Goal: Task Accomplishment & Management: Manage account settings

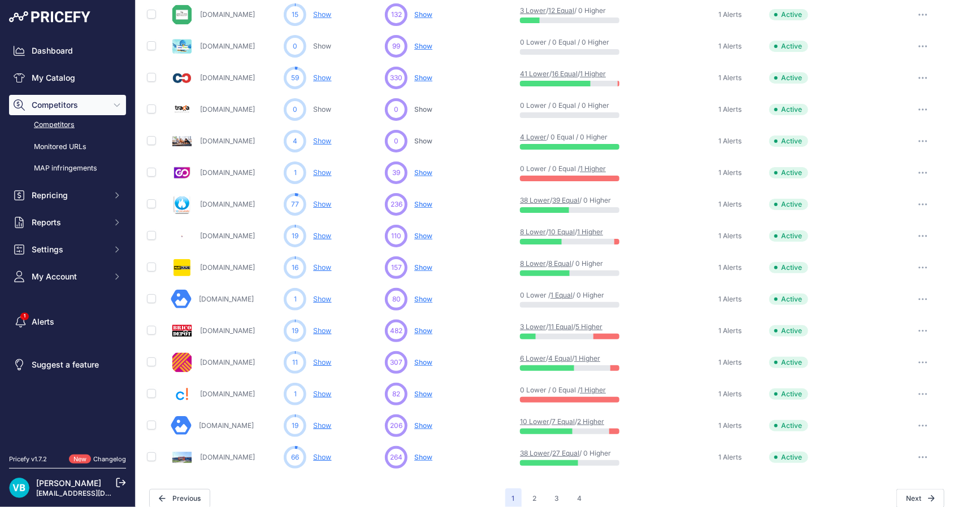
scroll to position [444, 0]
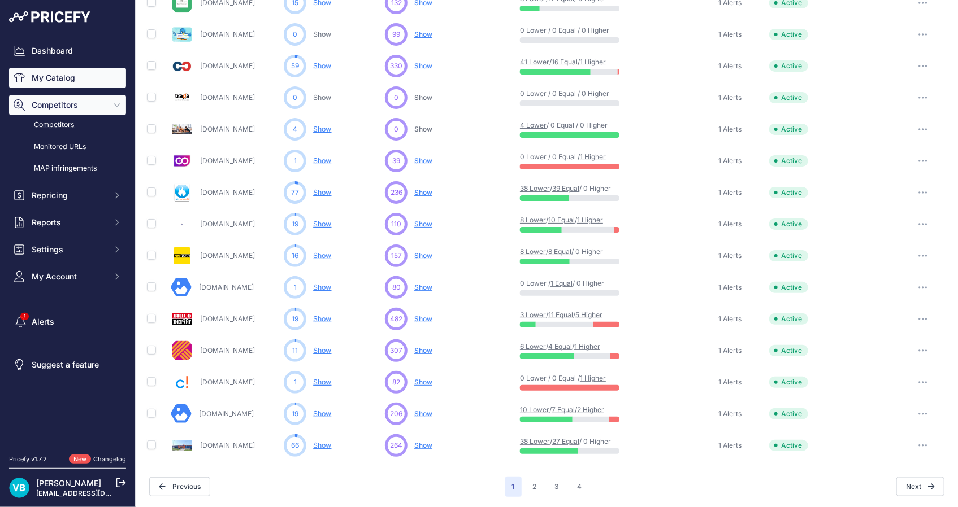
click at [57, 73] on link "My Catalog" at bounding box center [67, 78] width 117 height 20
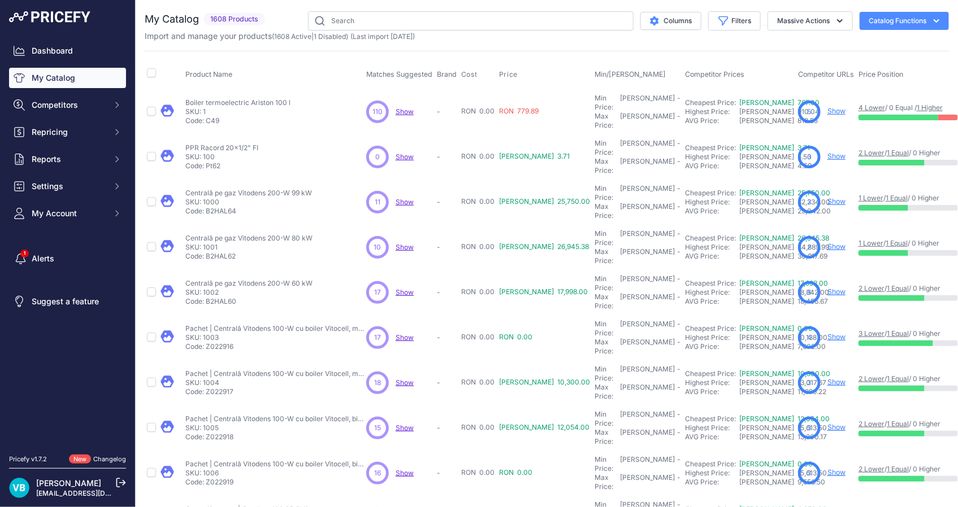
scroll to position [177, 0]
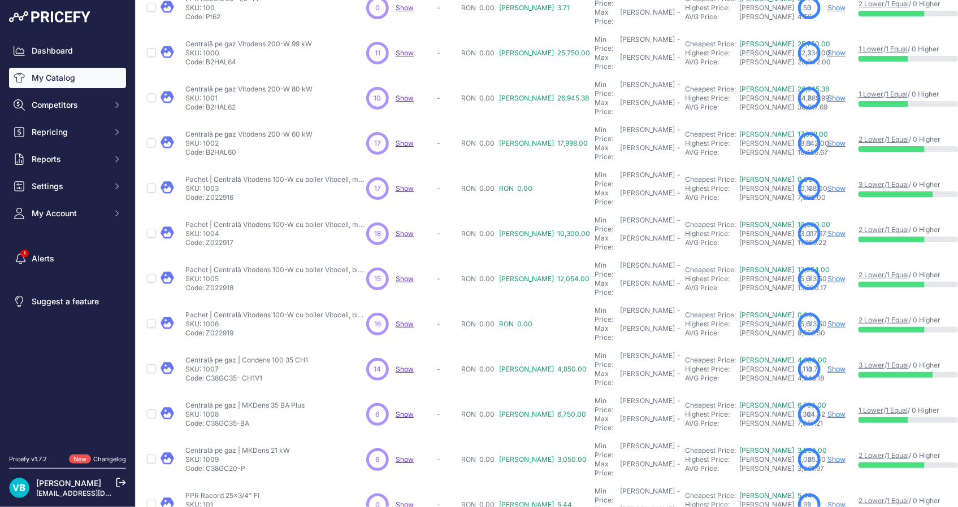
scroll to position [206, 0]
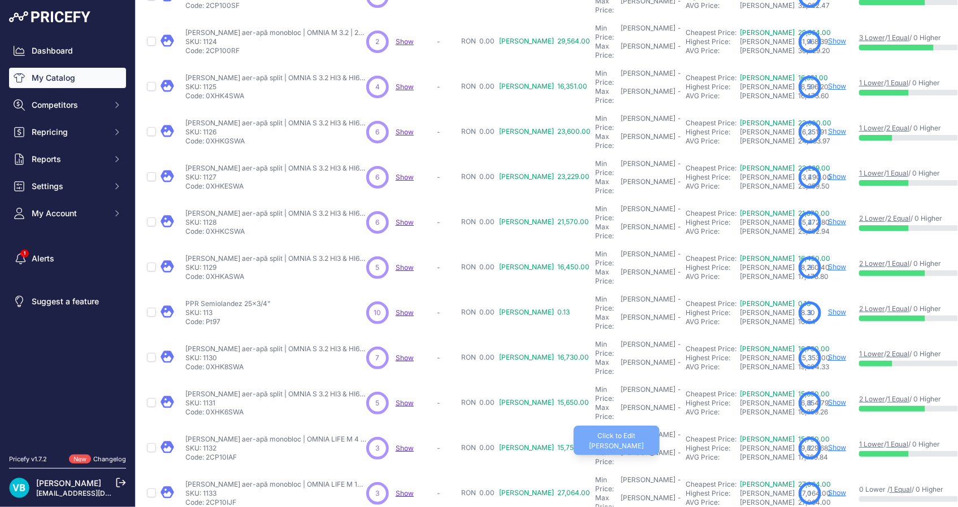
scroll to position [177, 0]
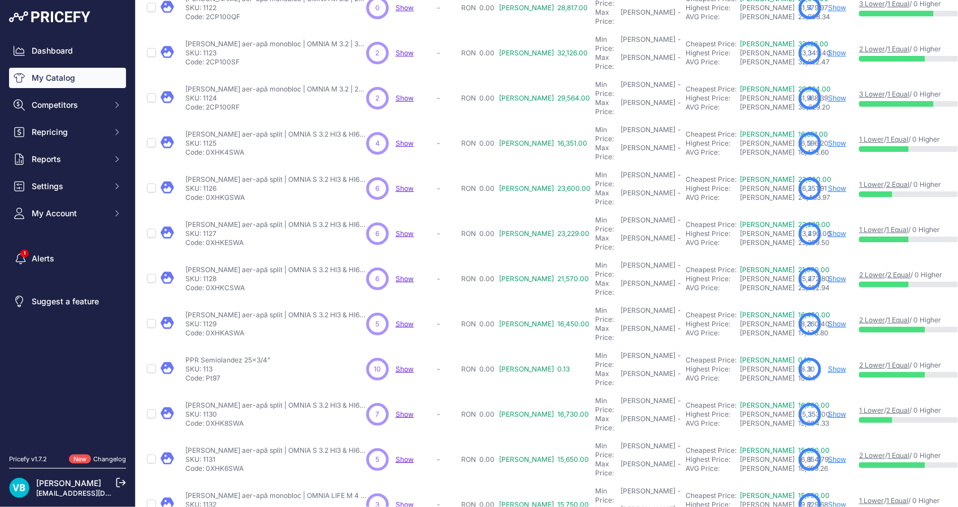
scroll to position [206, 0]
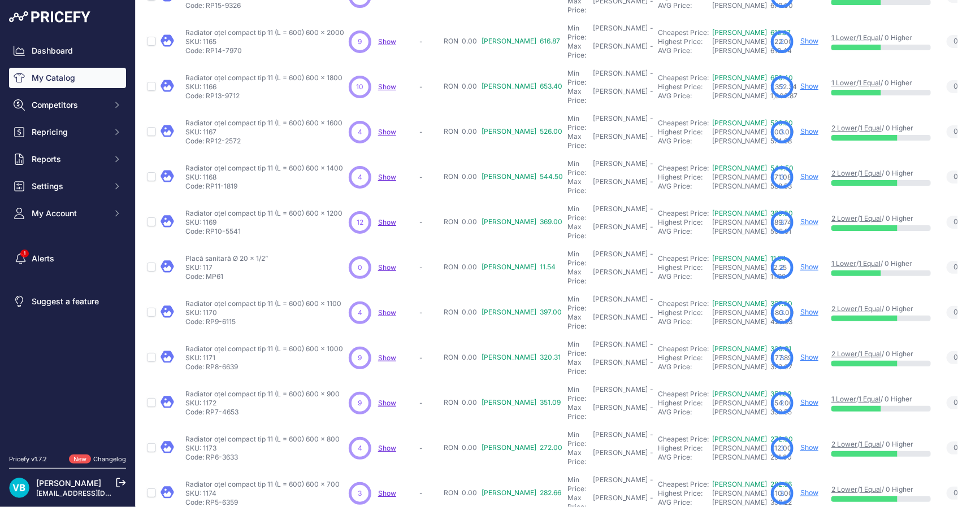
scroll to position [177, 0]
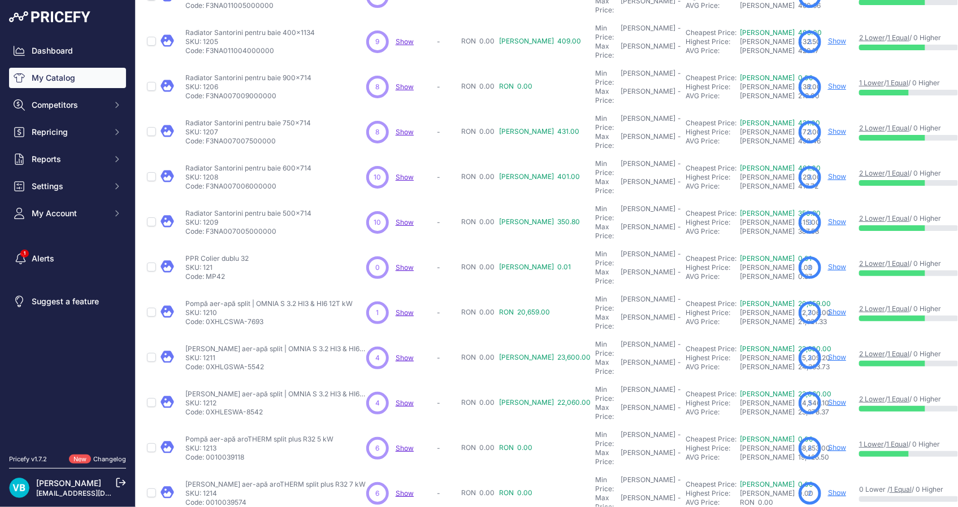
scroll to position [177, 0]
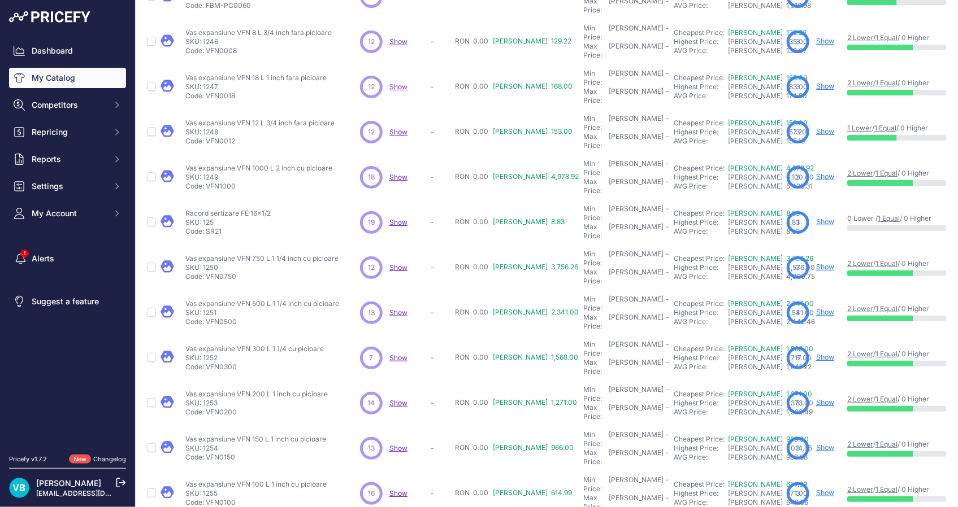
scroll to position [177, 0]
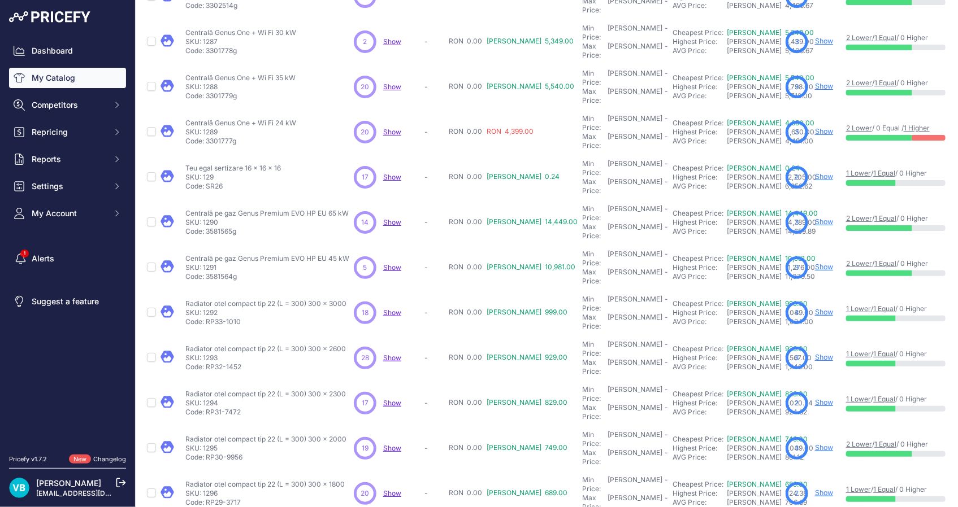
scroll to position [177, 0]
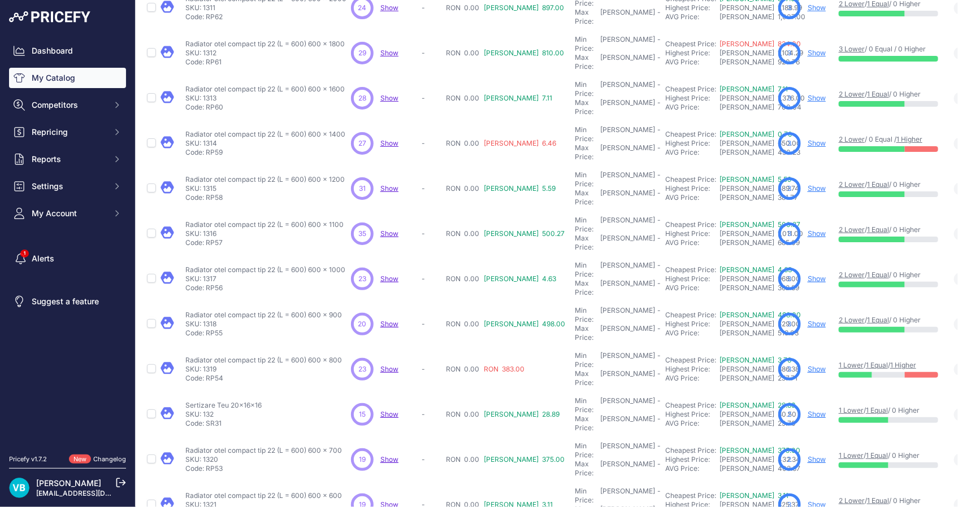
scroll to position [206, 0]
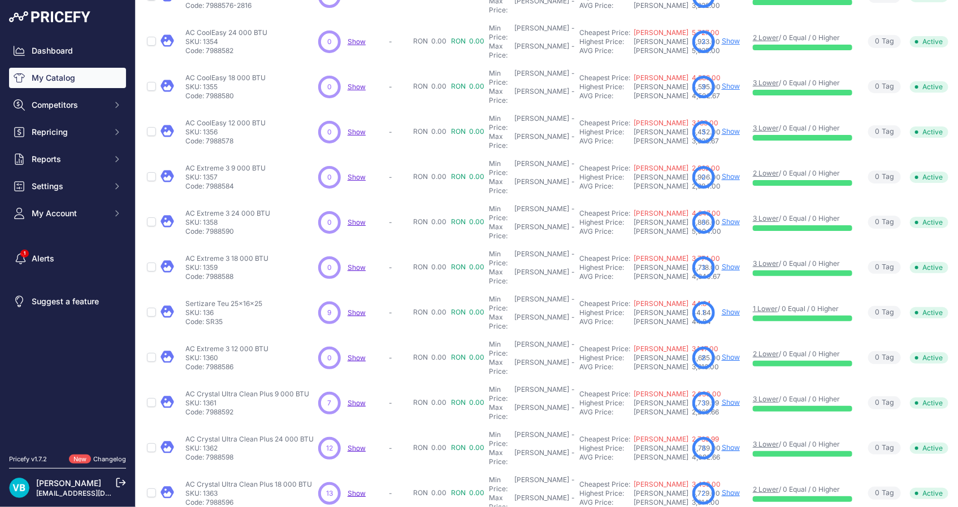
scroll to position [177, 0]
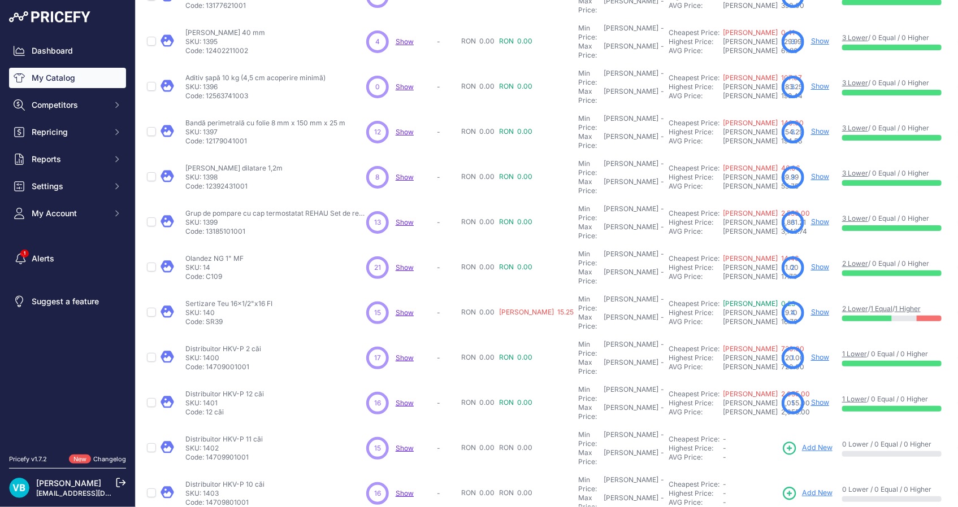
scroll to position [177, 0]
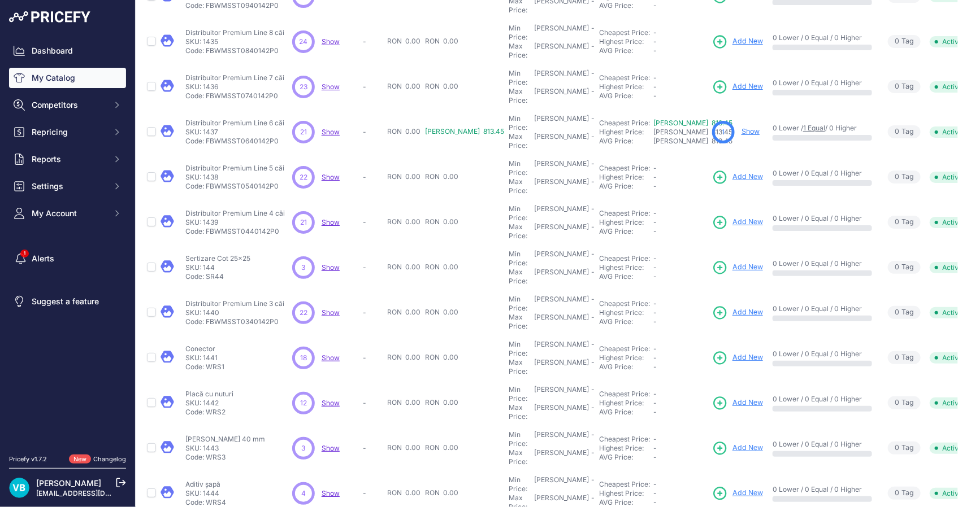
scroll to position [177, 0]
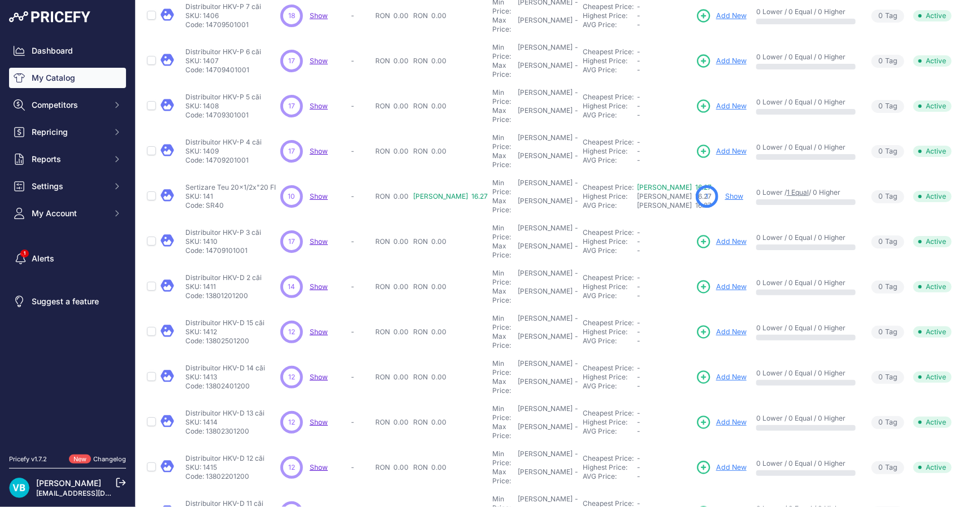
scroll to position [198, 0]
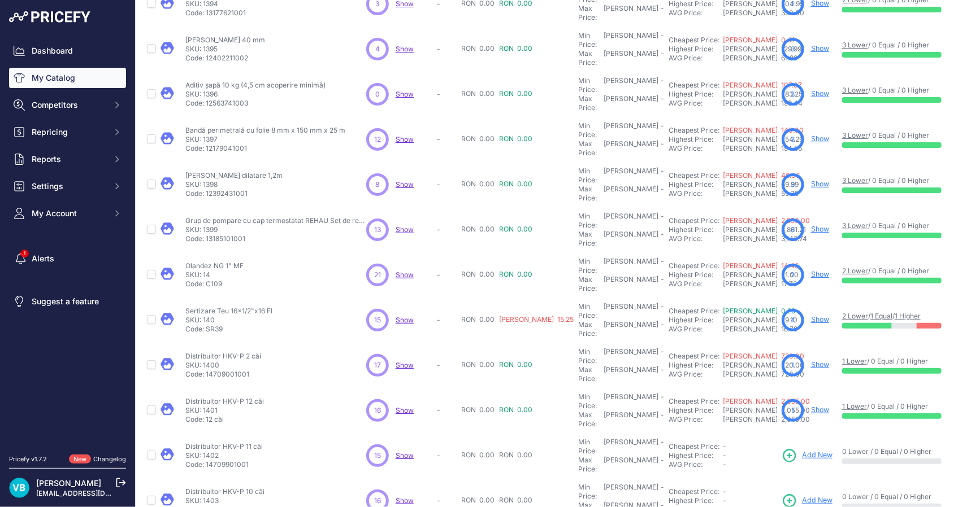
scroll to position [170, 0]
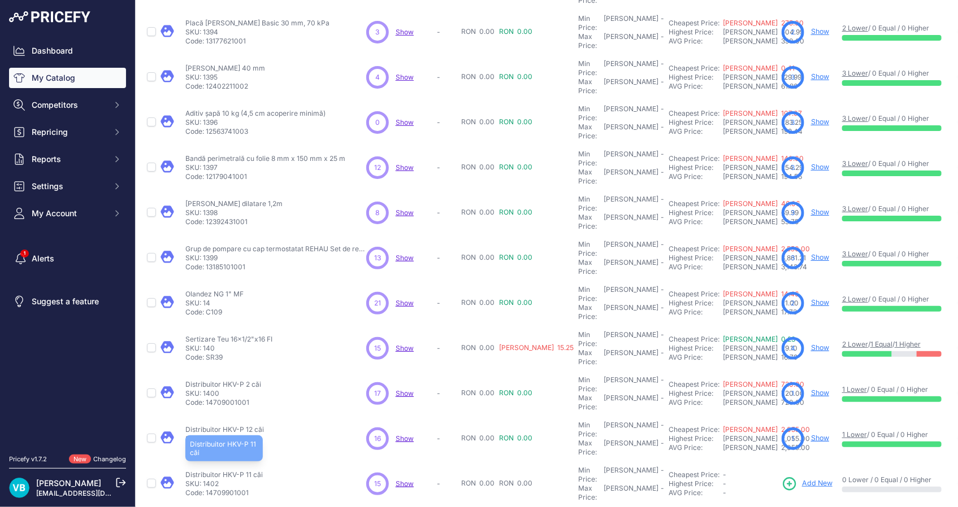
click at [242, 471] on p "Distribuitor HKV-P 11 căi" at bounding box center [223, 475] width 77 height 9
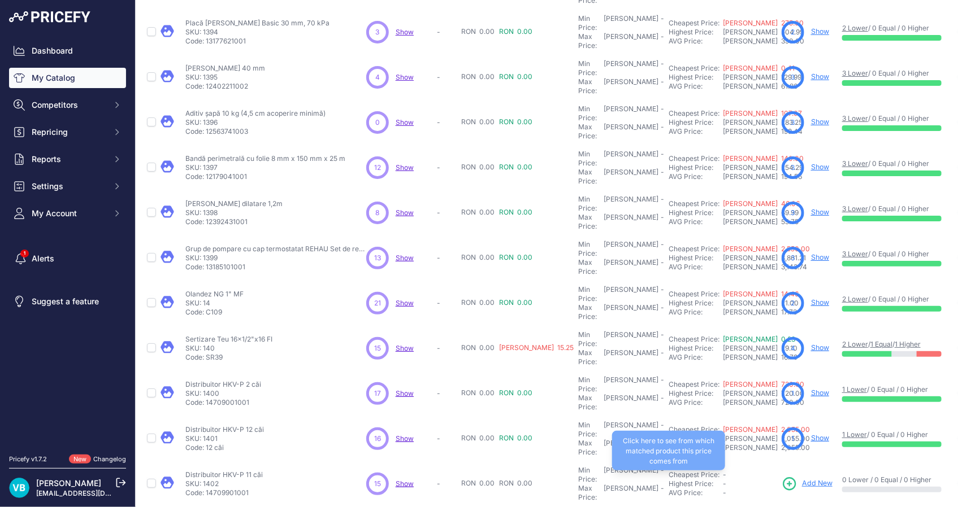
copy div "Distribuitor HKV-P 11 căi"
click at [802, 479] on span "Add New" at bounding box center [817, 484] width 31 height 11
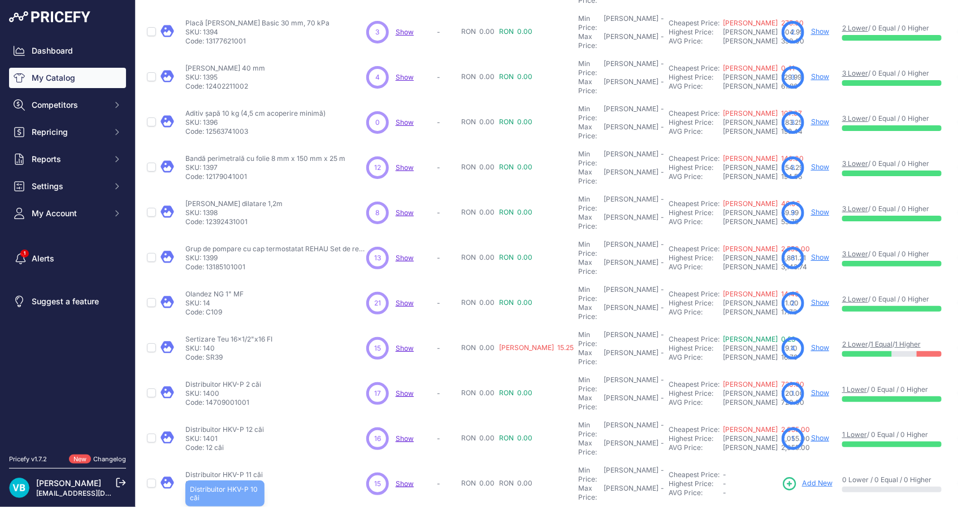
copy div "Distribuitor HKV-P 10 căi"
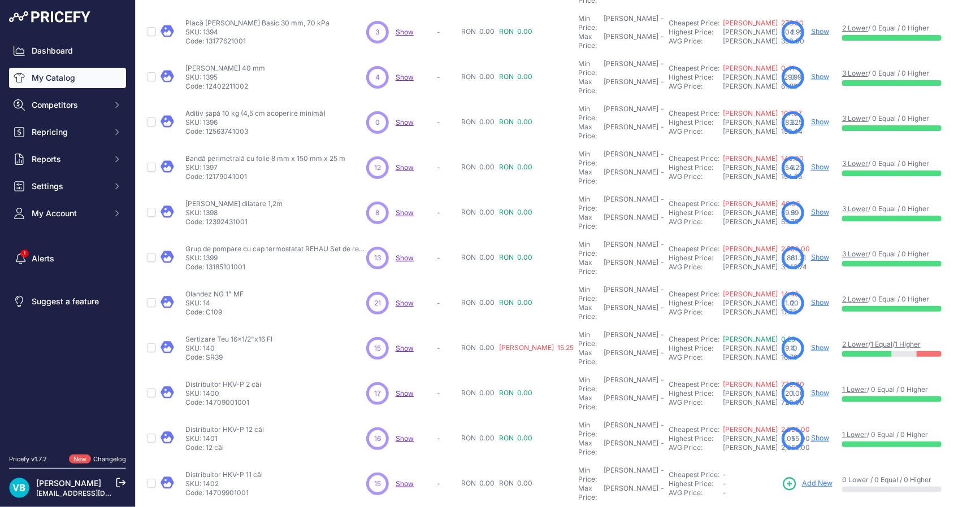
copy p "14709801001"
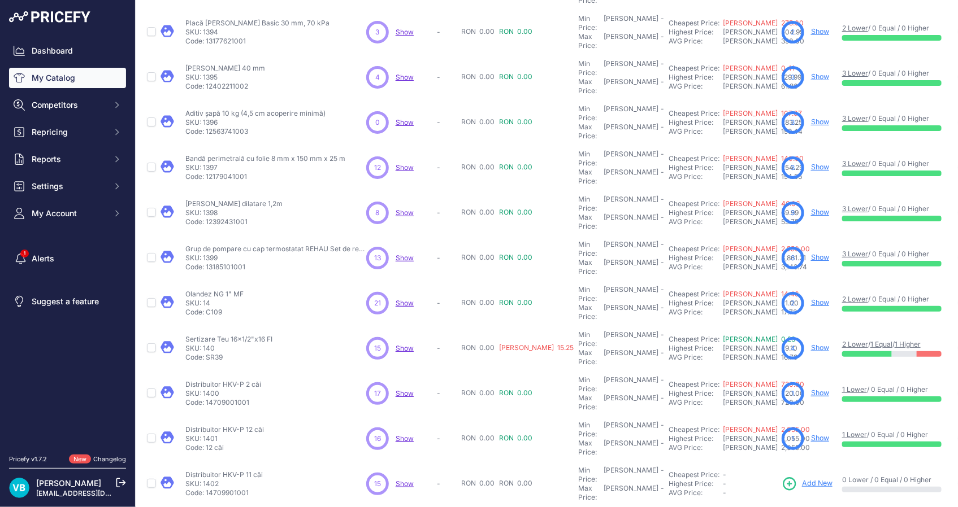
copy p "14709701001"
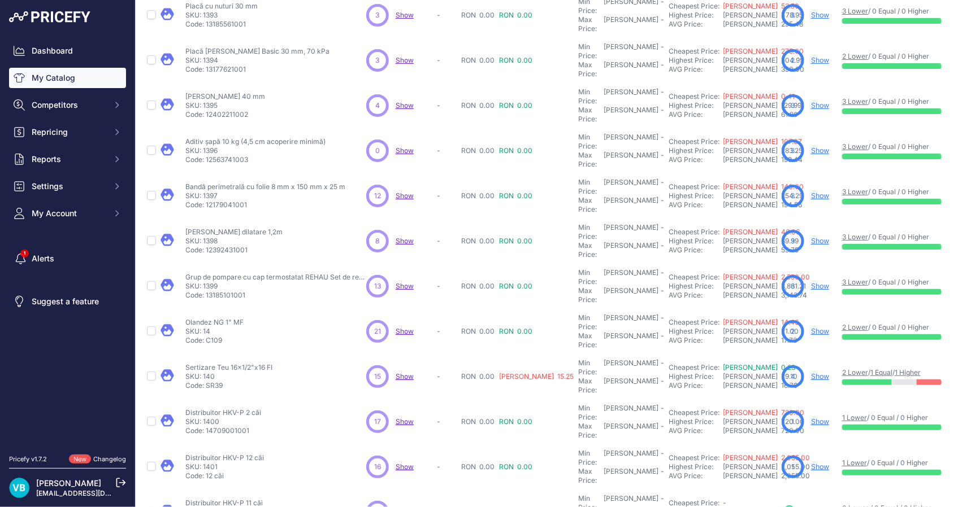
scroll to position [199, 0]
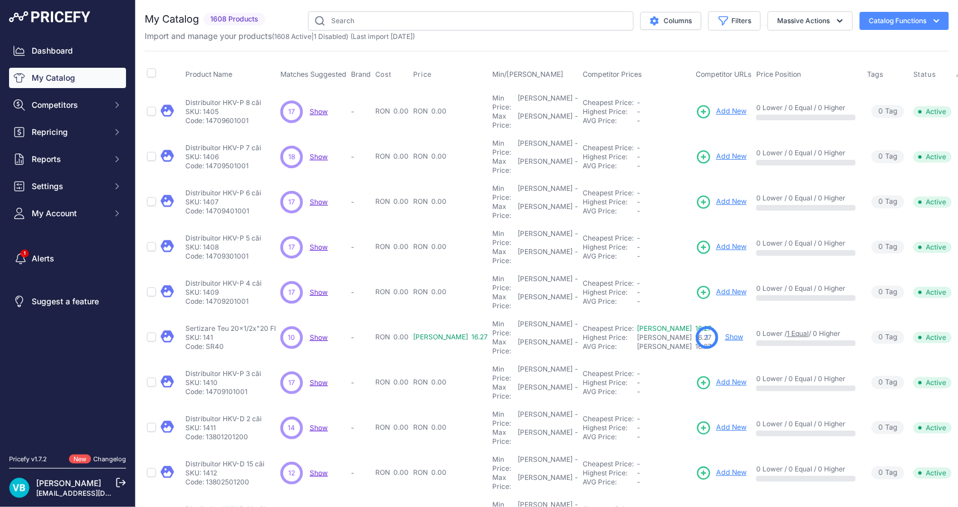
click at [716, 106] on span "Add New" at bounding box center [731, 111] width 31 height 11
click at [237, 98] on p "Distribuitor HKV-P 8 căi" at bounding box center [223, 102] width 76 height 9
copy div "Distribuitor HKV-P 8 căi"
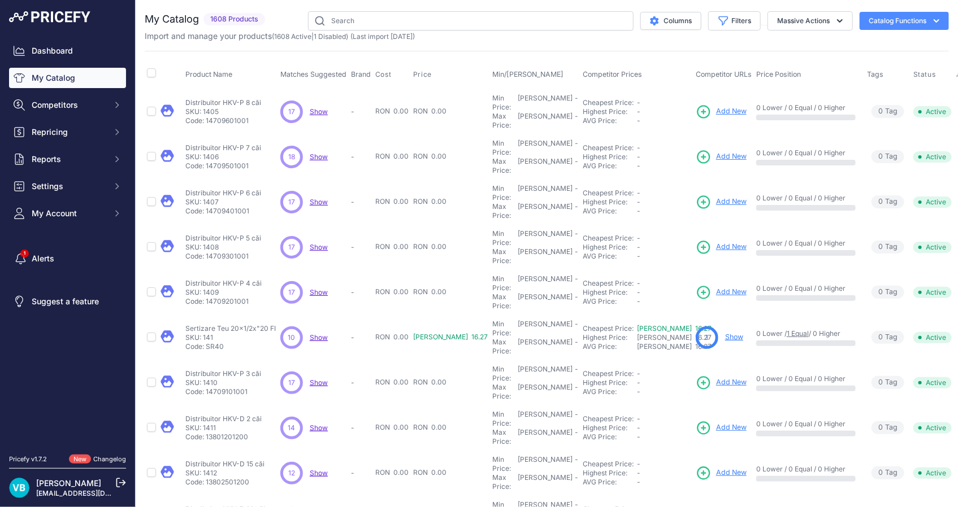
click at [232, 116] on p "Code: 14709601001" at bounding box center [223, 120] width 76 height 9
copy p "14709601001"
click at [228, 144] on p "Distribuitor HKV-P 7 căi" at bounding box center [223, 148] width 76 height 9
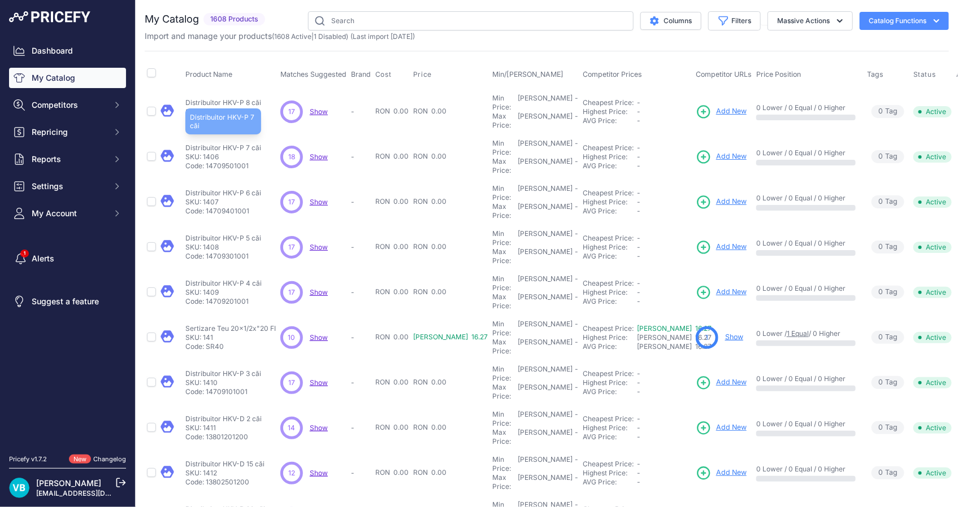
click at [228, 144] on p "Distribuitor HKV-P 7 căi" at bounding box center [223, 148] width 76 height 9
copy div "Distribuitor HKV-P 7 căi"
click at [696, 149] on link "Add New" at bounding box center [721, 157] width 51 height 16
click at [247, 189] on p "Distribuitor HKV-P 6 căi" at bounding box center [223, 193] width 76 height 9
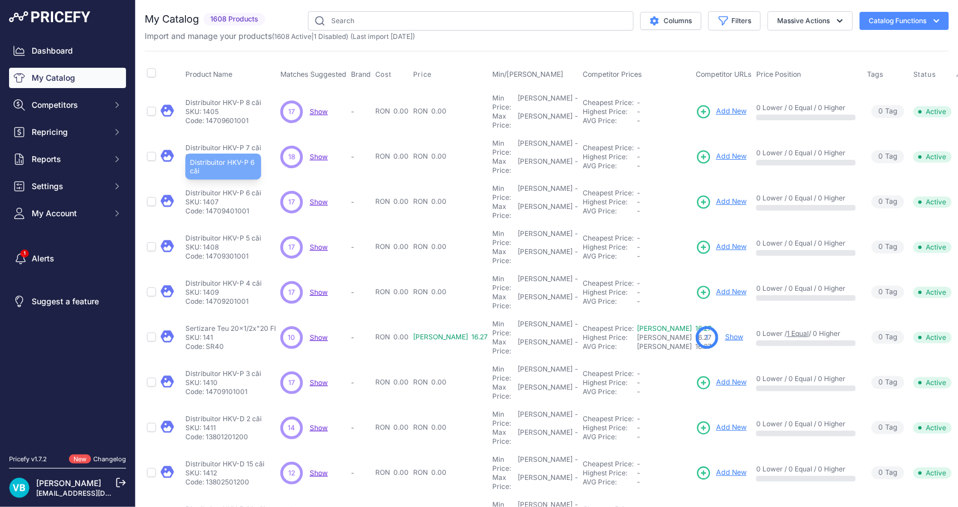
click at [247, 189] on p "Distribuitor HKV-P 6 căi" at bounding box center [223, 193] width 76 height 9
copy div "Distribuitor HKV-P 6 căi"
click at [716, 197] on span "Add New" at bounding box center [731, 202] width 31 height 11
drag, startPoint x: 684, startPoint y: 141, endPoint x: 615, endPoint y: 158, distance: 70.4
click at [246, 234] on p "Distribuitor HKV-P 5 căi" at bounding box center [223, 238] width 76 height 9
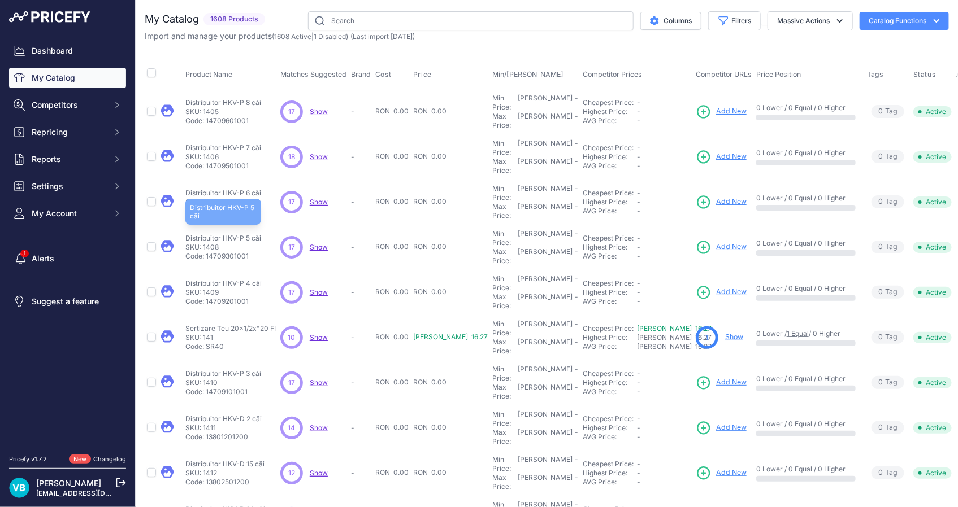
click at [246, 234] on p "Distribuitor HKV-P 5 căi" at bounding box center [223, 238] width 76 height 9
click at [716, 242] on span "Add New" at bounding box center [731, 247] width 31 height 11
copy div "Distribuitor HKV-P 5 căi"
click at [225, 279] on p "Distribuitor HKV-P 4 căi" at bounding box center [223, 283] width 76 height 9
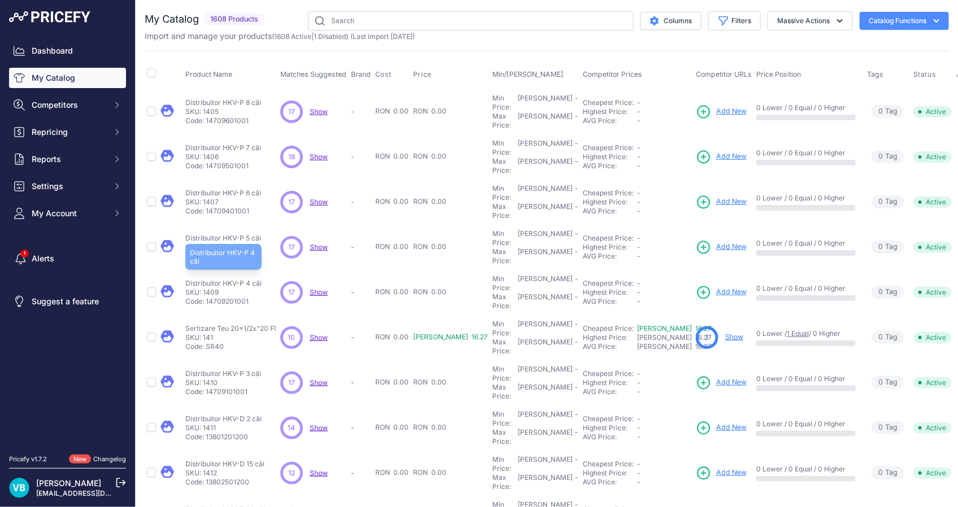
click at [225, 279] on p "Distribuitor HKV-P 4 căi" at bounding box center [223, 283] width 76 height 9
copy div "Distribuitor HKV-P 4 căi"
click at [716, 287] on span "Add New" at bounding box center [731, 292] width 31 height 11
click at [716, 377] on span "Add New" at bounding box center [731, 382] width 31 height 11
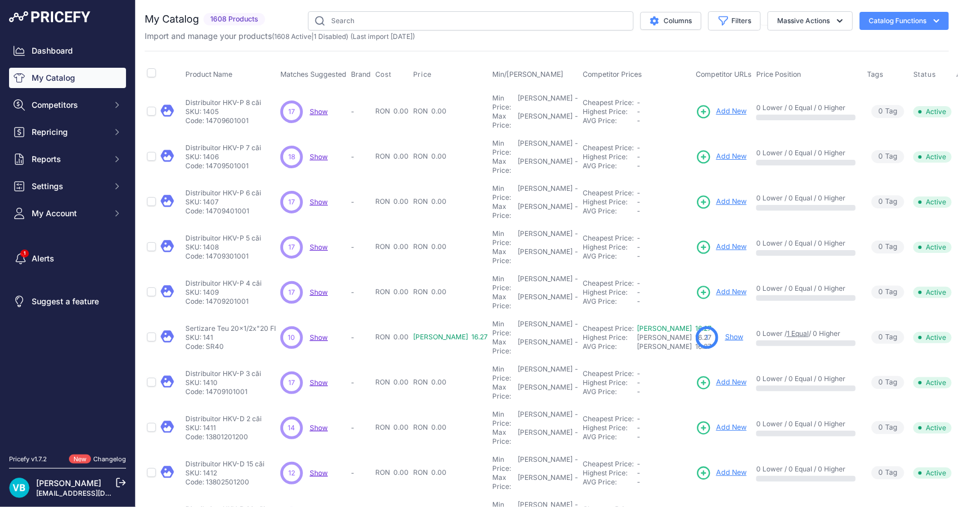
click at [716, 423] on span "Add New" at bounding box center [731, 428] width 31 height 11
click at [248, 324] on p "Sertizare Teu 20x1/2x"20 FI" at bounding box center [230, 328] width 90 height 9
drag, startPoint x: 695, startPoint y: 284, endPoint x: 688, endPoint y: 286, distance: 7.1
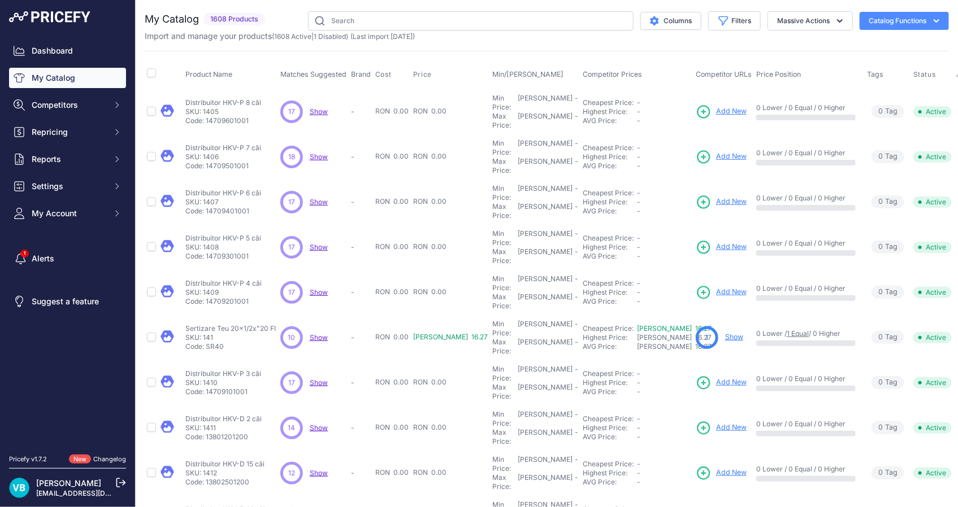
click at [725, 333] on link "Show" at bounding box center [734, 337] width 18 height 8
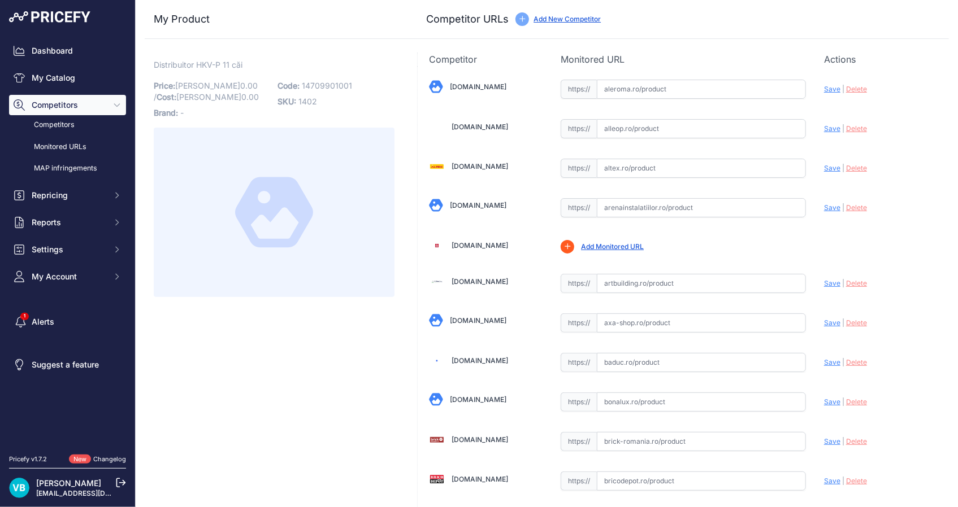
click at [325, 82] on span "14709901001" at bounding box center [327, 86] width 50 height 10
copy span "14709901001"
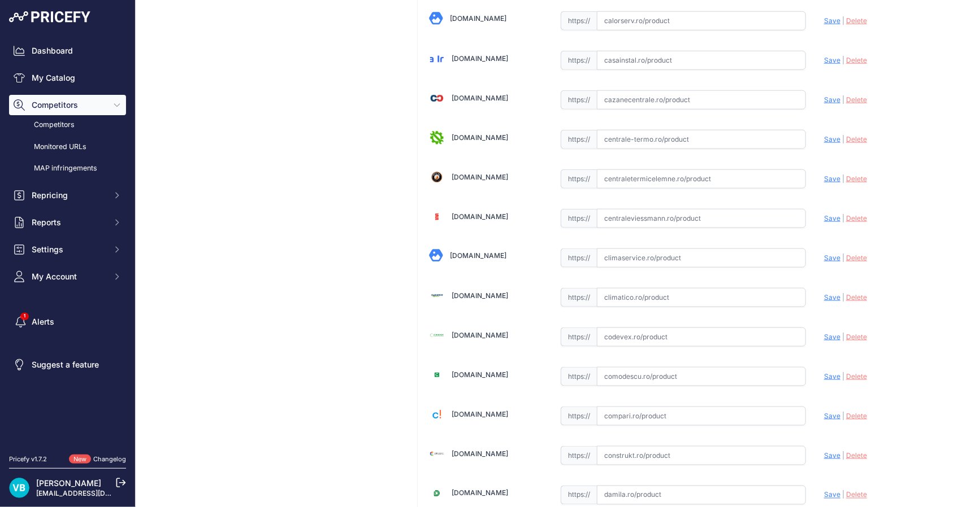
click at [723, 294] on input "text" at bounding box center [701, 297] width 209 height 19
paste input "https://www.climatico.ro/distribuitor-din-inox-rehau-hkv-d-ag-cu-11-circuite-si…"
click at [828, 299] on span "Save" at bounding box center [832, 297] width 16 height 8
type input "https://www.climatico.ro/distribuitor-din-inox-rehau-hkv-d-ag-cu-11-circuite-si…"
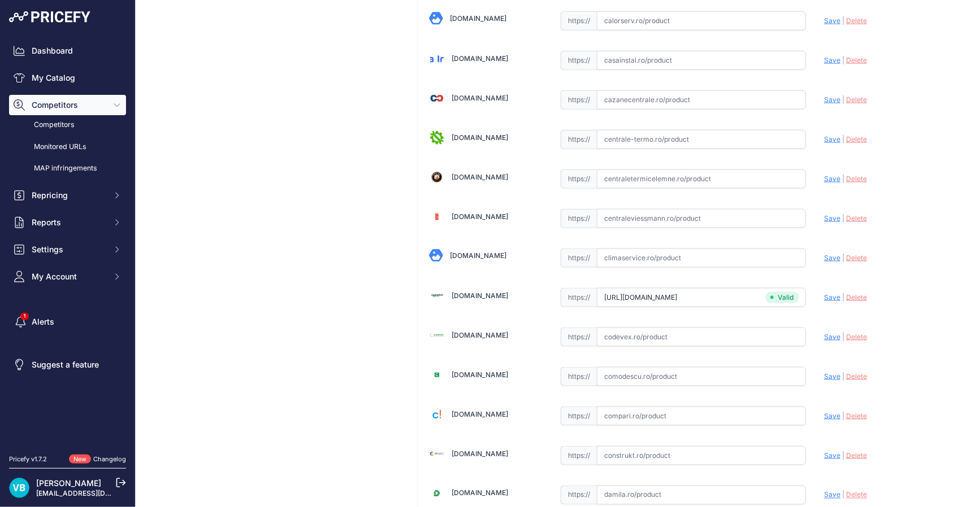
scroll to position [2035, 0]
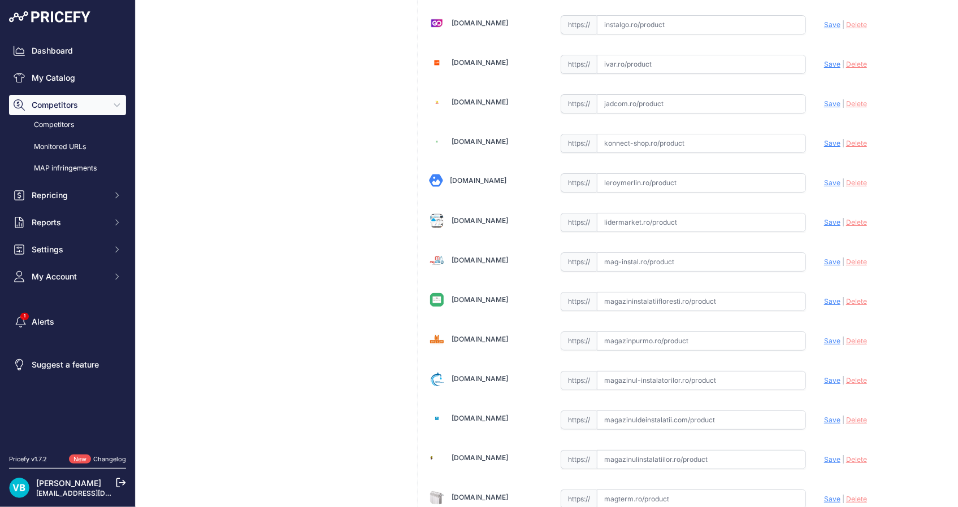
click at [664, 258] on input "text" at bounding box center [701, 262] width 209 height 19
paste input "https://www.mag-instal.ro/ProinstalPipe.aspx?c=incalzire%20in%20pardoseala&s=di…"
click at [834, 254] on div "Update Profile Save | Delete Analyzing" at bounding box center [881, 259] width 114 height 18
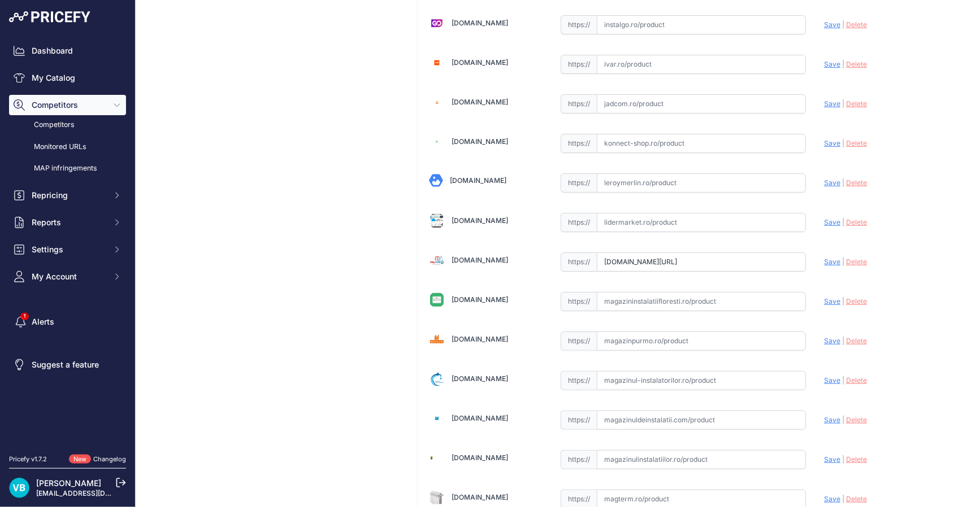
click at [824, 258] on span "Save" at bounding box center [832, 262] width 16 height 8
type input "https://www.mag-instal.ro/ProinstalPipe.aspx?c=incalzire+in+pardoseala&s=distri…"
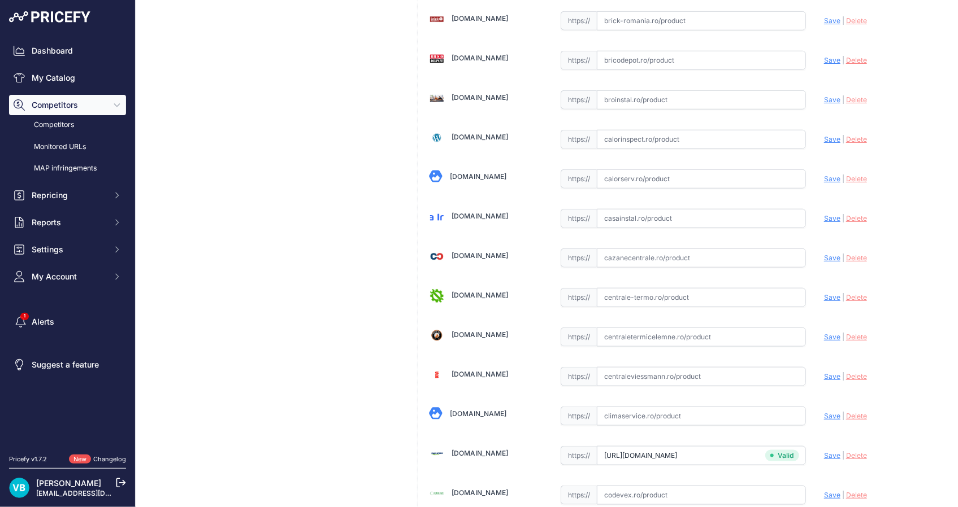
scroll to position [422, 0]
drag, startPoint x: 655, startPoint y: 249, endPoint x: 676, endPoint y: 255, distance: 22.0
click at [657, 249] on input "text" at bounding box center [701, 257] width 209 height 19
paste input "https://www.cazanecentrale.ro/distribuitor-pentru-incalzire-in-pardosealadin-in…"
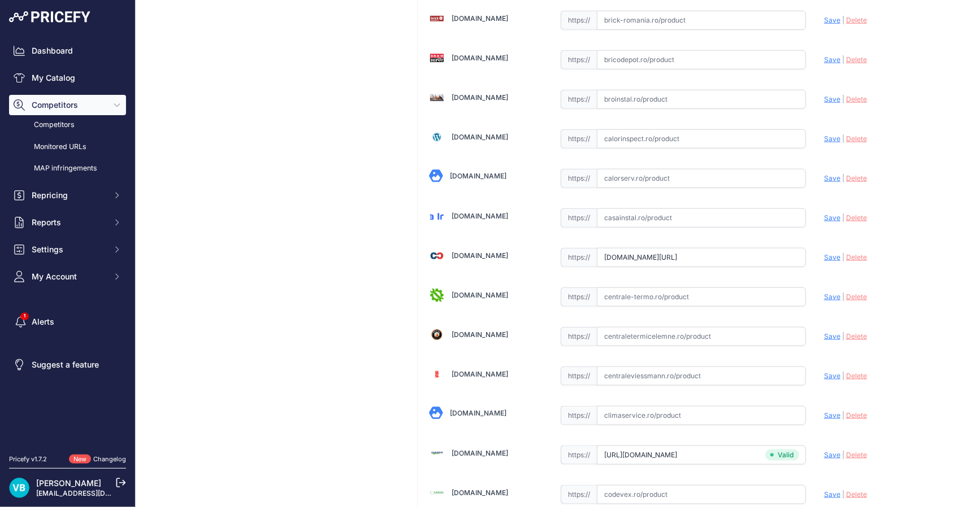
click at [828, 258] on span "Save" at bounding box center [832, 257] width 16 height 8
type input "https://www.cazanecentrale.ro/distribuitor-pentru-incalzire-in-pardosealadin-in…"
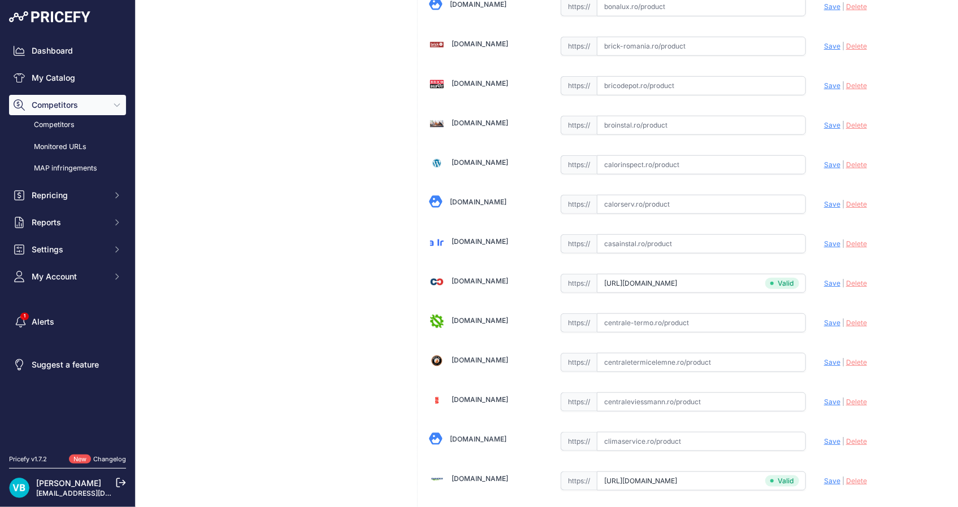
scroll to position [447, 0]
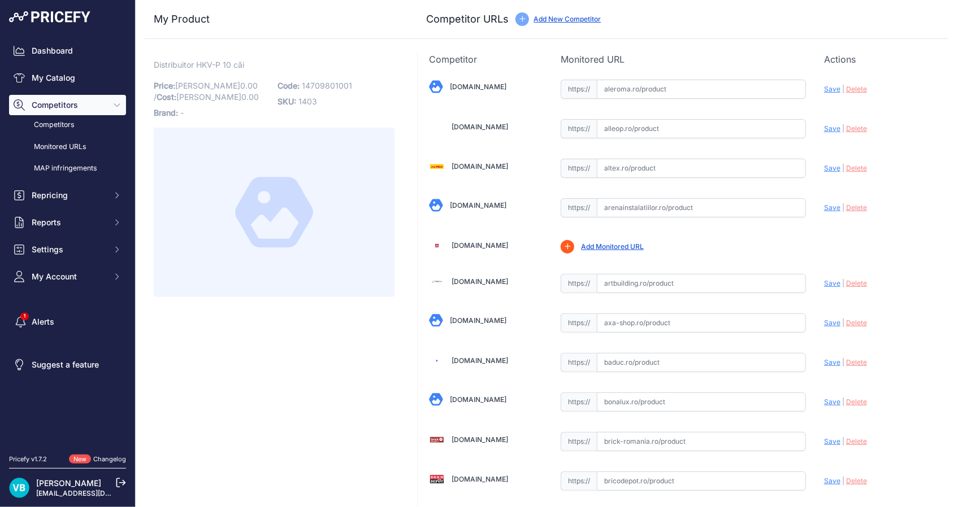
scroll to position [422, 0]
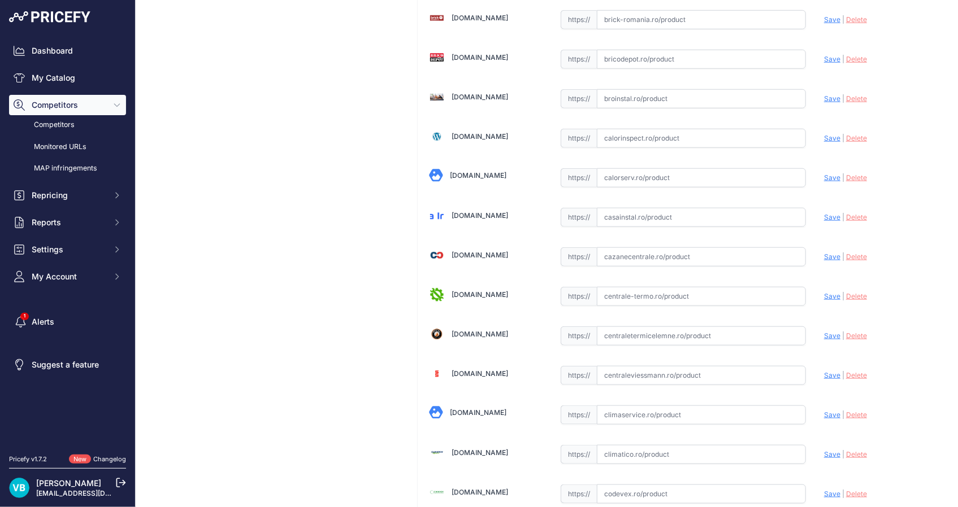
click at [668, 254] on input "text" at bounding box center [701, 256] width 209 height 19
paste input "https://www.cazanecentrale.ro/distribuitor-pentru-incalzire-in-pardosealadin-in…"
click at [828, 253] on span "Save" at bounding box center [832, 257] width 16 height 8
type input "https://www.cazanecentrale.ro/distribuitor-pentru-incalzire-in-pardosealadin-in…"
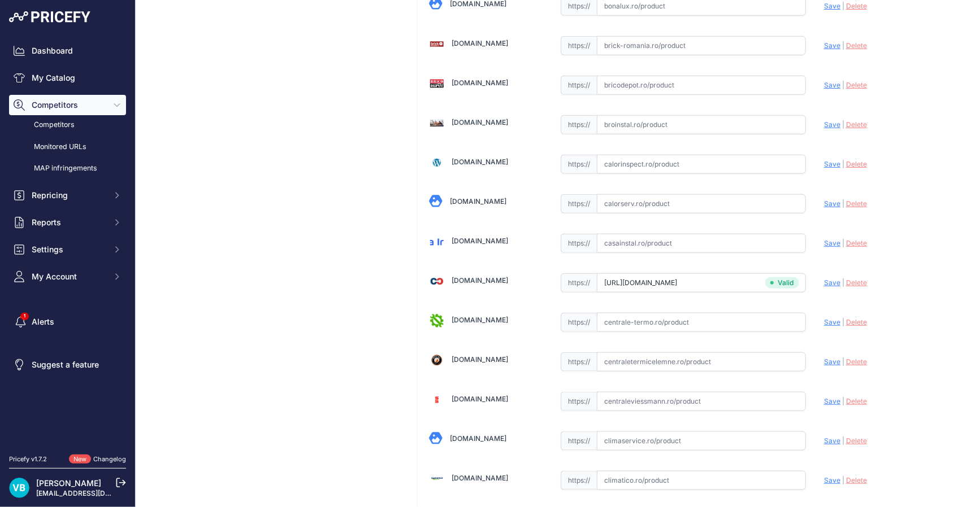
scroll to position [448, 0]
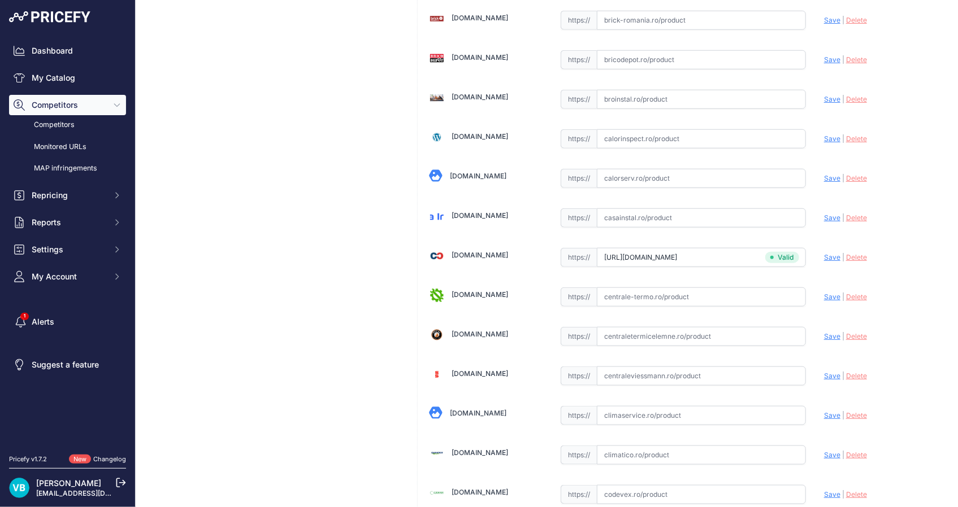
click at [692, 95] on input "text" at bounding box center [701, 99] width 209 height 19
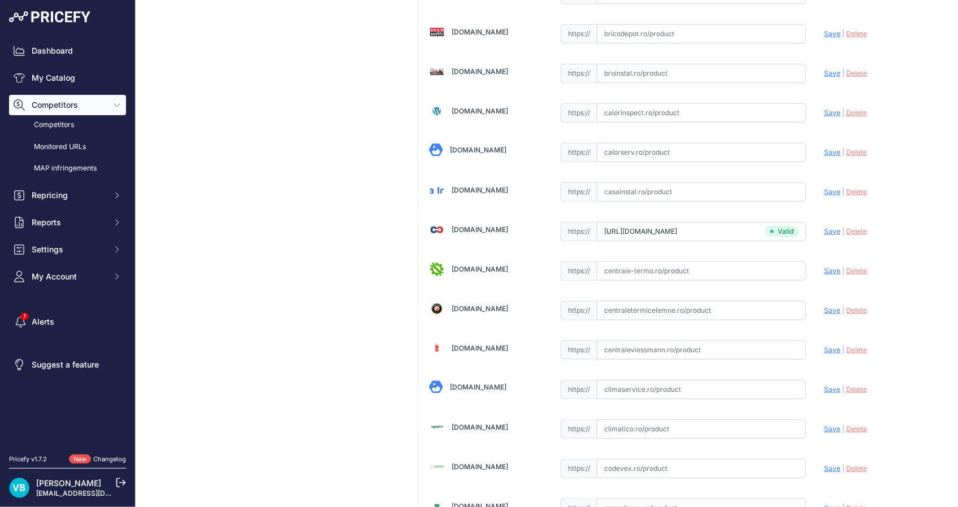
scroll to position [422, 0]
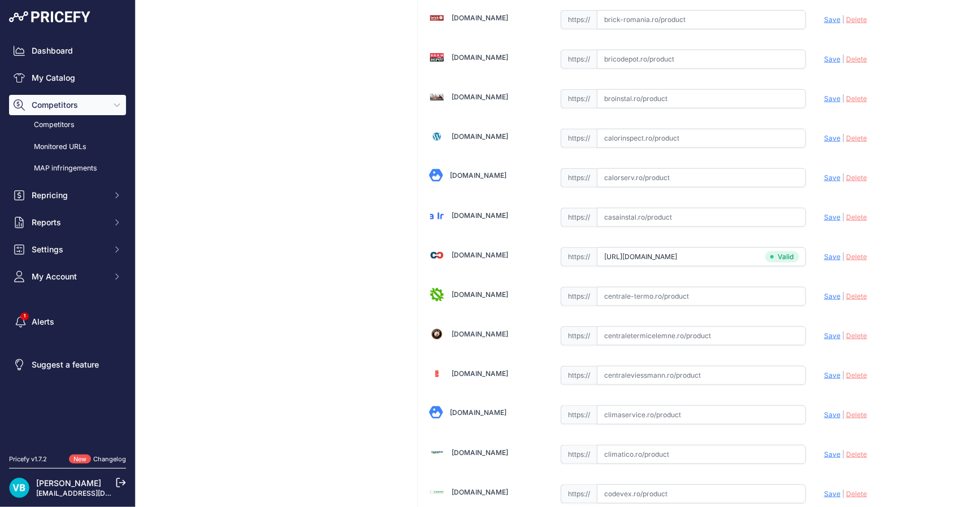
paste input "https://broinstal.ro/products/distribuitor-rehau-rautherm-speed-hkv-d-polimer-1…"
click at [824, 102] on div "Update Profile Save | [GEOGRAPHIC_DATA] Analyzing" at bounding box center [881, 96] width 114 height 18
click at [824, 97] on span "Save" at bounding box center [832, 98] width 16 height 8
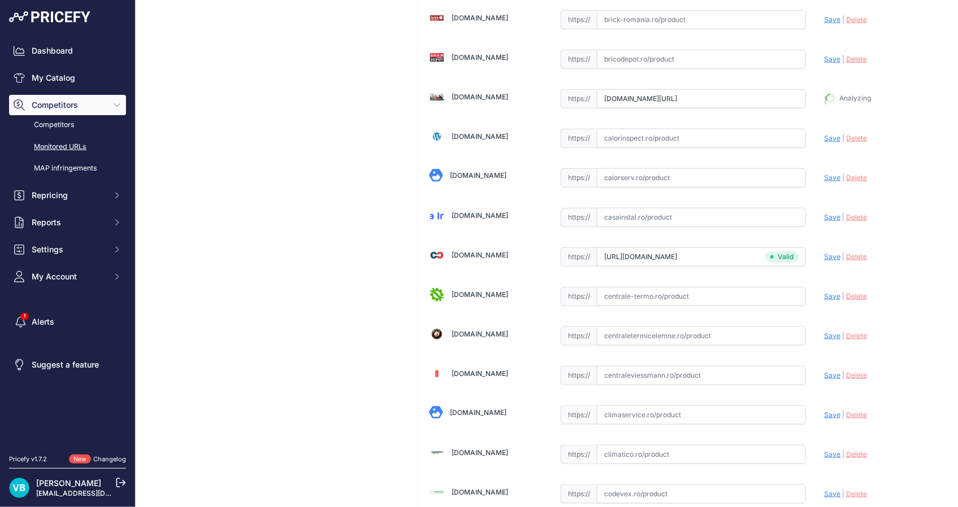
type input "https://broinstal.ro/products/distribuitor-rehau-rautherm-speed-hkv-d-polimer-1…"
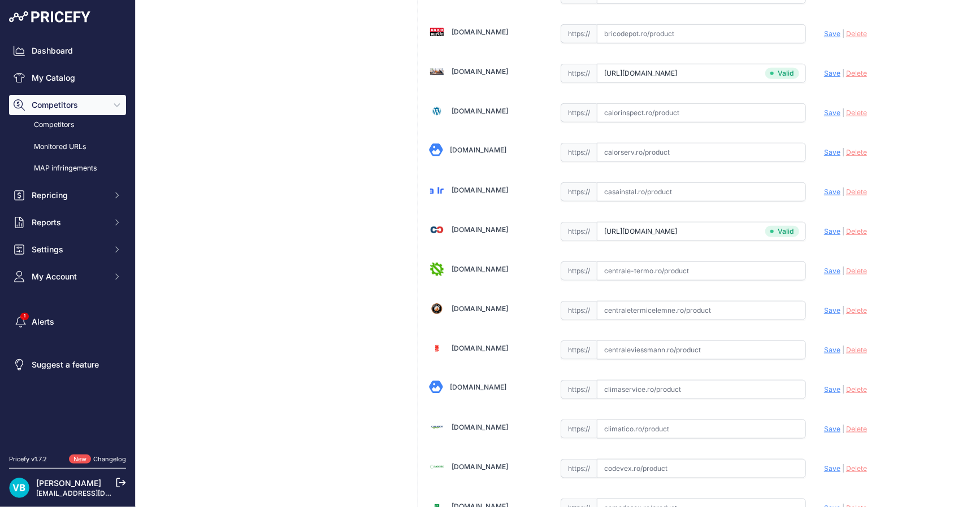
scroll to position [422, 0]
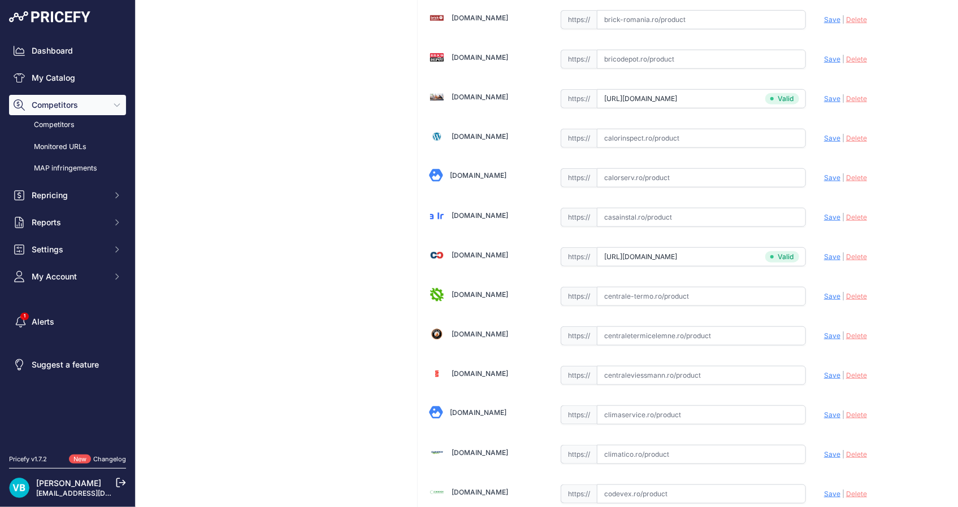
drag, startPoint x: 753, startPoint y: 451, endPoint x: 800, endPoint y: 453, distance: 46.9
click at [753, 451] on input "text" at bounding box center [701, 454] width 209 height 19
paste input "https://www.climatico.ro/distribuitor-din-inox-rehau-hkv-d-ag-cu-10-circuite-si…"
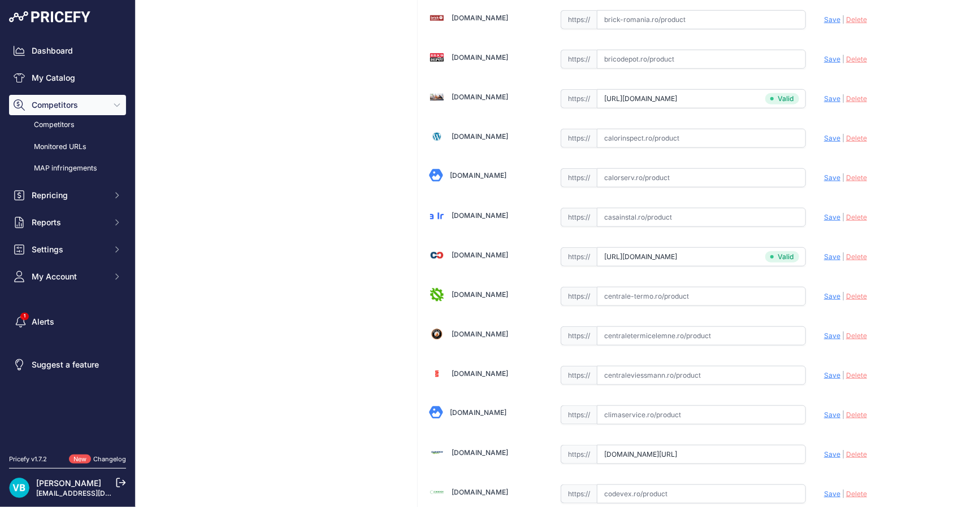
click at [826, 452] on span "Save" at bounding box center [832, 454] width 16 height 8
type input "https://www.climatico.ro/distribuitor-din-inox-rehau-hkv-d-ag-cu-10-circuite-si…"
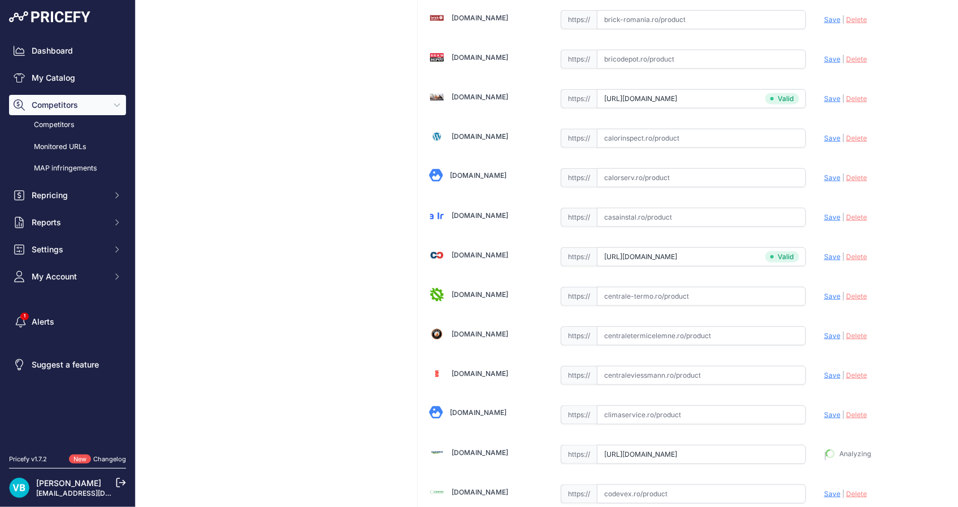
scroll to position [448, 0]
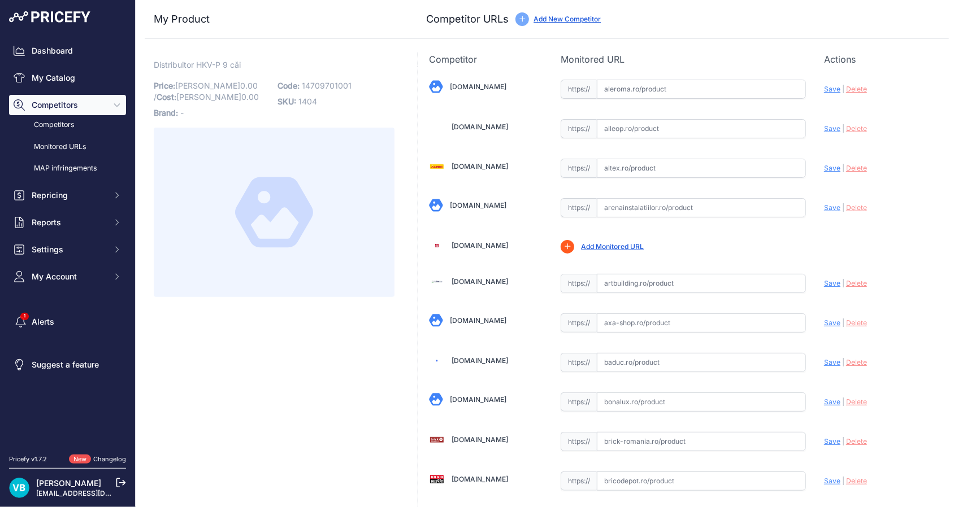
click at [214, 63] on span "Distribuitor HKV-P 9 căi" at bounding box center [197, 65] width 87 height 14
click at [324, 84] on span "14709701001" at bounding box center [327, 86] width 50 height 10
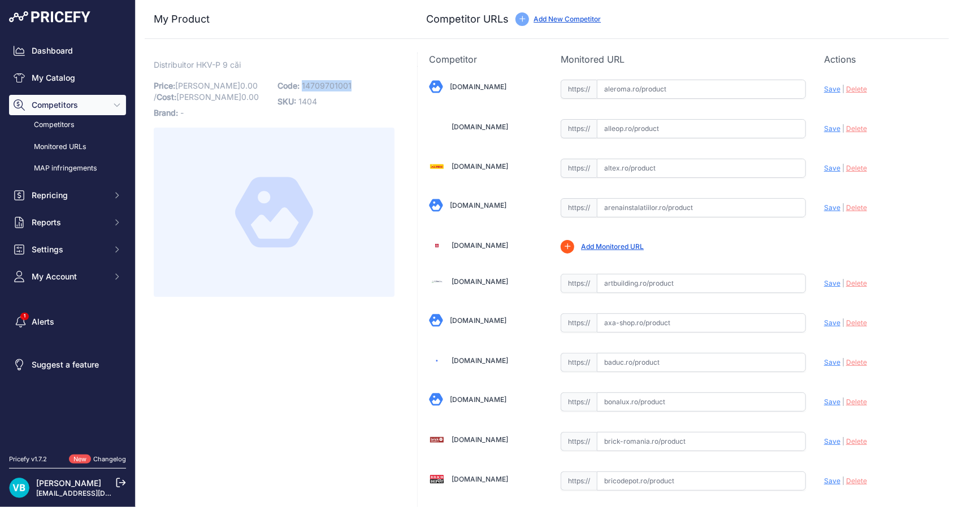
copy span "14709701001"
drag, startPoint x: 320, startPoint y: 288, endPoint x: 163, endPoint y: 179, distance: 190.8
click at [324, 284] on div at bounding box center [274, 213] width 241 height 170
click at [311, 83] on span "14709701001" at bounding box center [327, 86] width 50 height 10
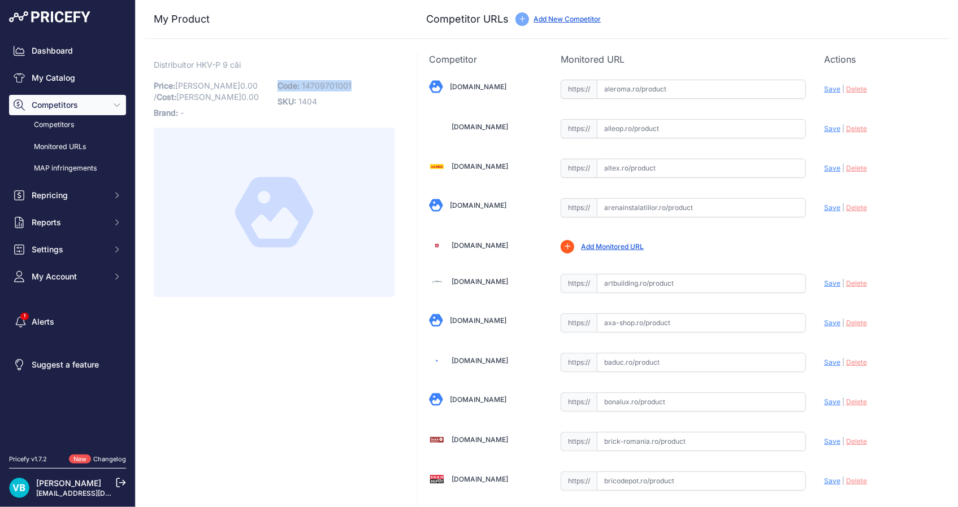
drag, startPoint x: 311, startPoint y: 83, endPoint x: 254, endPoint y: 84, distance: 57.6
click at [311, 83] on span "14709701001" at bounding box center [327, 86] width 50 height 10
copy div "Code: 14709701001"
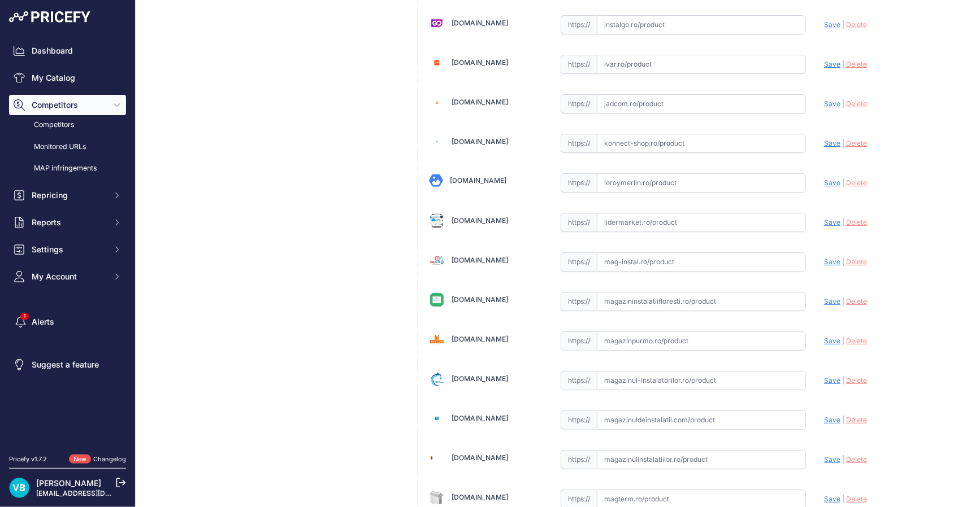
drag, startPoint x: 746, startPoint y: 250, endPoint x: 826, endPoint y: 271, distance: 82.9
click at [746, 253] on input "text" at bounding box center [701, 262] width 209 height 19
paste input "https://www.mag-instal.ro/ProinstalPipe.aspx?c=incalzire%20in%20pardoseala&s=di…"
click at [826, 258] on span "Save" at bounding box center [832, 262] width 16 height 8
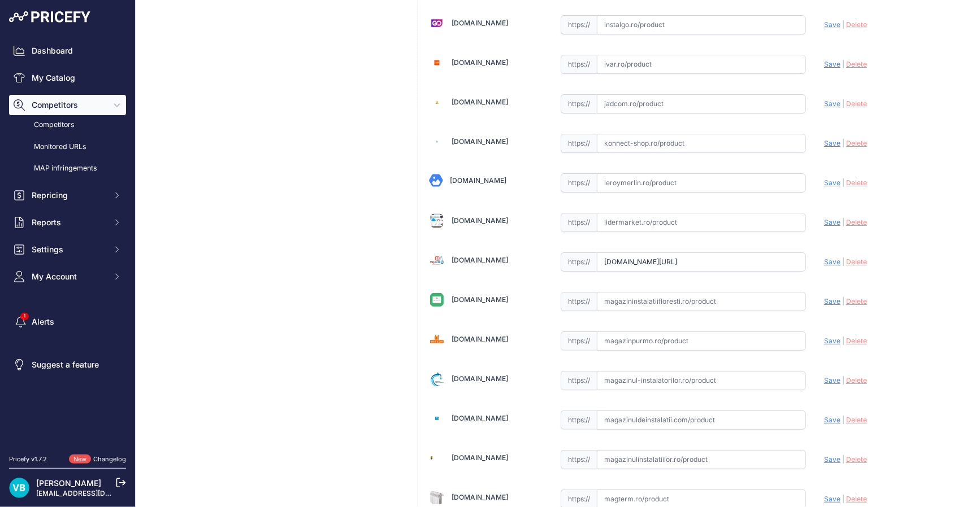
scroll to position [0, 0]
type input "https://www.mag-instal.ro/ProinstalPipe.aspx?c=incalzire+in+pardoseala&s=distri…"
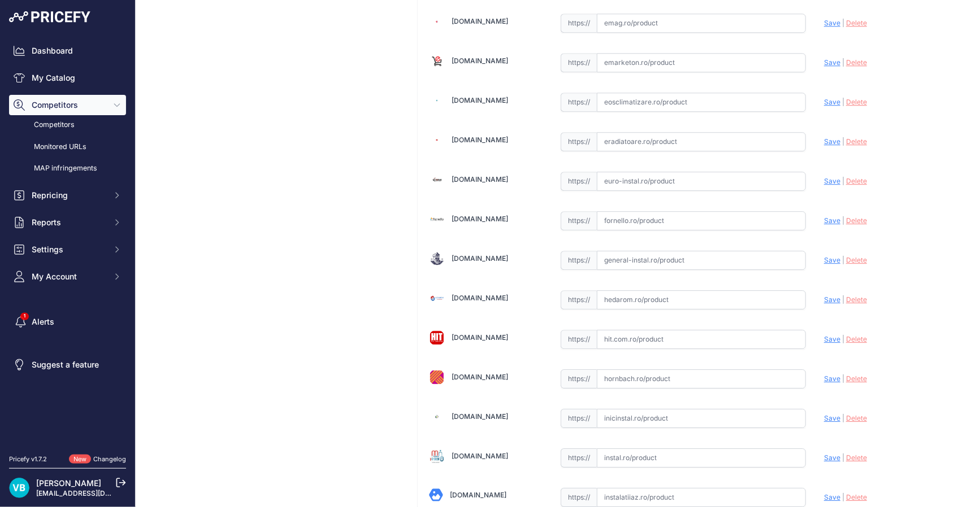
click at [736, 253] on input "text" at bounding box center [701, 260] width 209 height 19
paste input "https://www.general-instal.ro/produs/distribuitor-pardoseala-rehau-hkv-d-ag-9-c…"
click at [824, 256] on span "Save" at bounding box center [832, 260] width 16 height 8
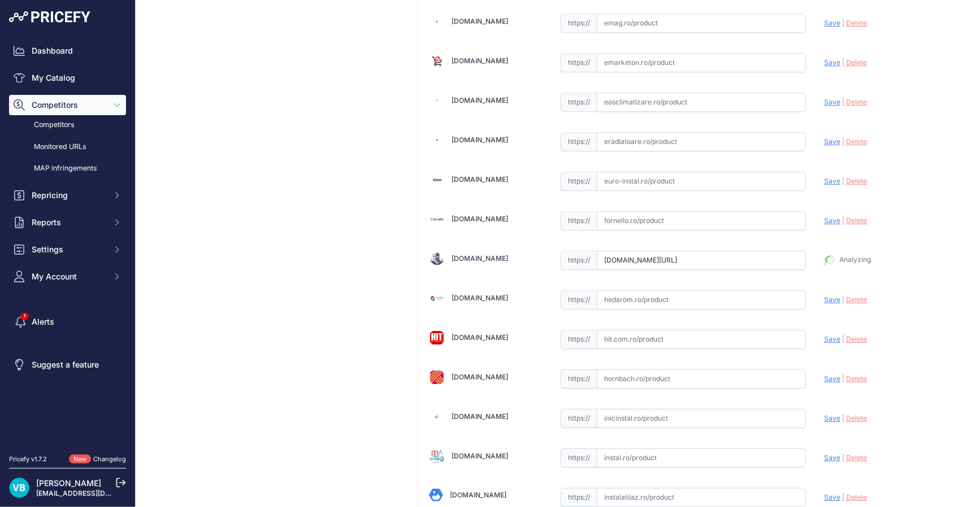
type input "https://www.general-instal.ro/produs/distribuitor-pardoseala-rehau-hkv-d-ag-9-c…"
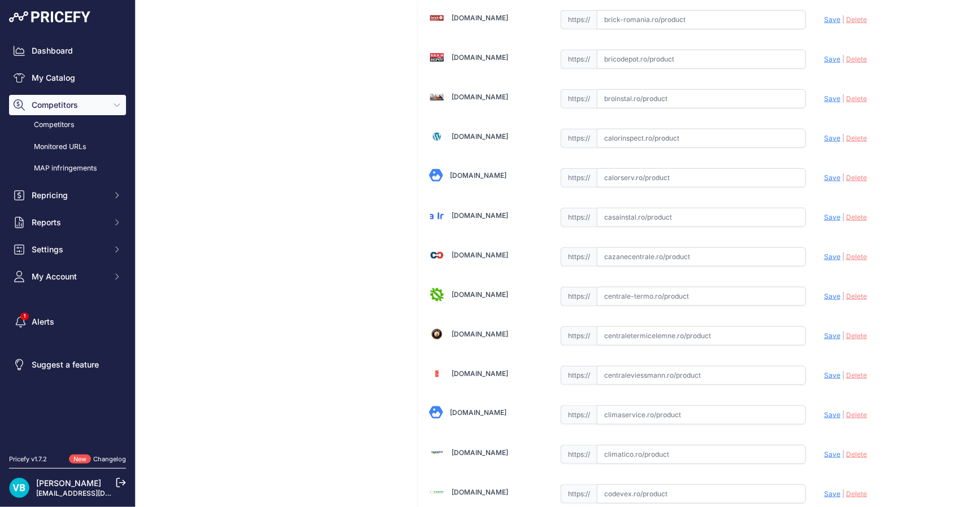
click at [678, 251] on input "text" at bounding box center [701, 256] width 209 height 19
paste input "https://www.cazanecentrale.ro/distribuitor-pentru-incalzire-in-pardoseala-din-i…"
click at [829, 254] on span "Save" at bounding box center [832, 257] width 16 height 8
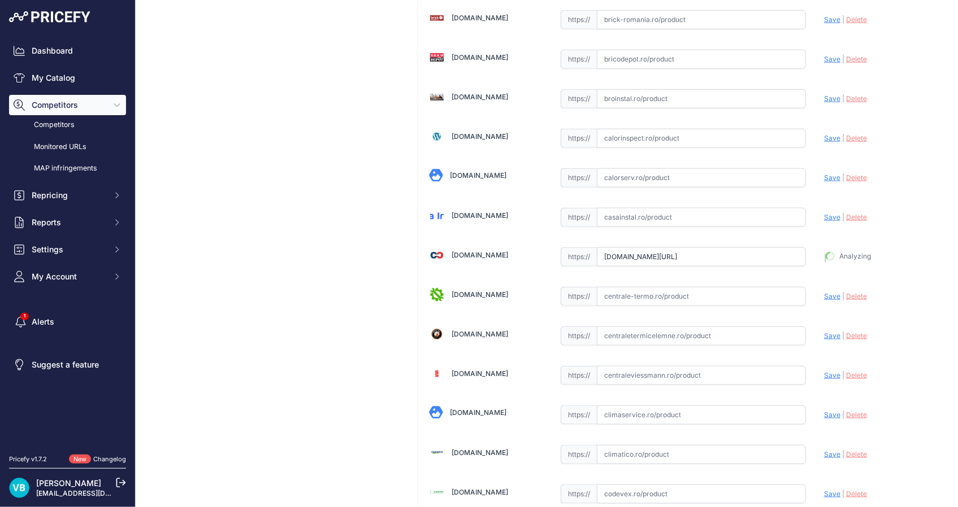
type input "https://www.cazanecentrale.ro/distribuitor-pentru-incalzire-in-pardoseala-din-i…"
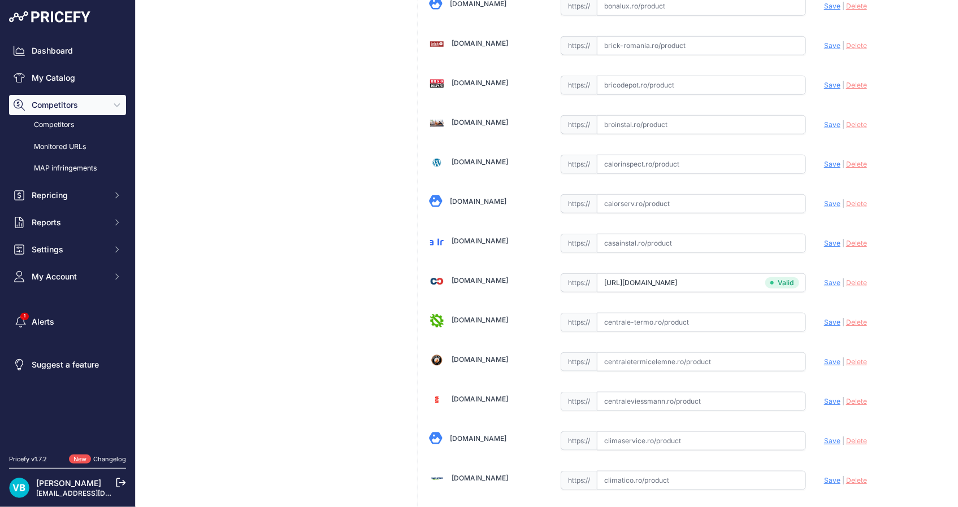
scroll to position [448, 0]
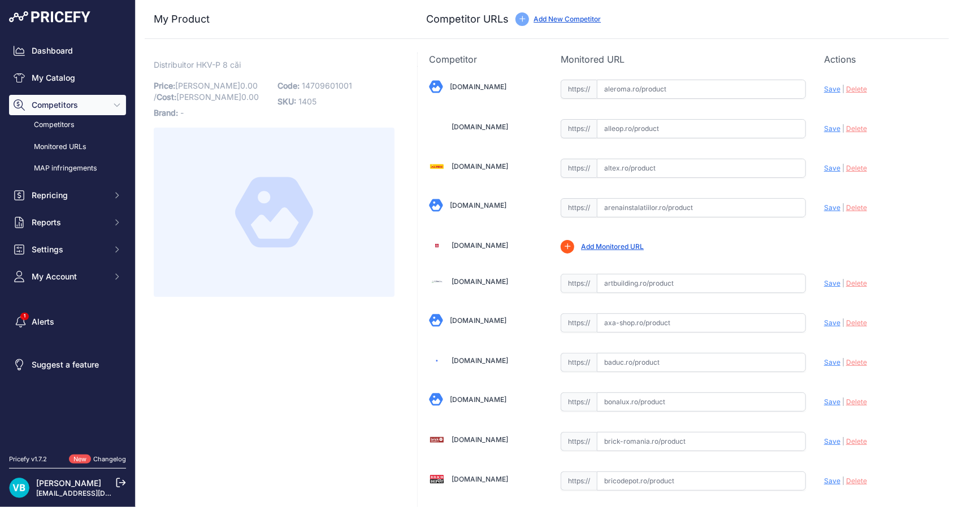
scroll to position [422, 0]
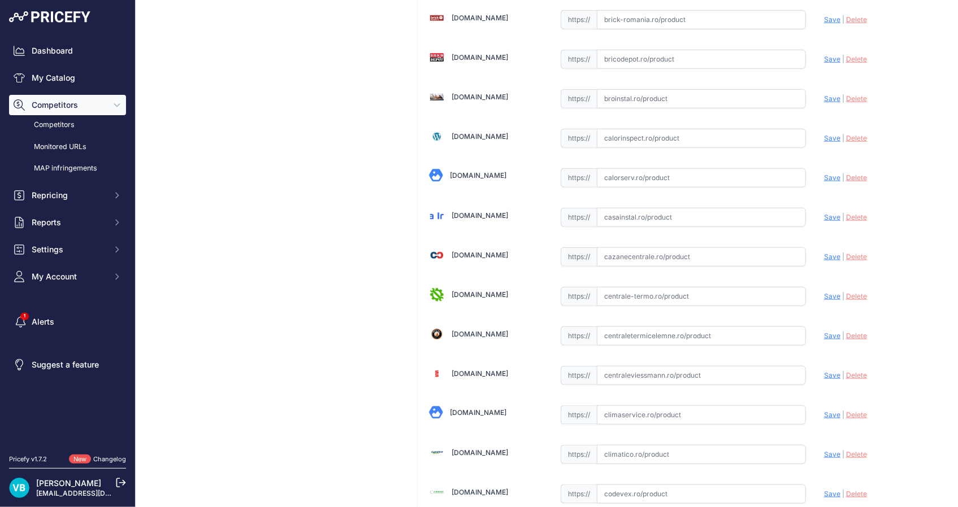
click at [735, 251] on input "text" at bounding box center [701, 256] width 209 height 19
paste input "[URL][DOMAIN_NAME]"
click at [824, 253] on span "Save" at bounding box center [832, 257] width 16 height 8
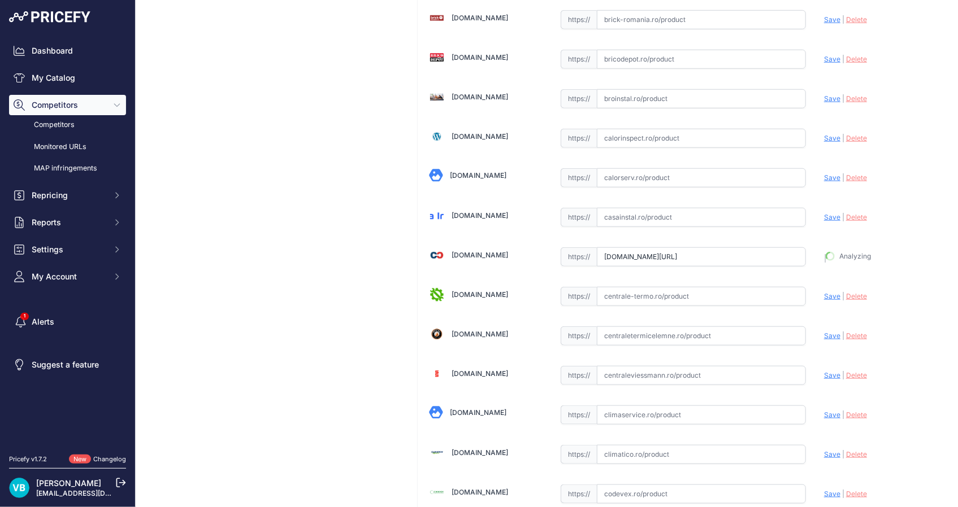
type input "[URL][DOMAIN_NAME]"
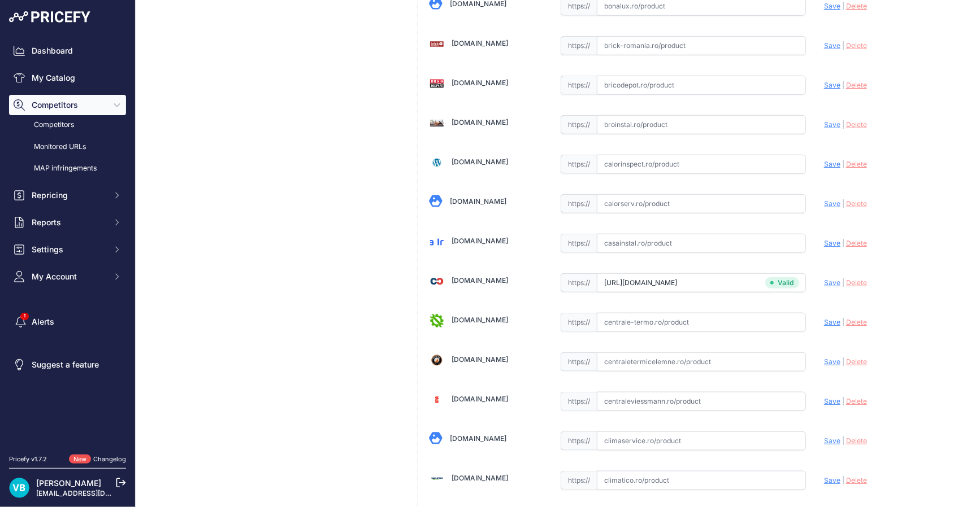
scroll to position [448, 0]
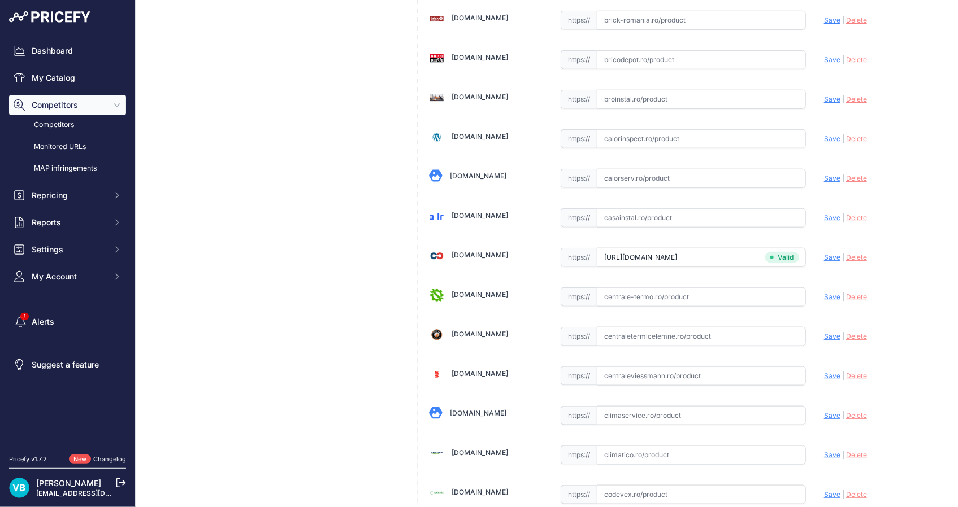
drag, startPoint x: 353, startPoint y: 186, endPoint x: 346, endPoint y: 184, distance: 6.4
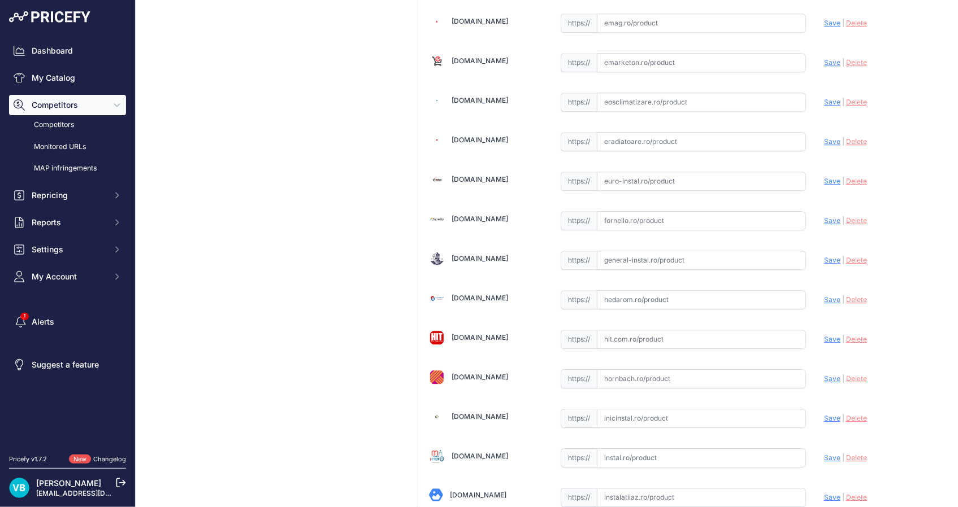
drag, startPoint x: 764, startPoint y: 256, endPoint x: 793, endPoint y: 254, distance: 28.3
click at [765, 255] on input "text" at bounding box center [701, 260] width 209 height 19
paste input "[URL][DOMAIN_NAME]"
click at [824, 256] on span "Save" at bounding box center [832, 260] width 16 height 8
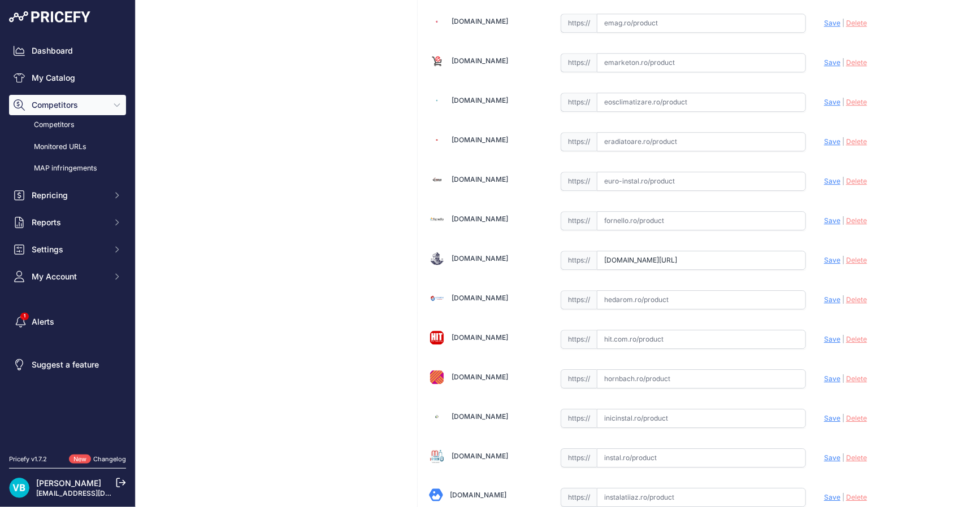
scroll to position [0, 0]
type input "[URL][DOMAIN_NAME]"
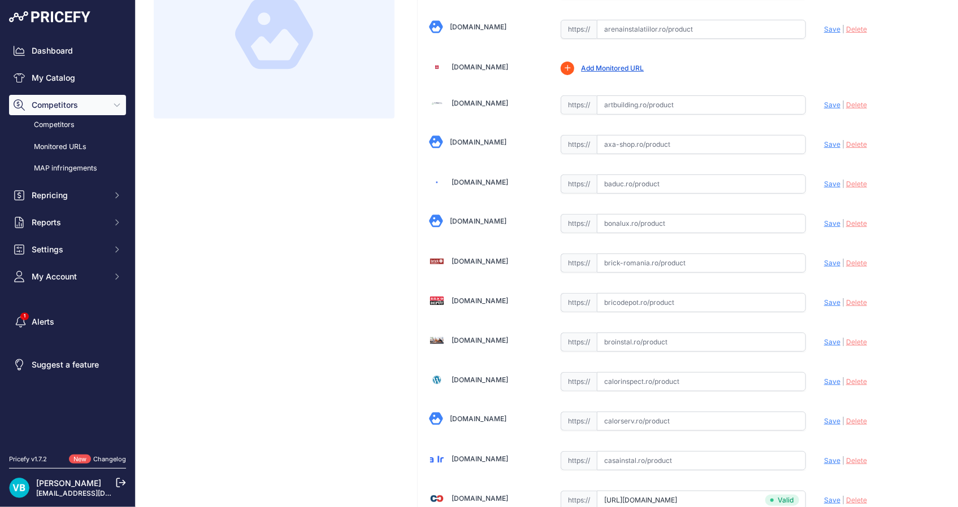
scroll to position [0, 0]
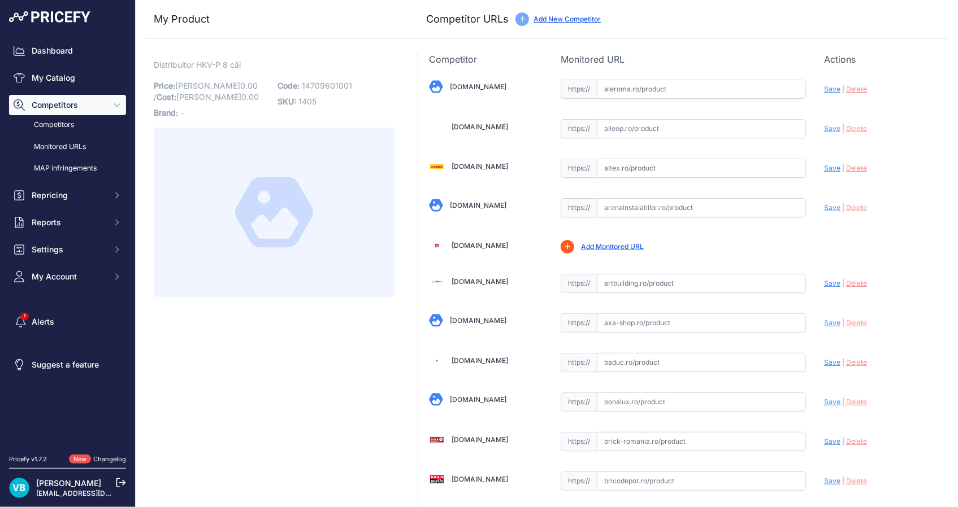
click at [566, 15] on link "Add New Competitor" at bounding box center [566, 19] width 67 height 8
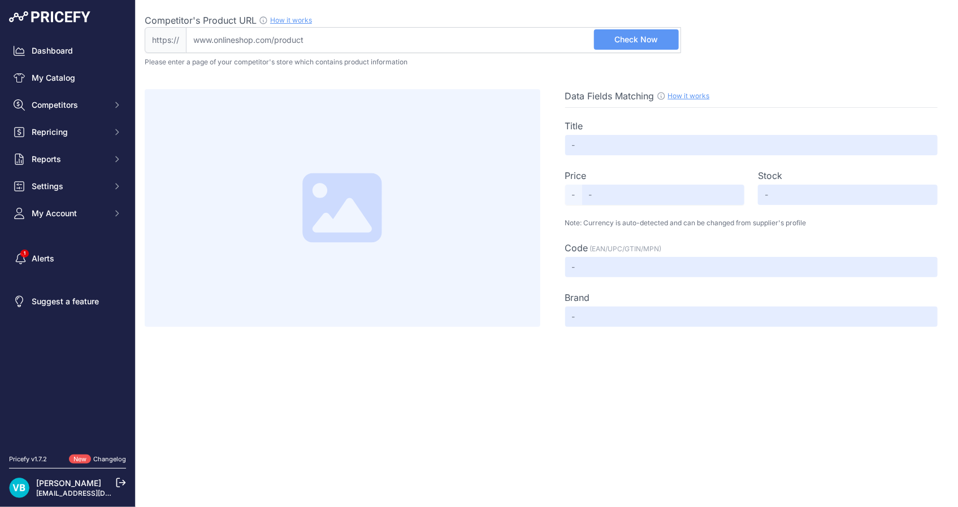
drag, startPoint x: 511, startPoint y: 32, endPoint x: 525, endPoint y: 29, distance: 14.3
click at [512, 31] on input "Competitor's Product URL How it works In order to create your competitor's extr…" at bounding box center [433, 40] width 495 height 26
paste input "https://www.instalatii.store.ro/cumpara/rehau-distribuitor-incalzire-in-pardose…"
type input "www.instalatii.store.ro/cumpara/rehau-distribuitor-incalzire-in-pardoseala-hkv-…"
drag, startPoint x: 644, startPoint y: 43, endPoint x: 398, endPoint y: 119, distance: 257.9
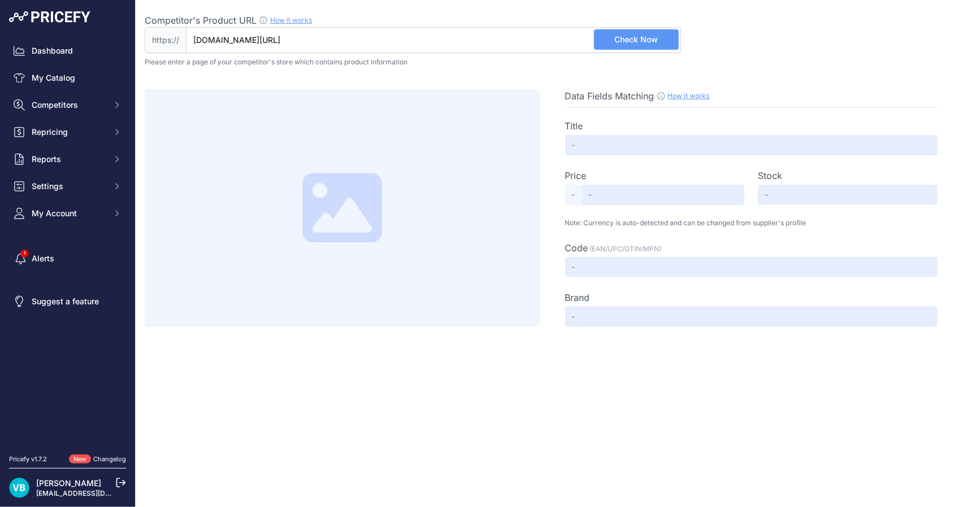
click at [644, 43] on span "Check Now" at bounding box center [636, 39] width 44 height 11
type input "REHAU Distribuitor încălzire în pardoseală HKV-D inox"
type input "469.76"
type input "Available"
type input "13801x01101"
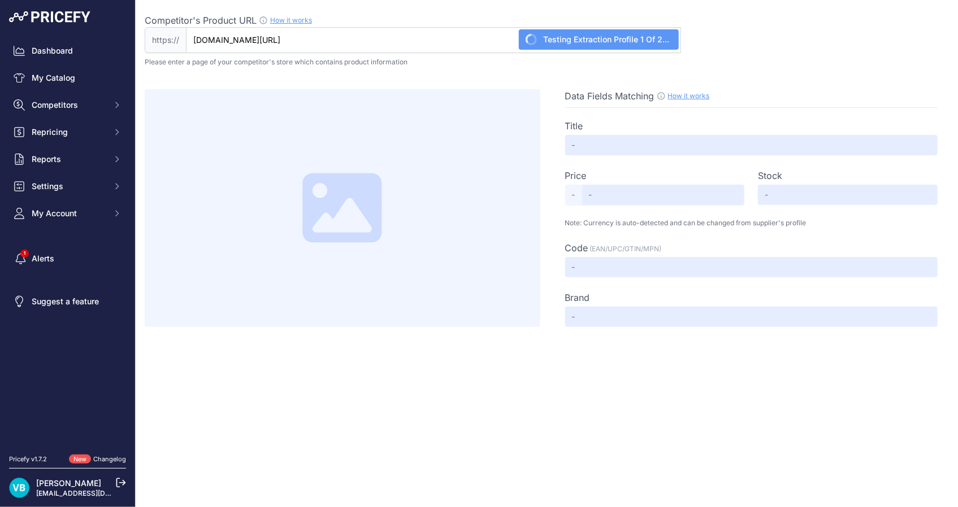
type input "REHAU"
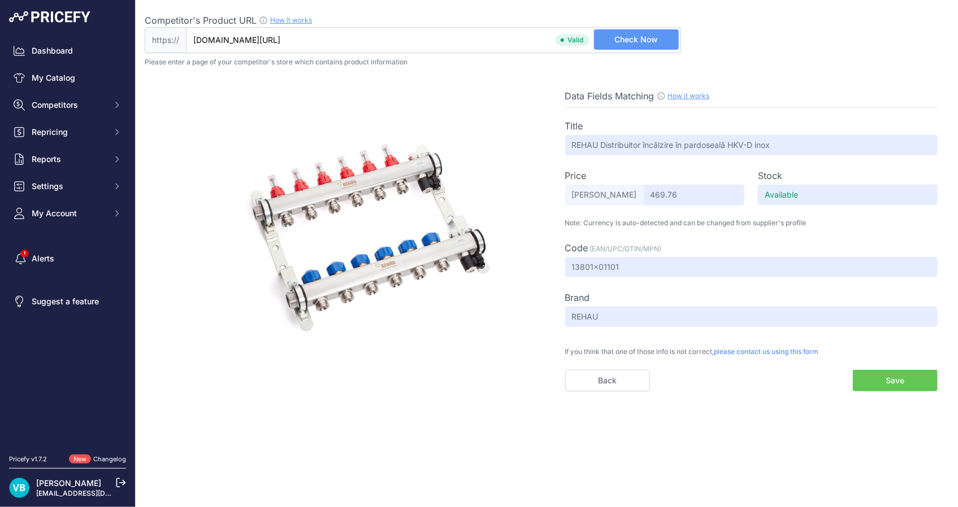
click at [881, 384] on button "Save" at bounding box center [895, 380] width 85 height 21
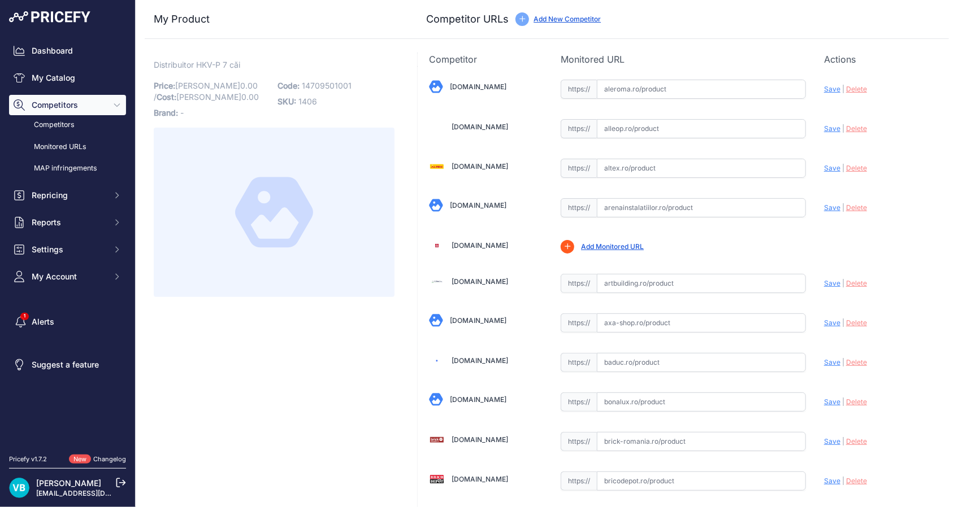
scroll to position [264, 0]
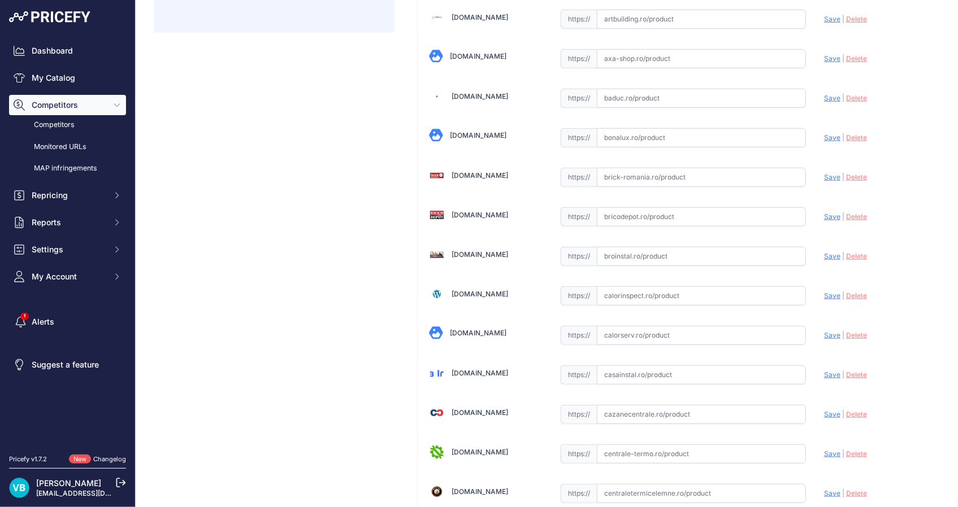
click at [683, 254] on input "text" at bounding box center [701, 256] width 209 height 19
paste input "[URL][DOMAIN_NAME]"
click at [825, 254] on span "Save" at bounding box center [832, 256] width 16 height 8
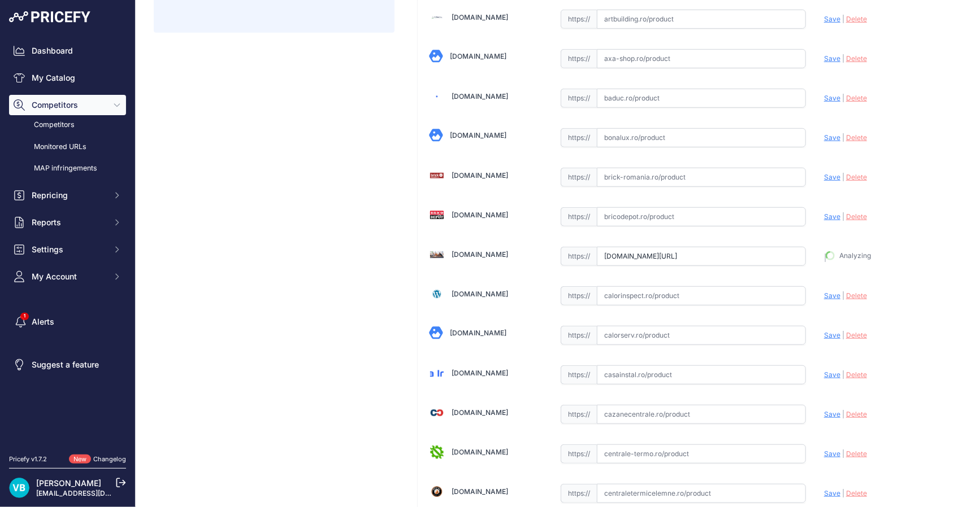
type input "[URL][DOMAIN_NAME]"
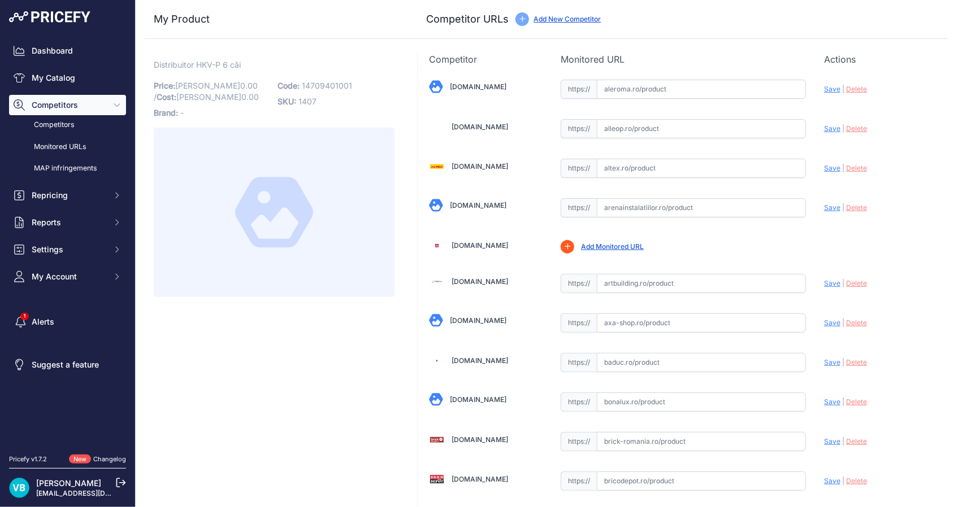
scroll to position [264, 0]
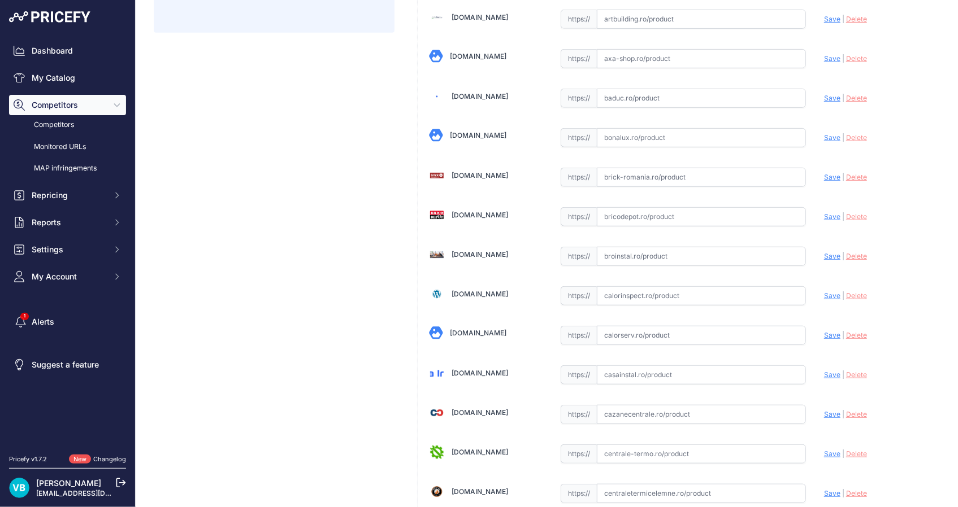
click at [671, 247] on input "text" at bounding box center [701, 256] width 209 height 19
paste input "https://broinstal.ro/products/distribuitor-rehau-rautherm-speed-hkv-d-polimer?v…"
type input "broinstal.ro/products/distribuitor-rehau-rautherm-speed-hkv-d-polimer?variant=4…"
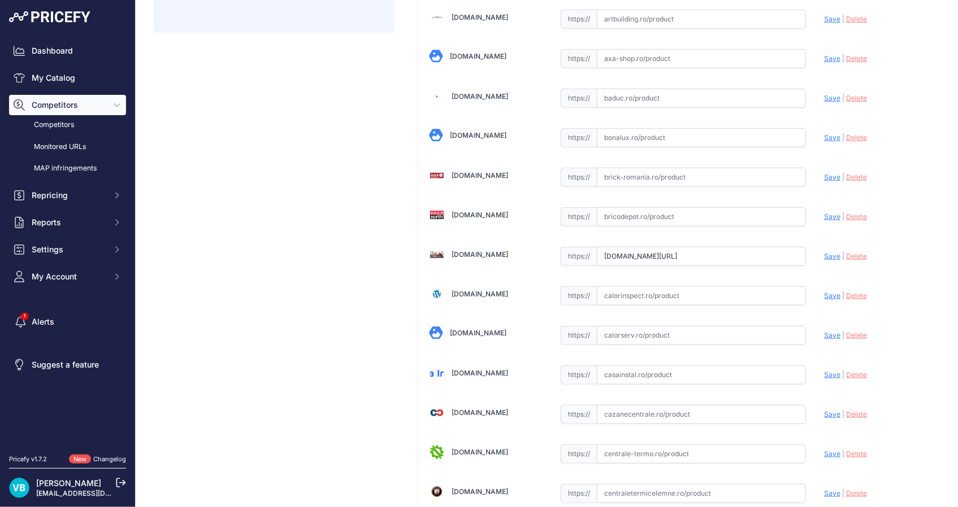
click at [846, 255] on span "Delete" at bounding box center [856, 256] width 21 height 8
click at [780, 255] on input "text" at bounding box center [701, 256] width 209 height 19
paste input "https://broinstal.ro/products/distribuitor-rehau-rautherm-speed-hkv-d-polimer?v…"
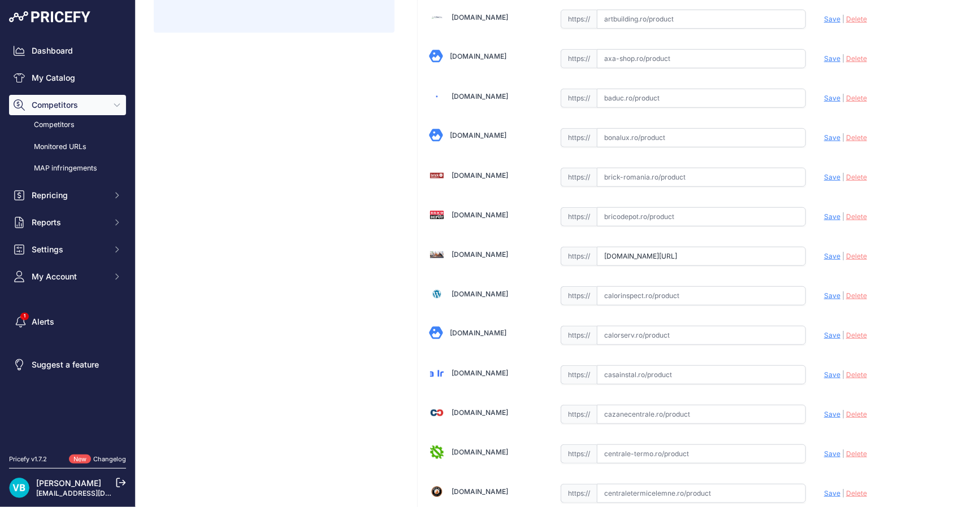
drag, startPoint x: 826, startPoint y: 255, endPoint x: 461, endPoint y: 246, distance: 365.1
click at [824, 256] on span "Save" at bounding box center [832, 256] width 16 height 8
type input "[URL][DOMAIN_NAME]"
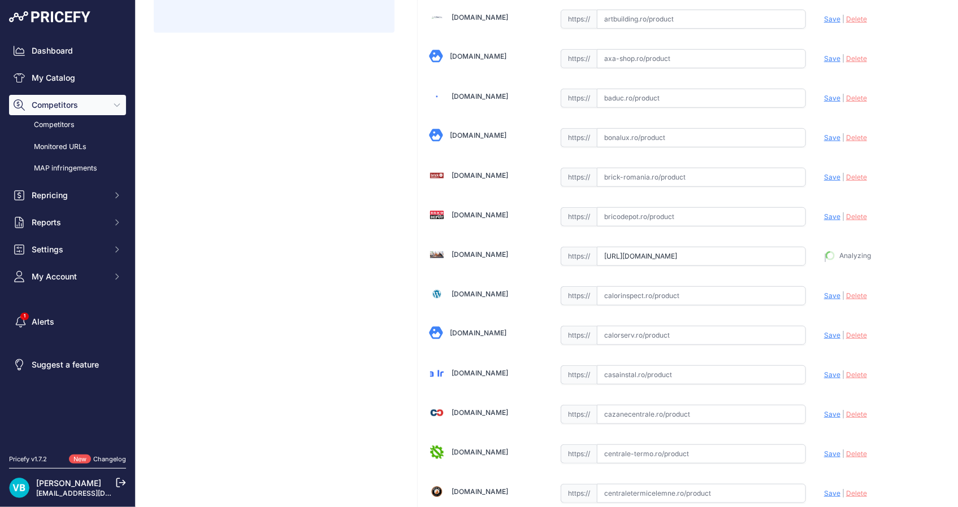
scroll to position [290, 0]
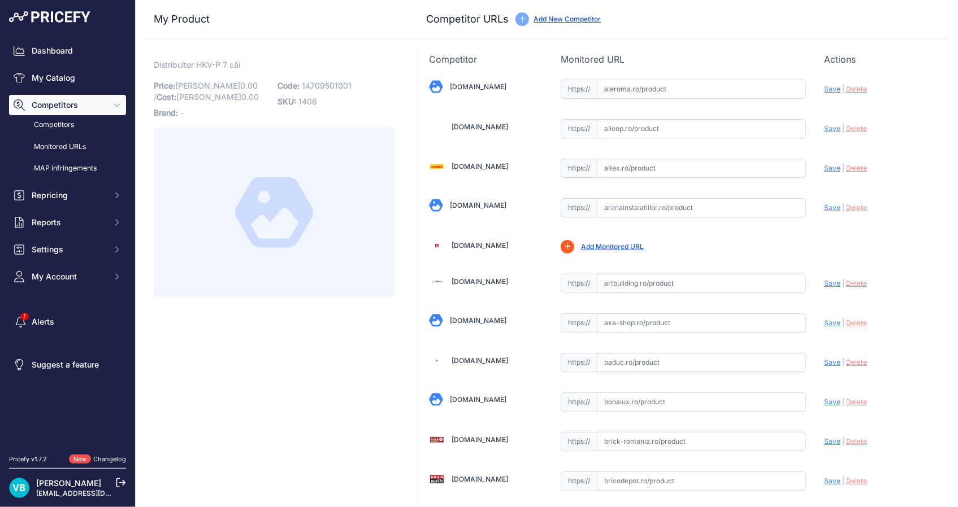
scroll to position [264, 0]
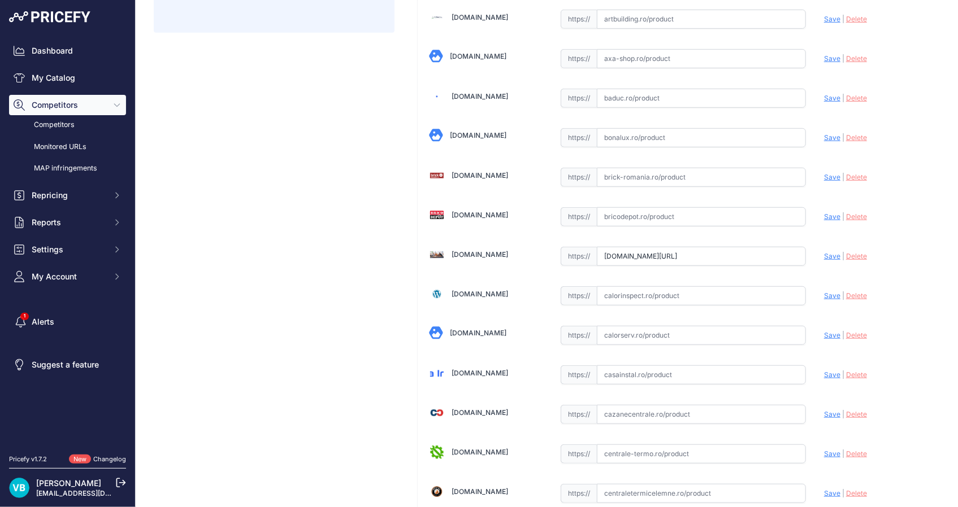
drag, startPoint x: 688, startPoint y: 247, endPoint x: 745, endPoint y: 251, distance: 56.6
click at [728, 250] on input "[DOMAIN_NAME][URL]" at bounding box center [701, 256] width 209 height 19
paste input "[URL][DOMAIN_NAME]"
click at [833, 257] on div "Update Profile Save | [GEOGRAPHIC_DATA] Analyzing" at bounding box center [881, 254] width 114 height 18
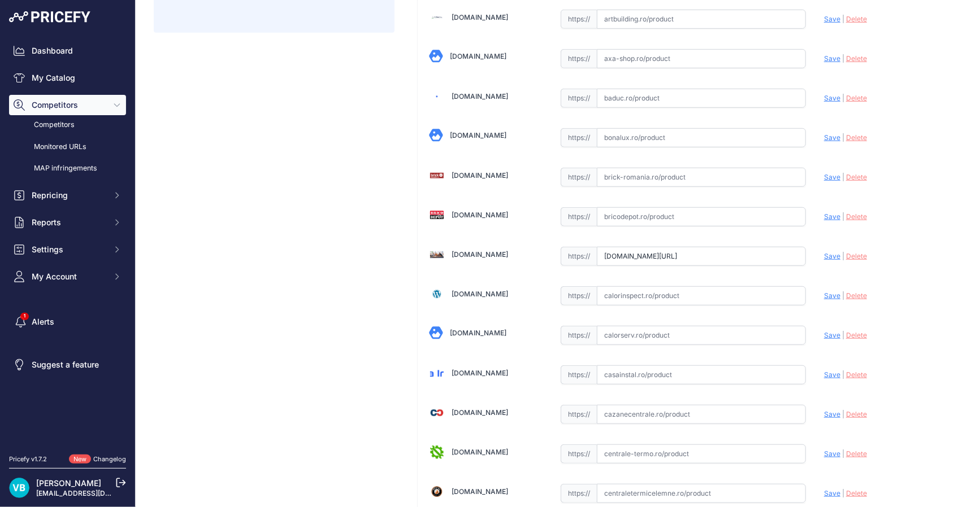
click at [826, 257] on span "Save" at bounding box center [832, 256] width 16 height 8
type input "[URL][DOMAIN_NAME]"
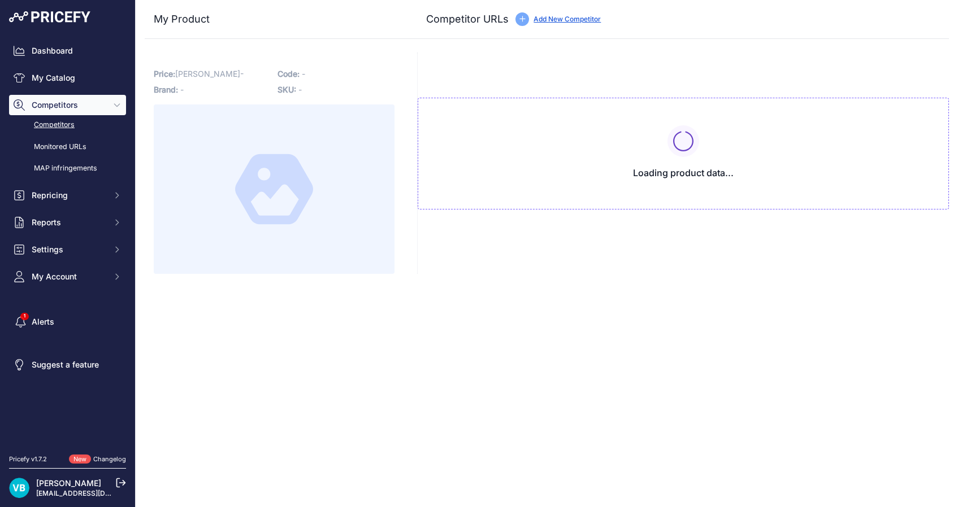
type input "[DOMAIN_NAME][URL]"
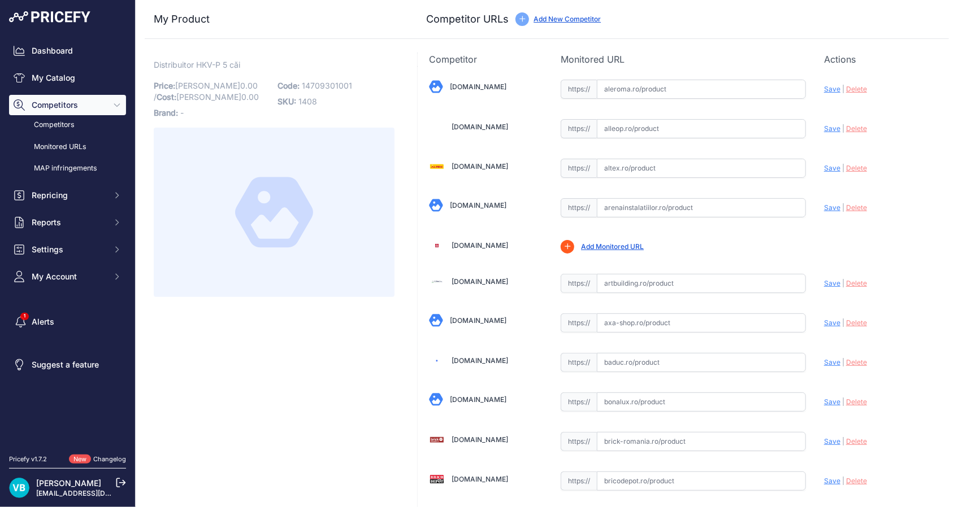
scroll to position [264, 0]
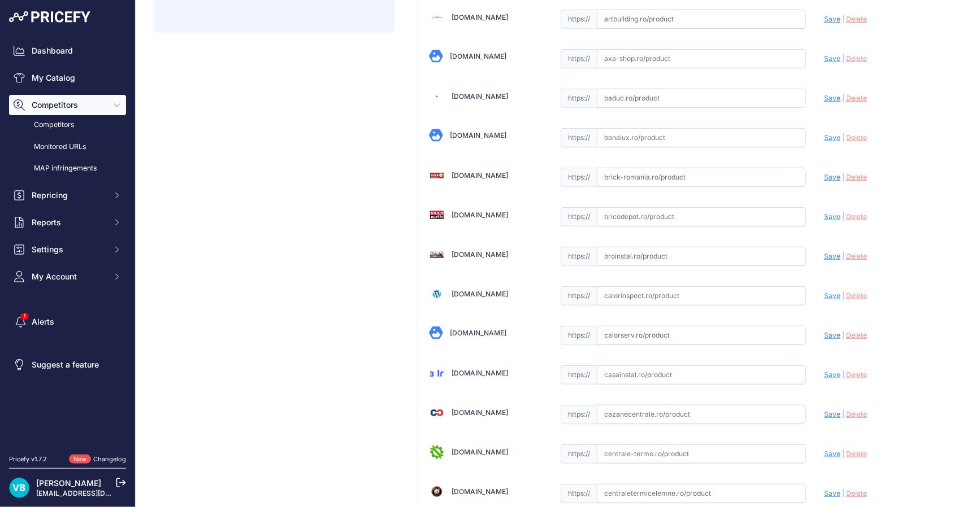
click at [629, 254] on input "text" at bounding box center [701, 256] width 209 height 19
paste input "https://broinstal.ro/products/distribuitor-rehau-rautherm-speed-hkv-d-polimer?v…"
click at [826, 257] on span "Save" at bounding box center [832, 256] width 16 height 8
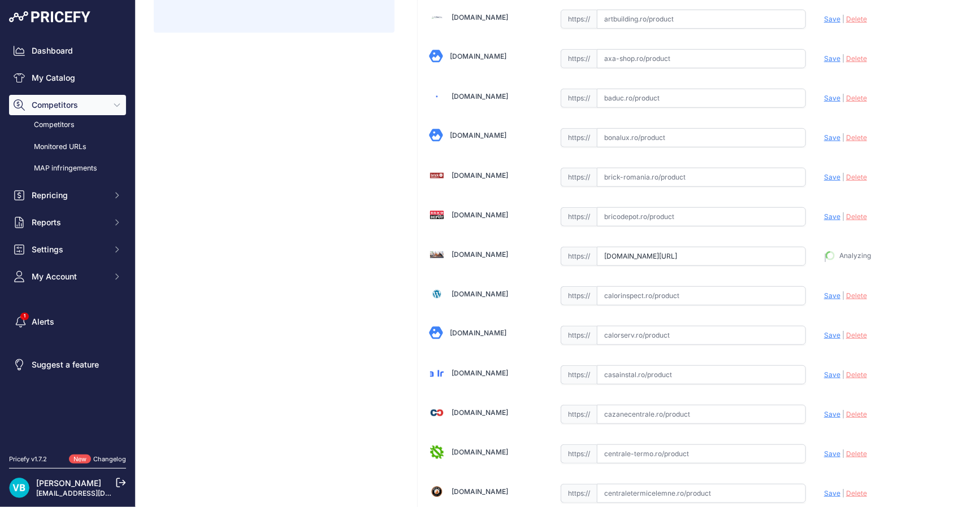
type input "https://broinstal.ro/products/distribuitor-rehau-rautherm-speed-hkv-d-polimer?v…"
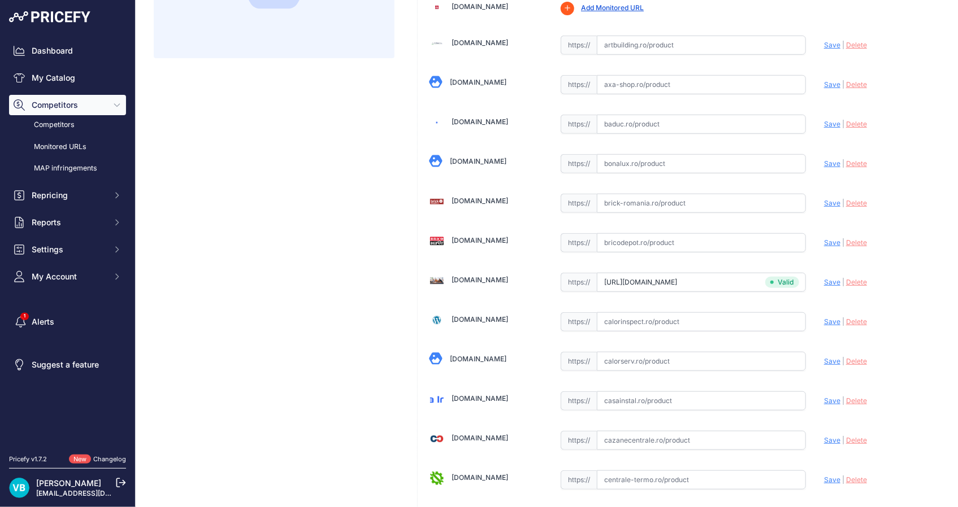
scroll to position [290, 0]
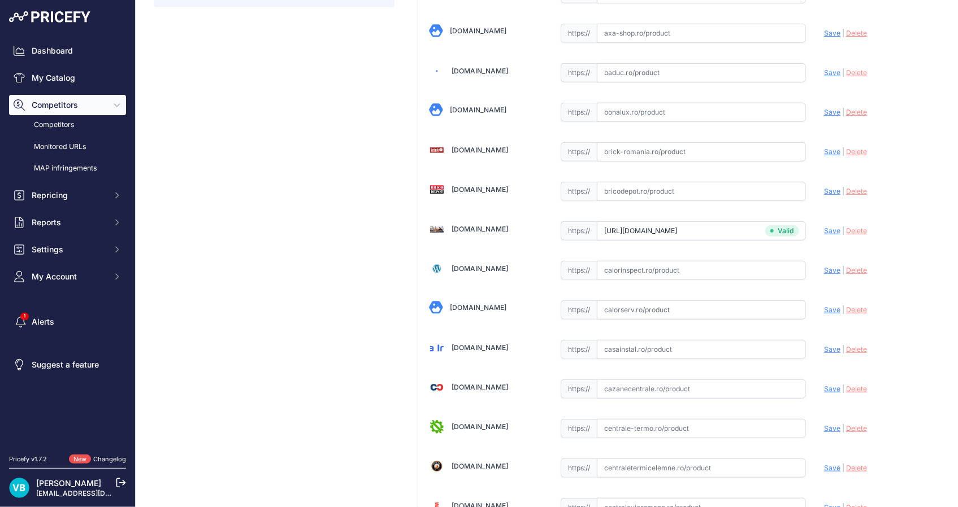
scroll to position [264, 0]
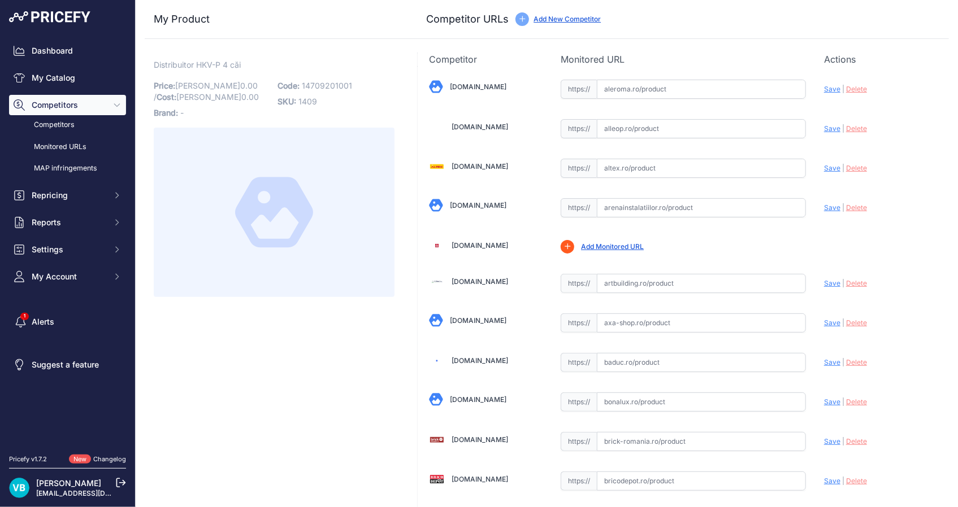
scroll to position [264, 0]
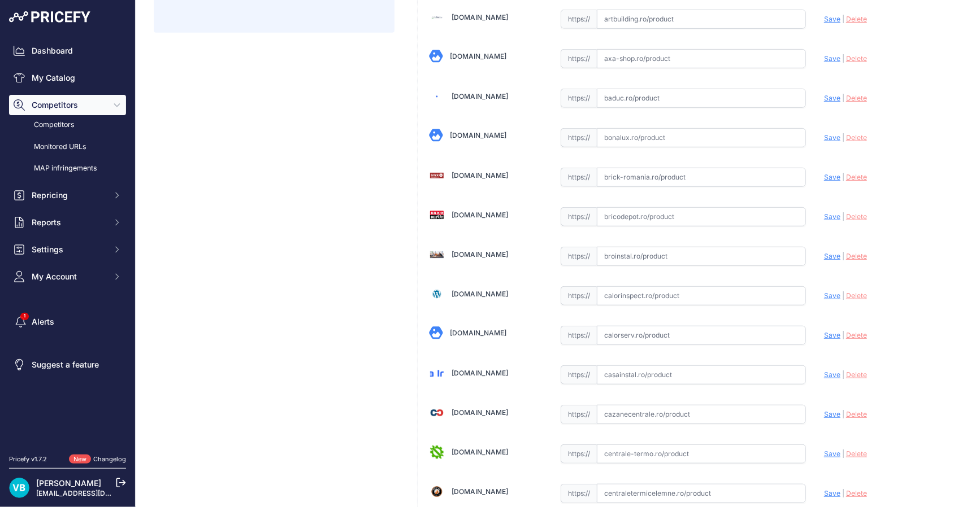
click at [715, 256] on input "text" at bounding box center [701, 256] width 209 height 19
paste input "https://broinstal.ro/products/distribuitor-rehau-rautherm-speed-hkv-d-polimer?v…"
click at [824, 252] on span "Save" at bounding box center [832, 256] width 16 height 8
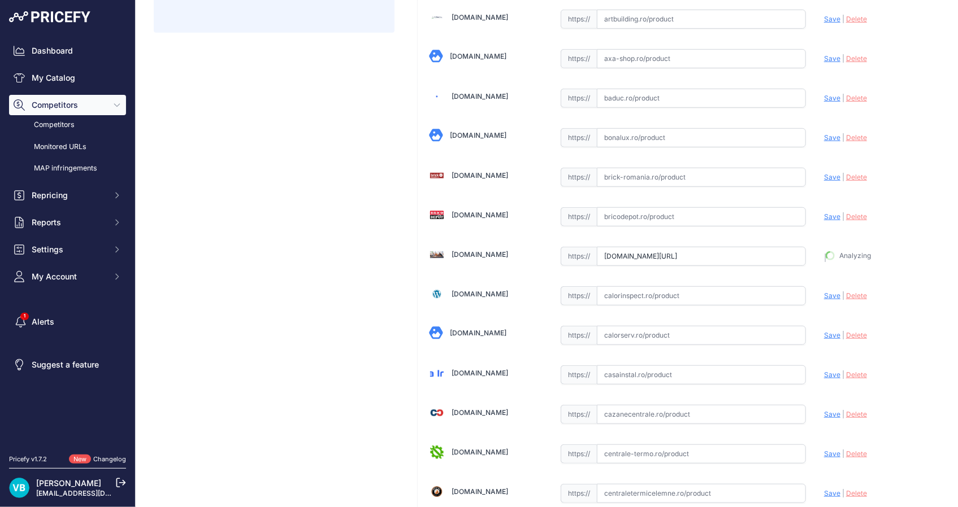
type input "https://broinstal.ro/products/distribuitor-rehau-rautherm-speed-hkv-d-polimer?v…"
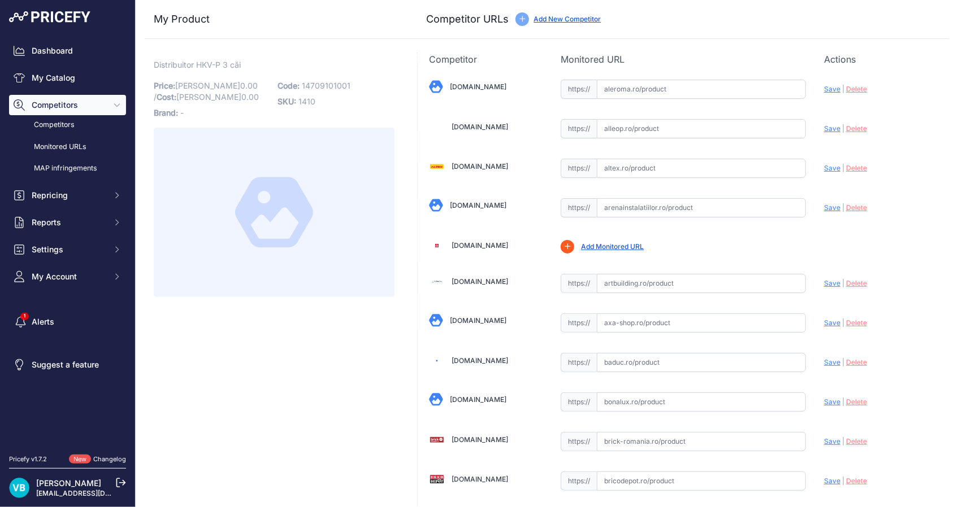
scroll to position [264, 0]
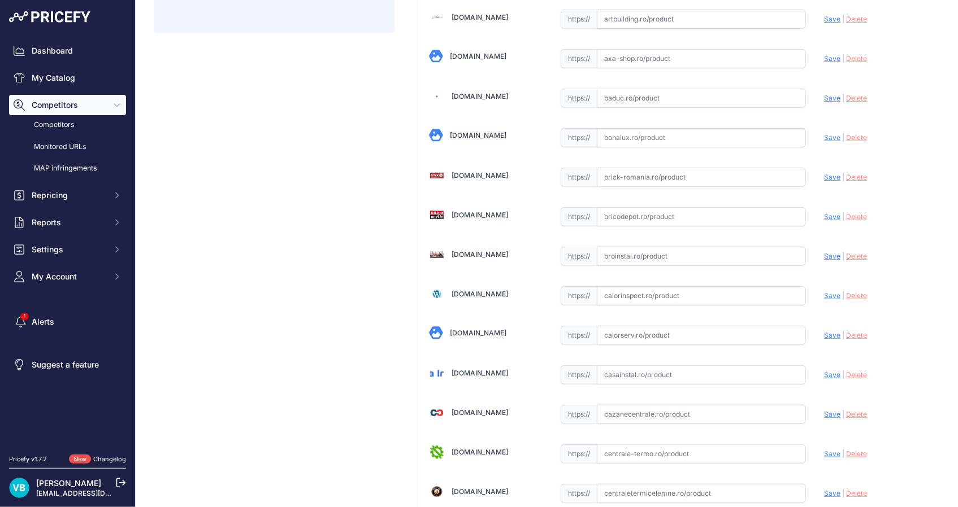
drag, startPoint x: 764, startPoint y: 258, endPoint x: 779, endPoint y: 258, distance: 14.1
click at [764, 258] on input "text" at bounding box center [701, 256] width 209 height 19
paste input "[URL][DOMAIN_NAME]"
click at [825, 257] on span "Save" at bounding box center [832, 256] width 16 height 8
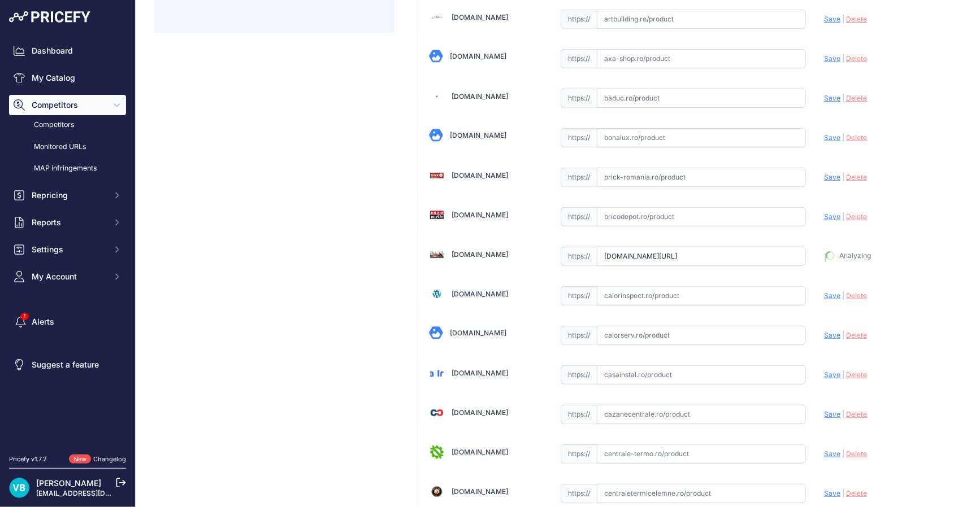
type input "[URL][DOMAIN_NAME]"
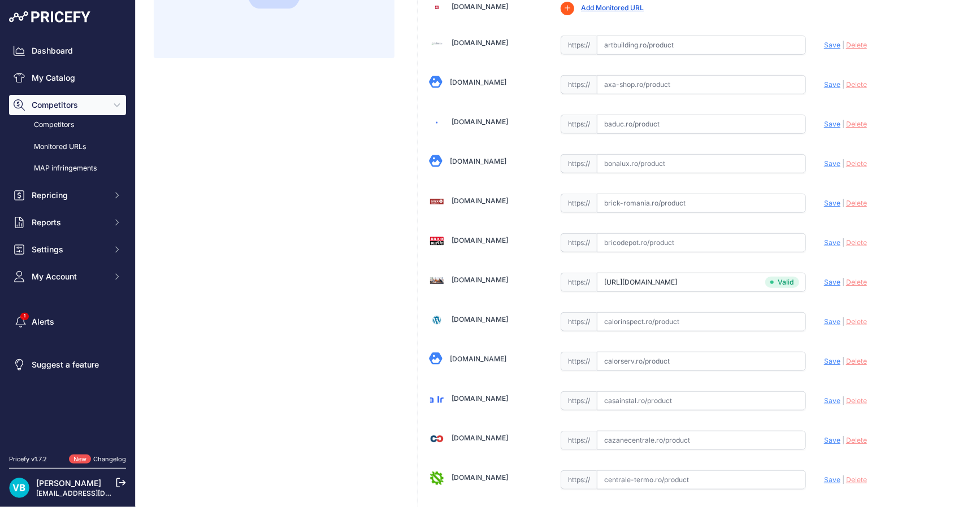
drag, startPoint x: 312, startPoint y: 244, endPoint x: 151, endPoint y: 233, distance: 162.0
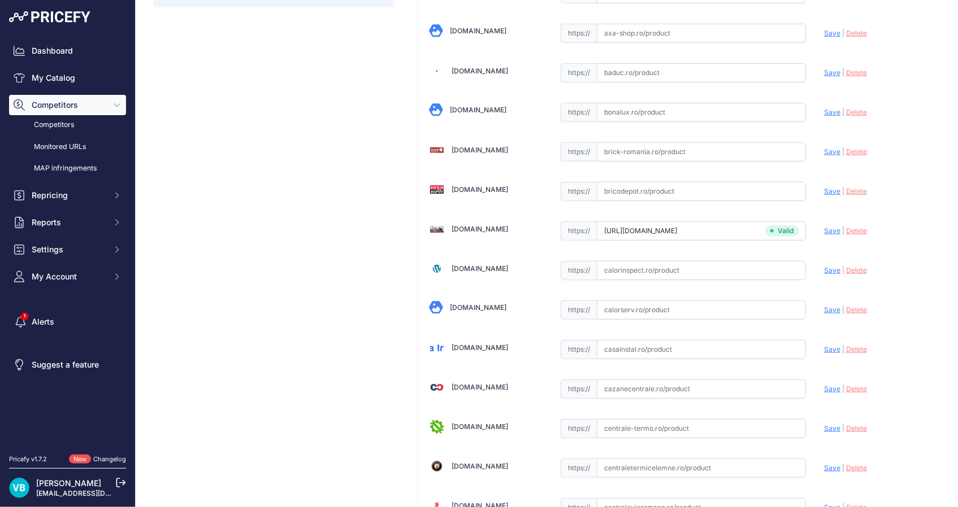
scroll to position [264, 0]
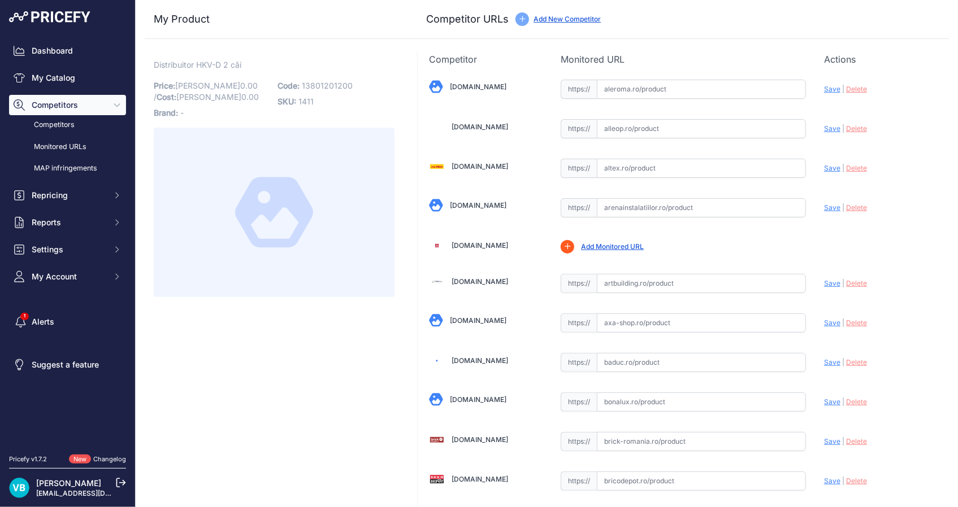
scroll to position [264, 0]
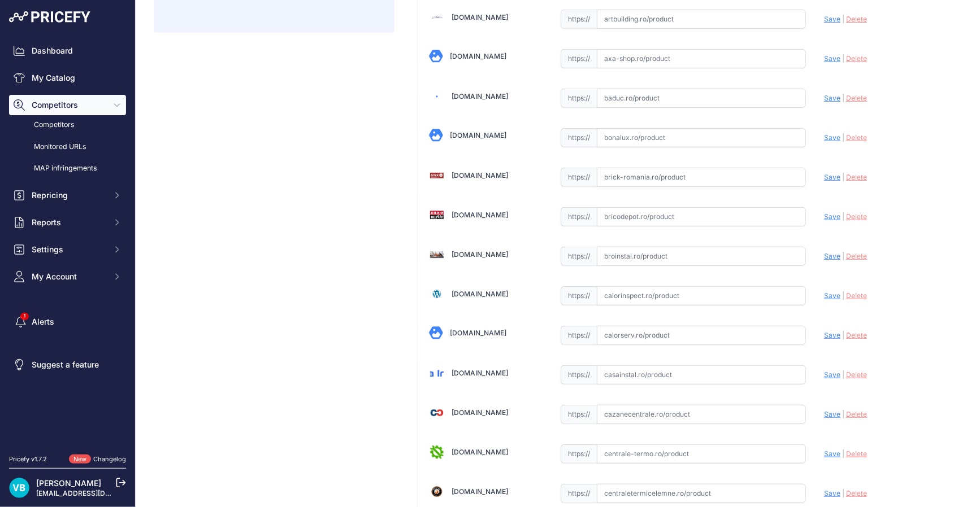
click at [667, 261] on input "text" at bounding box center [701, 256] width 209 height 19
paste input "https://broinstal.ro/products/distribuitor-rehau-rautherm-speed-hkv-d-polimer?v…"
click at [826, 259] on div "Update Profile Save | Delete Analyzing" at bounding box center [881, 254] width 114 height 18
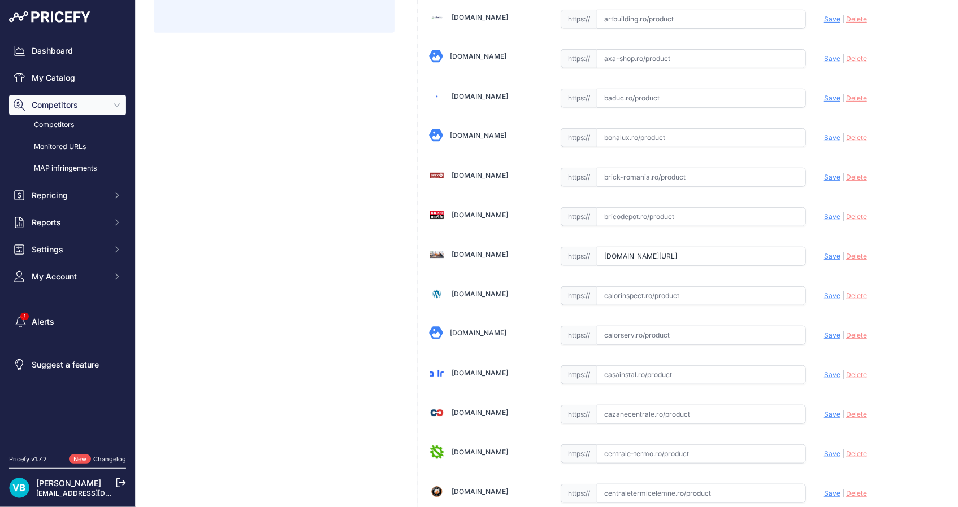
click at [824, 255] on span "Save" at bounding box center [832, 256] width 16 height 8
type input "https://broinstal.ro/products/distribuitor-rehau-rautherm-speed-hkv-d-polimer?v…"
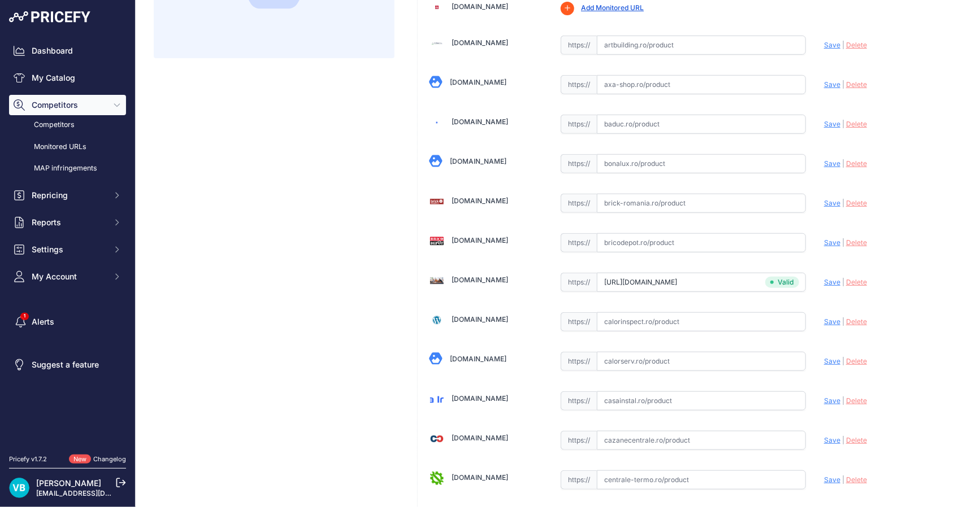
scroll to position [290, 0]
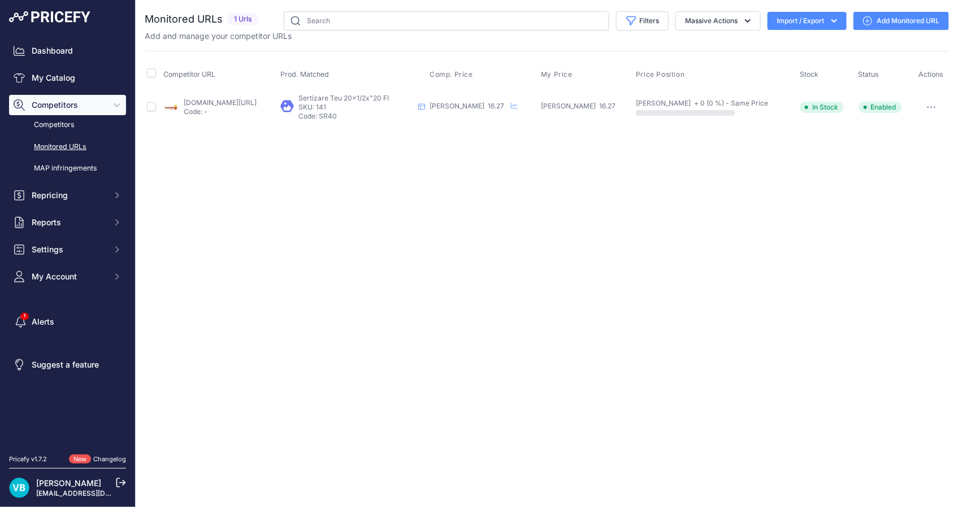
click at [248, 100] on link "[DOMAIN_NAME][URL]" at bounding box center [220, 102] width 73 height 8
click at [951, 155] on div "Close You are not connected to the internet." at bounding box center [547, 253] width 822 height 507
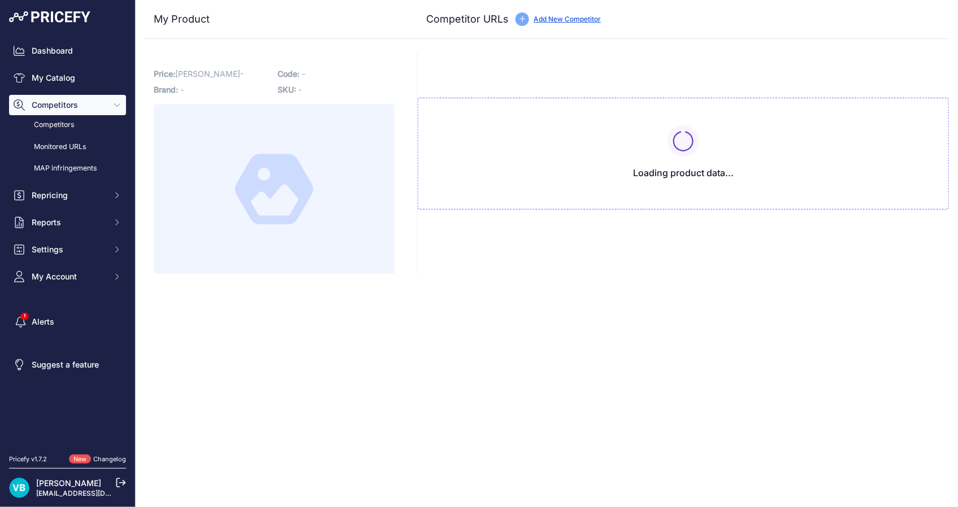
type input "[DOMAIN_NAME][URL]"
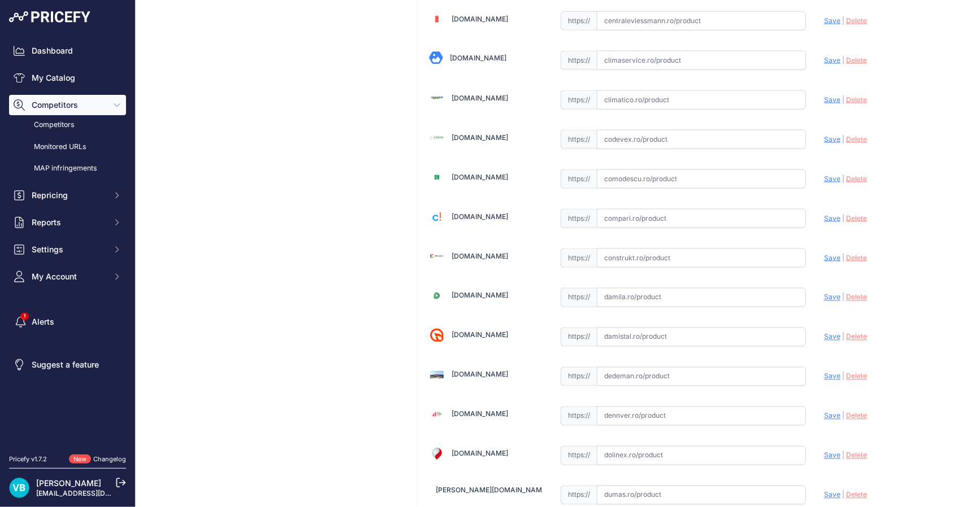
drag, startPoint x: 745, startPoint y: 267, endPoint x: 762, endPoint y: 257, distance: 19.6
click at [784, 251] on input "text" at bounding box center [701, 258] width 209 height 19
click at [826, 254] on span "Save" at bounding box center [832, 258] width 16 height 8
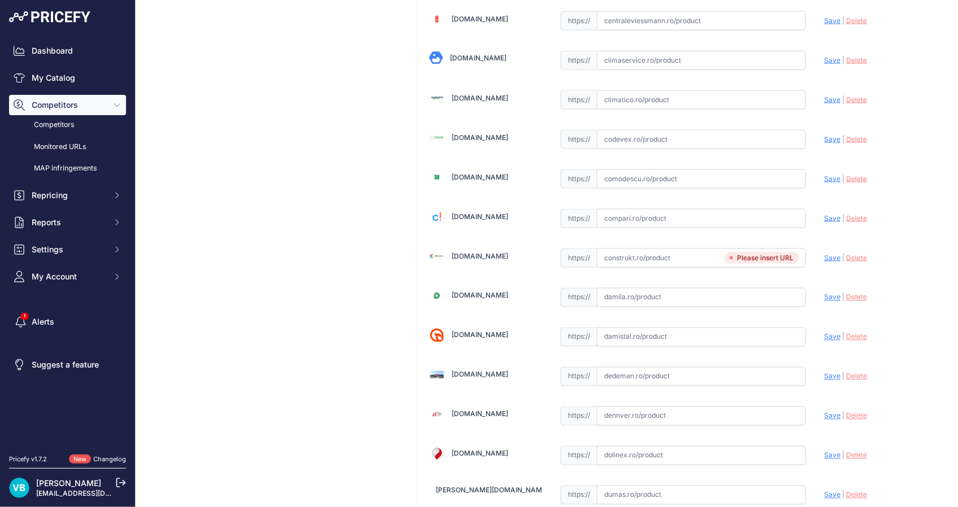
drag, startPoint x: 650, startPoint y: 249, endPoint x: 667, endPoint y: 248, distance: 17.5
click at [650, 249] on input "text" at bounding box center [701, 258] width 209 height 19
paste input "[URL][DOMAIN_NAME]"
click at [831, 254] on span "Save" at bounding box center [832, 258] width 16 height 8
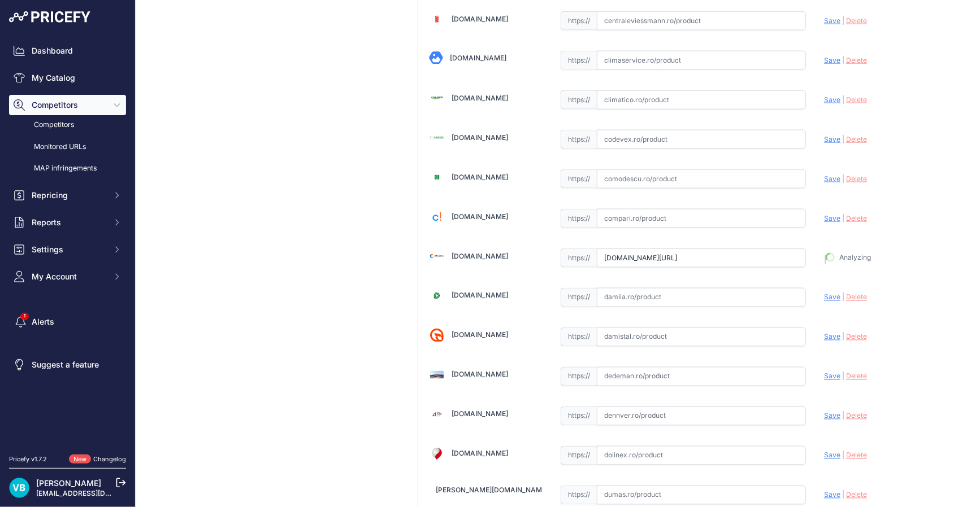
type input "[URL][DOMAIN_NAME]"
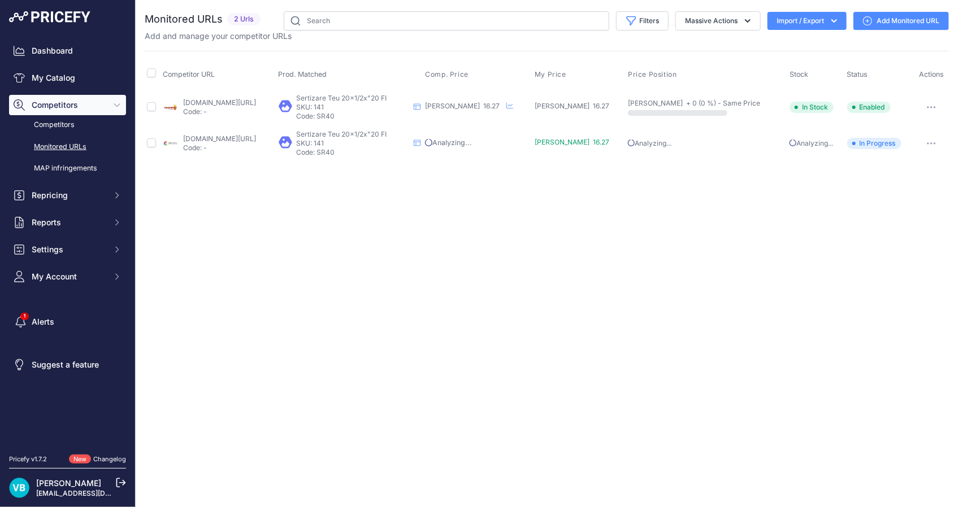
drag, startPoint x: 378, startPoint y: 179, endPoint x: 178, endPoint y: 147, distance: 202.6
click at [375, 180] on div "Close You are not connected to the internet." at bounding box center [547, 253] width 822 height 507
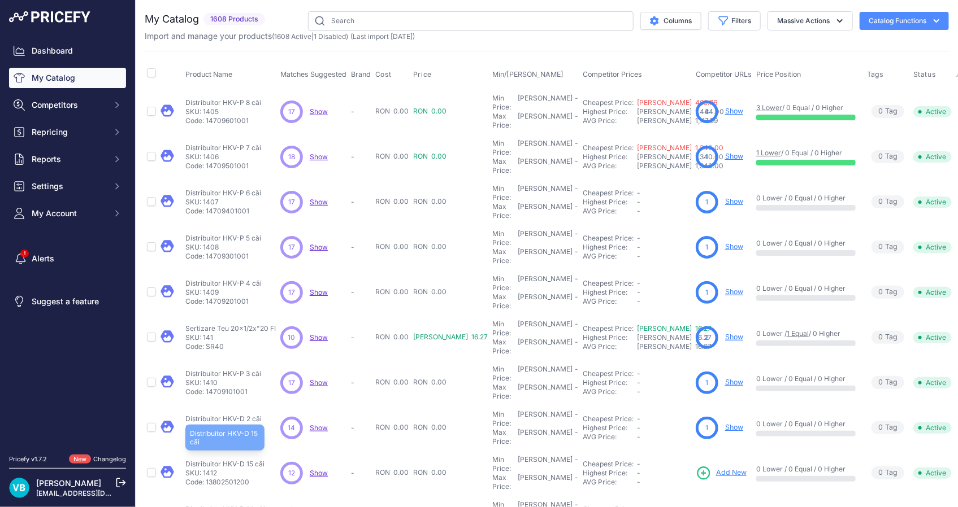
click at [240, 460] on p "Distribuitor HKV-D 15 căi" at bounding box center [224, 464] width 79 height 9
copy div "Distribuitor HKV-D 15 căi"
click at [716, 468] on span "Add New" at bounding box center [731, 473] width 31 height 11
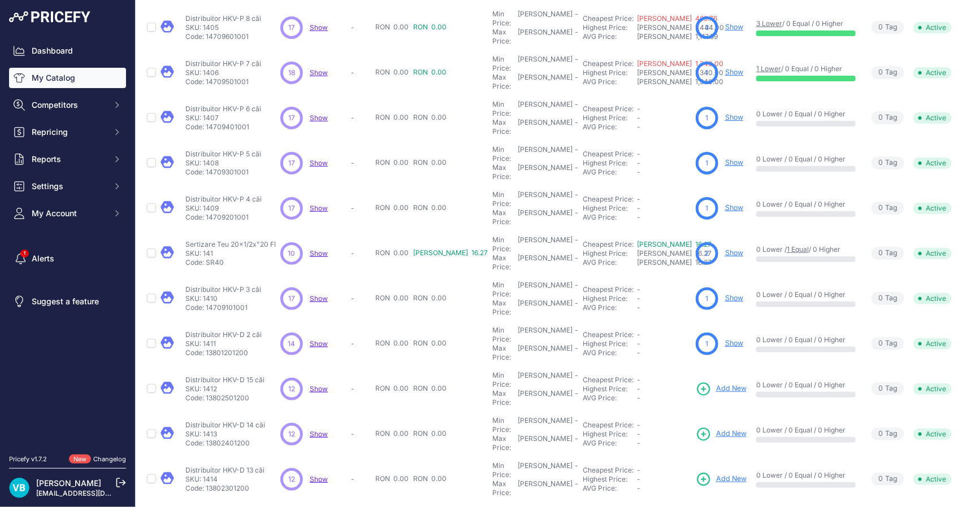
scroll to position [102, 0]
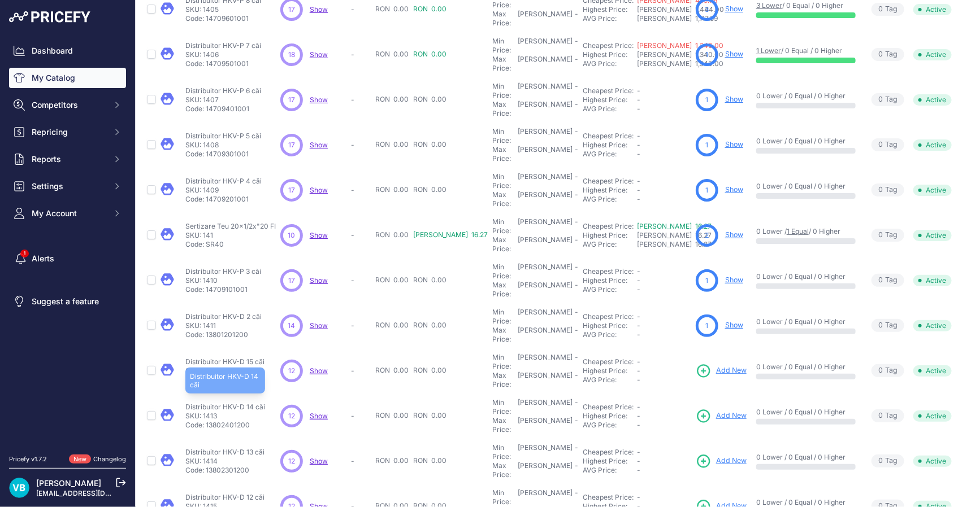
click at [242, 403] on p "Distribuitor HKV-D 14 căi" at bounding box center [225, 407] width 80 height 9
drag, startPoint x: 242, startPoint y: 316, endPoint x: 514, endPoint y: 314, distance: 271.2
click at [242, 403] on p "Distribuitor HKV-D 14 căi" at bounding box center [225, 407] width 80 height 9
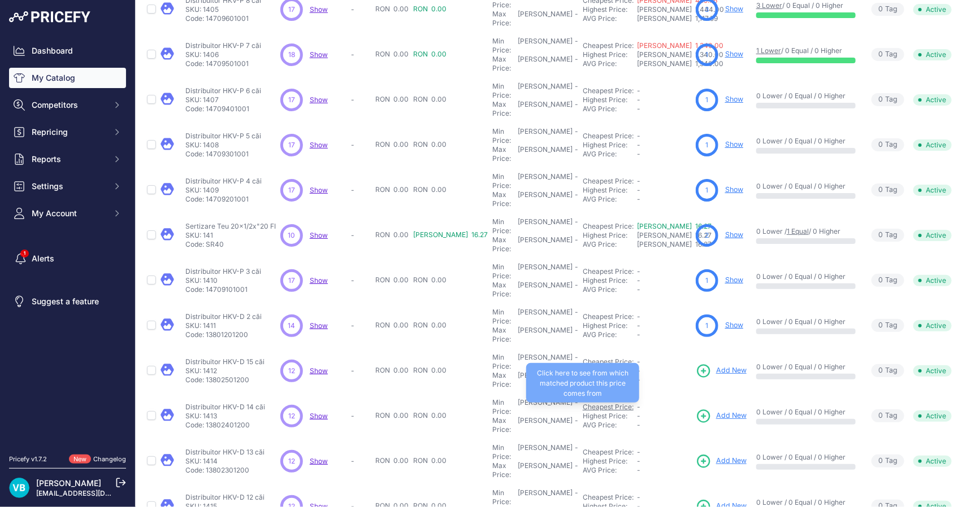
copy div "Distribuitor HKV-D 14 căi"
click at [716, 411] on span "Add New" at bounding box center [731, 416] width 31 height 11
click at [229, 421] on p "Code: 13802401200" at bounding box center [225, 425] width 80 height 9
click at [234, 421] on p "Code: 13802401200" at bounding box center [225, 425] width 80 height 9
copy p "13802401200"
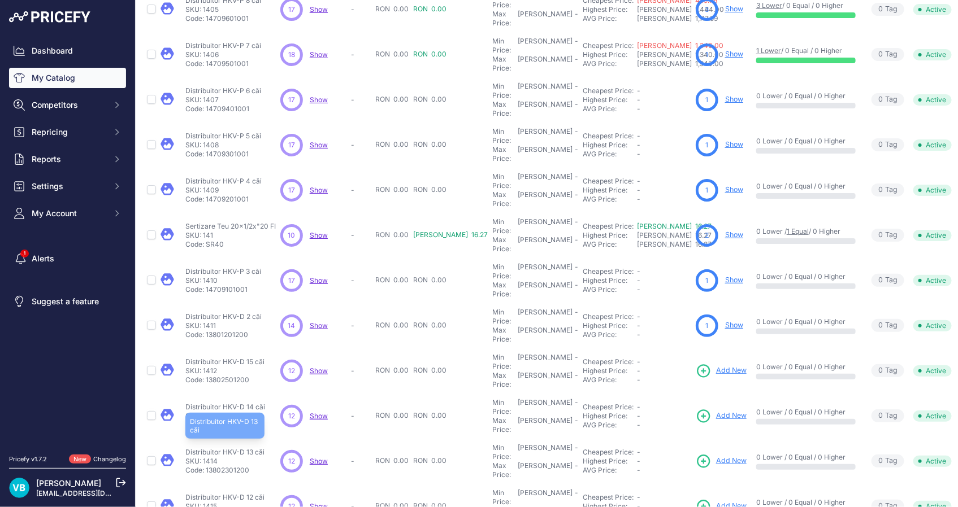
click at [252, 448] on p "Distribuitor HKV-D 13 căi" at bounding box center [224, 452] width 79 height 9
click at [214, 466] on p "Code: 13802301200" at bounding box center [224, 470] width 79 height 9
copy p "13802301200"
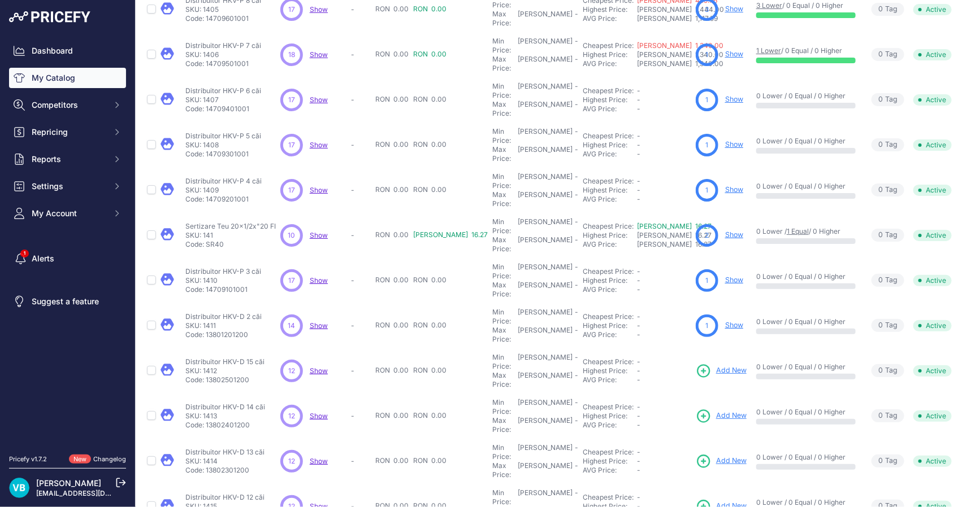
click at [716, 456] on span "Add New" at bounding box center [731, 461] width 31 height 11
click at [230, 507] on p "Code: 13802201200" at bounding box center [224, 515] width 79 height 9
copy p "13802201200"
click at [716, 501] on span "Add New" at bounding box center [731, 506] width 31 height 11
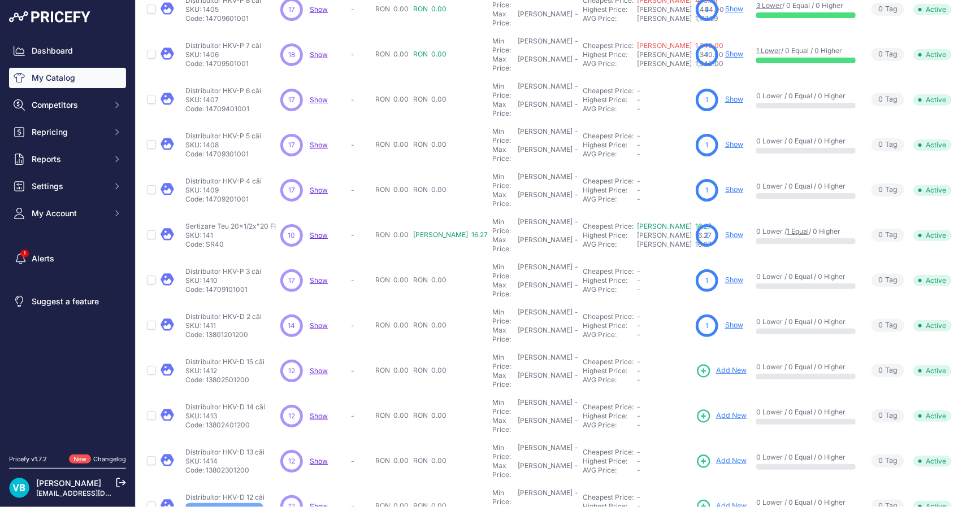
drag, startPoint x: 258, startPoint y: 432, endPoint x: 235, endPoint y: 447, distance: 27.4
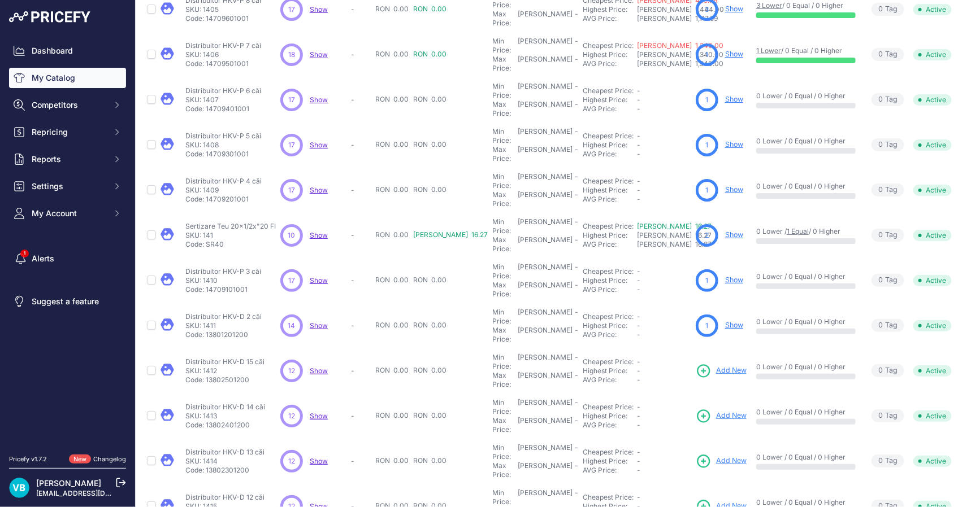
copy p "13802101200"
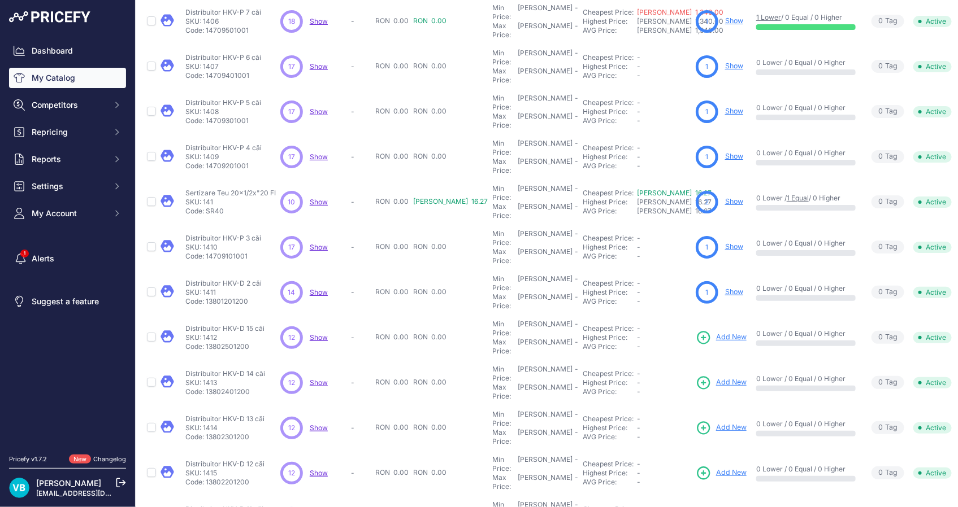
scroll to position [154, 0]
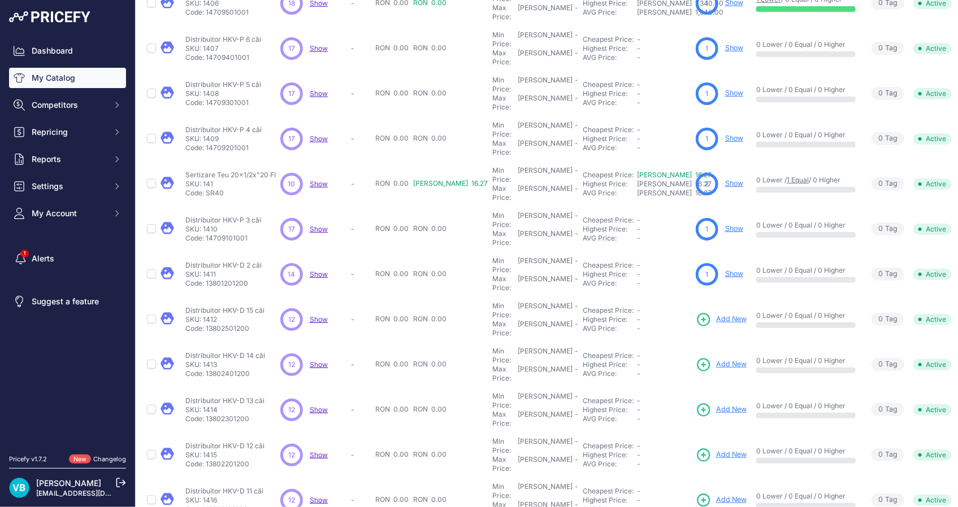
copy p "13802001200"
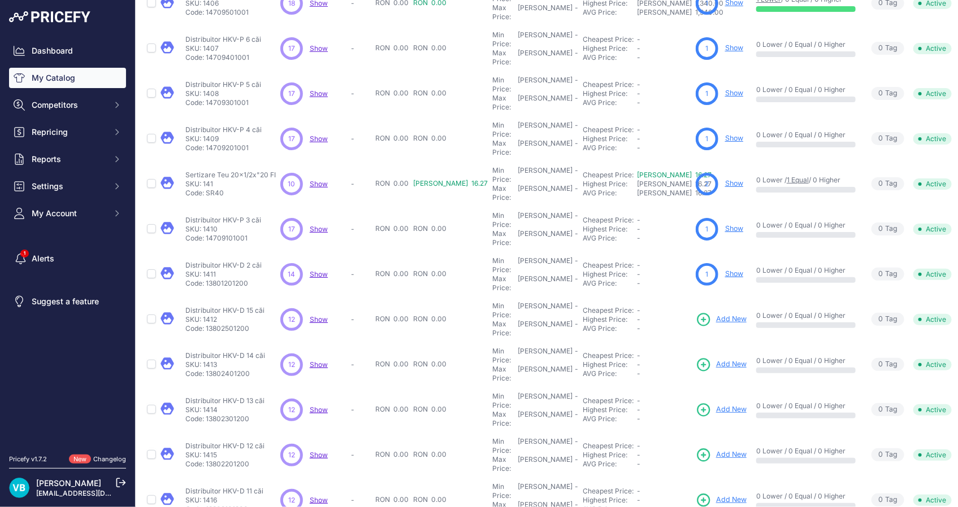
copy p "13801901200"
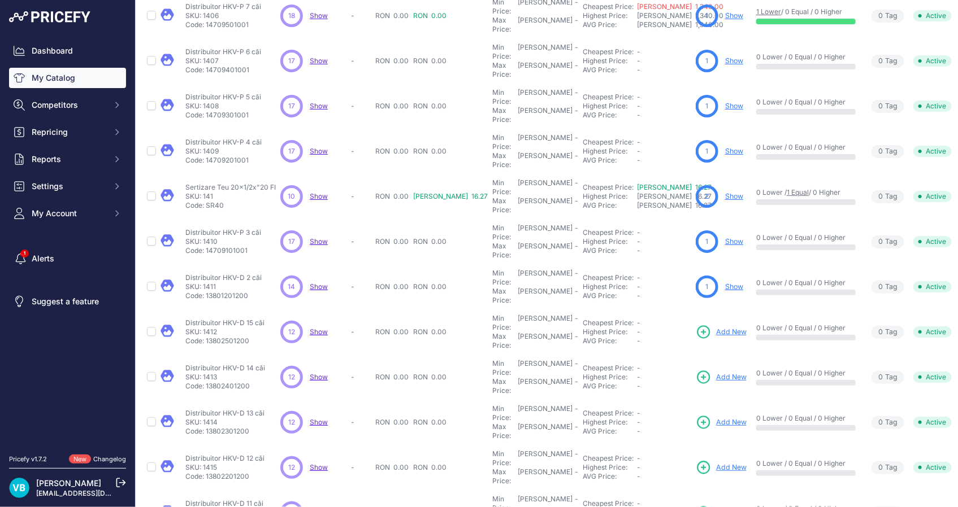
scroll to position [198, 0]
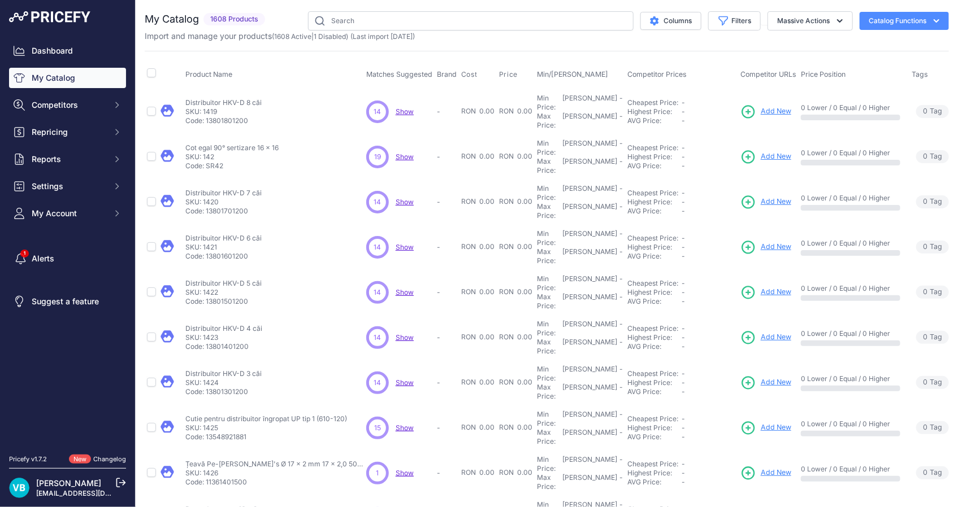
drag, startPoint x: 764, startPoint y: 106, endPoint x: 738, endPoint y: 112, distance: 26.7
click at [764, 106] on span "Add New" at bounding box center [776, 111] width 31 height 11
click at [260, 144] on p "Cot egal 90° sertizare 16 x 16" at bounding box center [231, 148] width 93 height 9
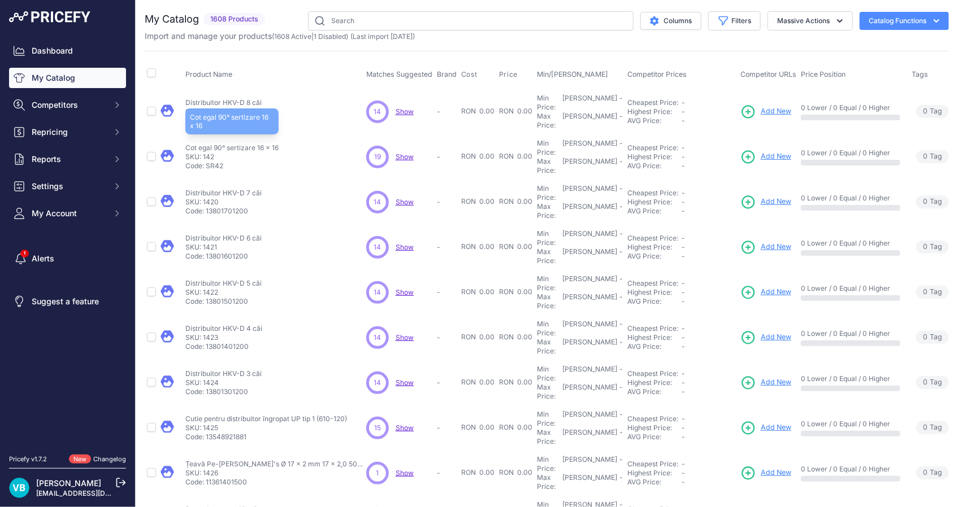
copy div "Cot egal 90° sertizare 16 x 16"
click at [777, 151] on span "Add New" at bounding box center [776, 156] width 31 height 11
click at [282, 74] on th "Product Name" at bounding box center [273, 74] width 181 height 28
click at [311, 189] on div "Distribuitor HKV-D 7 căi Distribuitor HKV-D 7 căi SKU: 1420 Code: 13801701200" at bounding box center [273, 202] width 176 height 27
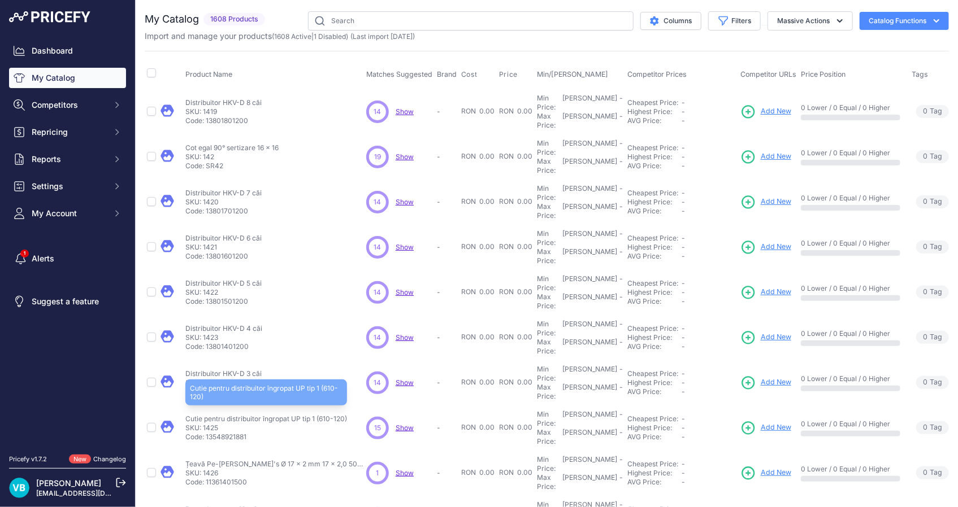
click at [269, 415] on p "Cutie pentru distribuitor îngropat UP tip 1 (610-120)" at bounding box center [266, 419] width 162 height 9
copy div "Cutie pentru distribuitor îngropat UP tip 1 (610-120)"
click at [763, 423] on span "Add New" at bounding box center [776, 428] width 31 height 11
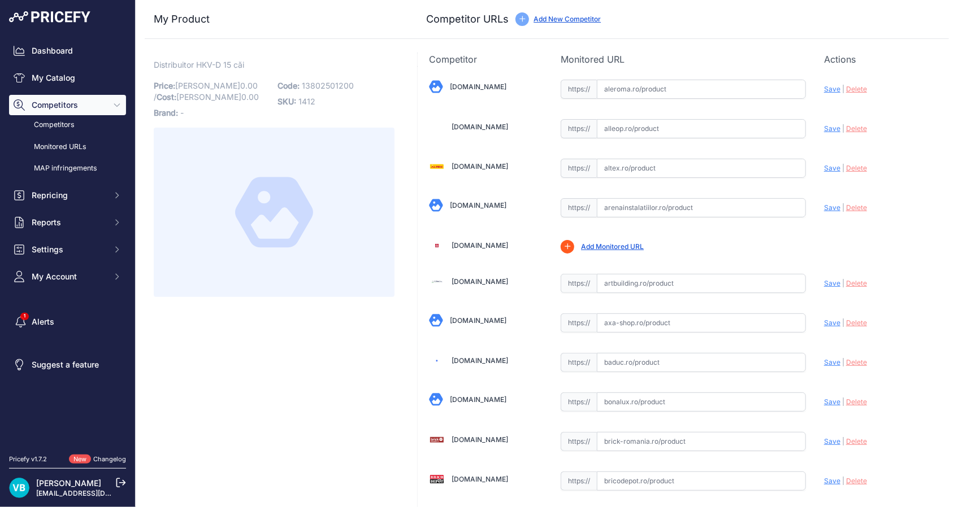
click at [331, 86] on span "13802501200" at bounding box center [328, 86] width 52 height 10
copy span "13802501200"
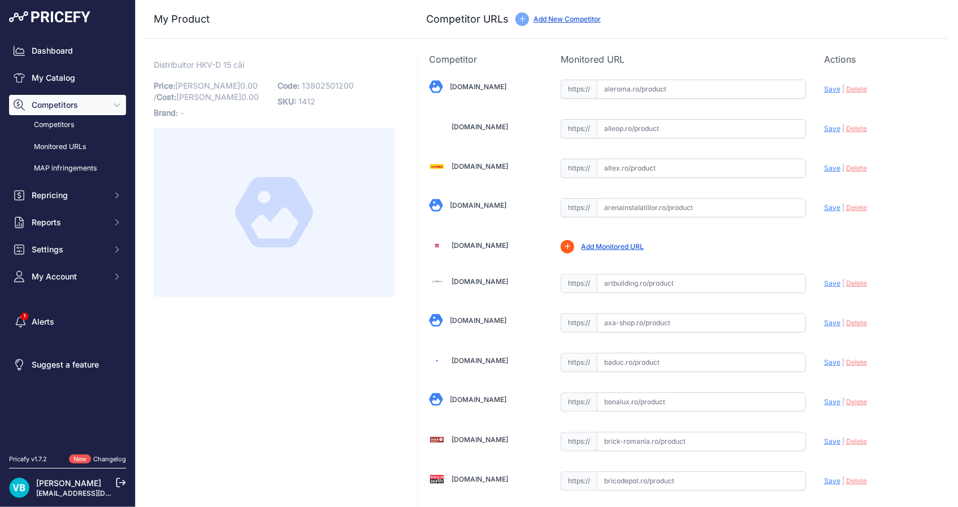
drag, startPoint x: 357, startPoint y: 310, endPoint x: 381, endPoint y: 310, distance: 24.3
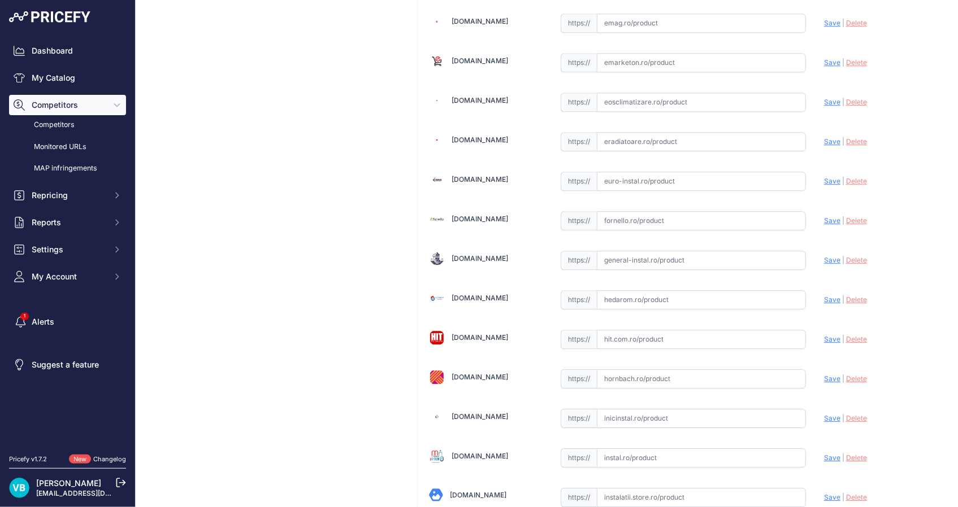
drag, startPoint x: 641, startPoint y: 239, endPoint x: 683, endPoint y: 252, distance: 43.8
drag, startPoint x: 683, startPoint y: 252, endPoint x: 808, endPoint y: 258, distance: 125.6
click at [686, 252] on input "text" at bounding box center [701, 260] width 209 height 19
paste input "[URL][DOMAIN_NAME]"
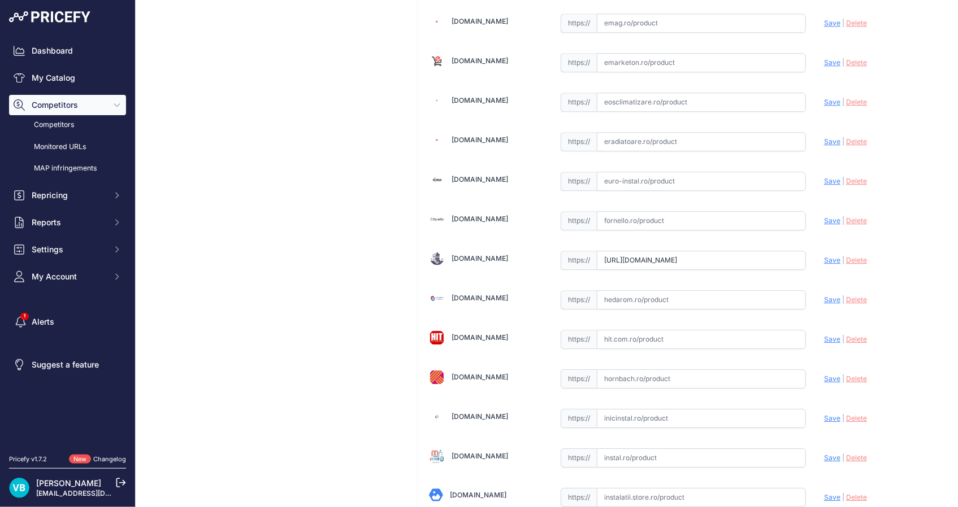
scroll to position [0, 81]
drag, startPoint x: 828, startPoint y: 254, endPoint x: 946, endPoint y: 250, distance: 118.7
click at [828, 256] on span "Save" at bounding box center [832, 260] width 16 height 8
type input "[URL][DOMAIN_NAME]"
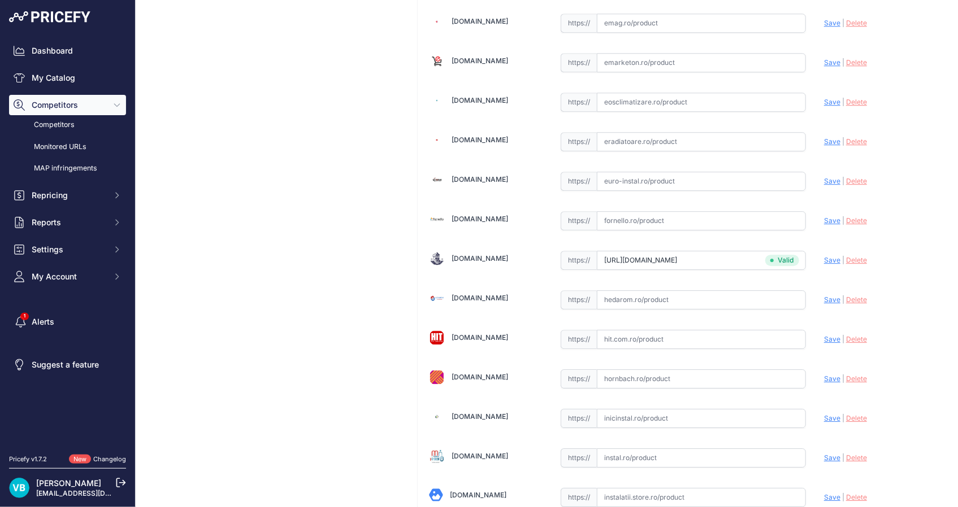
scroll to position [2075, 0]
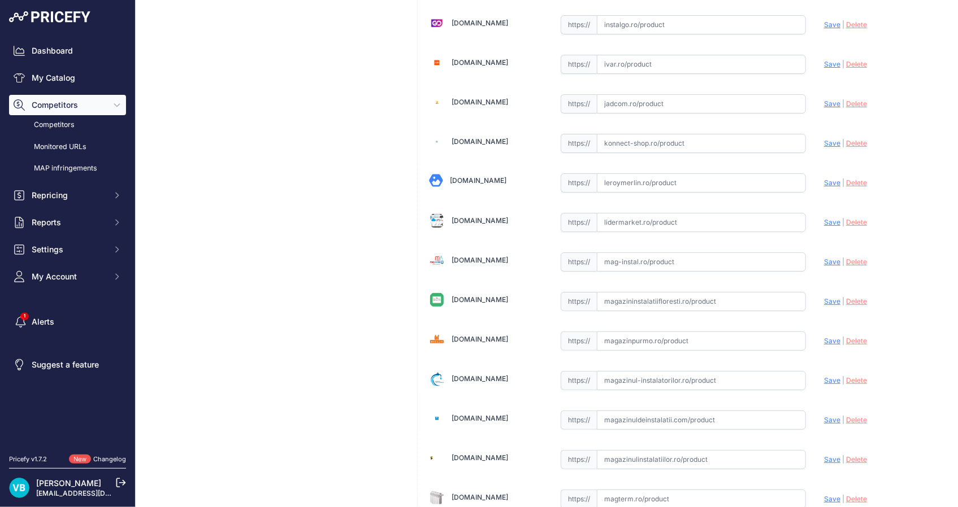
drag, startPoint x: 744, startPoint y: 255, endPoint x: 831, endPoint y: 254, distance: 86.5
click at [745, 255] on input "text" at bounding box center [701, 262] width 209 height 19
paste input "[URL][DOMAIN_NAME]"
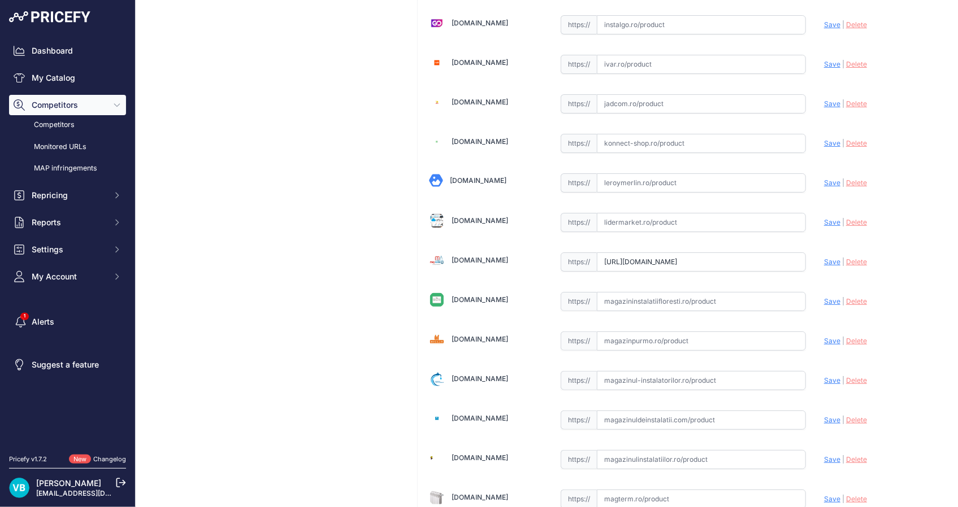
type input "[DOMAIN_NAME][URL]"
click at [825, 258] on span "Save" at bounding box center [832, 262] width 16 height 8
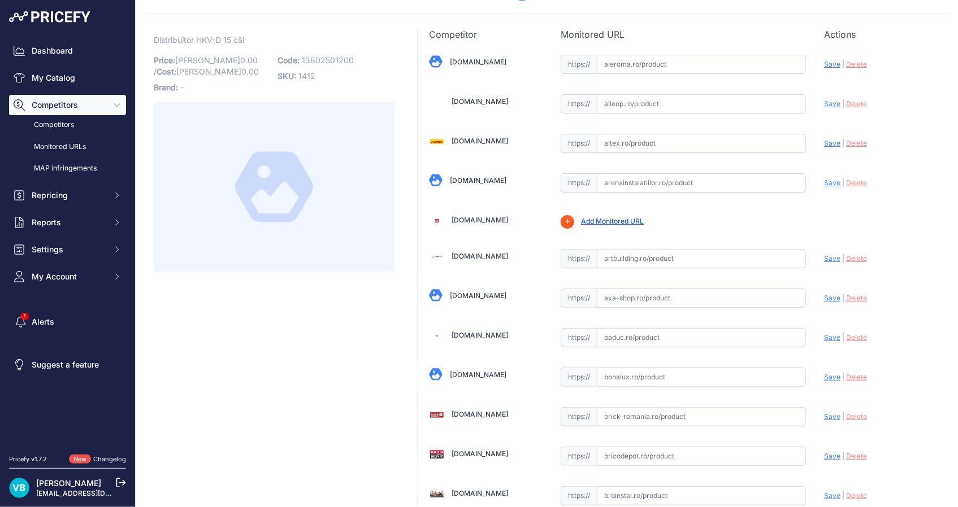
scroll to position [0, 0]
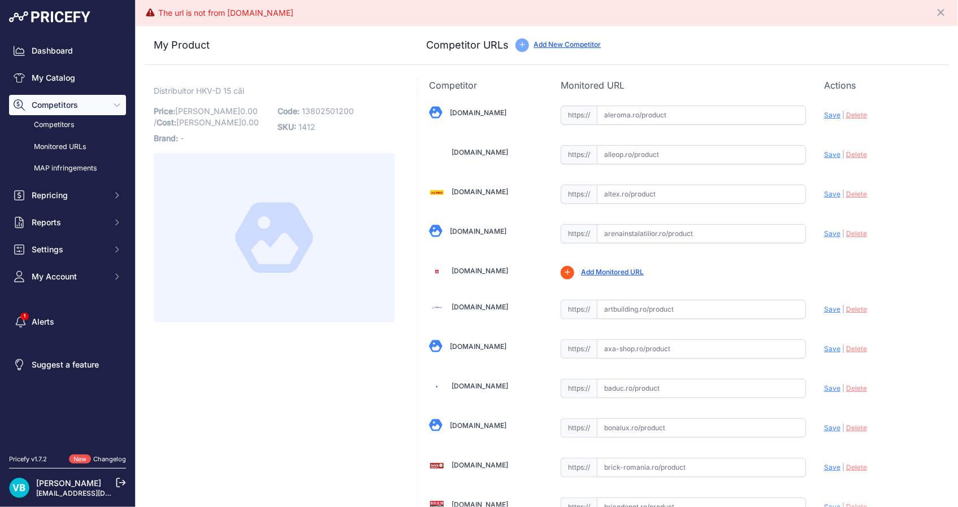
click at [679, 237] on input "text" at bounding box center [701, 233] width 209 height 19
click at [690, 230] on input "text" at bounding box center [701, 233] width 209 height 19
paste input "[URL][DOMAIN_NAME]"
click at [825, 232] on span "Save" at bounding box center [832, 233] width 16 height 8
type input "[URL][DOMAIN_NAME]"
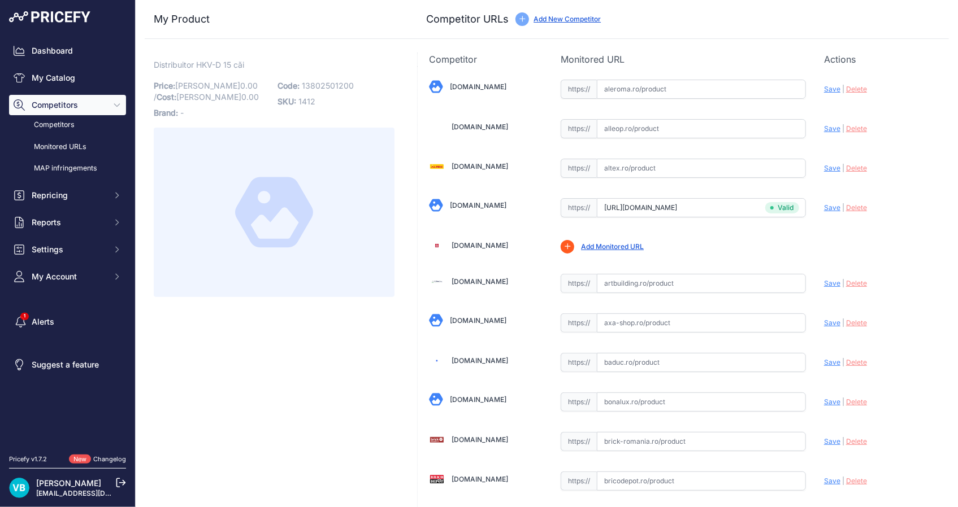
scroll to position [2075, 0]
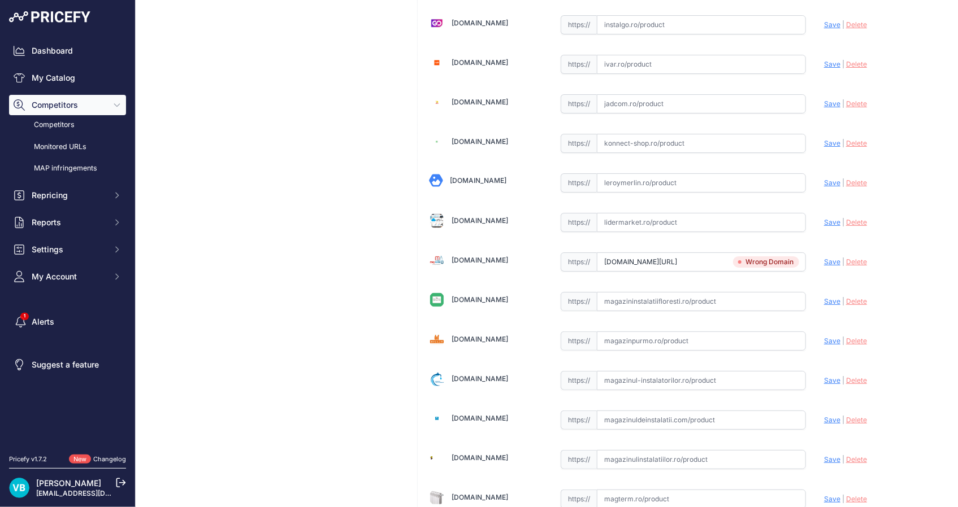
drag, startPoint x: 713, startPoint y: 251, endPoint x: 784, endPoint y: 249, distance: 71.2
click at [744, 253] on input "[DOMAIN_NAME][URL]" at bounding box center [701, 262] width 209 height 19
paste input "https://"
click at [824, 258] on span "Save" at bounding box center [832, 262] width 16 height 8
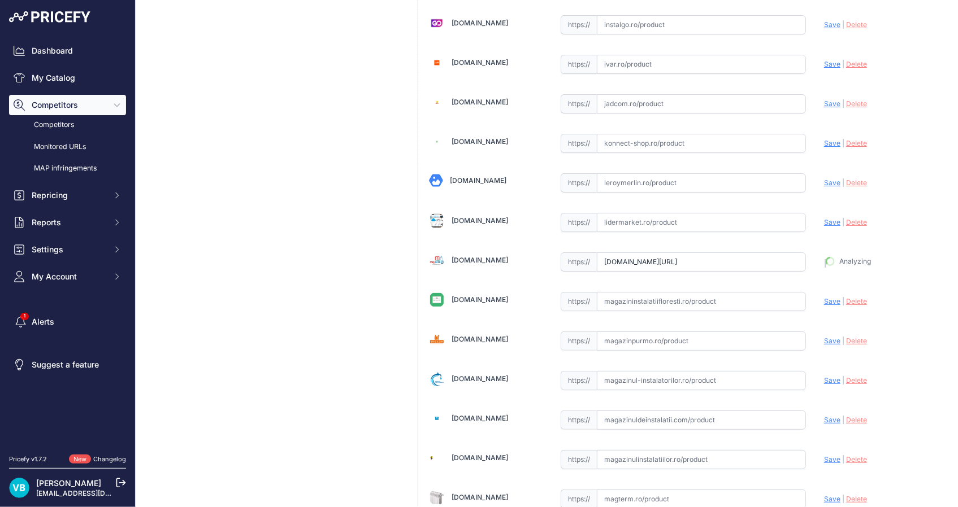
scroll to position [2100, 0]
drag, startPoint x: 672, startPoint y: 259, endPoint x: 680, endPoint y: 259, distance: 7.4
click at [672, 259] on input "[DOMAIN_NAME][URL]" at bounding box center [701, 262] width 209 height 19
paste input "https://"
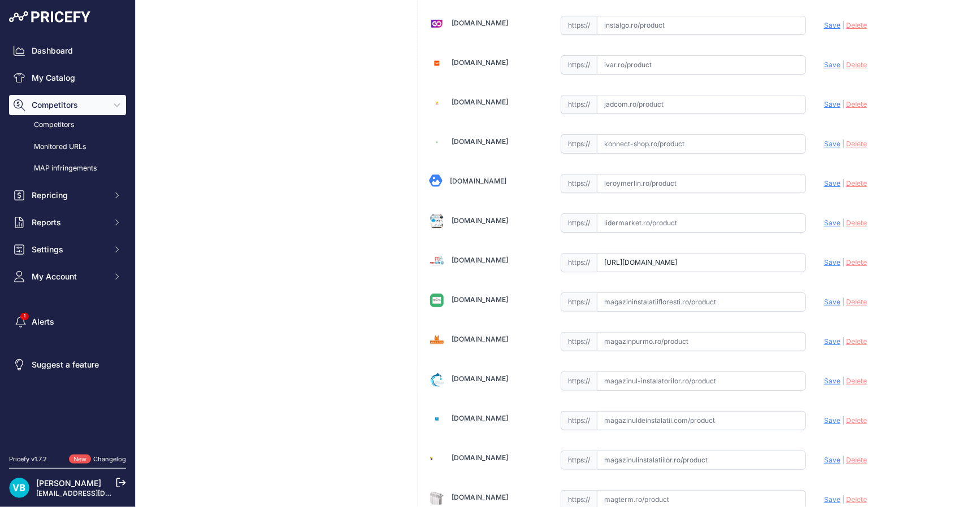
type input "[DOMAIN_NAME][URL]"
click at [828, 258] on span "Save" at bounding box center [832, 262] width 16 height 8
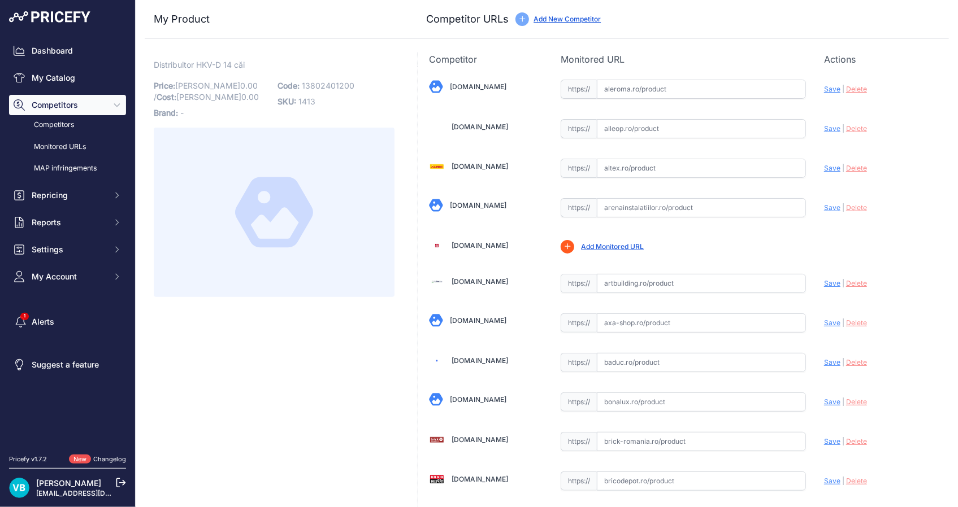
click at [349, 102] on p "SKU: 1413" at bounding box center [335, 102] width 117 height 16
drag, startPoint x: 271, startPoint y: 329, endPoint x: 275, endPoint y: 333, distance: 6.0
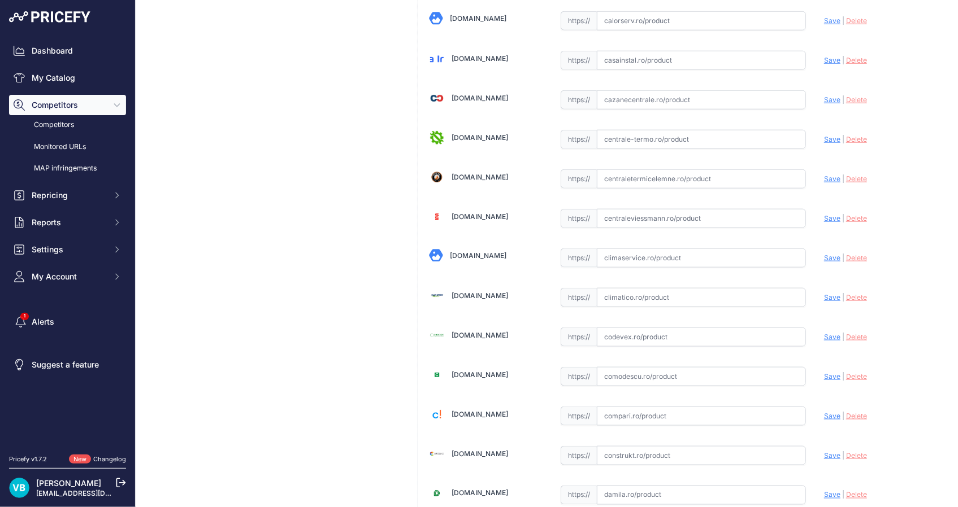
drag, startPoint x: 644, startPoint y: 311, endPoint x: 663, endPoint y: 295, distance: 24.5
drag, startPoint x: 663, startPoint y: 295, endPoint x: 746, endPoint y: 291, distance: 83.7
click at [671, 294] on input "text" at bounding box center [701, 297] width 209 height 19
paste input "[URL][DOMAIN_NAME]"
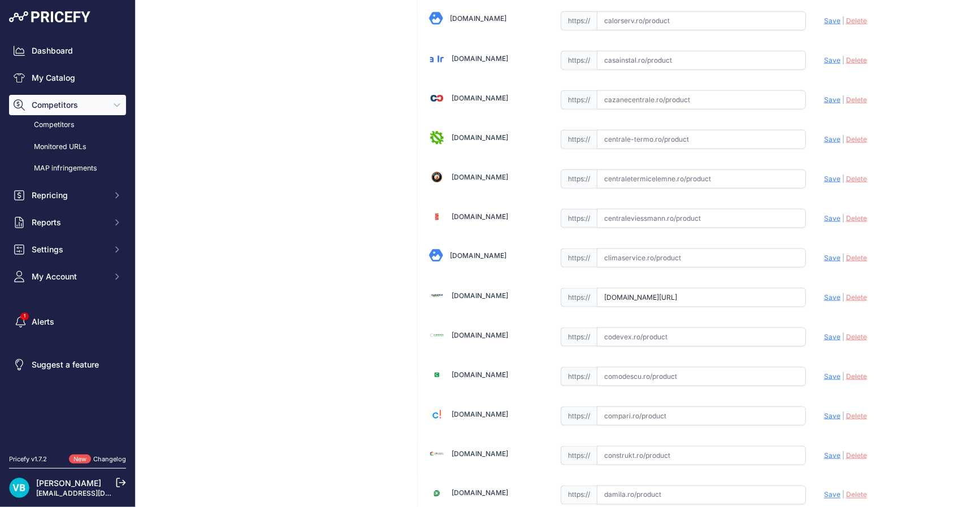
scroll to position [0, 0]
click at [828, 296] on span "Save" at bounding box center [832, 297] width 16 height 8
type input "[URL][DOMAIN_NAME]"
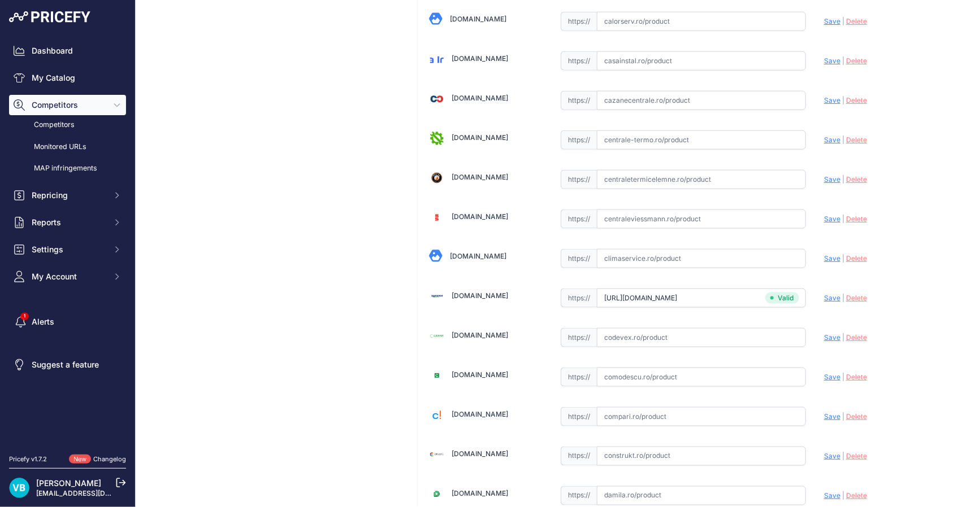
scroll to position [2100, 0]
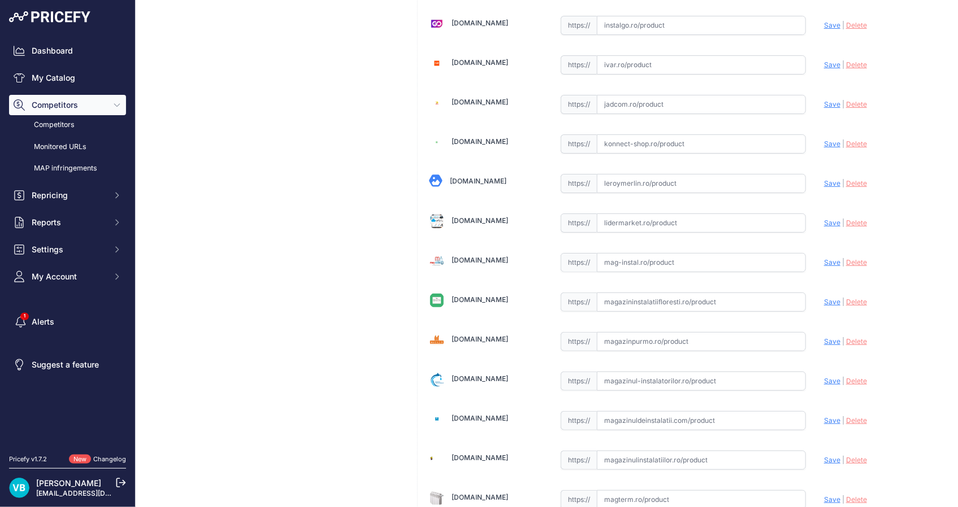
click at [695, 263] on input "text" at bounding box center [701, 262] width 209 height 19
paste input "[URL][DOMAIN_NAME]"
click at [824, 258] on span "Save" at bounding box center [832, 262] width 16 height 8
type input "[URL][DOMAIN_NAME]"
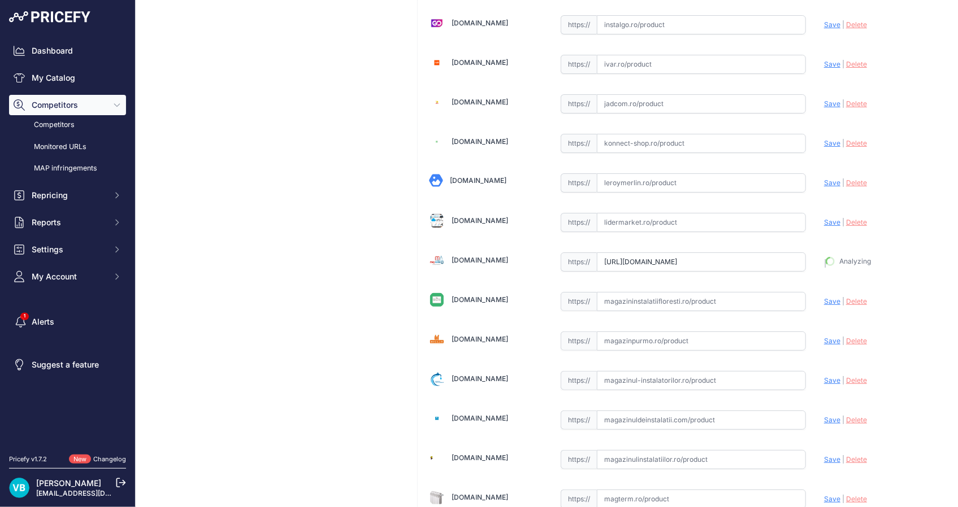
scroll to position [2100, 0]
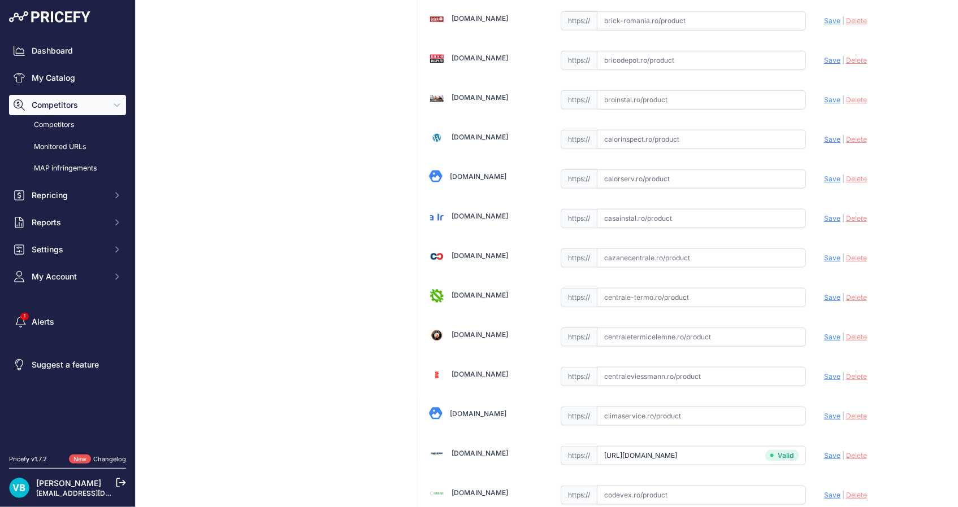
click at [776, 262] on input "text" at bounding box center [701, 258] width 209 height 19
paste input "[URL][DOMAIN_NAME]"
click at [824, 253] on span "Save" at bounding box center [832, 257] width 16 height 8
type input "[URL][DOMAIN_NAME]"
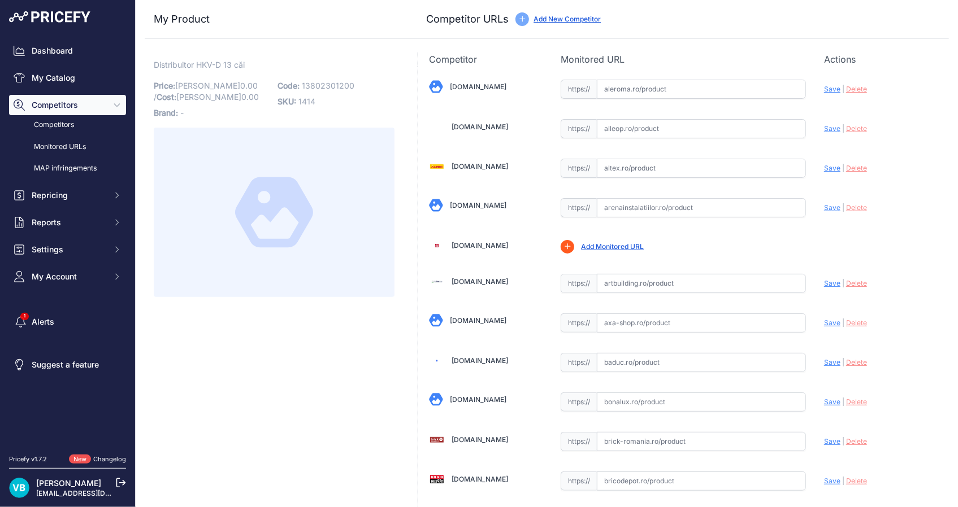
click at [683, 33] on div "My Product Competitor URLs" at bounding box center [547, 19] width 804 height 39
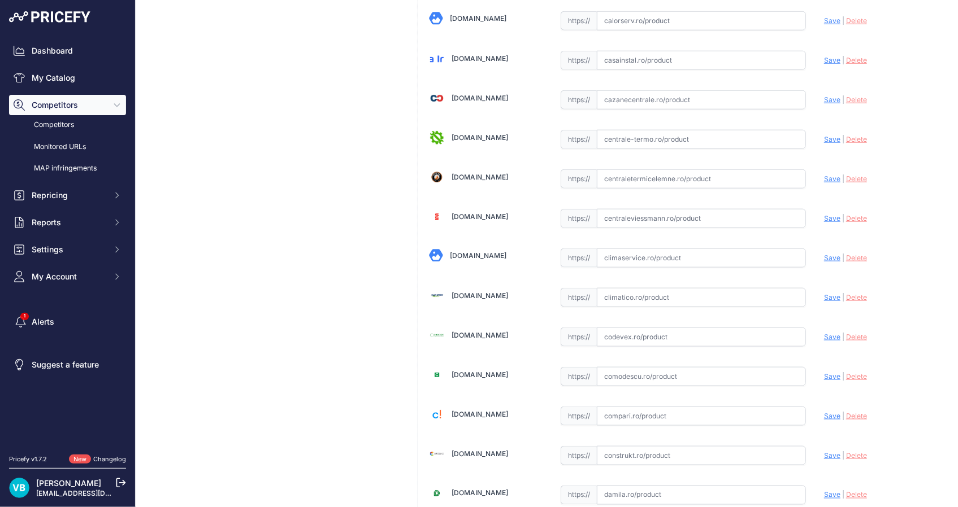
click at [716, 294] on input "text" at bounding box center [701, 297] width 209 height 19
paste input "[URL][DOMAIN_NAME]"
click at [826, 297] on span "Save" at bounding box center [832, 297] width 16 height 8
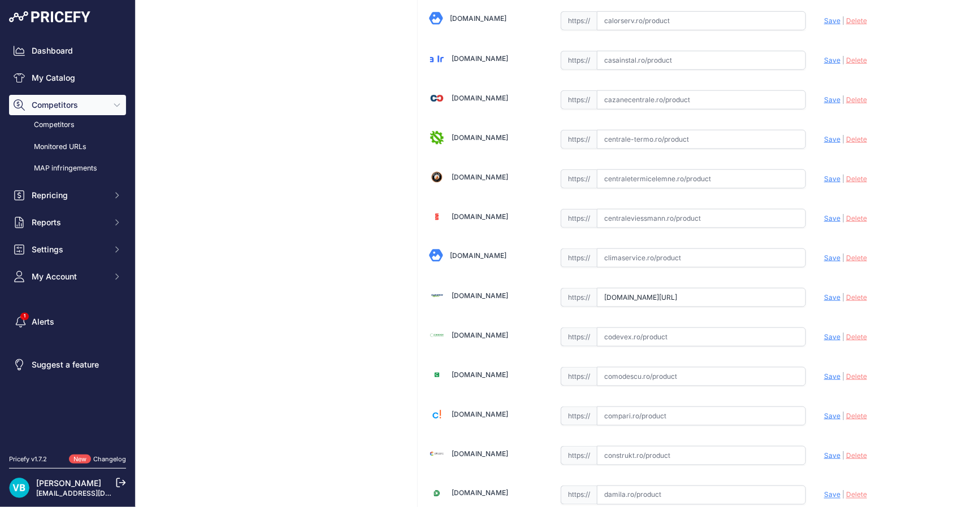
scroll to position [0, 0]
type input "https://www.climatico.ro/distribuitor-din-inox-rehau-hkv-d-ag-cu-13-circuite-si…"
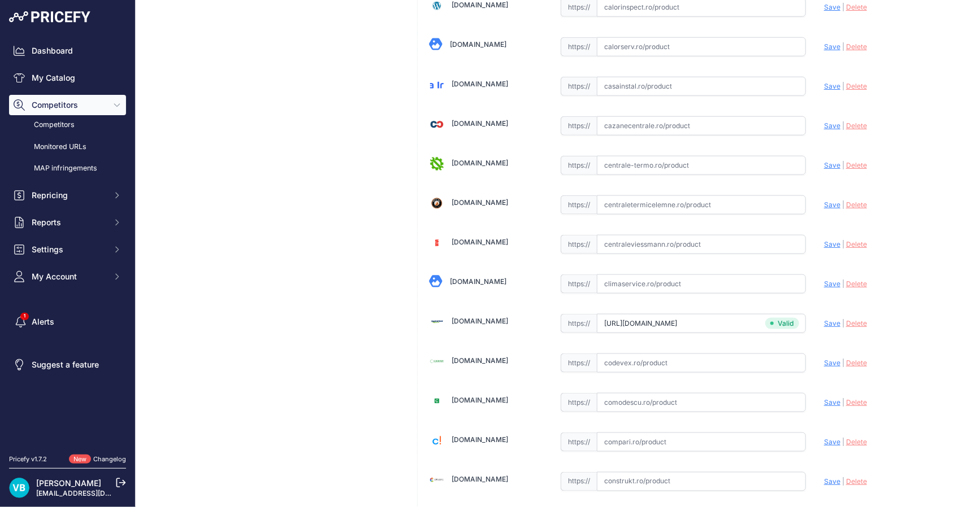
scroll to position [605, 0]
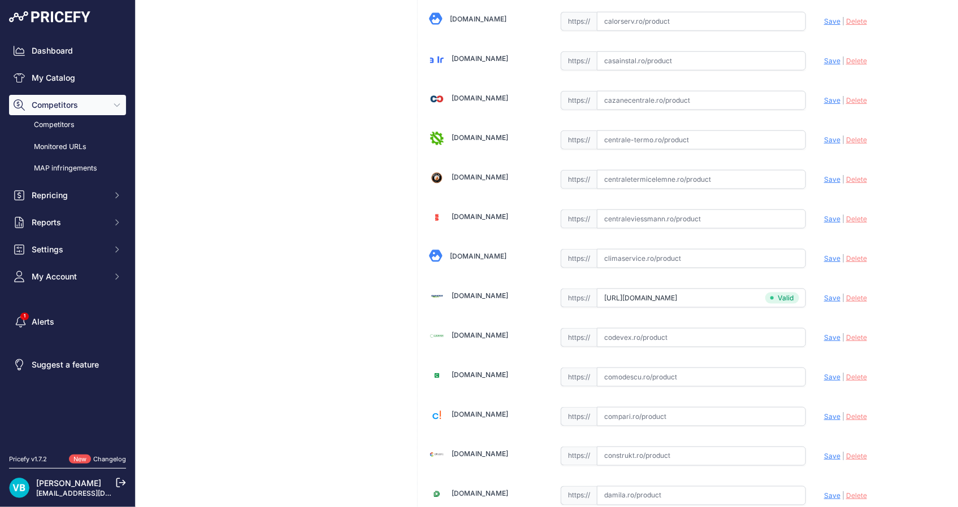
drag, startPoint x: 346, startPoint y: 298, endPoint x: 538, endPoint y: 248, distance: 198.6
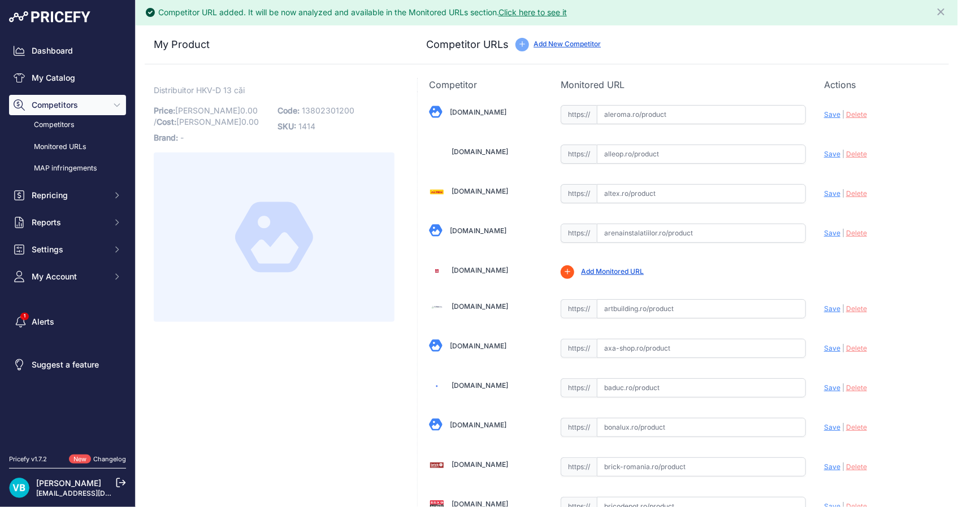
scroll to position [0, 0]
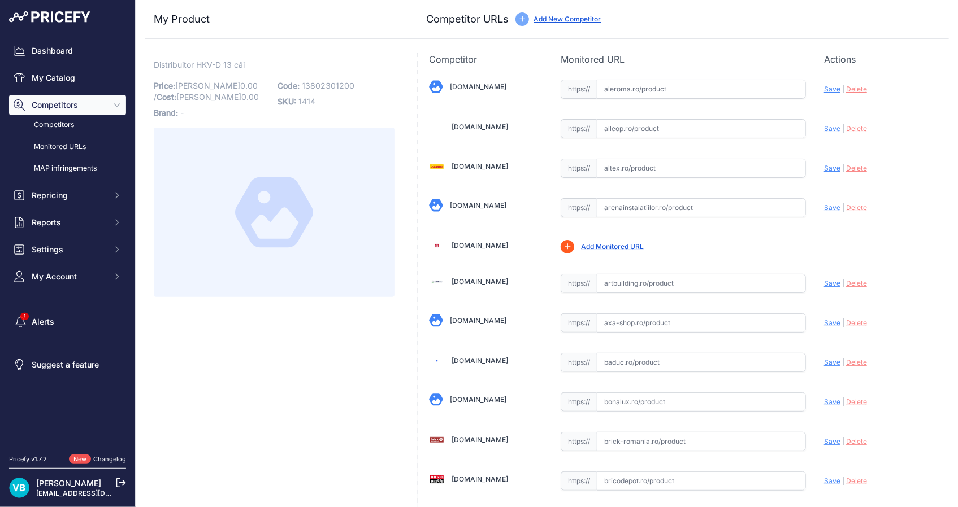
drag, startPoint x: 319, startPoint y: 334, endPoint x: 322, endPoint y: 342, distance: 8.6
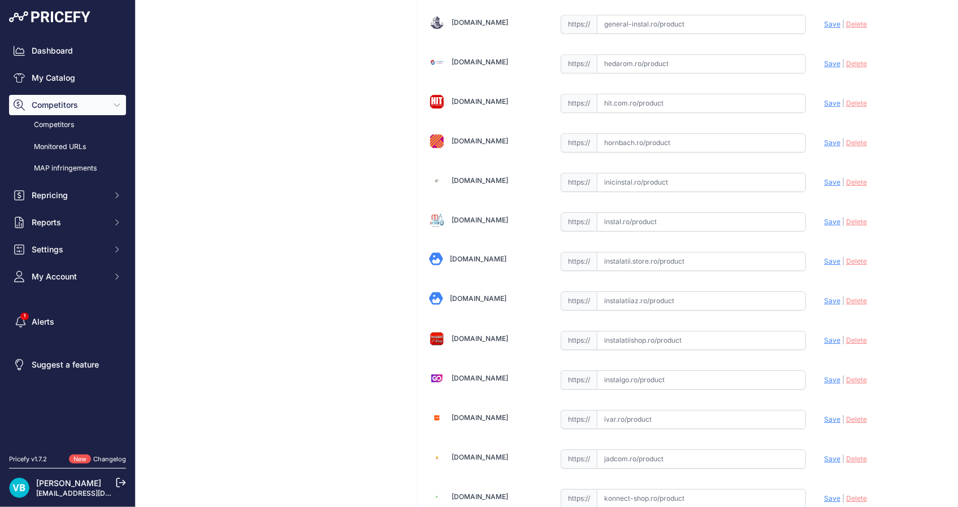
click at [792, 252] on input "text" at bounding box center [701, 261] width 209 height 19
click at [725, 258] on input "text" at bounding box center [701, 261] width 209 height 19
paste input "[URL][DOMAIN_NAME]"
click at [824, 258] on span "Save" at bounding box center [832, 261] width 16 height 8
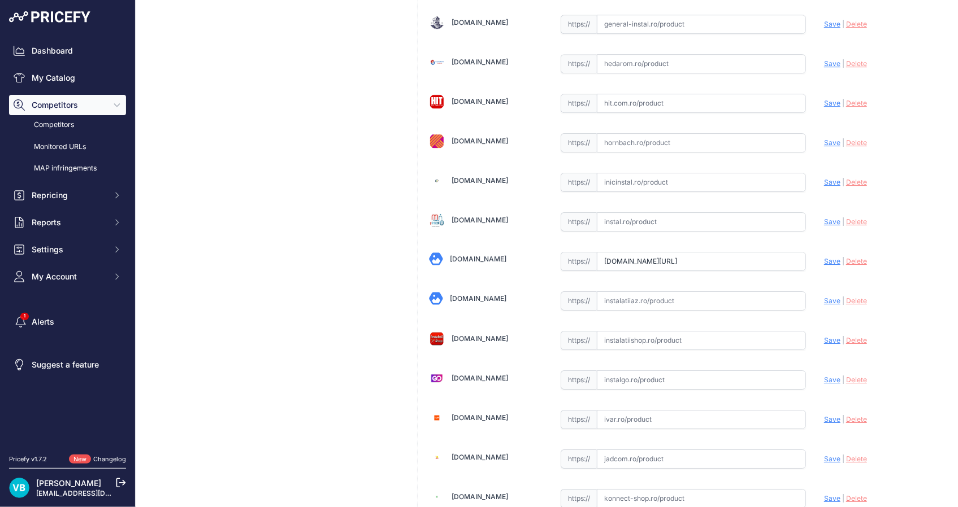
scroll to position [0, 0]
type input "[URL][DOMAIN_NAME]"
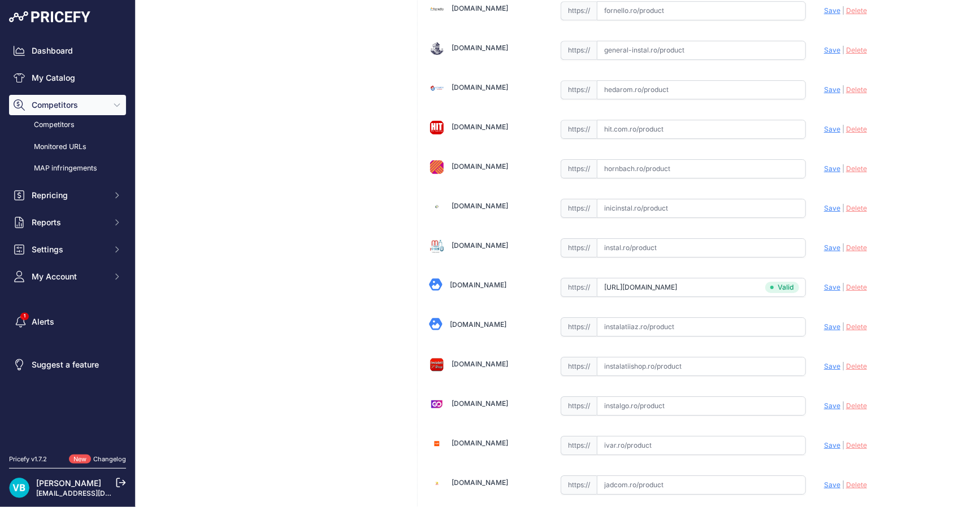
scroll to position [1745, 0]
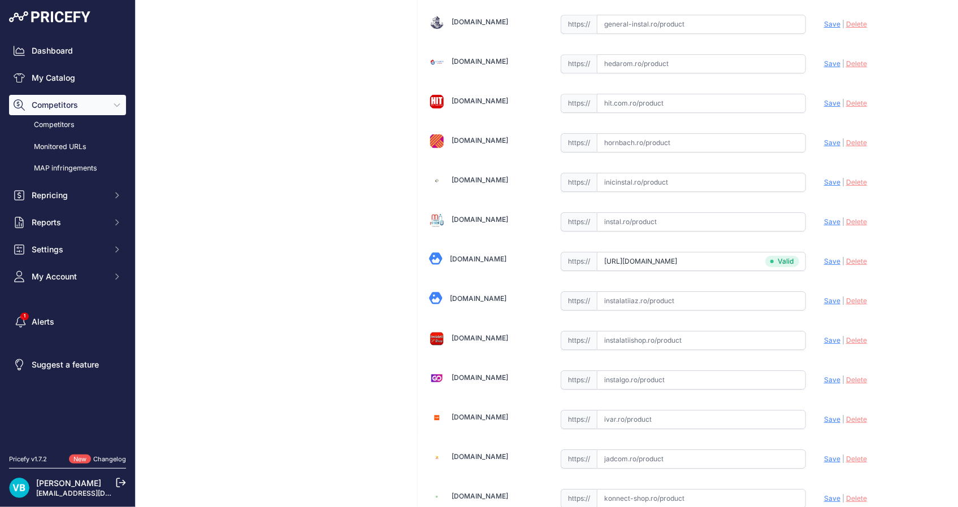
click at [405, 205] on div "My Product Competitor URLs Price: 0.00" at bounding box center [547, 324] width 804 height 4086
click at [239, 244] on div "Distribuitor HKV-D 13 căi Link Price: RON 0.00 / Cost: 0.00 Brand: -" at bounding box center [274, 350] width 259 height 4034
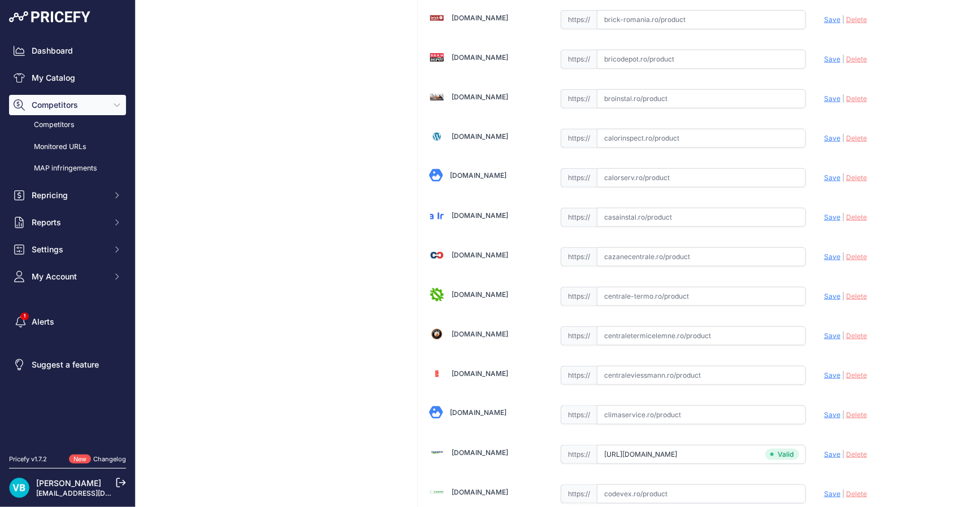
click at [663, 245] on div "https:// Valid" at bounding box center [683, 255] width 245 height 21
drag, startPoint x: 663, startPoint y: 243, endPoint x: 691, endPoint y: 271, distance: 39.2
drag, startPoint x: 691, startPoint y: 271, endPoint x: 689, endPoint y: 248, distance: 22.7
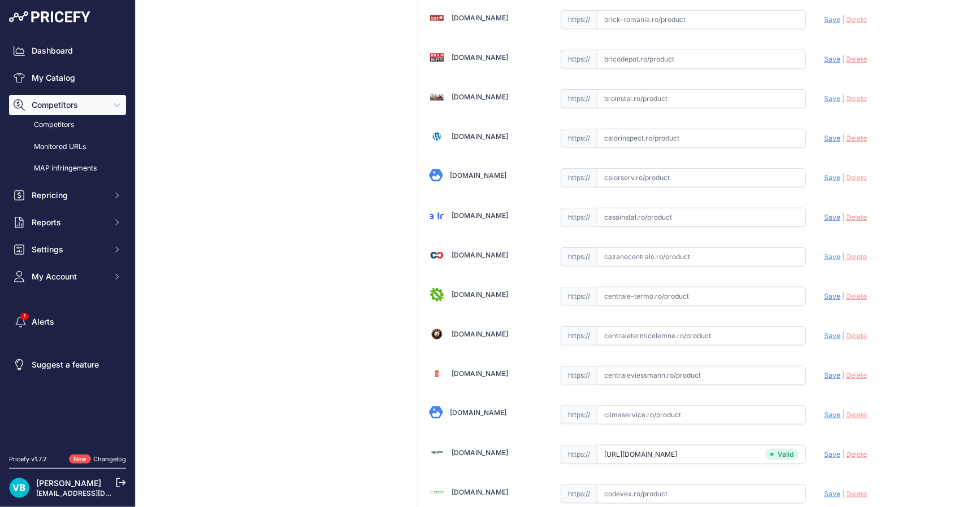
click at [689, 248] on input "text" at bounding box center [701, 256] width 209 height 19
click at [674, 261] on input "text" at bounding box center [701, 256] width 209 height 19
paste input "https://www.cazanecentrale.ro/distribuitor-asamblat-hkv-d-ag-13-cai/?srsltid=Af…"
click at [834, 254] on div "Update Profile Save | [GEOGRAPHIC_DATA] Analyzing" at bounding box center [881, 254] width 114 height 18
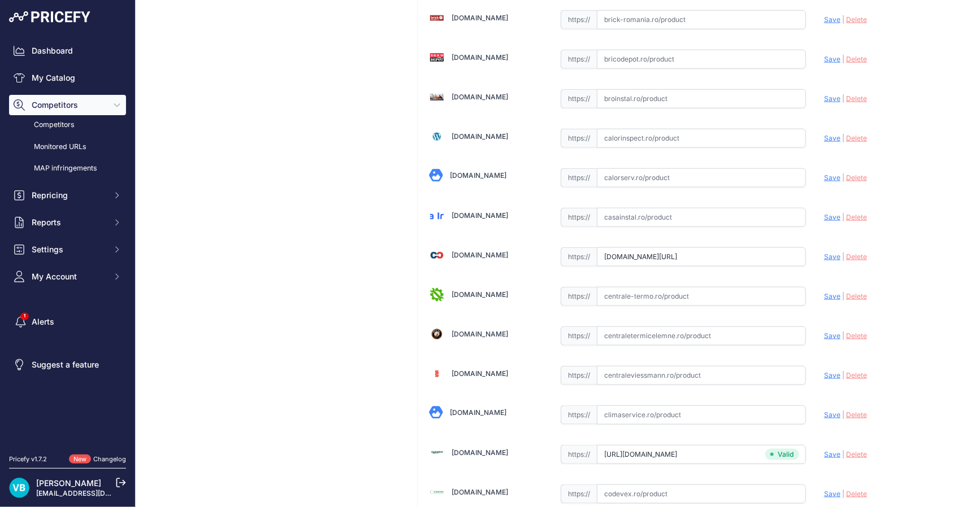
click at [827, 254] on span "Save" at bounding box center [832, 257] width 16 height 8
type input "https://www.cazanecentrale.ro/distribuitor-asamblat-hkv-d-ag-13-cai/?prirule_jd…"
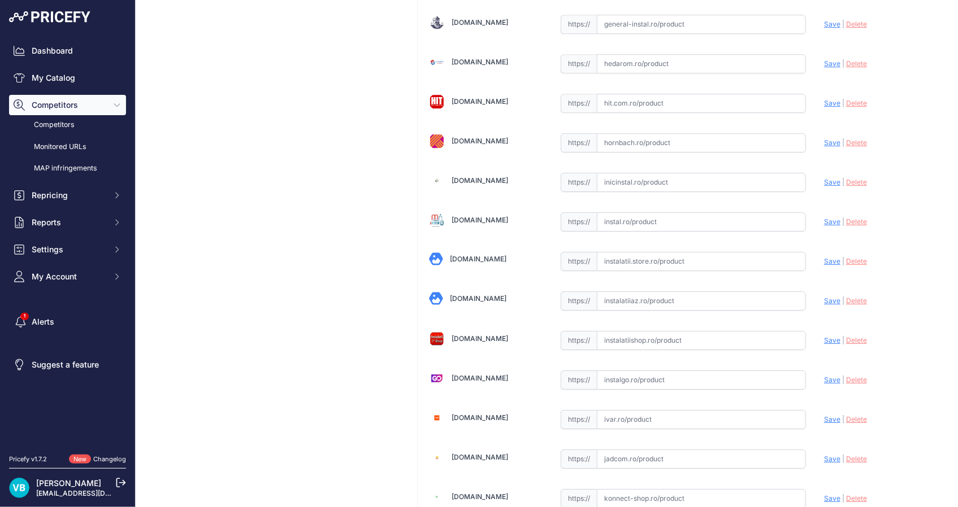
click at [655, 268] on div "[DOMAIN_NAME] Valid Invalid | |" at bounding box center [683, 340] width 531 height 3987
drag, startPoint x: 671, startPoint y: 255, endPoint x: 729, endPoint y: 256, distance: 58.2
click at [671, 255] on input "text" at bounding box center [701, 261] width 209 height 19
paste input "[URL][DOMAIN_NAME]"
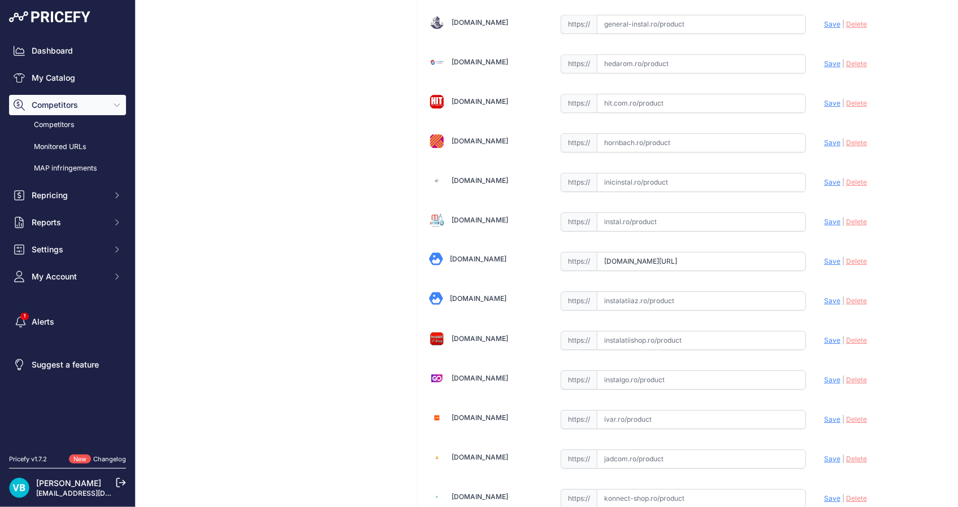
click at [826, 257] on span "Save" at bounding box center [832, 261] width 16 height 8
type input "[URL][DOMAIN_NAME]"
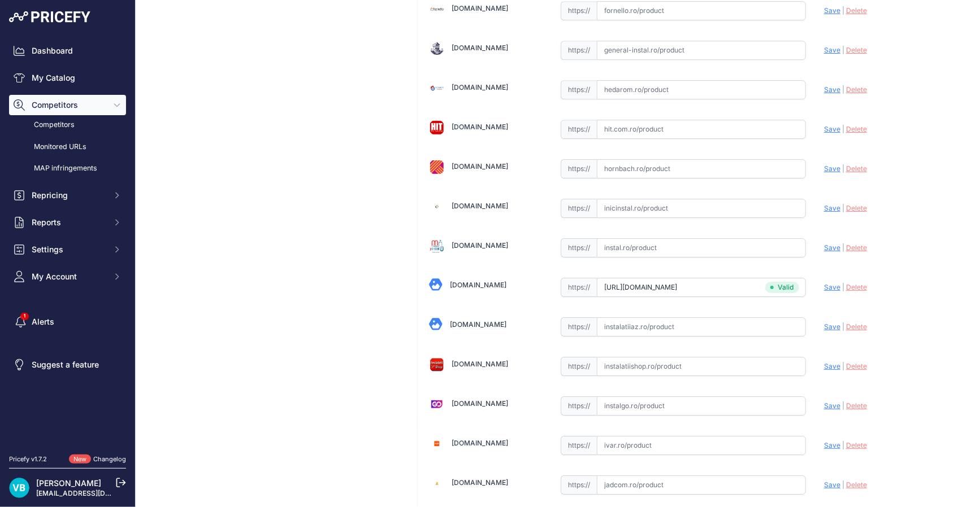
scroll to position [1745, 0]
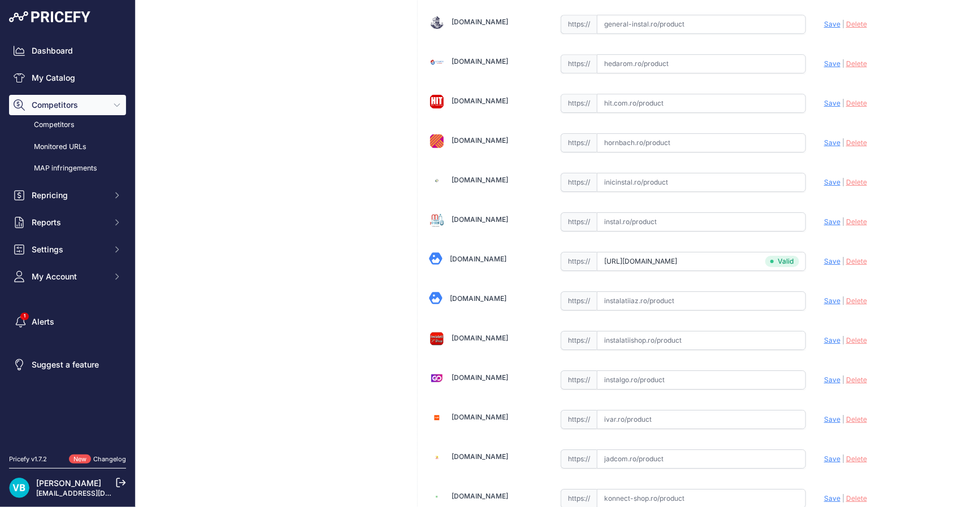
click at [337, 202] on div "Distribuitor HKV-D 12 căi Link Price: [PERSON_NAME] 0.00 / Cost: 0.00 Brand: -" at bounding box center [274, 350] width 259 height 4034
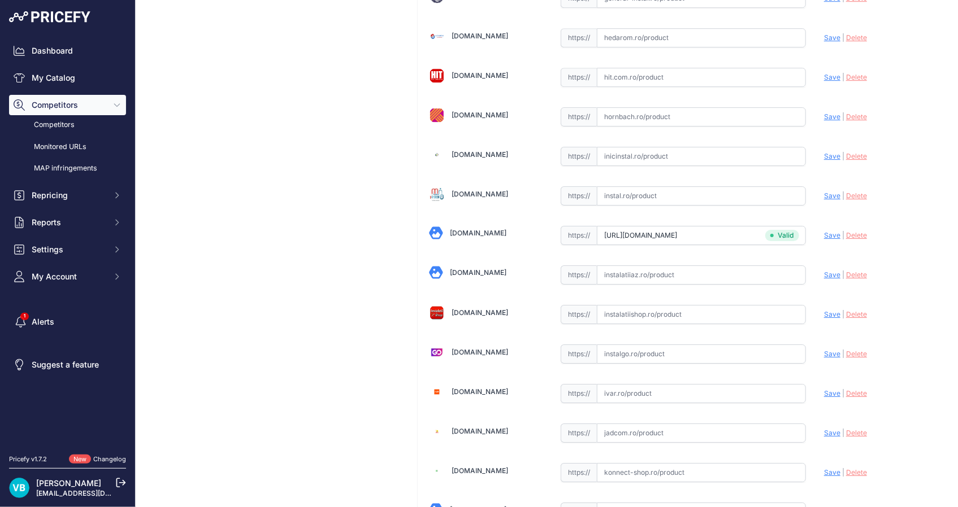
scroll to position [1719, 0]
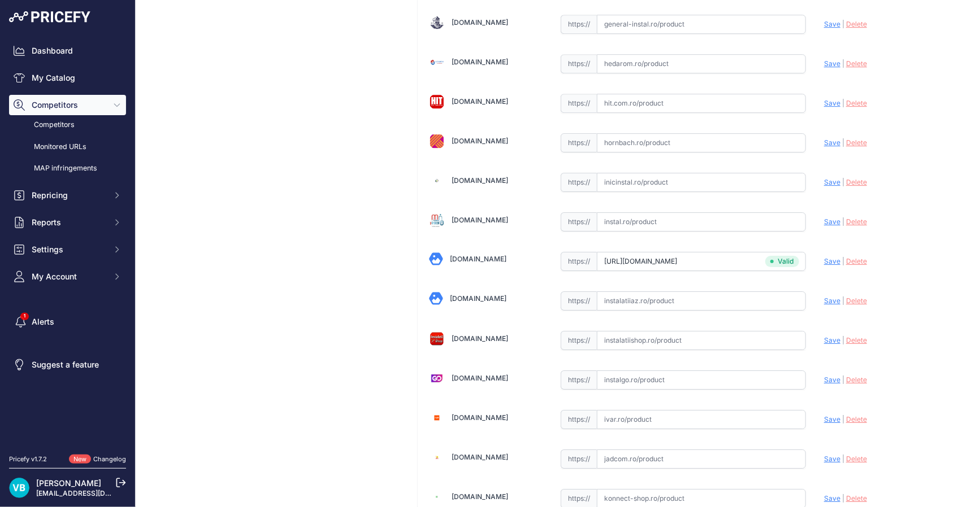
click at [358, 263] on div "Distribuitor HKV-D 12 căi Link Price: [PERSON_NAME] 0.00 / Cost: 0.00 Brand: -" at bounding box center [274, 350] width 259 height 4034
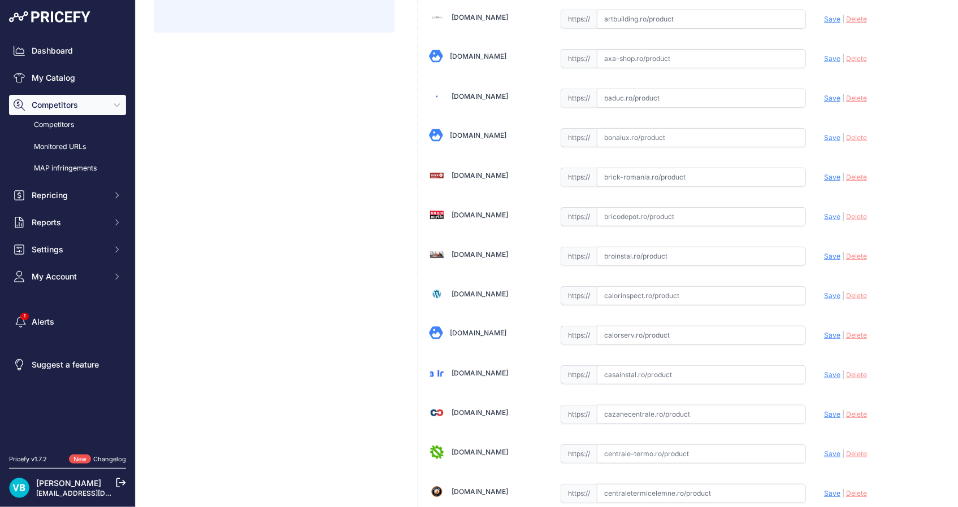
click at [774, 251] on input "text" at bounding box center [701, 256] width 209 height 19
paste input "[URL][DOMAIN_NAME]"
click at [824, 254] on span "Save" at bounding box center [832, 256] width 16 height 8
type input "[URL][DOMAIN_NAME]"
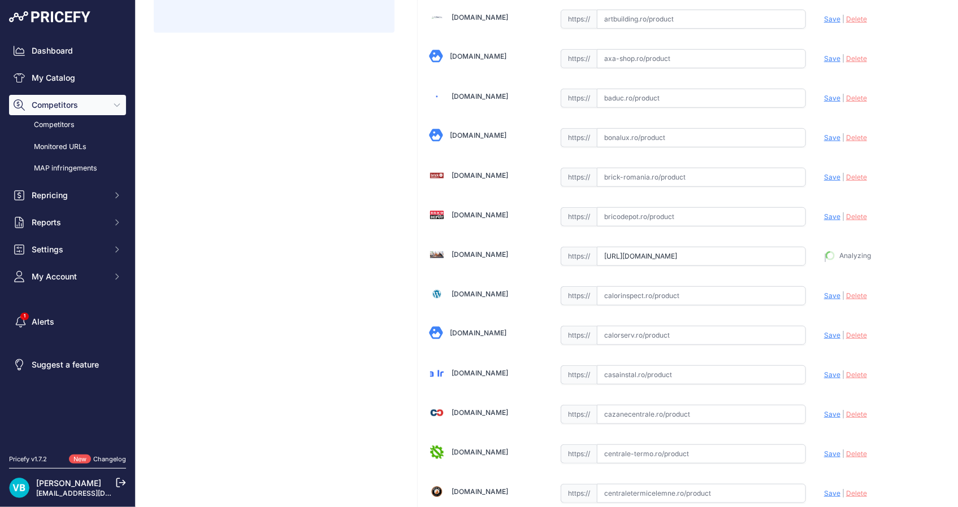
scroll to position [290, 0]
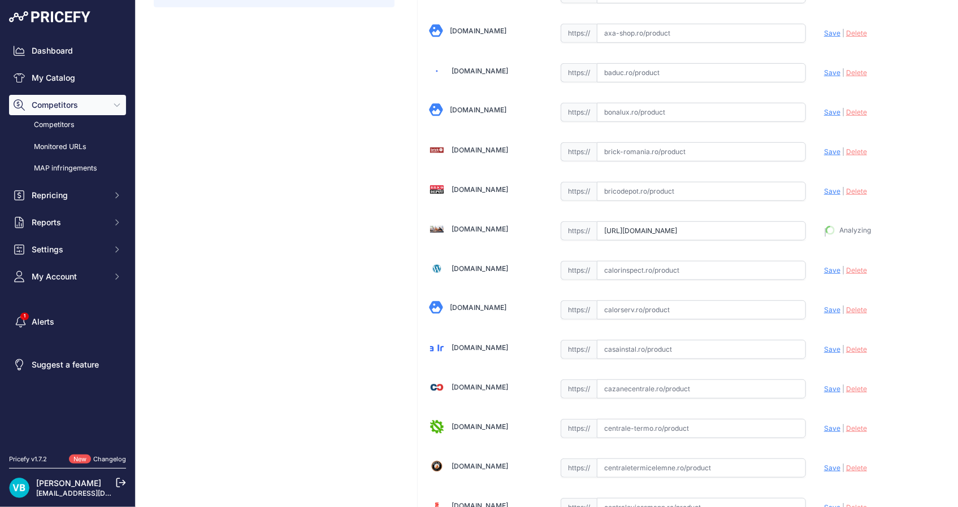
click at [467, 241] on div "[DOMAIN_NAME]" at bounding box center [486, 229] width 114 height 21
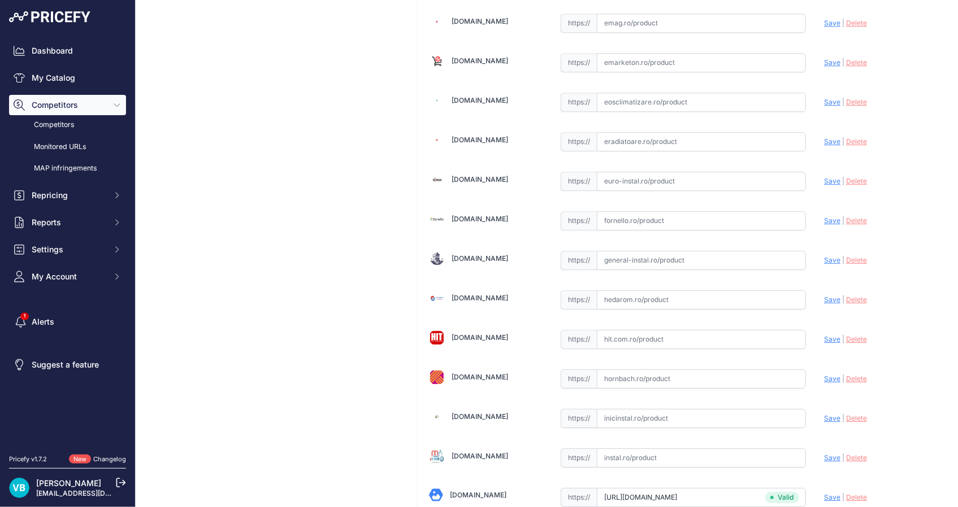
drag, startPoint x: 677, startPoint y: 251, endPoint x: 683, endPoint y: 250, distance: 5.8
click at [678, 251] on input "text" at bounding box center [701, 260] width 209 height 19
paste input "[URL][DOMAIN_NAME]"
click at [824, 263] on div "Update Profile Save | [GEOGRAPHIC_DATA] Analyzing" at bounding box center [881, 259] width 114 height 21
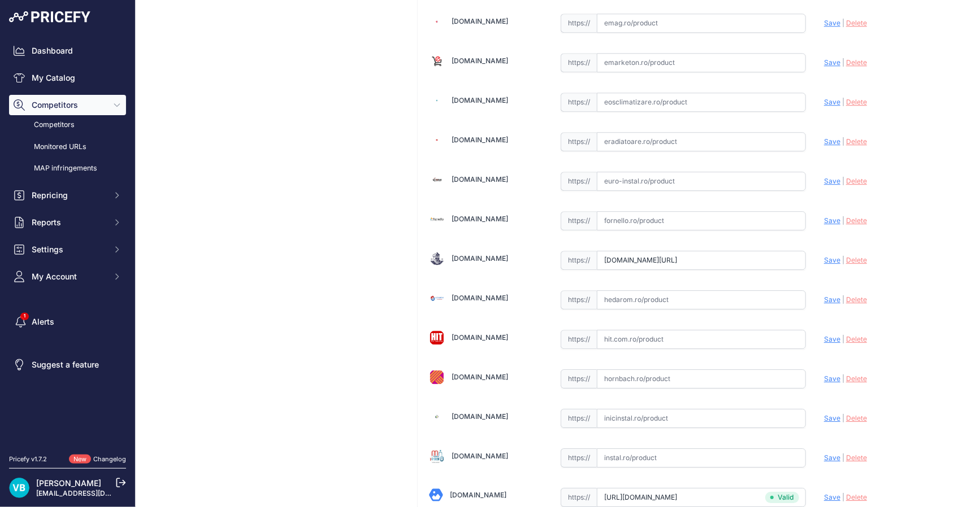
scroll to position [0, 0]
click at [825, 259] on span "Save" at bounding box center [832, 260] width 16 height 8
type input "[URL][DOMAIN_NAME]"
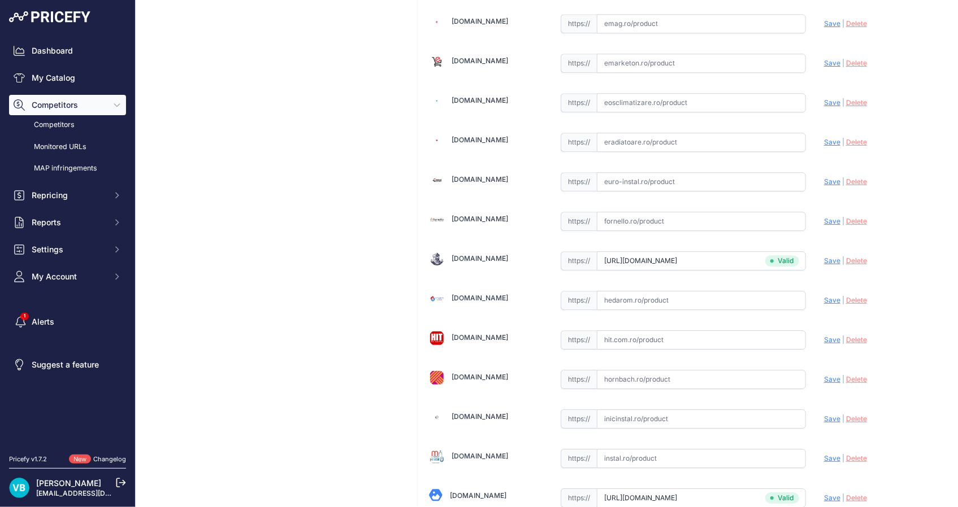
drag, startPoint x: 367, startPoint y: 238, endPoint x: 369, endPoint y: 253, distance: 14.2
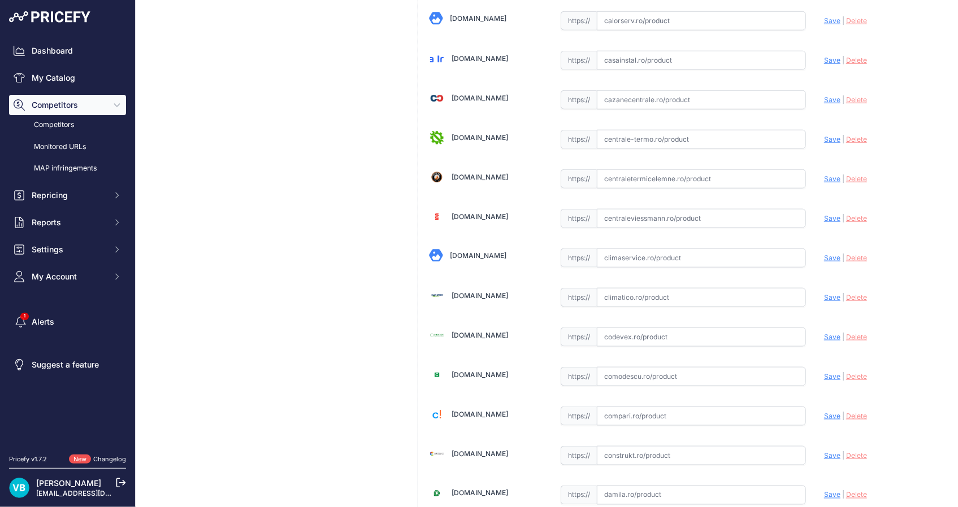
click at [658, 288] on input "text" at bounding box center [701, 297] width 209 height 19
paste input "https://www.climatico.ro/distribuitor-din-inox-rehau-hkv-d-ag-cu-11-circuite-si…"
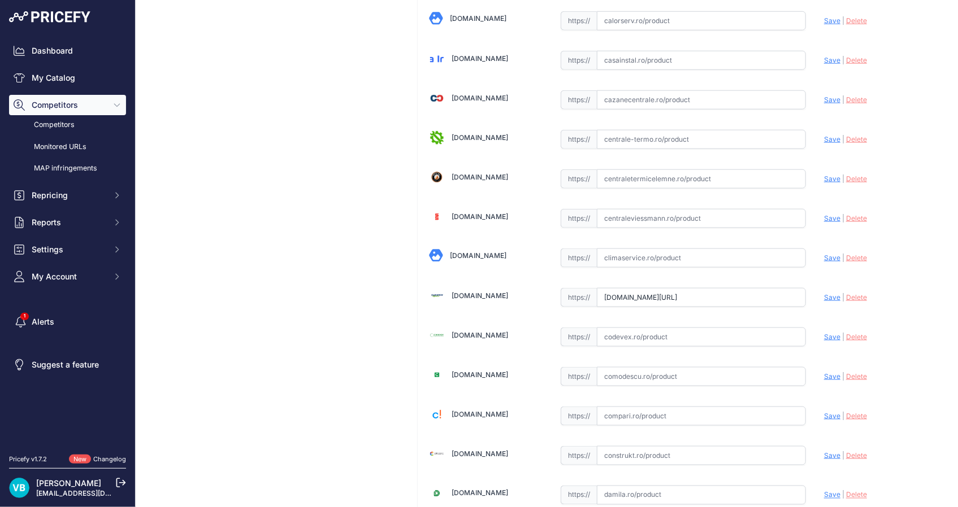
click at [825, 294] on span "Save" at bounding box center [832, 297] width 16 height 8
type input "https://www.climatico.ro/distribuitor-din-inox-rehau-hkv-d-ag-cu-11-circuite-si…"
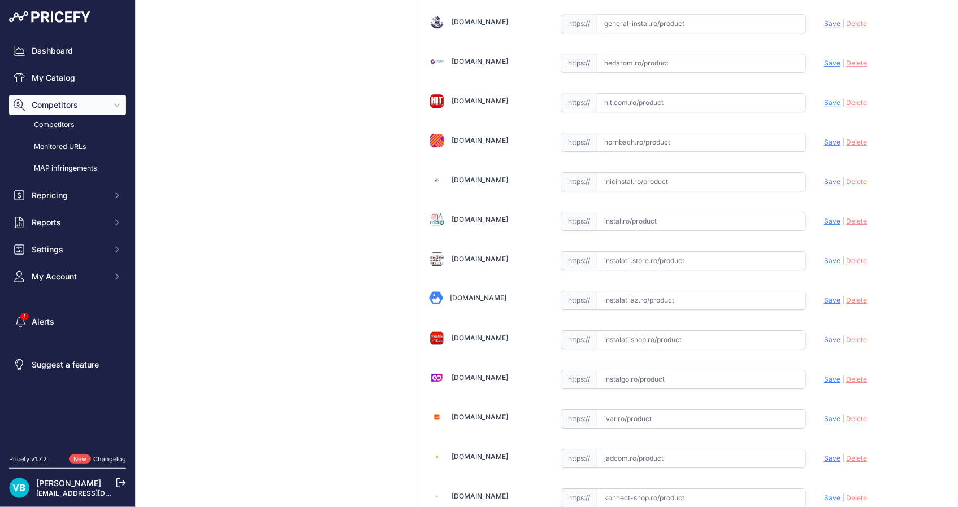
click at [706, 257] on input "text" at bounding box center [701, 260] width 209 height 19
paste input "[URL][DOMAIN_NAME]"
click at [829, 257] on span "Save" at bounding box center [832, 261] width 16 height 8
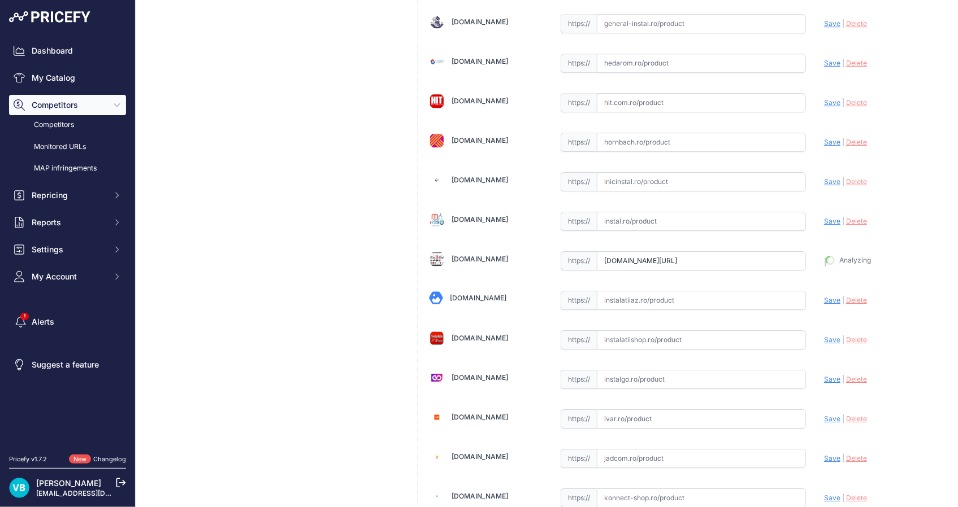
type input "[URL][DOMAIN_NAME]"
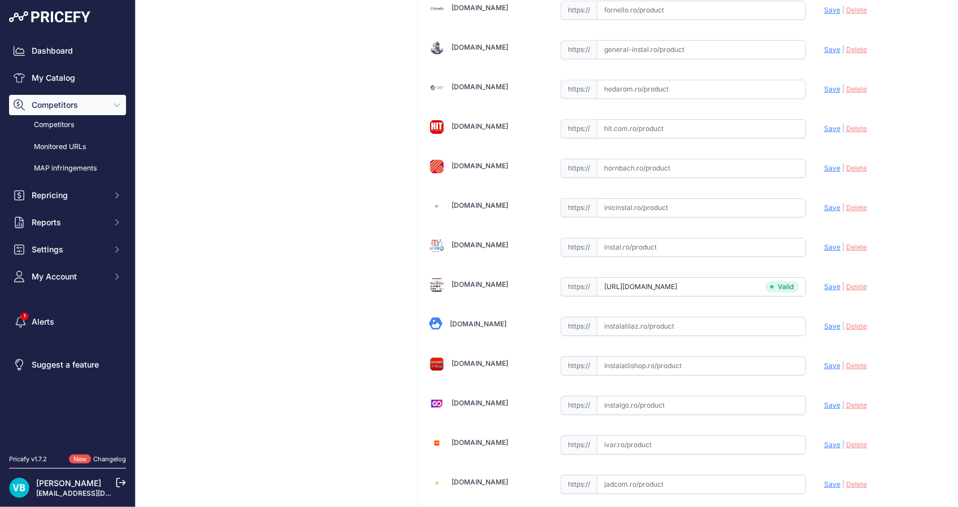
scroll to position [1746, 0]
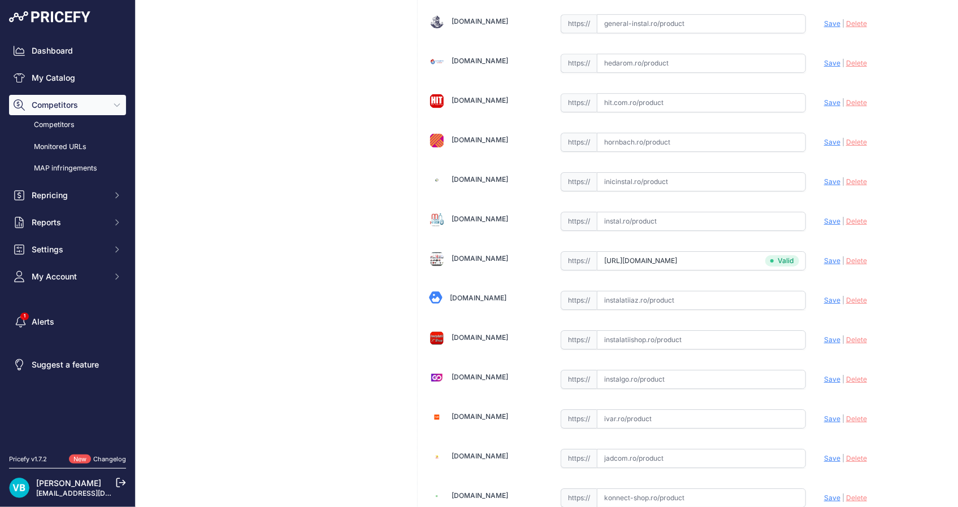
click at [348, 201] on div "Distribuitor HKV-D 11 căi Link Price: RON 0.00 / Cost: 0.00 Brand: -" at bounding box center [274, 350] width 259 height 4034
drag, startPoint x: 324, startPoint y: 197, endPoint x: 713, endPoint y: 169, distance: 389.2
click at [328, 196] on div "Distribuitor HKV-D 11 căi Link Price: RON 0.00 / Cost: 0.00 Brand: -" at bounding box center [274, 350] width 259 height 4034
click at [273, 180] on div "Distribuitor HKV-D 11 căi Link Price: RON 0.00 / Cost: 0.00 Brand: -" at bounding box center [274, 350] width 259 height 4034
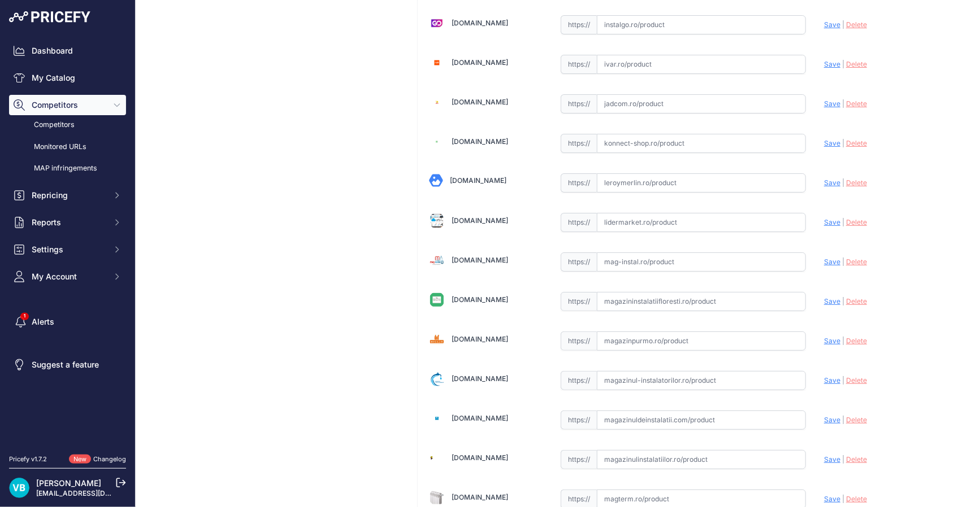
click at [650, 253] on input "text" at bounding box center [701, 262] width 209 height 19
paste input "https://www.mag-instal.ro/ProinstalPipe.aspx?c=incalzire%20in%20pardoseala&s=di…"
click at [824, 258] on span "Save" at bounding box center [832, 262] width 16 height 8
type input "https://www.mag-instal.ro/ProinstalPipe.aspx?c=incalzire+in+pardoseala&s=distri…"
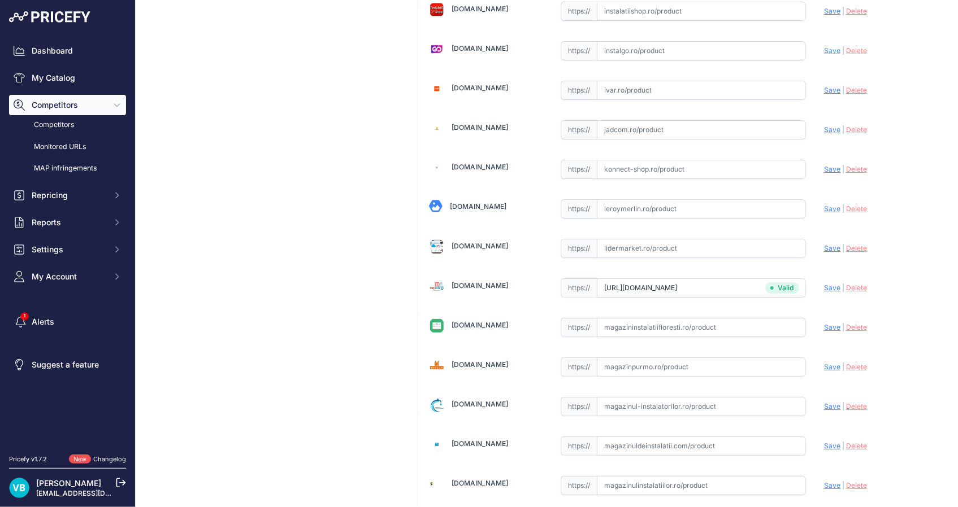
scroll to position [2100, 0]
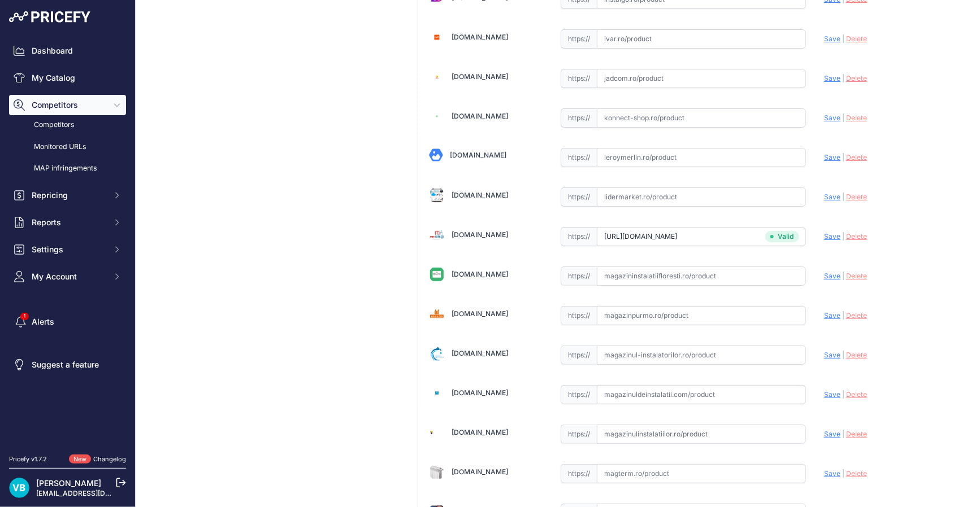
scroll to position [2075, 0]
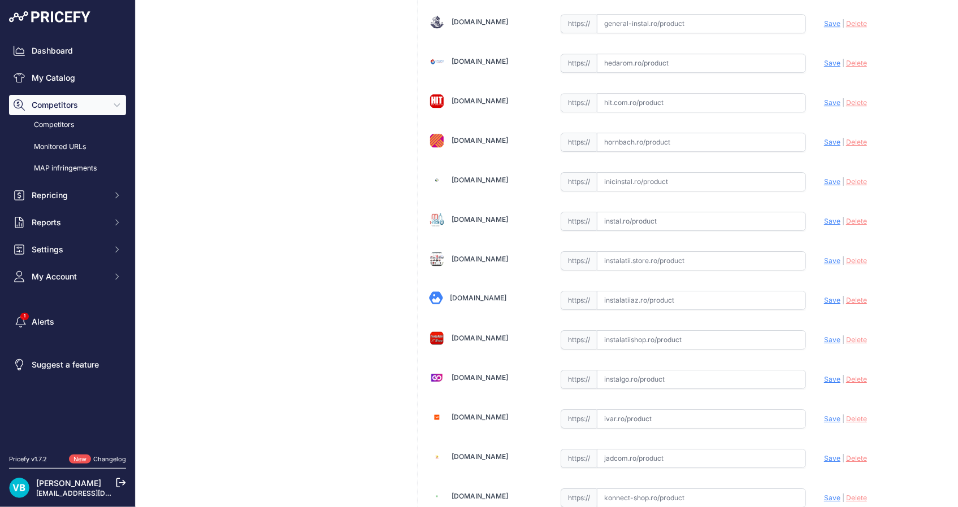
click at [706, 259] on input "text" at bounding box center [701, 260] width 209 height 19
paste input "[URL][DOMAIN_NAME]"
click at [825, 257] on span "Save" at bounding box center [832, 261] width 16 height 8
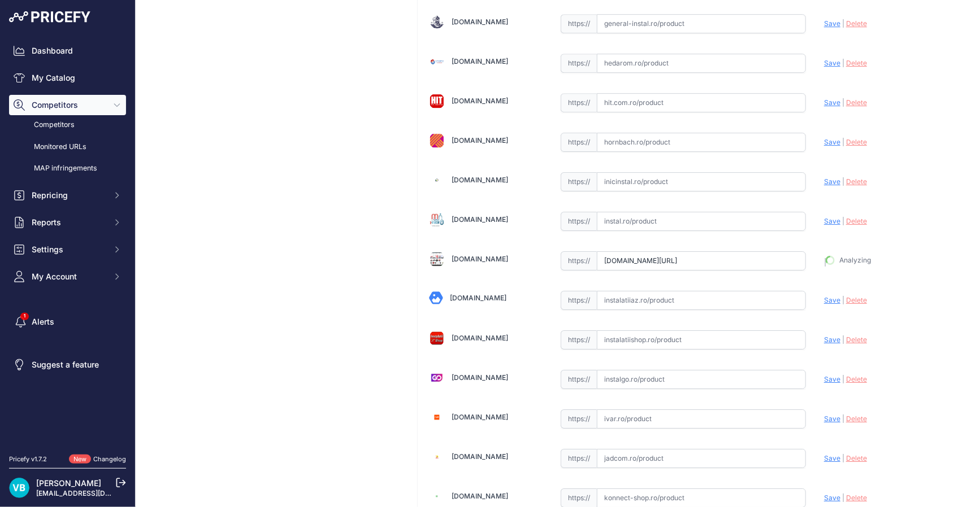
type input "[URL][DOMAIN_NAME]"
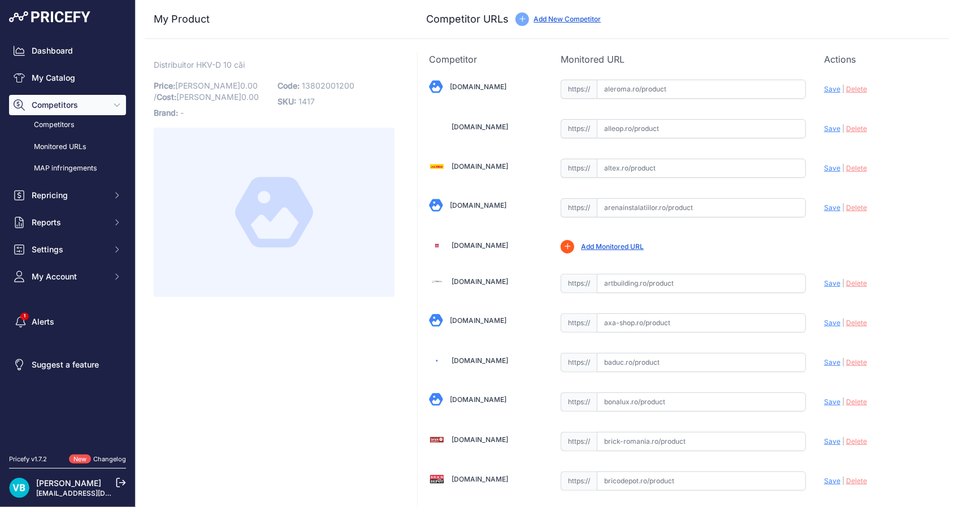
click at [320, 81] on span "13802001200" at bounding box center [328, 86] width 53 height 10
click at [321, 82] on span "13802001200" at bounding box center [328, 86] width 53 height 10
copy span "13802001200"
click at [315, 294] on div at bounding box center [274, 213] width 241 height 170
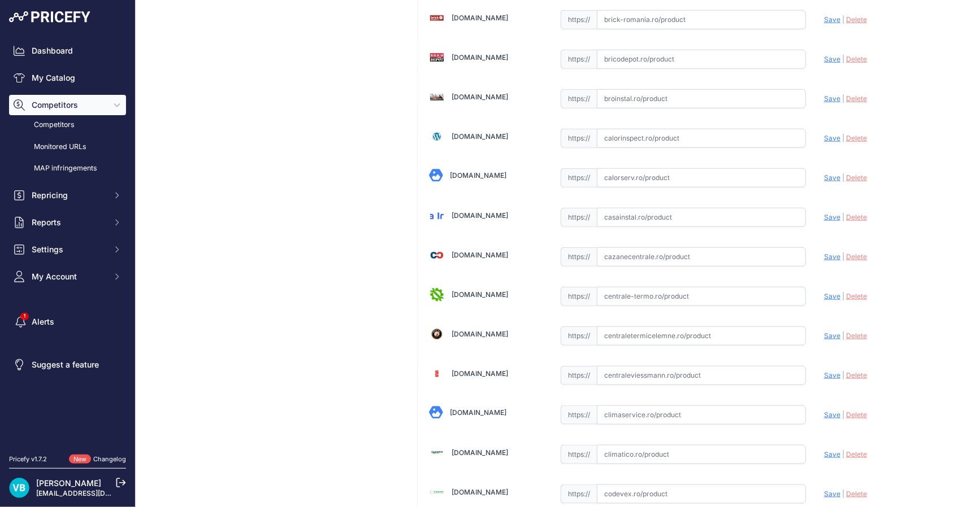
click at [711, 250] on input "text" at bounding box center [701, 256] width 209 height 19
paste input "https://www.cazanecentrale.ro/distribuitor-pentru-incalzire-in-pardosealadin-in…"
click at [831, 253] on span "Save" at bounding box center [832, 257] width 16 height 8
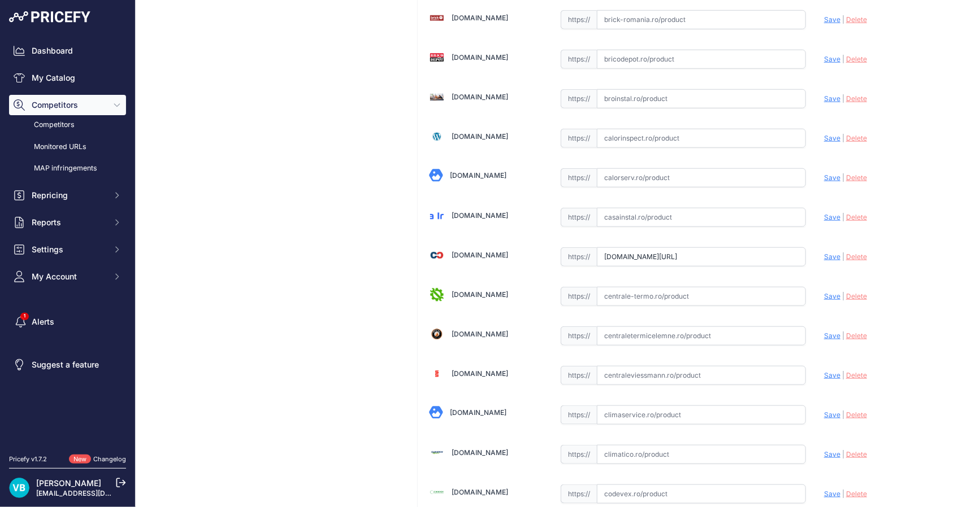
scroll to position [0, 0]
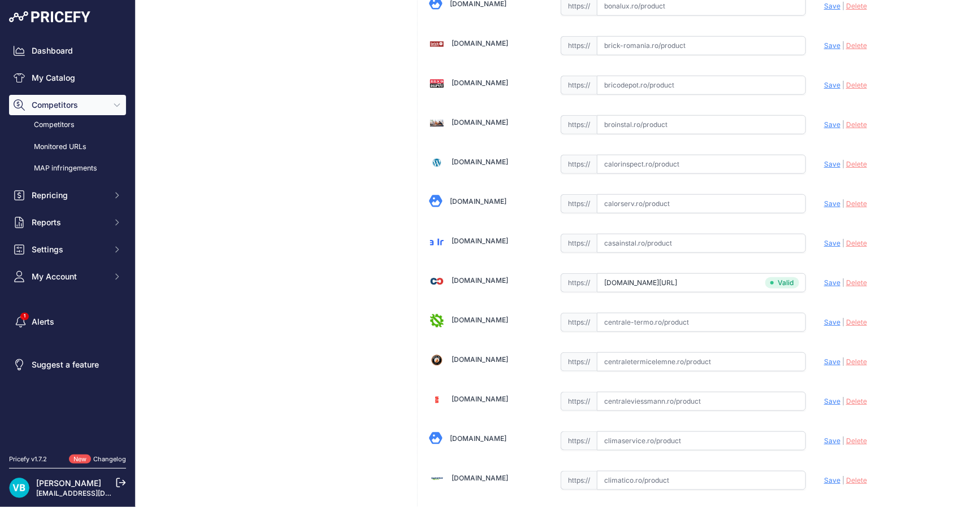
type input "https://www.cazanecentrale.ro/distribuitor-pentru-incalzire-in-pardosealadin-in…"
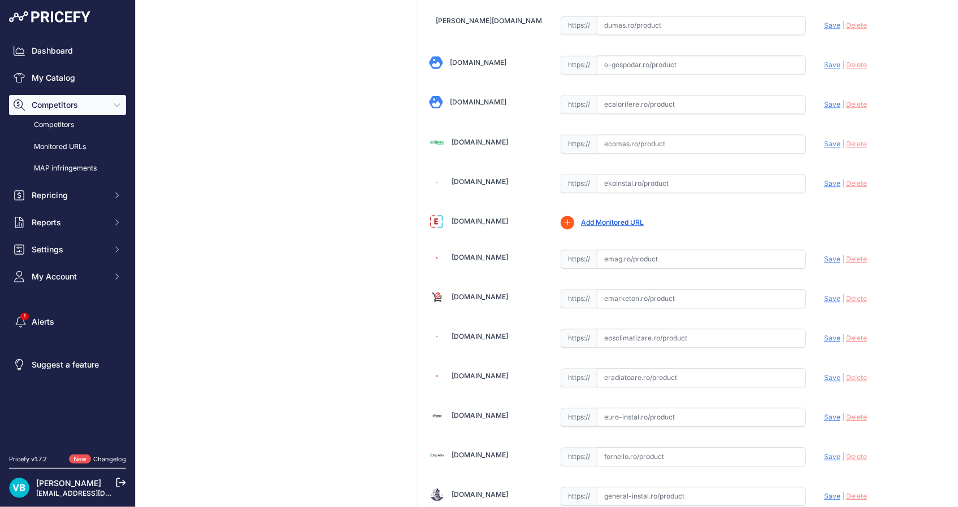
scroll to position [2075, 0]
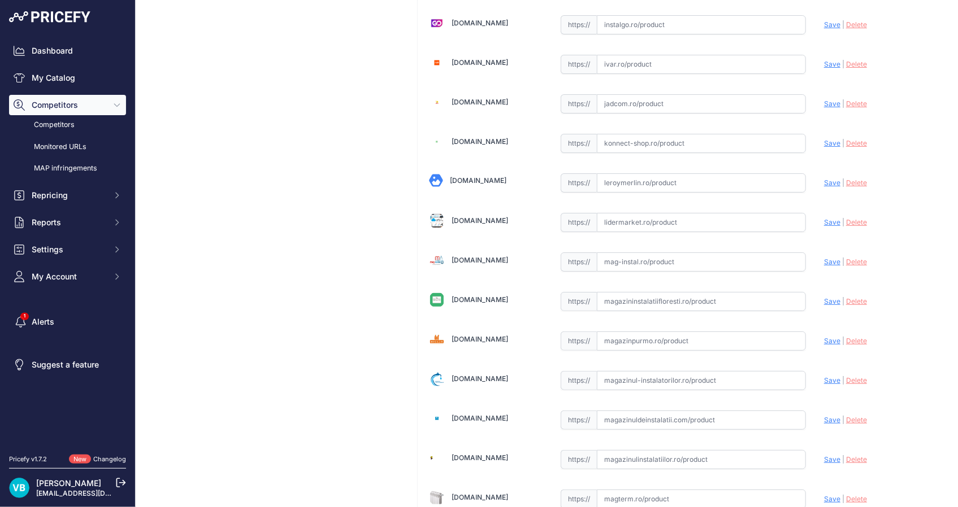
click at [667, 254] on input "text" at bounding box center [701, 262] width 209 height 19
paste input "https://instal.ro/produs/distribuitor-inox-rehau-hkv-d-ag-10-circuite/?srsltid=…"
type input "instal.ro/produs/distribuitor-inox-rehau-hkv-d-ag-10-circuite/?srsltid=AfmBOop3…"
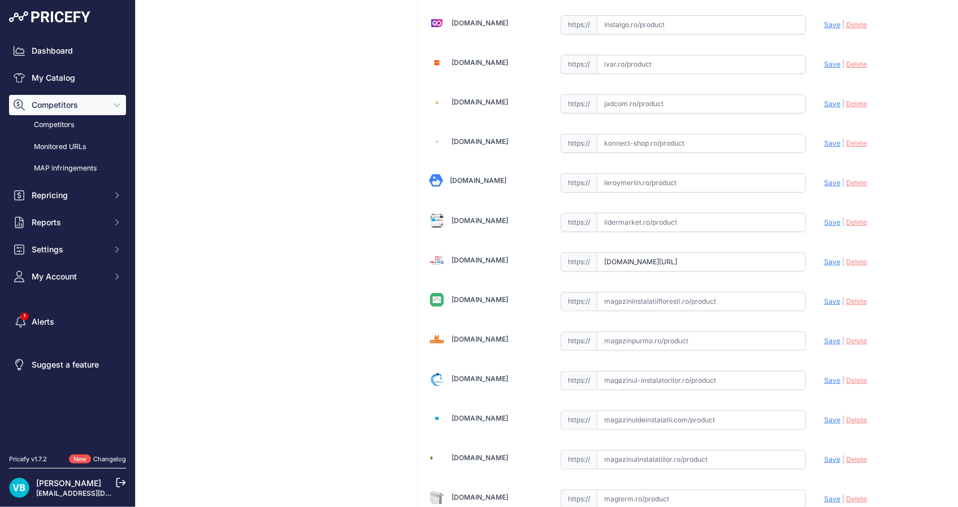
click at [828, 258] on span "Save" at bounding box center [832, 262] width 16 height 8
drag, startPoint x: 294, startPoint y: 153, endPoint x: 363, endPoint y: 135, distance: 71.1
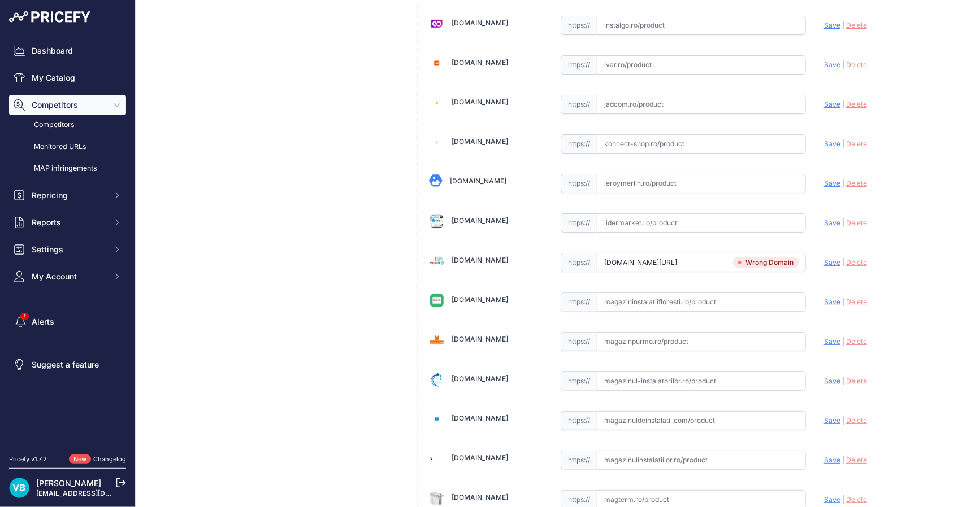
scroll to position [1509, 0]
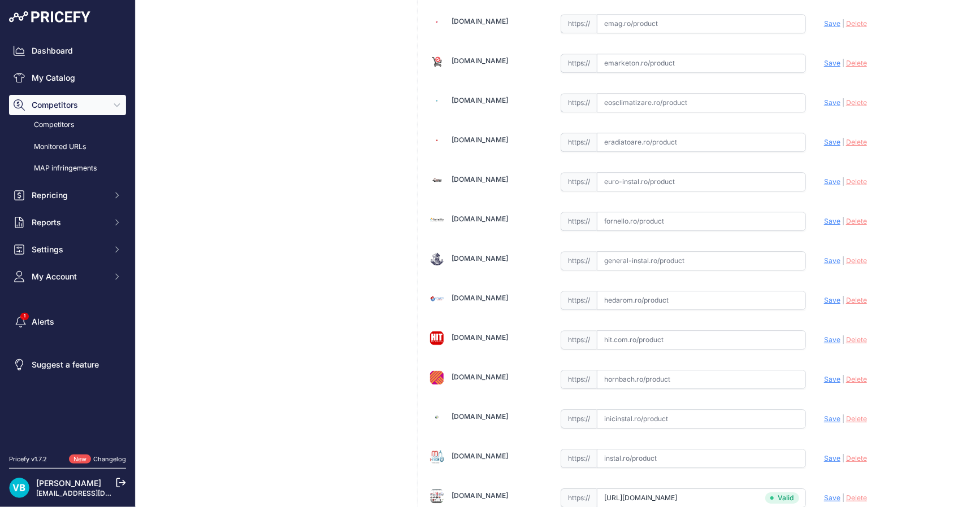
drag, startPoint x: 666, startPoint y: 251, endPoint x: 678, endPoint y: 251, distance: 11.9
click at [667, 251] on input "text" at bounding box center [701, 260] width 209 height 19
paste input "https://www.general-instal.ro/produs/distribuitor-pardoseala-rehau-hkv-d-ag-10-…"
click at [824, 260] on div "Update Profile Save | Delete Analyzing" at bounding box center [881, 258] width 114 height 18
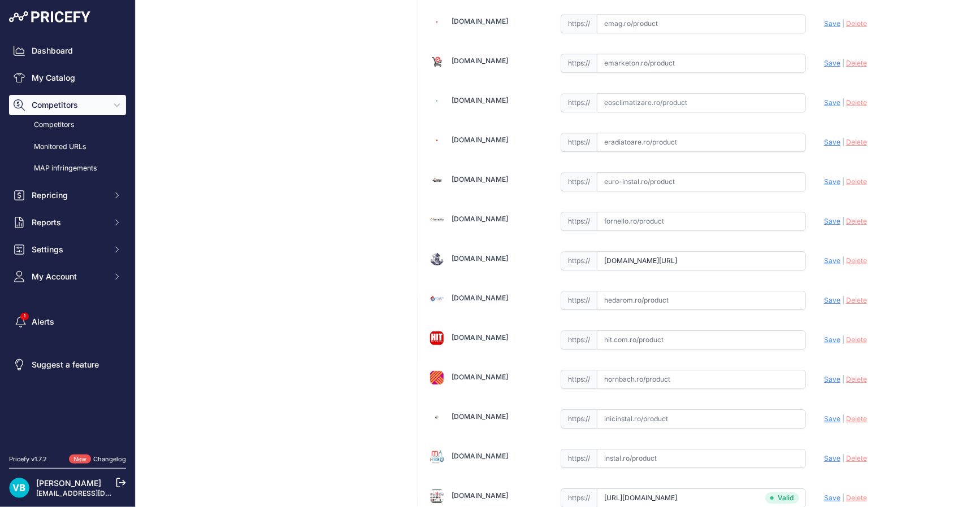
scroll to position [0, 0]
click at [825, 257] on span "Save" at bounding box center [832, 261] width 16 height 8
type input "https://www.general-instal.ro/produs/distribuitor-pardoseala-rehau-hkv-d-ag-10-…"
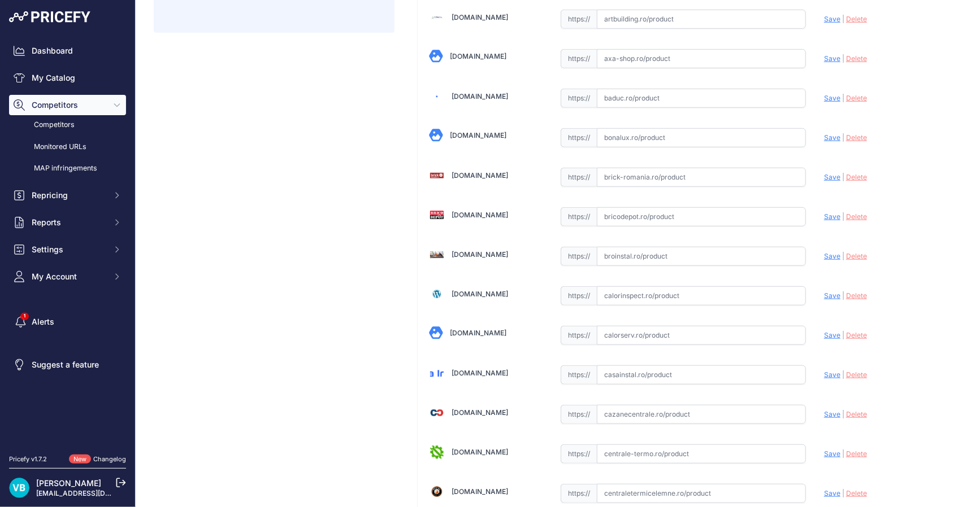
click at [777, 250] on input "text" at bounding box center [701, 256] width 209 height 19
paste input "[URL][DOMAIN_NAME]"
click at [824, 252] on span "Save" at bounding box center [832, 256] width 16 height 8
type input "[URL][DOMAIN_NAME]"
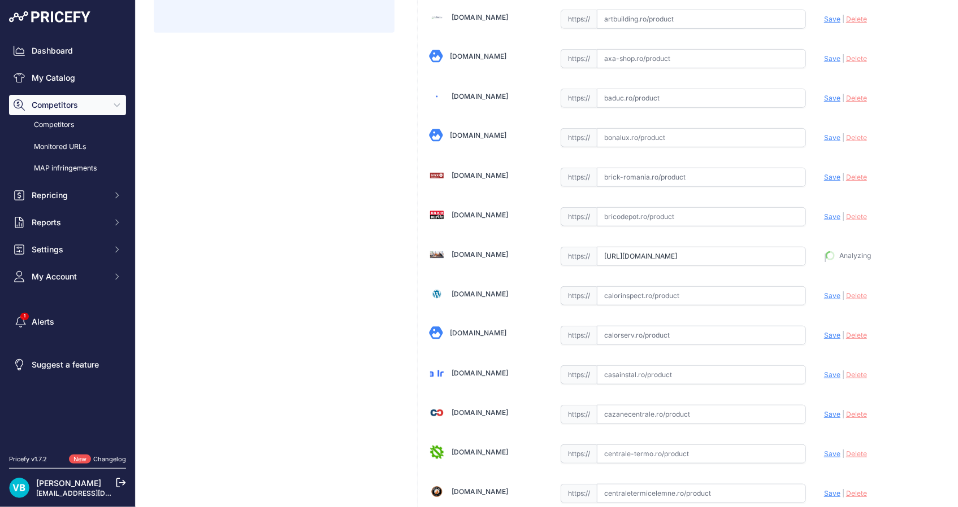
scroll to position [290, 0]
drag, startPoint x: 211, startPoint y: 207, endPoint x: 231, endPoint y: 202, distance: 21.0
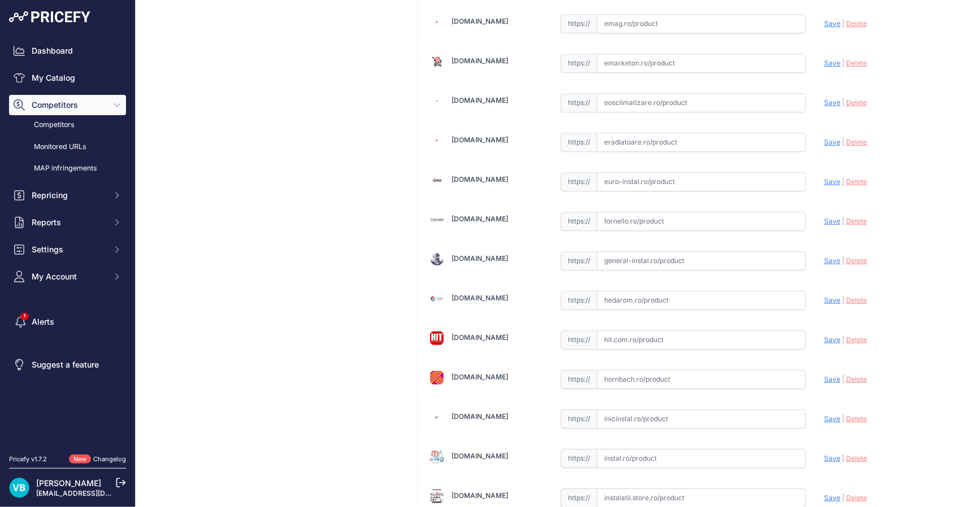
scroll to position [1483, 0]
drag, startPoint x: 676, startPoint y: 256, endPoint x: 746, endPoint y: 256, distance: 70.6
click at [685, 256] on input "text" at bounding box center [701, 260] width 209 height 19
paste input "[URL][DOMAIN_NAME]"
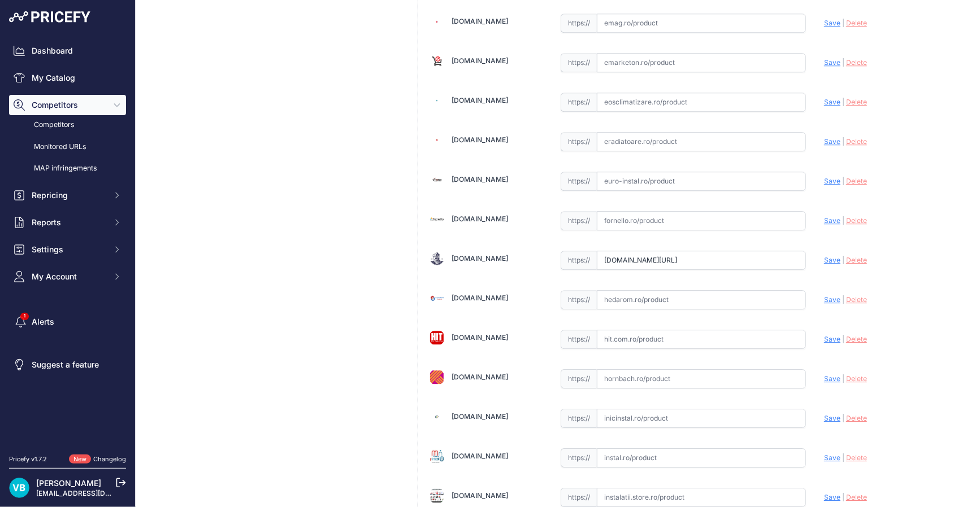
click at [824, 257] on span "Save" at bounding box center [832, 260] width 16 height 8
type input "[URL][DOMAIN_NAME]"
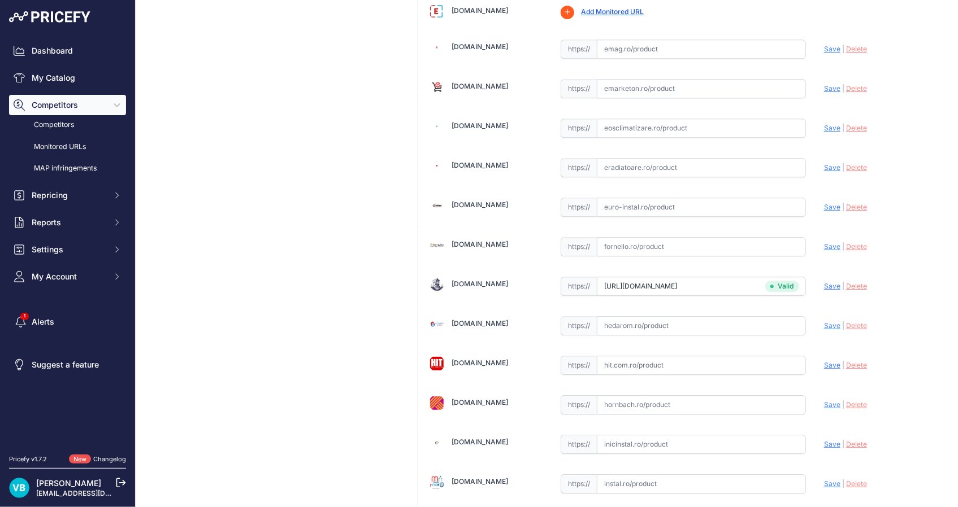
scroll to position [1509, 0]
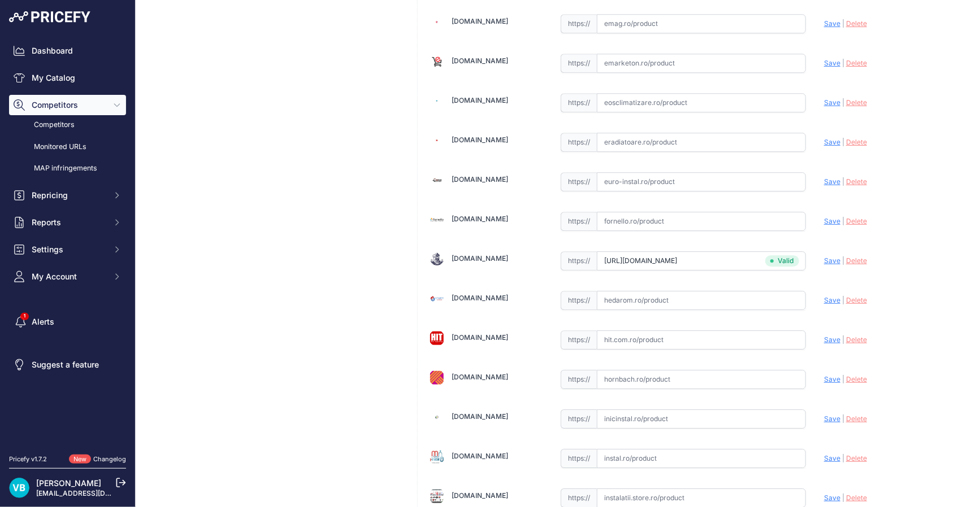
drag, startPoint x: 290, startPoint y: 250, endPoint x: 379, endPoint y: 250, distance: 88.7
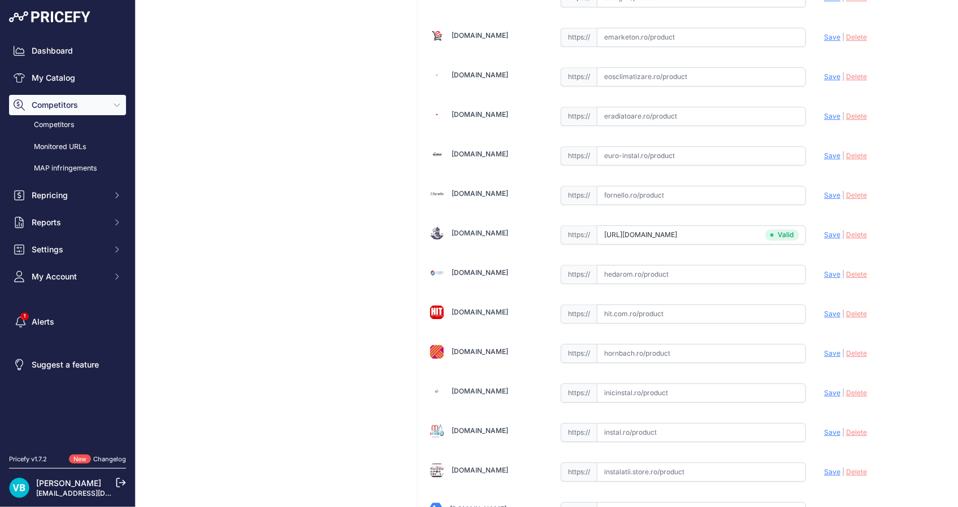
scroll to position [1483, 0]
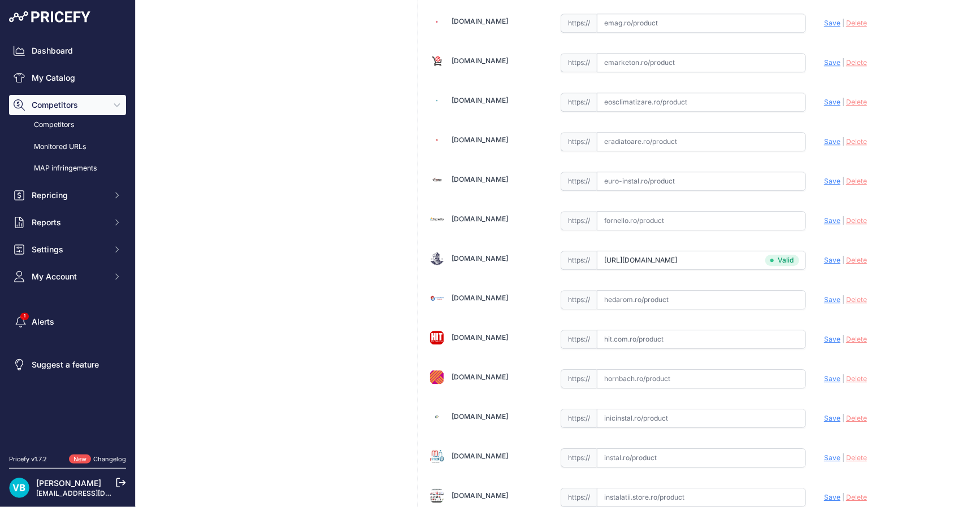
click at [758, 493] on input "text" at bounding box center [701, 497] width 209 height 19
paste input "[URL][DOMAIN_NAME]"
click at [827, 493] on span "Save" at bounding box center [832, 497] width 16 height 8
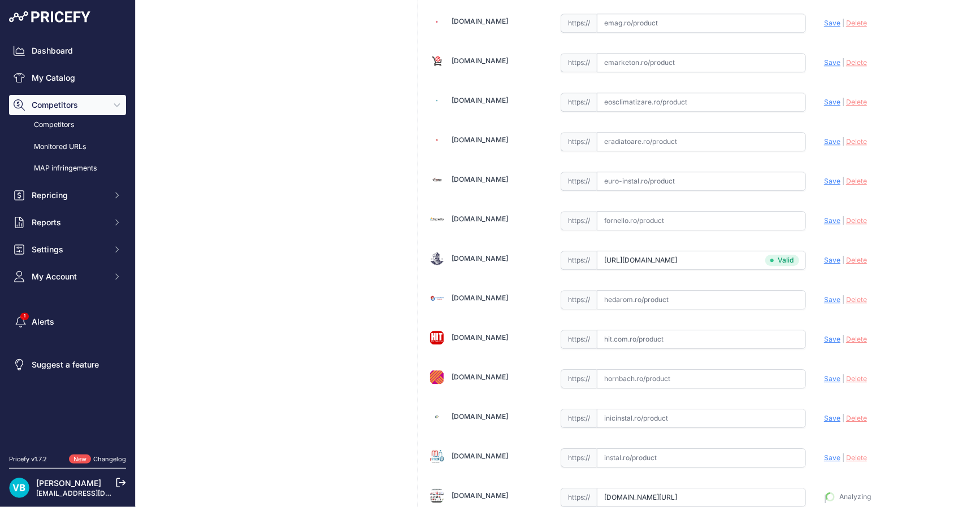
type input "[URL][DOMAIN_NAME]"
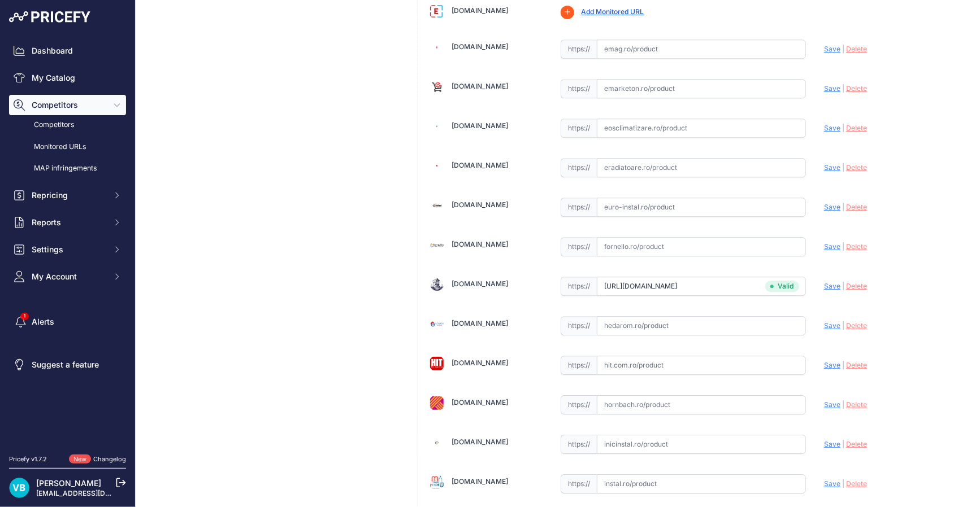
scroll to position [1509, 0]
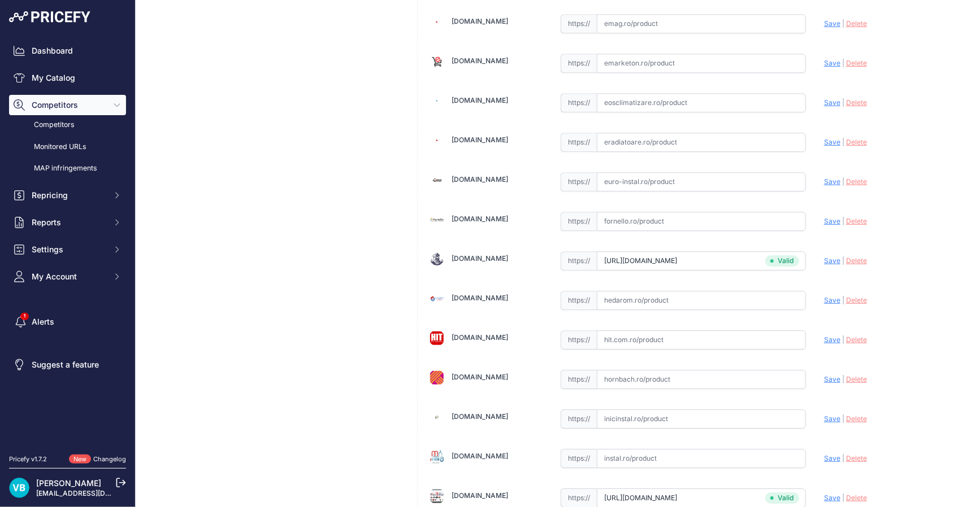
drag, startPoint x: 378, startPoint y: 160, endPoint x: 356, endPoint y: 170, distance: 23.8
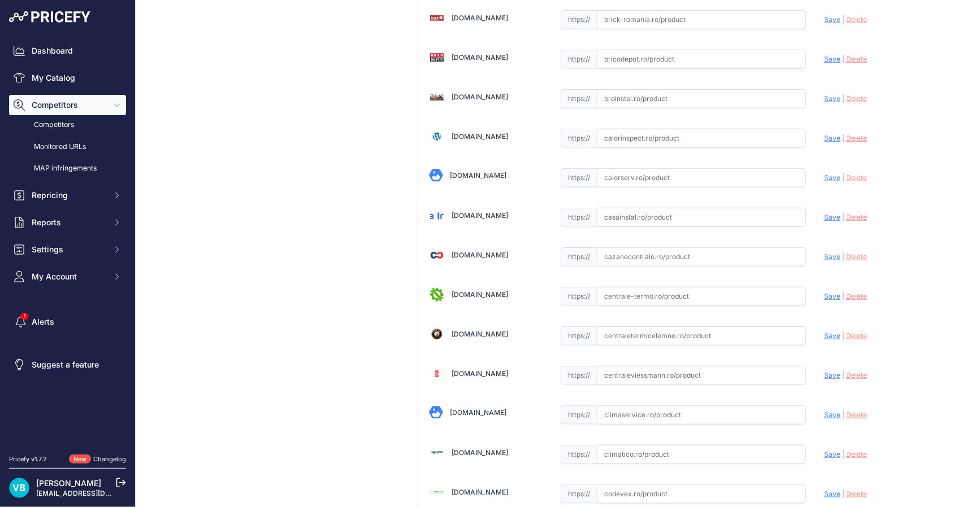
click at [743, 257] on input "text" at bounding box center [701, 256] width 209 height 19
paste input "https://www.cazanecentrale.ro/distribuitor-pentru-incalzire-in-pardoseala-din-i…"
click at [833, 262] on div "Update Profile Save | Delete Analyzing" at bounding box center [881, 255] width 114 height 21
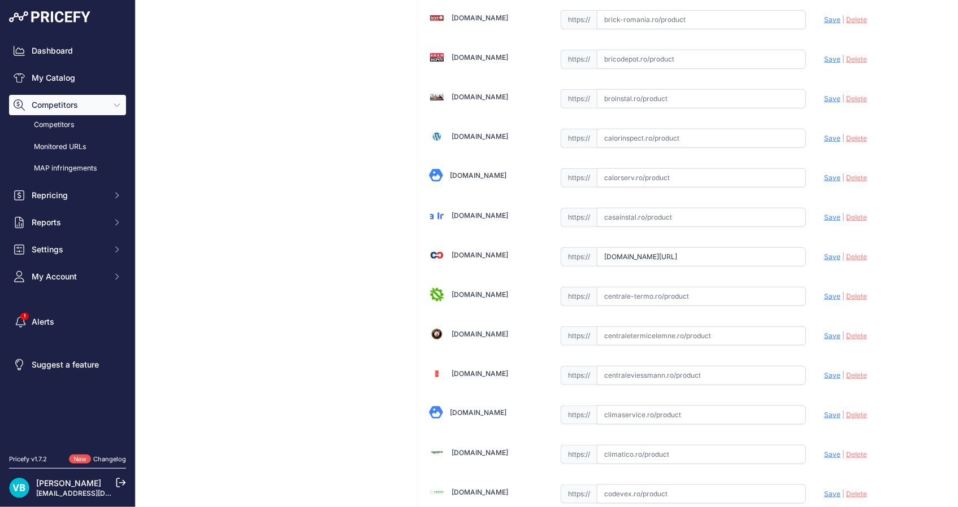
click at [827, 258] on span "Save" at bounding box center [832, 257] width 16 height 8
type input "https://www.cazanecentrale.ro/distribuitor-pentru-incalzire-in-pardoseala-din-i…"
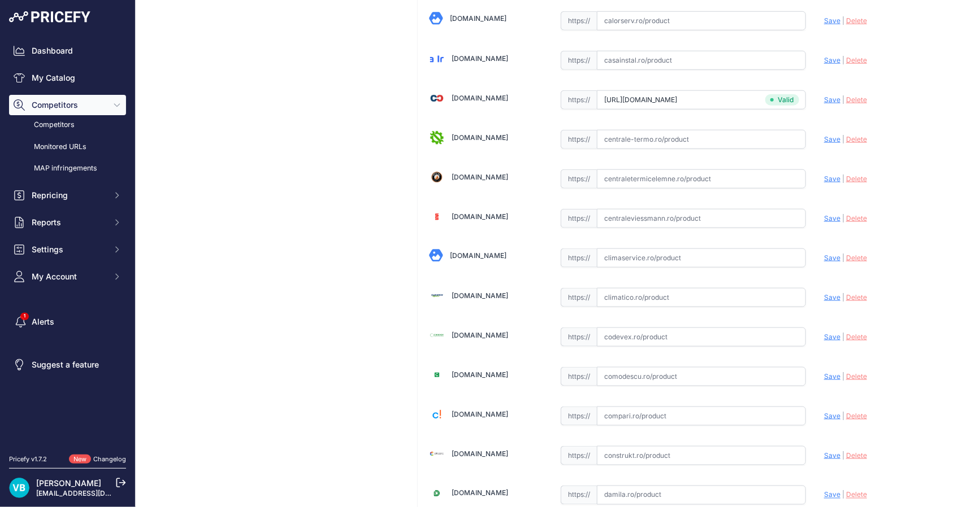
click at [720, 297] on input "text" at bounding box center [701, 297] width 209 height 19
paste input "https://www.climatico.ro/distribuitor-din-inox-rehau-hkv-d-ag-cu-8-circuite-si-…"
click at [827, 299] on span "Save" at bounding box center [832, 297] width 16 height 8
type input "https://www.climatico.ro/distribuitor-din-inox-rehau-hkv-d-ag-cu-8-circuite-si-…"
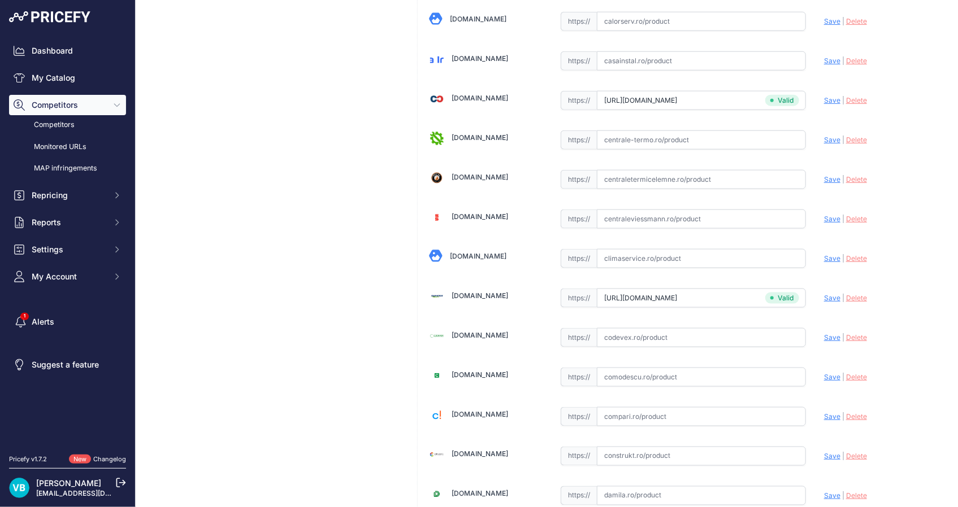
scroll to position [579, 0]
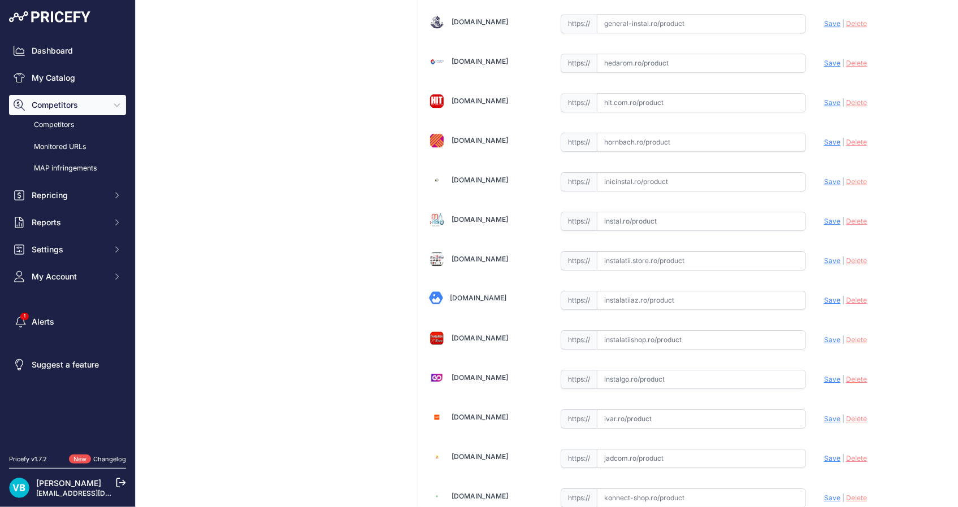
click at [678, 254] on input "text" at bounding box center [701, 260] width 209 height 19
paste input "https://www.instalatii.store.ro/cumpara/rehau-distribuitor-incalzire-in-pardose…"
click at [824, 257] on span "Save" at bounding box center [832, 261] width 16 height 8
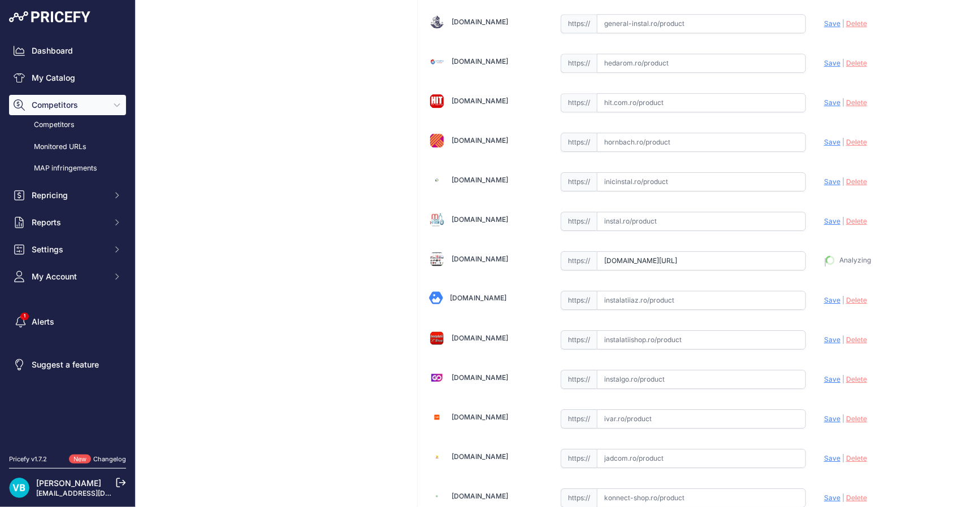
type input "https://www.instalatii.store.ro/cumpara/rehau-distribuitor-incalzire-in-pardose…"
click at [368, 176] on div "Distribuitor HKV-D 8 căi Link Price: RON 0.00 / Cost: 0.00 Brand: -" at bounding box center [274, 350] width 259 height 4034
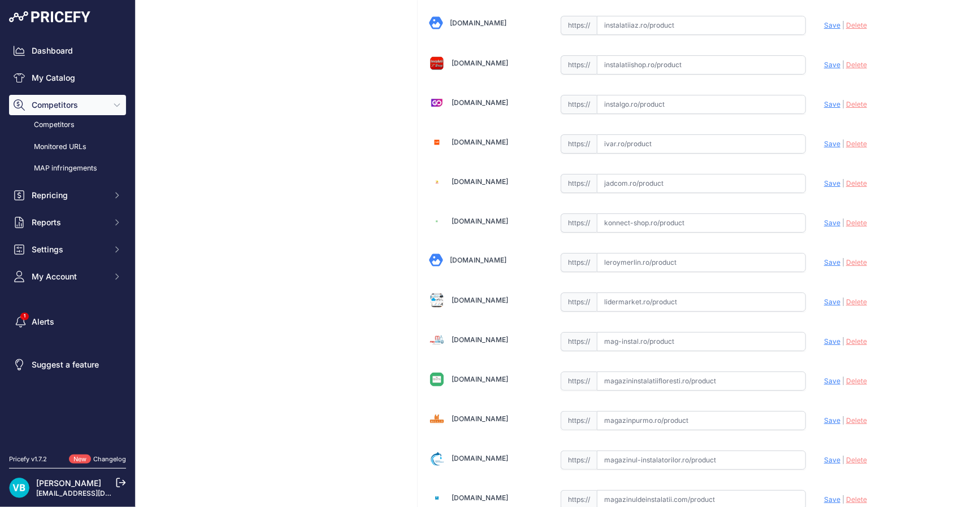
drag, startPoint x: 714, startPoint y: 258, endPoint x: 820, endPoint y: 251, distance: 106.4
click at [718, 257] on input "text" at bounding box center [701, 262] width 209 height 19
paste input "[URL][DOMAIN_NAME]"
click at [830, 258] on span "Save" at bounding box center [832, 262] width 16 height 8
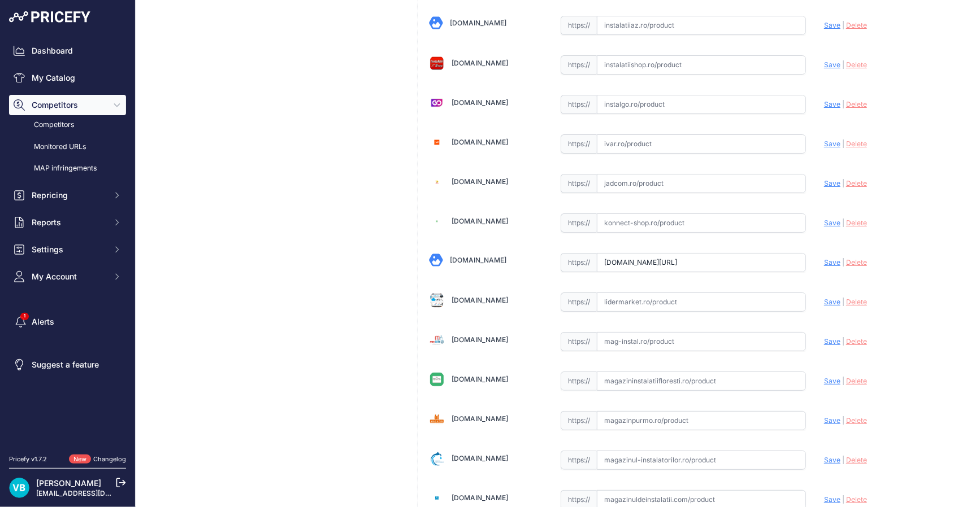
scroll to position [0, 0]
type input "https://www.leroymerlin.ro/produse/fitting-teava/663/cot-teava-pexal-90-grade-1…"
click at [291, 273] on div "Cot egal 90° sertizare 16 x 16 Link Price: RON 0.00 / Cost: 0.00 Brand:" at bounding box center [274, 74] width 259 height 4034
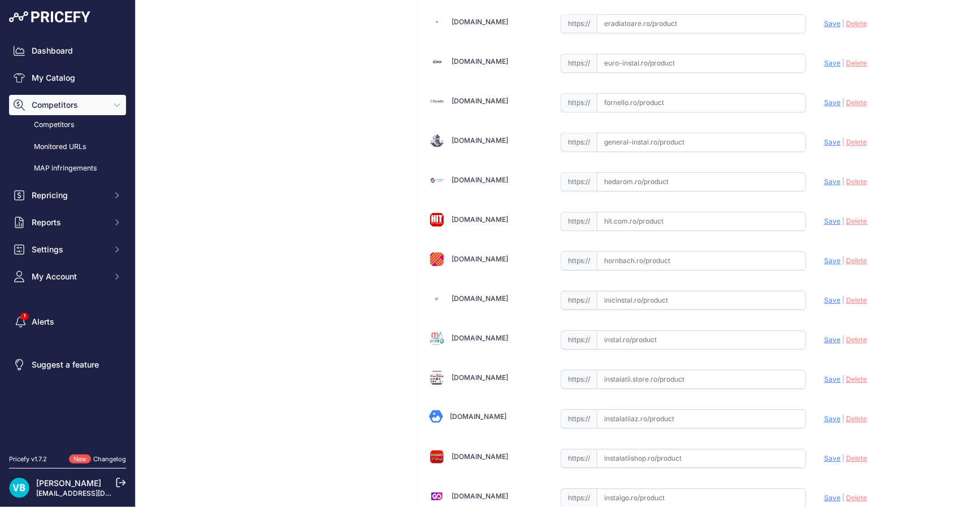
click at [688, 251] on input "text" at bounding box center [701, 260] width 209 height 19
paste input "https://www.hornbach.ro/p/cot-90-pentru-teava-pexal-o16/7011437/?srsltid=AfmBOo…"
click at [824, 257] on span "Save" at bounding box center [832, 261] width 16 height 8
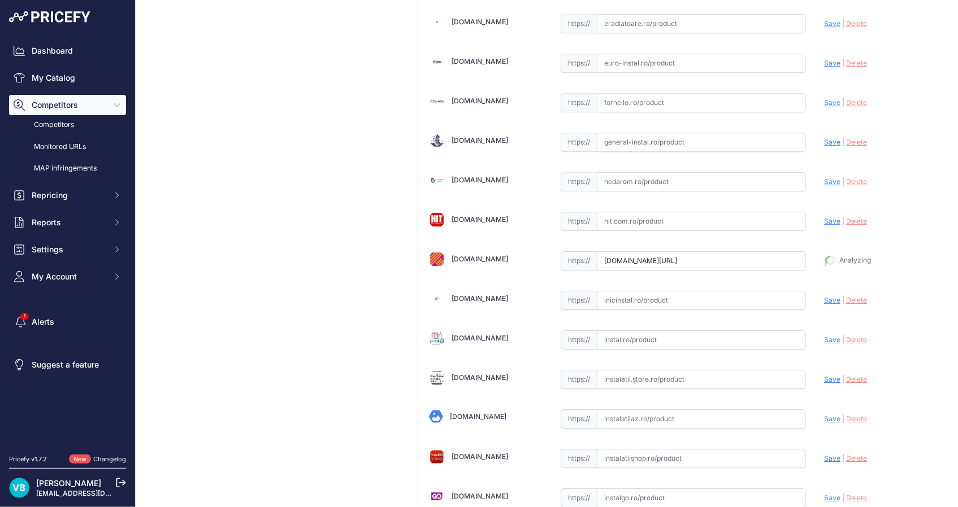
click at [358, 192] on div "Cot egal 90° sertizare 16 x 16 Link Price: RON 0.00 / Cost: 0.00 Brand:" at bounding box center [274, 468] width 259 height 4034
type input "https://www.hornbach.ro/p/cot-90-pentru-teava-pexal-o16/7011437/?prirule_jdsnik…"
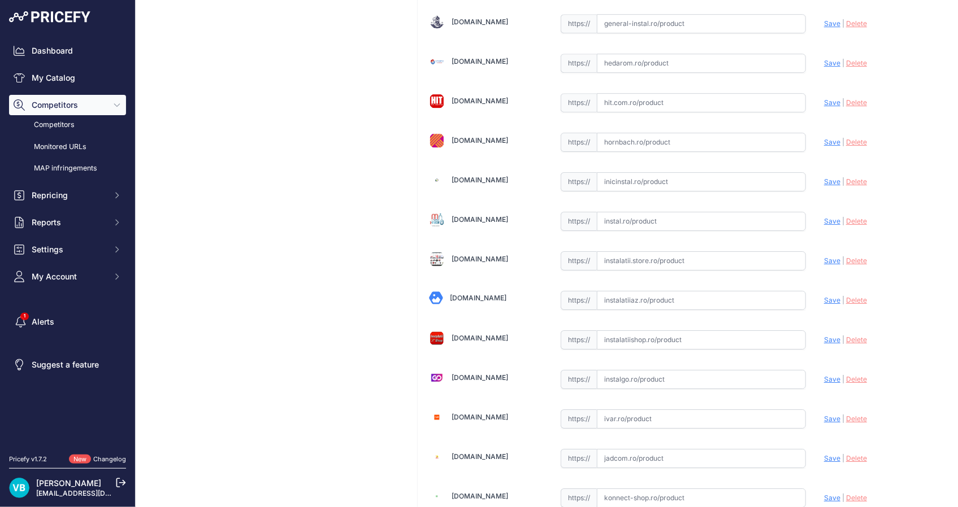
drag, startPoint x: 705, startPoint y: 245, endPoint x: 754, endPoint y: 240, distance: 49.9
click at [705, 251] on input "text" at bounding box center [701, 260] width 209 height 19
paste input "[URL][DOMAIN_NAME]"
click at [825, 259] on span "Save" at bounding box center [832, 261] width 16 height 8
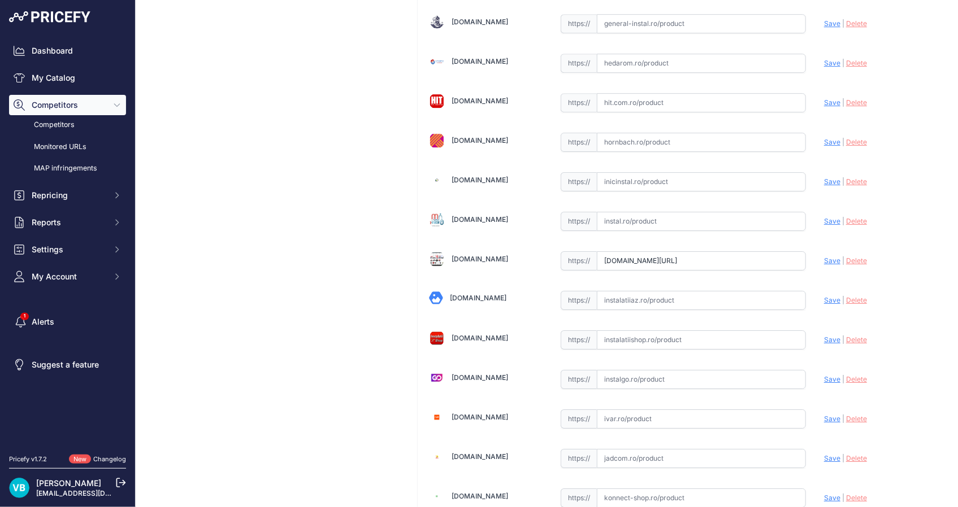
scroll to position [0, 0]
type input "[URL][DOMAIN_NAME]"
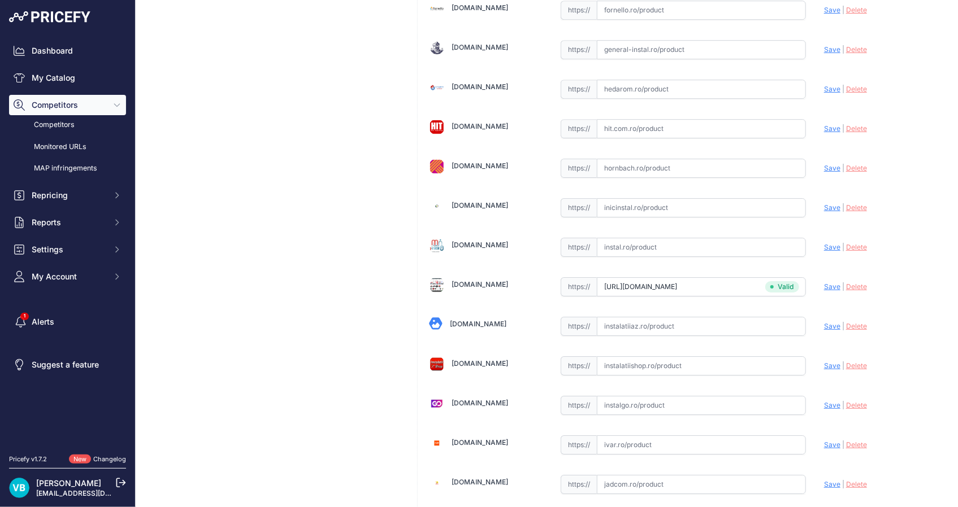
scroll to position [1745, 0]
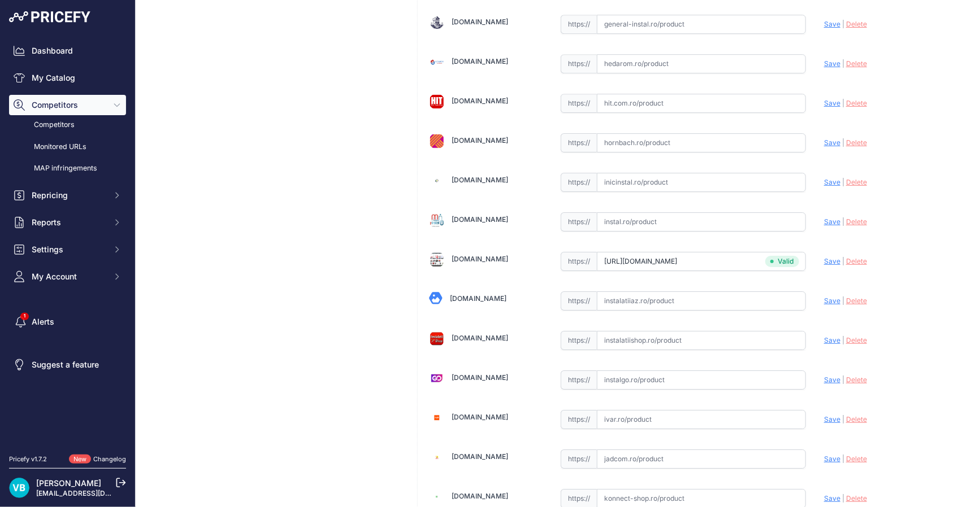
click at [232, 182] on div "Distribuitor HKV-D 7 căi Link Price: [PERSON_NAME] 0.00 / Cost: 0.00 Brand: -" at bounding box center [274, 350] width 259 height 4034
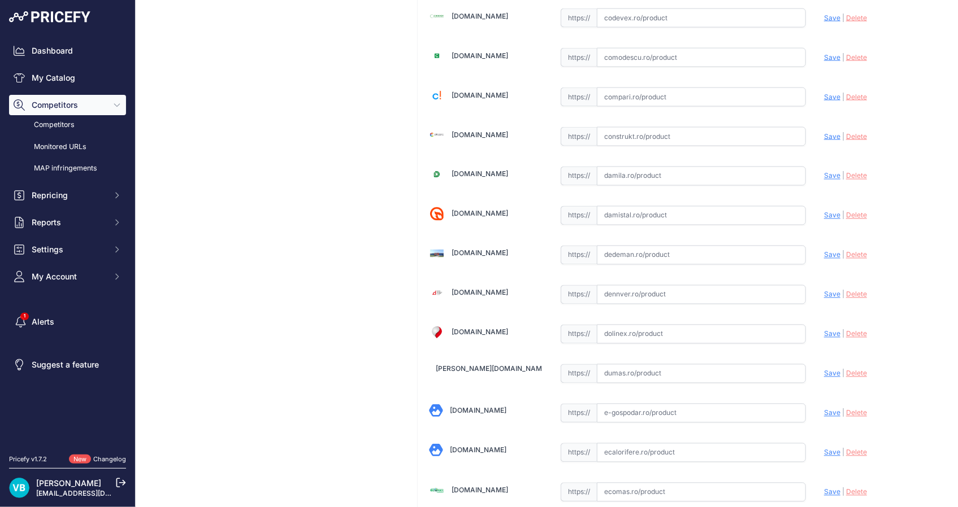
scroll to position [579, 0]
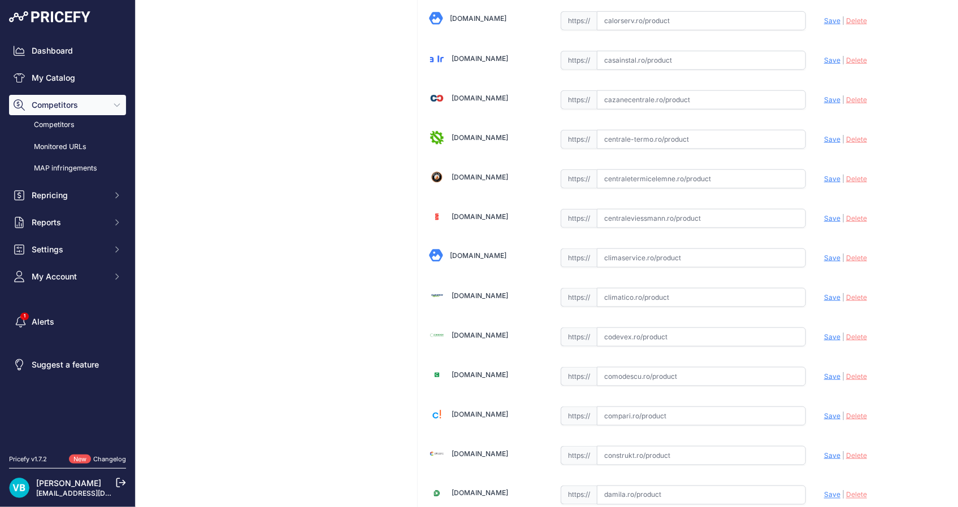
drag, startPoint x: 718, startPoint y: 298, endPoint x: 735, endPoint y: 296, distance: 17.1
click at [719, 298] on input "text" at bounding box center [701, 297] width 209 height 19
paste input "[URL][DOMAIN_NAME]"
click at [824, 294] on span "Save" at bounding box center [832, 297] width 16 height 8
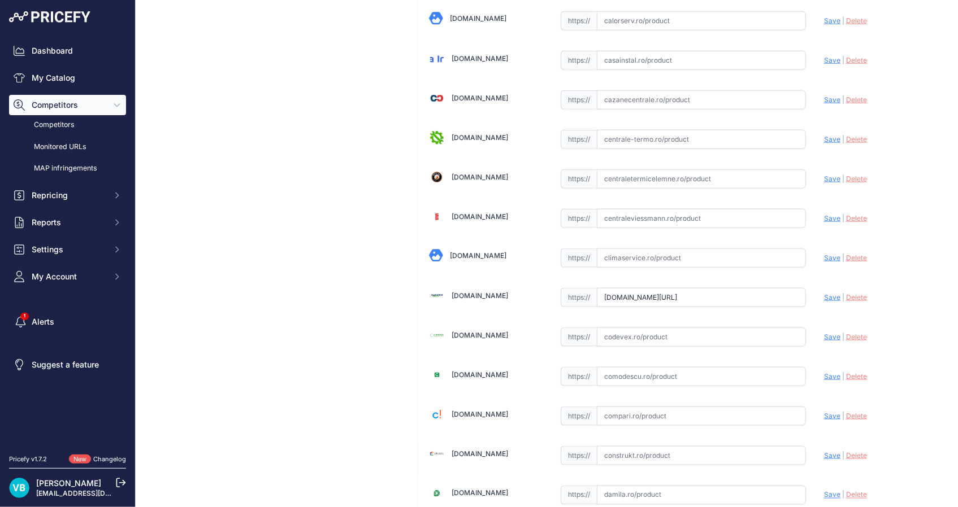
scroll to position [0, 0]
type input "https://www.climatico.ro/distribuitor-din-inox-rehau-hkv-d-ag-cu-7-circuite-si-…"
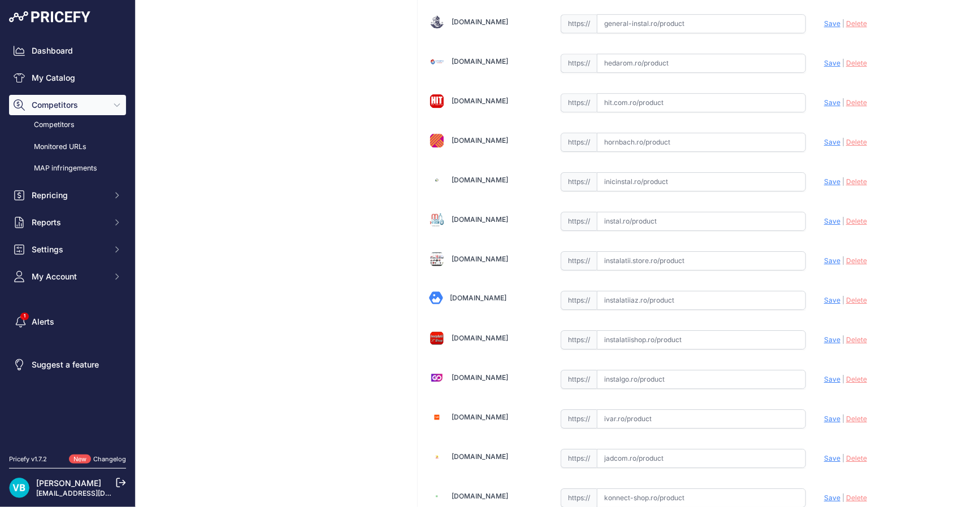
drag, startPoint x: 690, startPoint y: 264, endPoint x: 695, endPoint y: 259, distance: 6.4
click at [692, 262] on input "text" at bounding box center [701, 260] width 209 height 19
paste input "[URL][DOMAIN_NAME]"
click at [812, 254] on div "[DOMAIN_NAME] Valid Invalid | |" at bounding box center [683, 339] width 531 height 3987
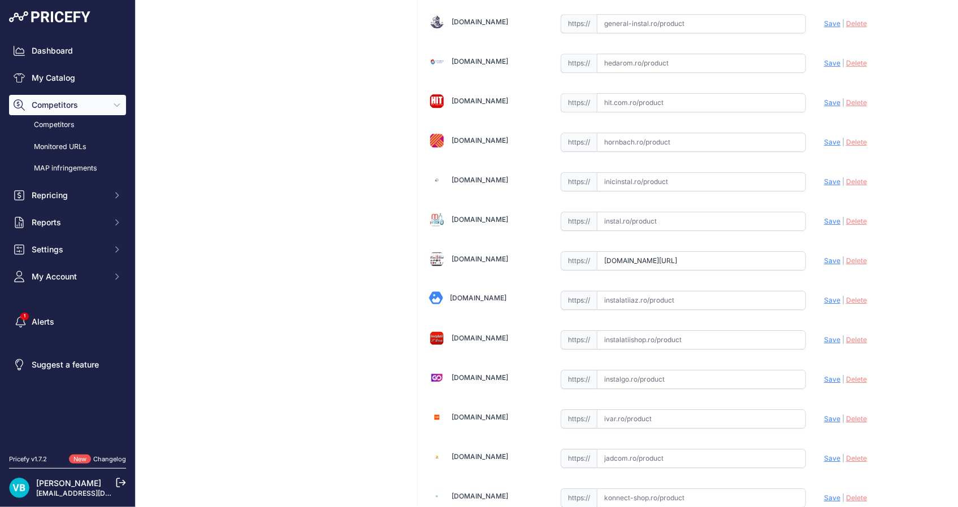
scroll to position [0, 0]
click at [829, 257] on span "Save" at bounding box center [832, 261] width 16 height 8
type input "[URL][DOMAIN_NAME]"
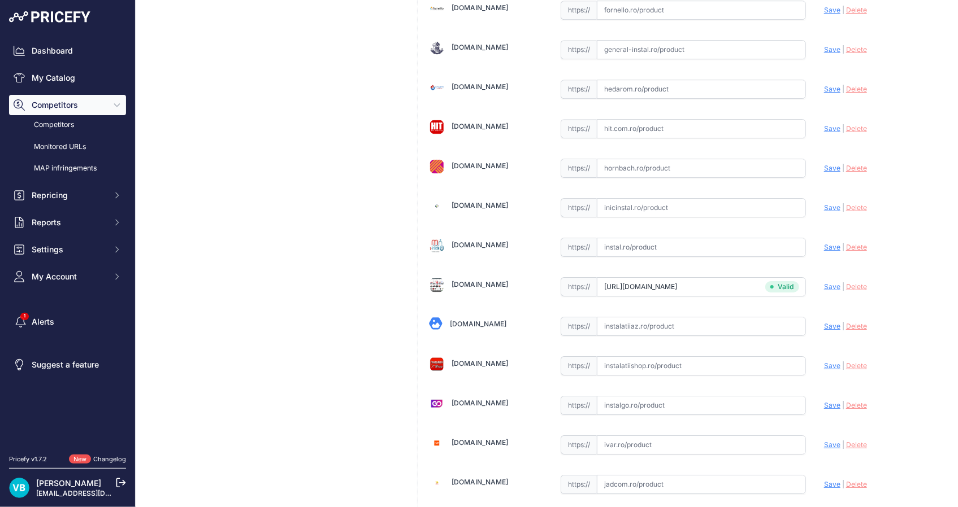
scroll to position [1746, 0]
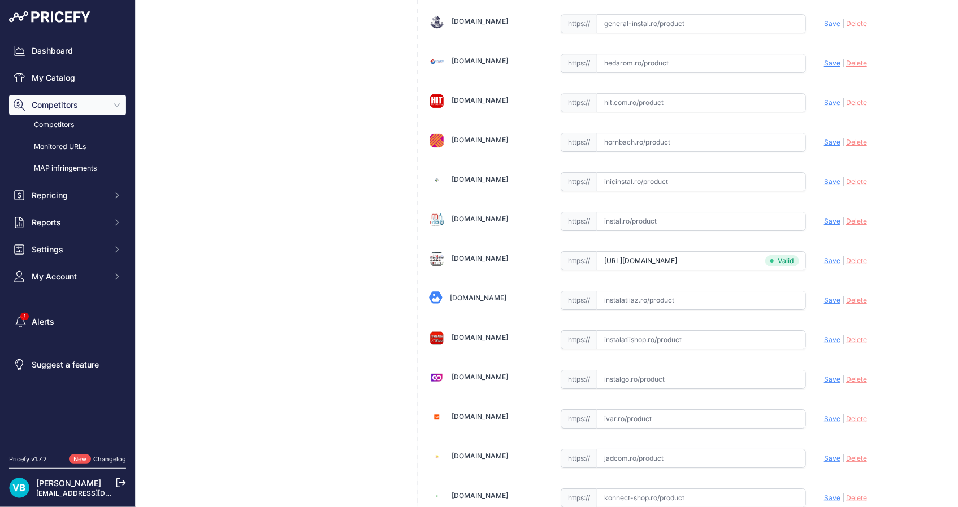
click at [302, 211] on div "Distribuitor HKV-D 6 căi Link Price: RON 0.00 / Cost: 0.00 Brand: -" at bounding box center [274, 350] width 259 height 4034
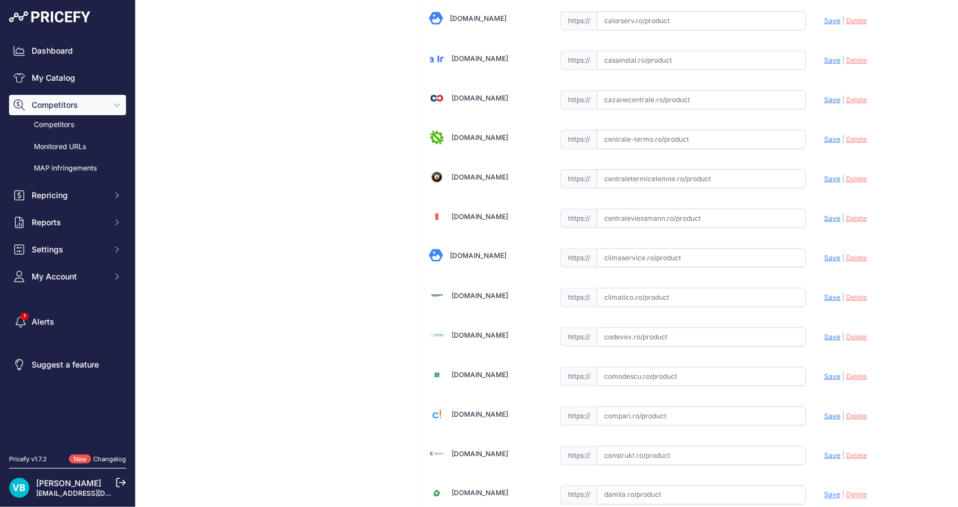
drag, startPoint x: 692, startPoint y: 293, endPoint x: 709, endPoint y: 291, distance: 17.1
click at [693, 293] on input "text" at bounding box center [701, 297] width 209 height 19
paste input "https://www.climatico.ro/distribuitor-din-inox-rehau-hkv-d-ag-cu-6-circuite-si-…"
click at [829, 294] on span "Save" at bounding box center [832, 297] width 16 height 8
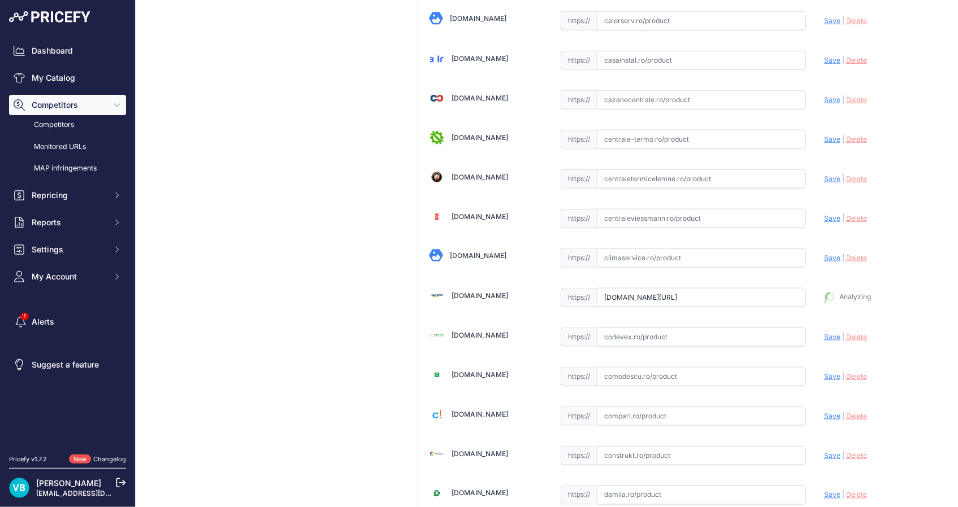
type input "https://www.climatico.ro/distribuitor-din-inox-rehau-hkv-d-ag-cu-6-circuite-si-…"
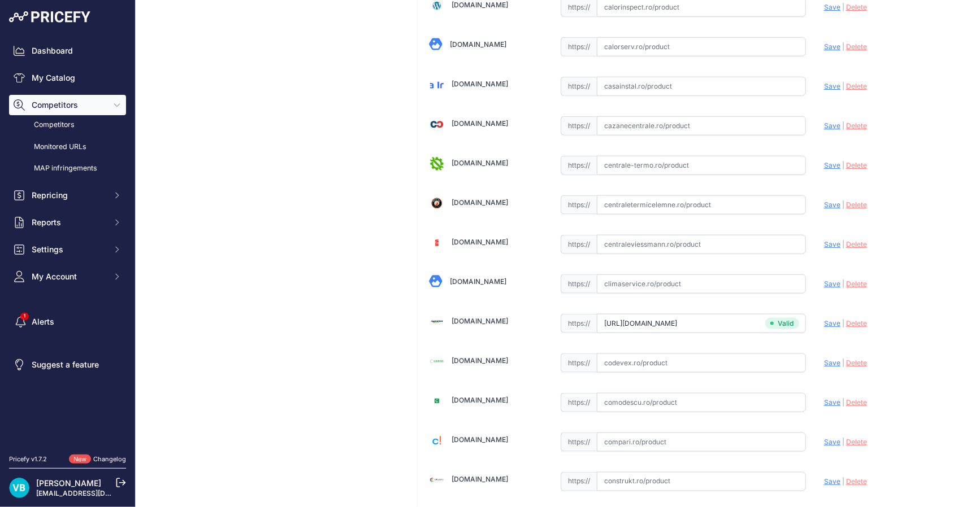
scroll to position [605, 0]
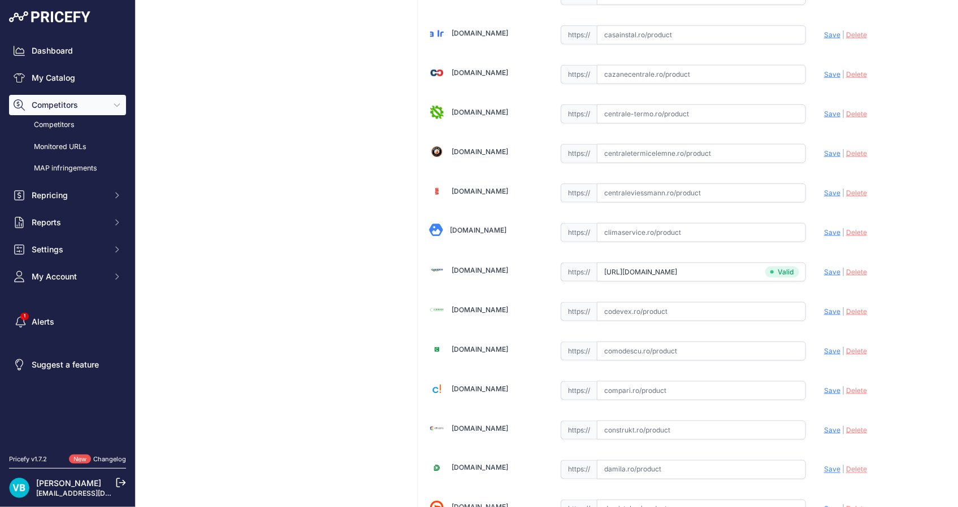
scroll to position [579, 0]
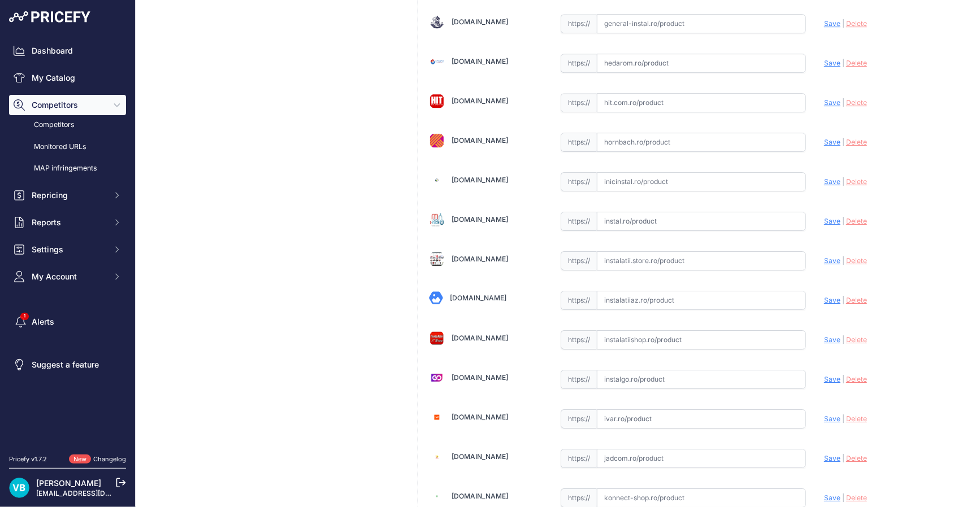
drag, startPoint x: 684, startPoint y: 257, endPoint x: 718, endPoint y: 251, distance: 35.0
click at [686, 255] on input "text" at bounding box center [701, 260] width 209 height 19
paste input "[URL][DOMAIN_NAME]"
click at [824, 257] on span "Save" at bounding box center [832, 261] width 16 height 8
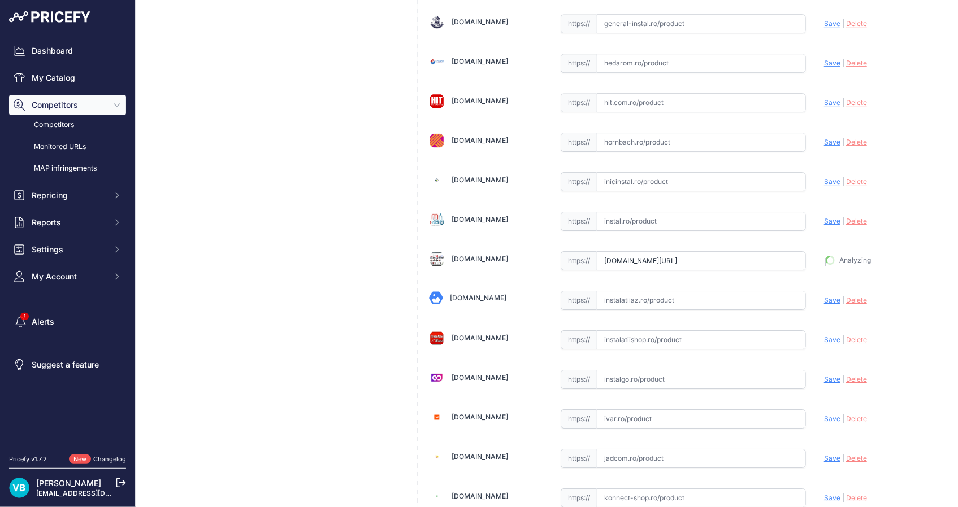
type input "[URL][DOMAIN_NAME]"
click at [337, 155] on div "Distribuitor HKV-D 5 căi Link Price: [PERSON_NAME] 0.00 / Cost: 0.00 Brand: -" at bounding box center [274, 350] width 259 height 4034
click at [338, 155] on div "Distribuitor HKV-D 5 căi Link Price: [PERSON_NAME] 0.00 / Cost: 0.00 Brand: -" at bounding box center [274, 350] width 259 height 4034
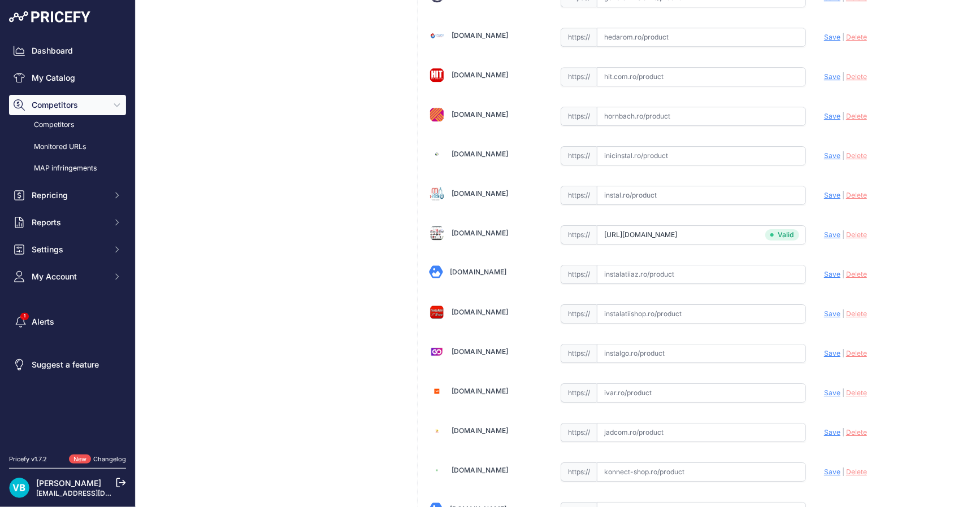
scroll to position [1720, 0]
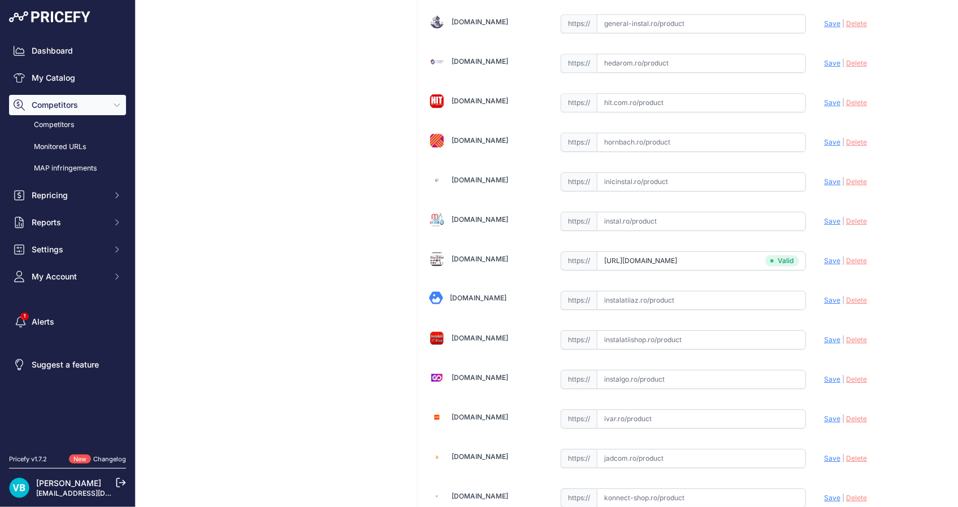
drag, startPoint x: 274, startPoint y: 241, endPoint x: 135, endPoint y: 138, distance: 172.9
click at [273, 241] on div "Distribuitor HKV-D 5 căi Link Price: [PERSON_NAME] 0.00 / Cost: 0.00 Brand: -" at bounding box center [274, 350] width 259 height 4034
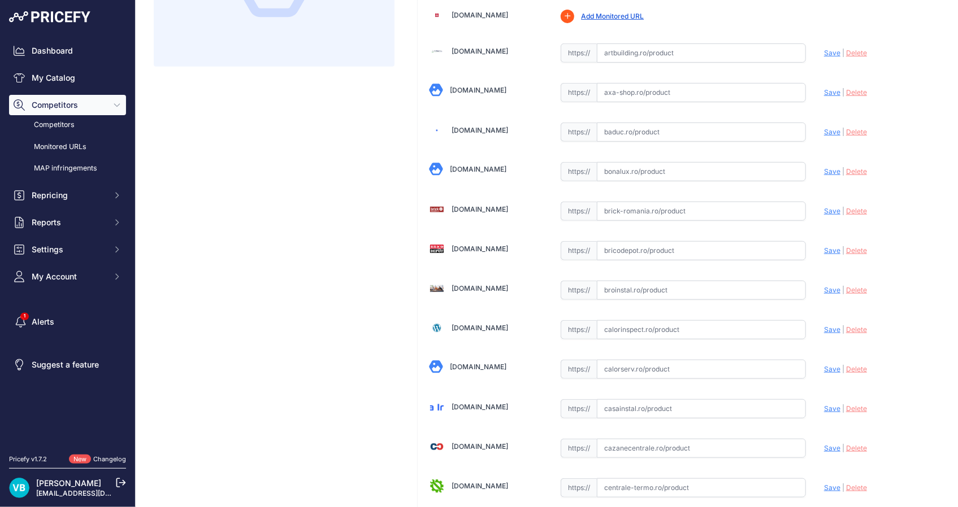
scroll to position [0, 0]
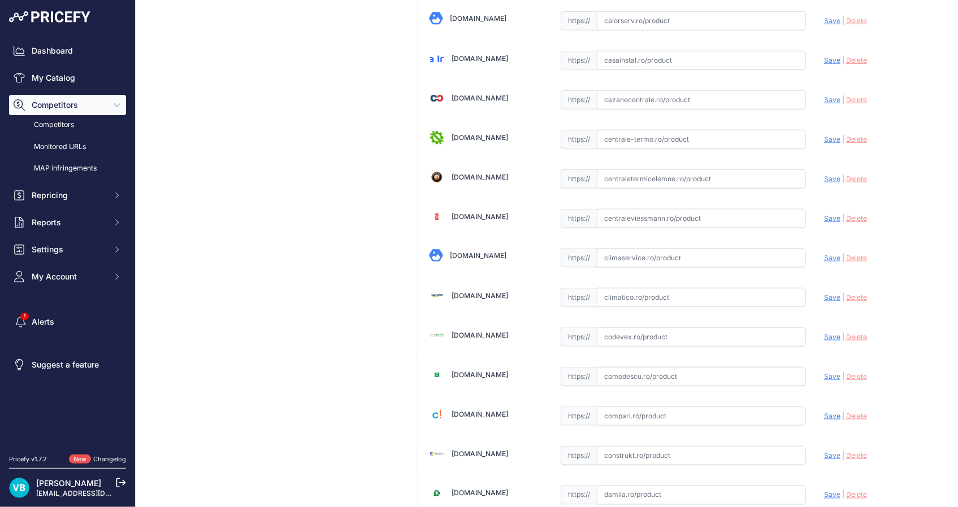
click at [674, 291] on input "text" at bounding box center [701, 297] width 209 height 19
paste input "https://www.climatico.ro/distribuitor-din-inox-rehau-hkv-d-ag-cu-5-circuite-si-…"
click at [826, 290] on div "Update Profile Save | Delete Analyzing" at bounding box center [881, 295] width 114 height 18
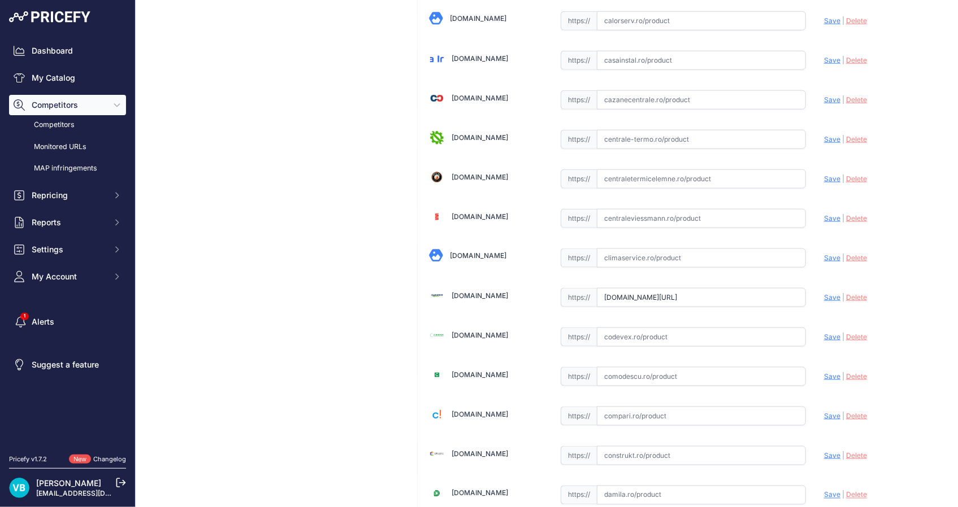
click at [824, 299] on div "Update Profile Save | Delete Analyzing" at bounding box center [881, 295] width 114 height 18
click at [829, 298] on span "Save" at bounding box center [832, 297] width 16 height 8
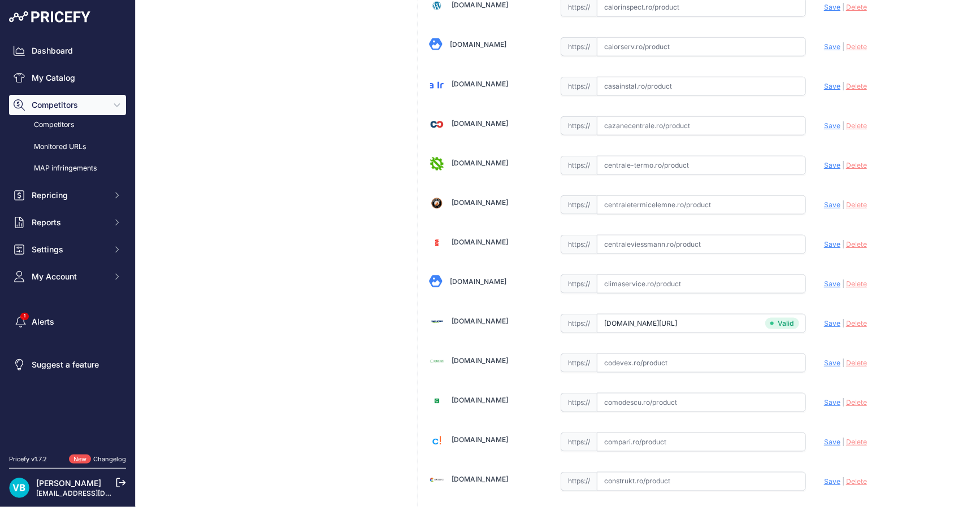
type input "https://www.climatico.ro/distribuitor-din-inox-rehau-hkv-d-ag-cu-5-circuite-si-…"
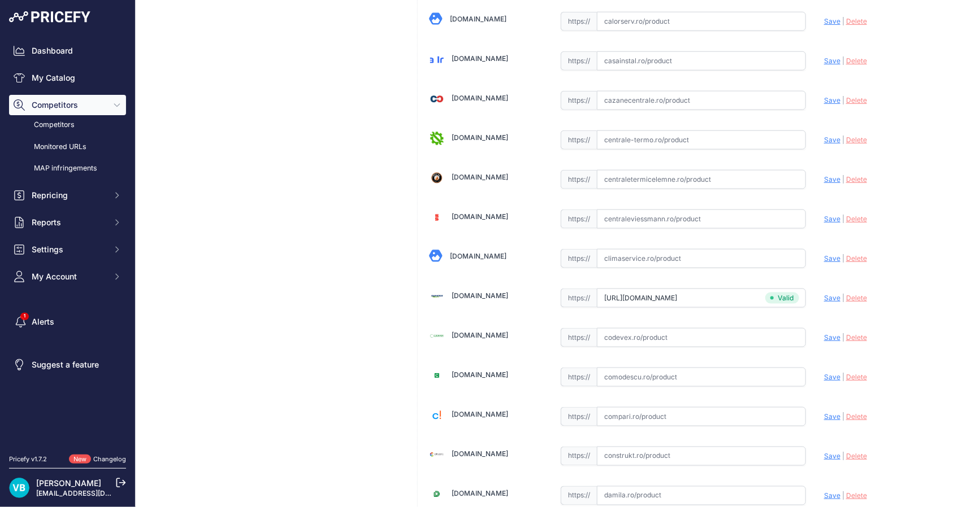
scroll to position [579, 0]
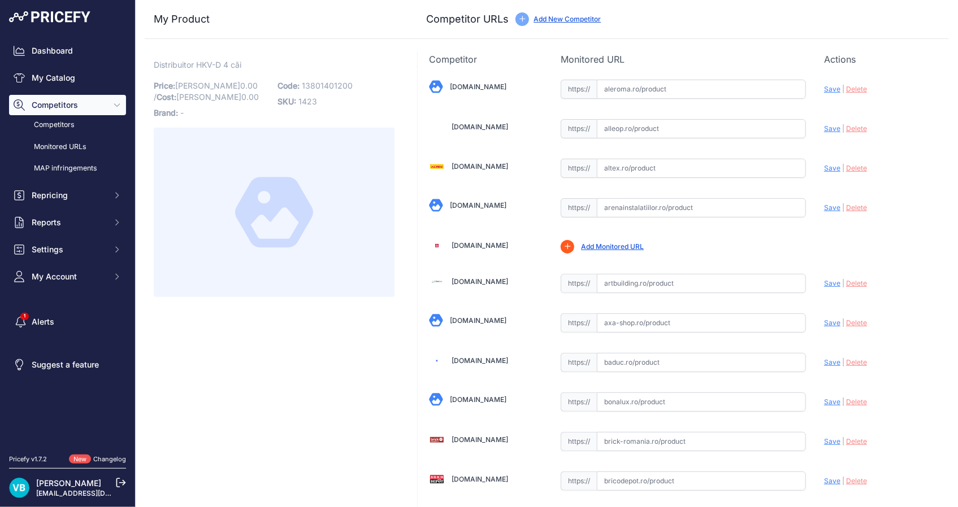
click at [338, 155] on div at bounding box center [274, 213] width 241 height 170
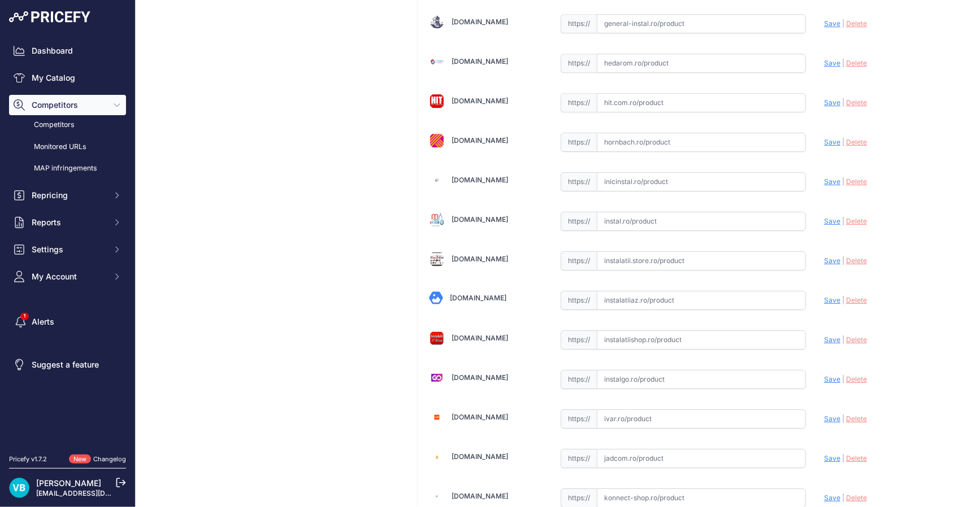
click at [742, 251] on input "text" at bounding box center [701, 260] width 209 height 19
paste input "[URL][DOMAIN_NAME]"
click at [824, 257] on span "Save" at bounding box center [832, 261] width 16 height 8
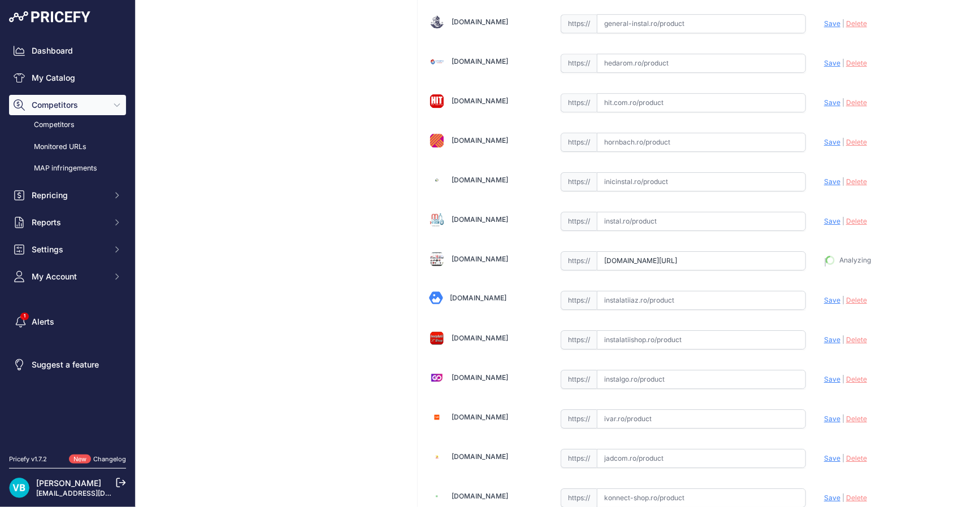
type input "[URL][DOMAIN_NAME]"
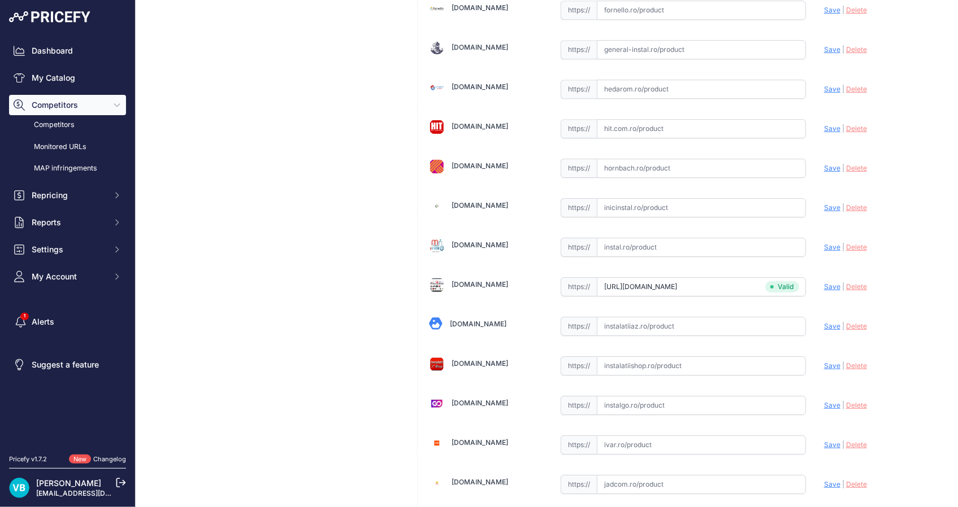
scroll to position [1746, 0]
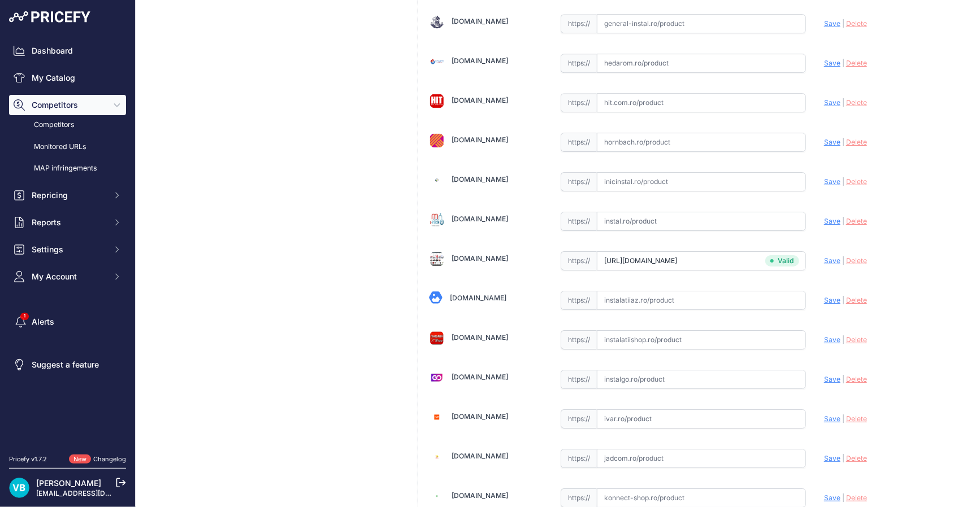
click at [299, 184] on div "Distribuitor HKV-D 4 căi Link Price: RON 0.00 / Cost: 0.00 Brand: -" at bounding box center [274, 350] width 259 height 4034
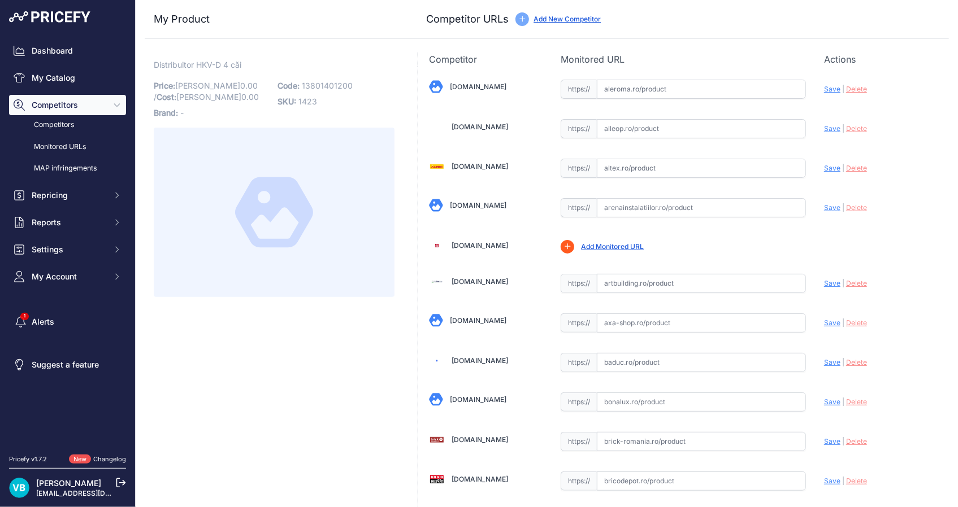
scroll to position [579, 0]
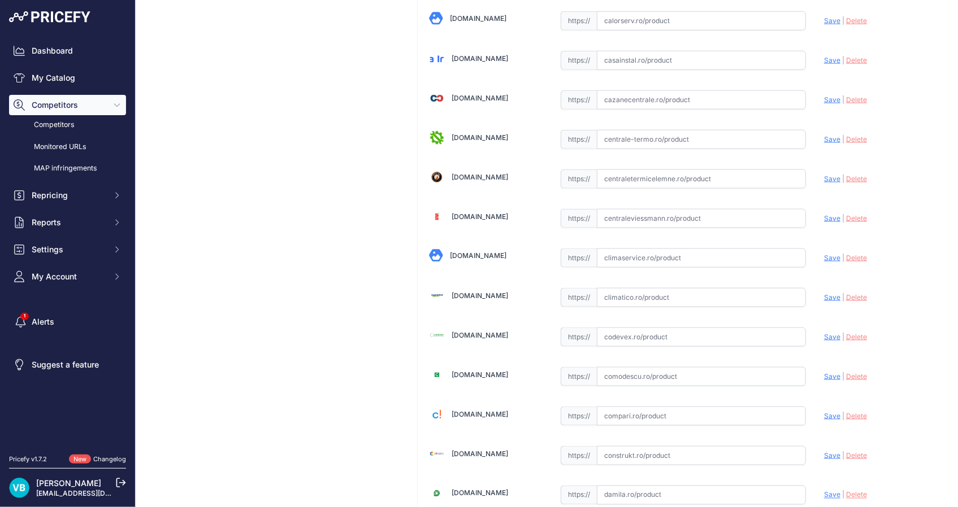
drag, startPoint x: 664, startPoint y: 312, endPoint x: 676, endPoint y: 300, distance: 17.6
click at [677, 296] on input "text" at bounding box center [701, 297] width 209 height 19
paste input "https://www.climatico.ro/distribuitor-din-inox-rehau-hkv-d-ag-cu-4-circuite-si-…"
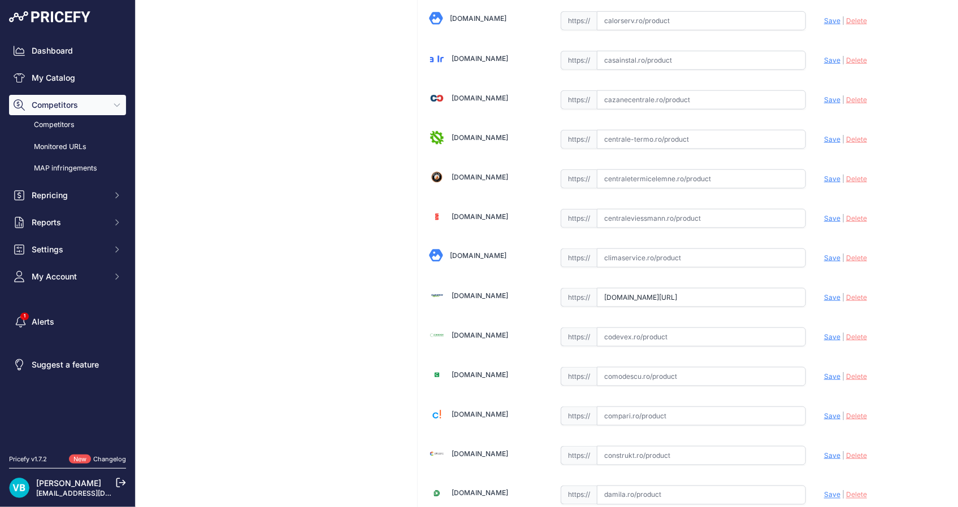
click at [825, 299] on span "Save" at bounding box center [832, 297] width 16 height 8
type input "https://www.climatico.ro/distribuitor-din-inox-rehau-hkv-d-ag-cu-4-circuite-si-…"
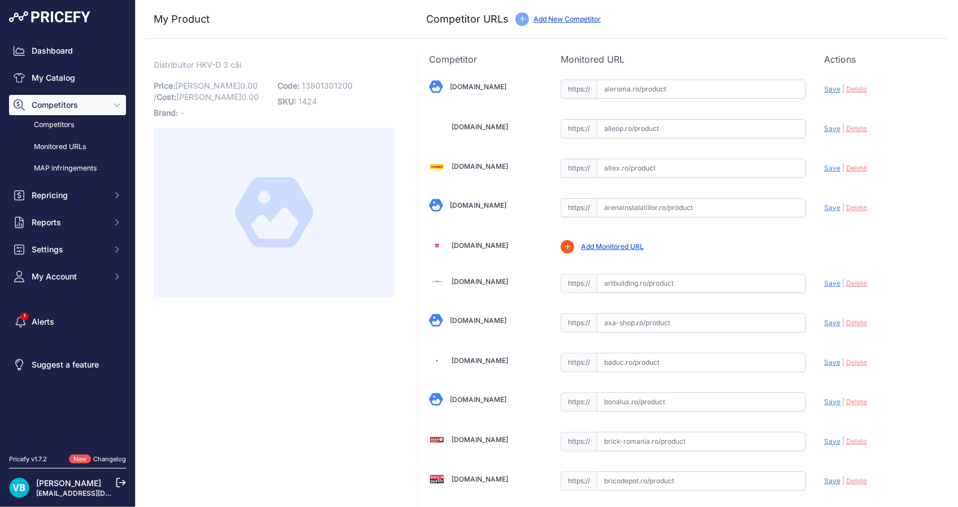
scroll to position [1720, 0]
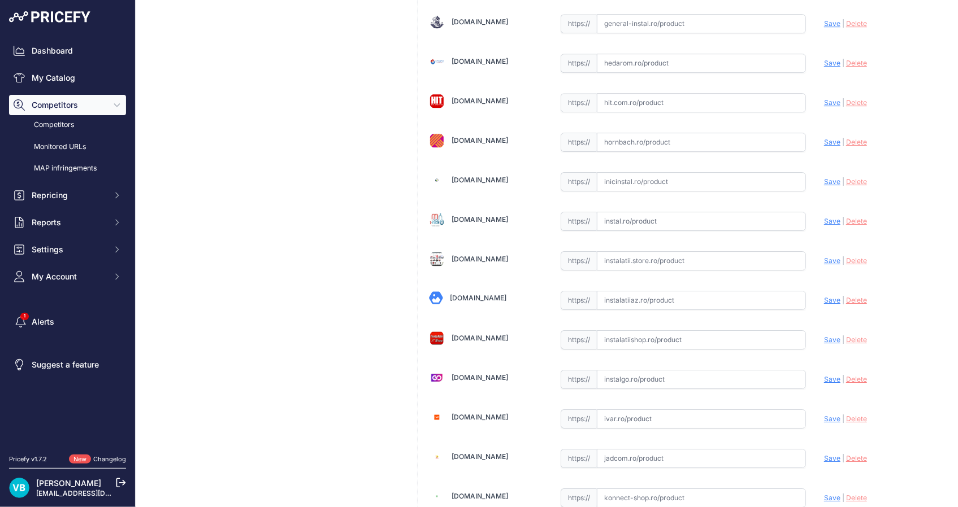
click at [723, 259] on input "text" at bounding box center [701, 260] width 209 height 19
paste input "[URL][DOMAIN_NAME]"
click at [827, 257] on span "Save" at bounding box center [832, 261] width 16 height 8
type input "[URL][DOMAIN_NAME]"
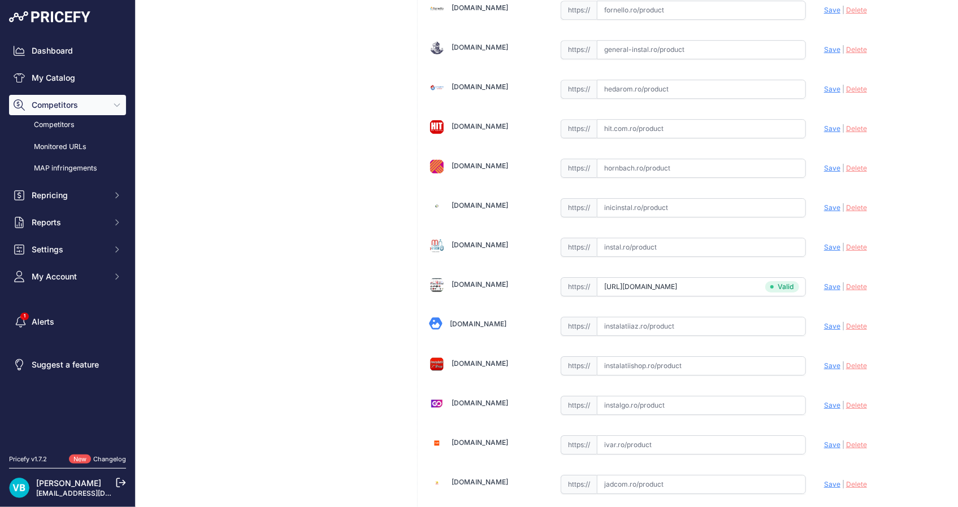
scroll to position [1746, 0]
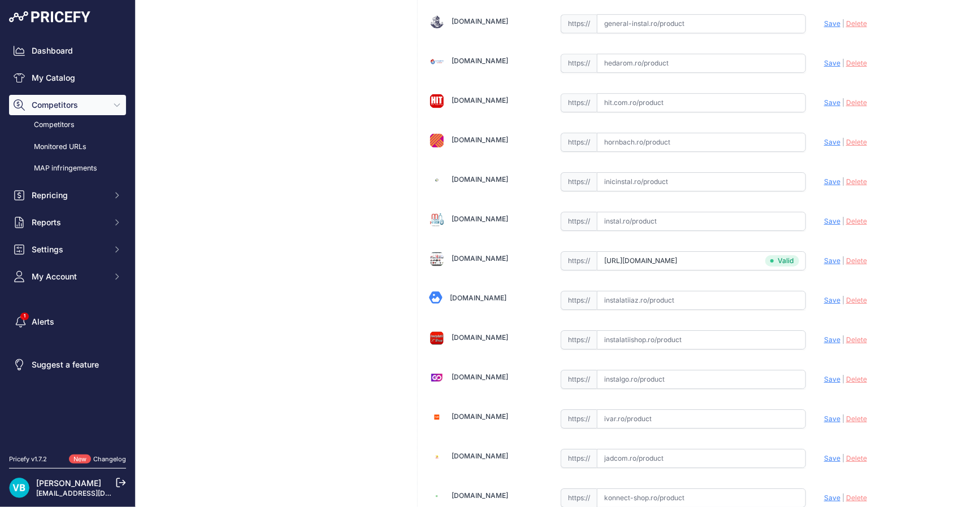
click at [412, 142] on div "My Product Competitor URLs Price: 0.00" at bounding box center [547, 323] width 804 height 4086
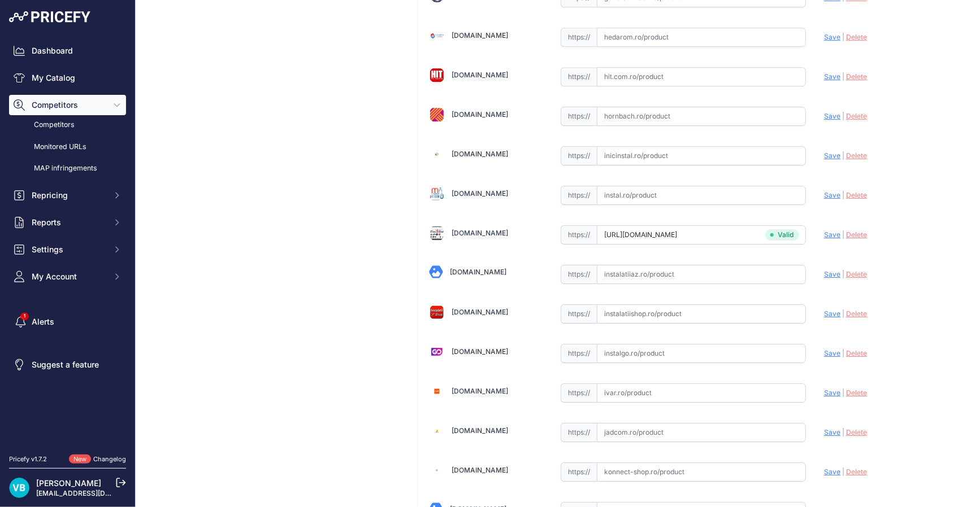
scroll to position [1720, 0]
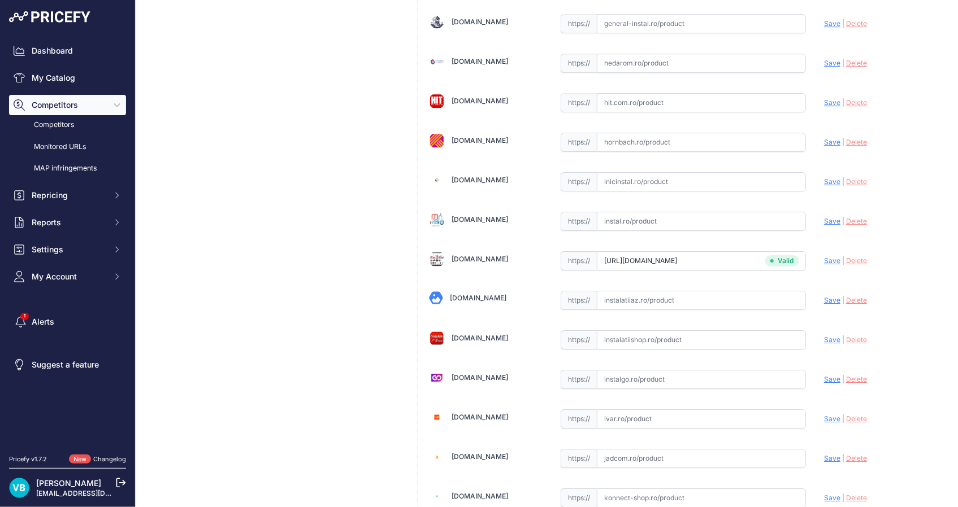
drag, startPoint x: 238, startPoint y: 229, endPoint x: 244, endPoint y: 225, distance: 6.9
click at [238, 229] on div "Distribuitor HKV-D 3 căi Link Price: [PERSON_NAME] 0.00 / Cost: 0.00 Brand: -" at bounding box center [274, 350] width 259 height 4034
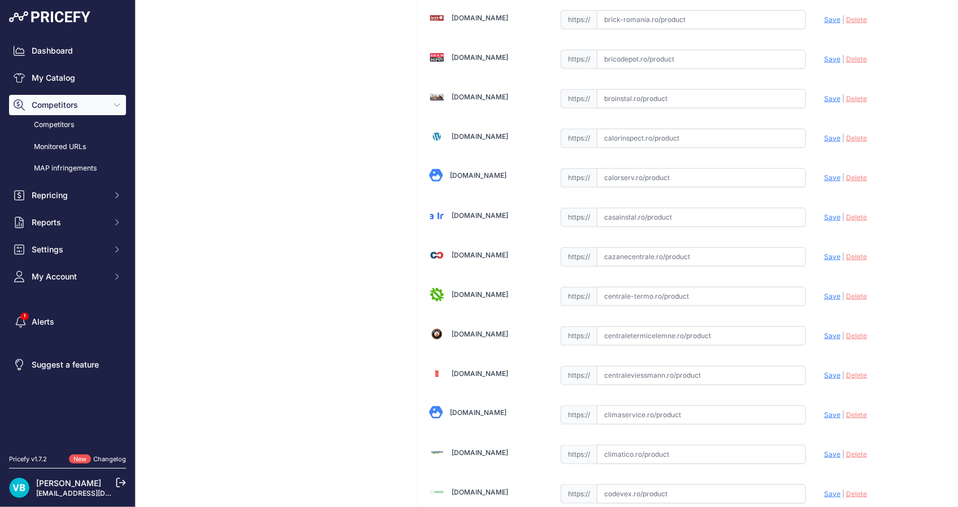
drag, startPoint x: 775, startPoint y: 253, endPoint x: 815, endPoint y: 253, distance: 40.1
click at [783, 253] on input "text" at bounding box center [701, 256] width 209 height 19
paste input "[URL][DOMAIN_NAME]"
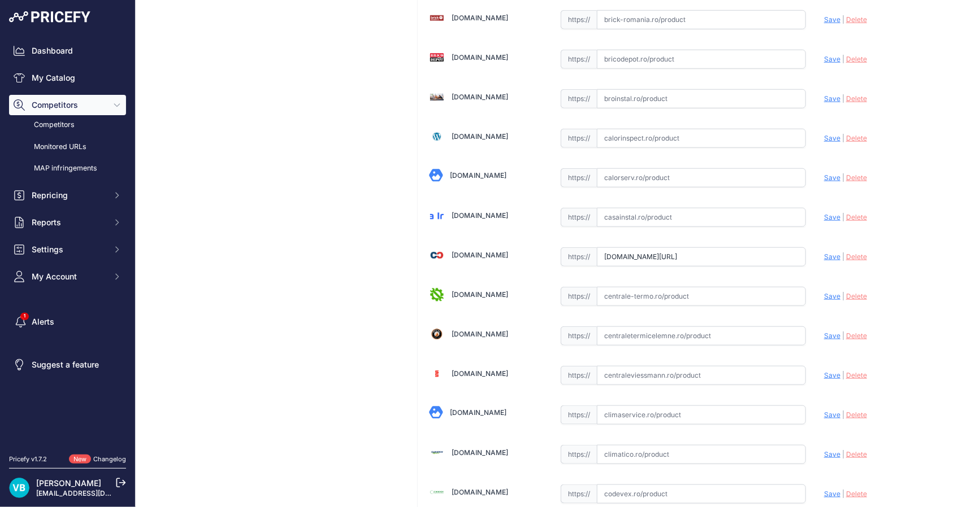
click at [827, 253] on span "Save" at bounding box center [832, 257] width 16 height 8
type input "[URL][DOMAIN_NAME]"
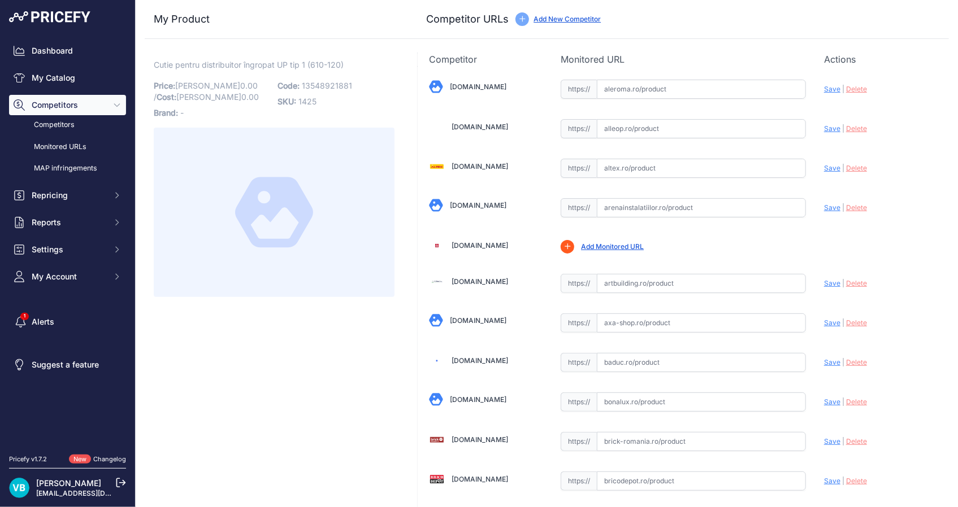
click at [324, 89] on span "13548921881" at bounding box center [327, 86] width 50 height 10
copy span "13548921881"
click at [564, 20] on link "Add New Competitor" at bounding box center [566, 19] width 67 height 8
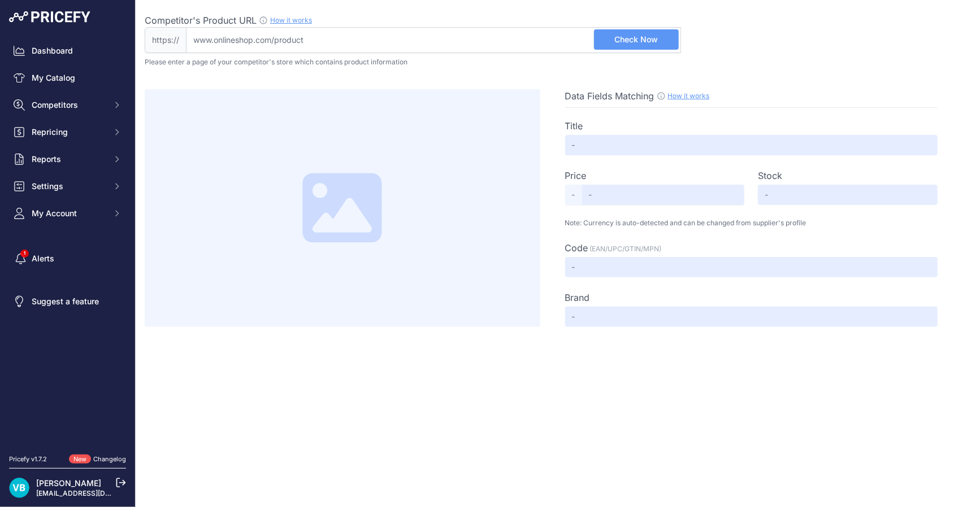
click at [497, 45] on input "Competitor's Product URL How it works In order to create your competitor's extr…" at bounding box center [433, 40] width 495 height 26
paste input "[URL][DOMAIN_NAME]"
type input "[DOMAIN_NAME][URL]"
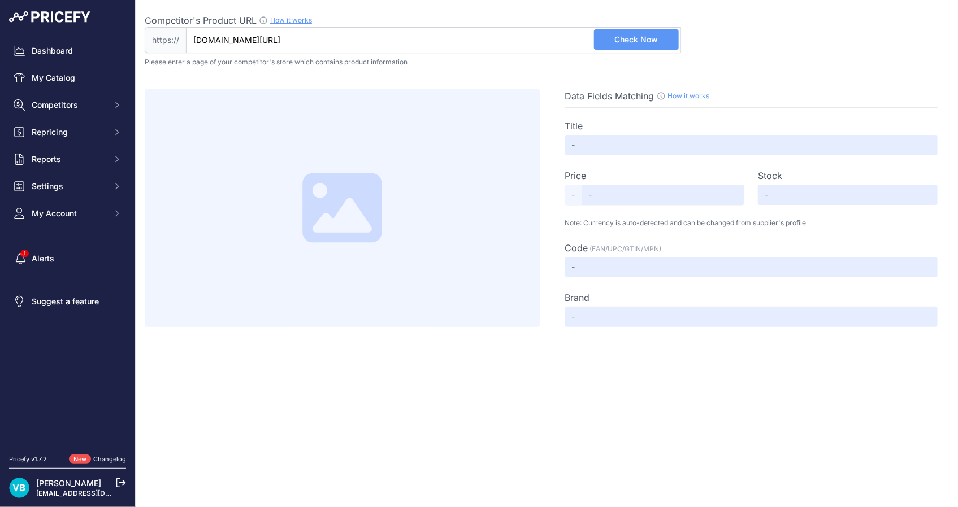
click at [631, 45] on button "Check Now" at bounding box center [636, 39] width 85 height 20
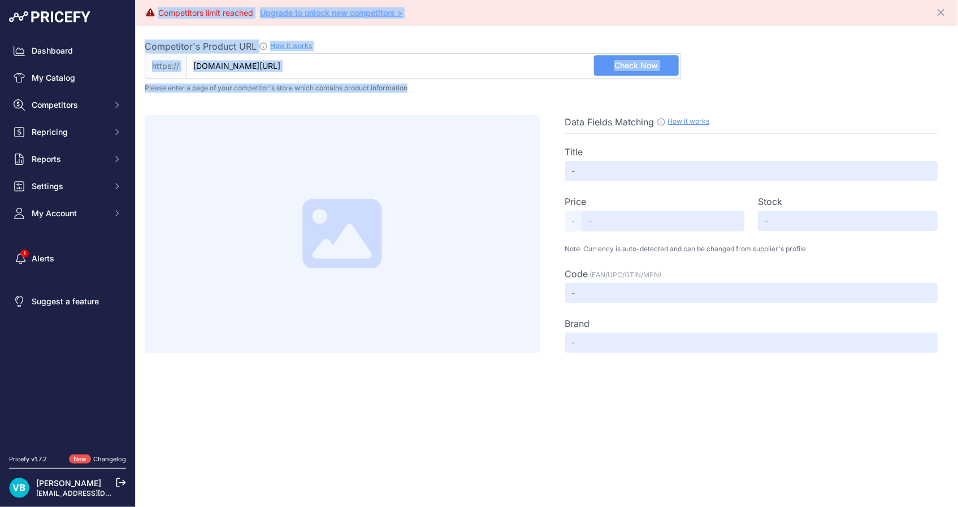
click at [957, 86] on html "Lorem Ipsum Close Dashboard My Catalog Competitors Competitors Monitored URLs M…" at bounding box center [479, 253] width 958 height 507
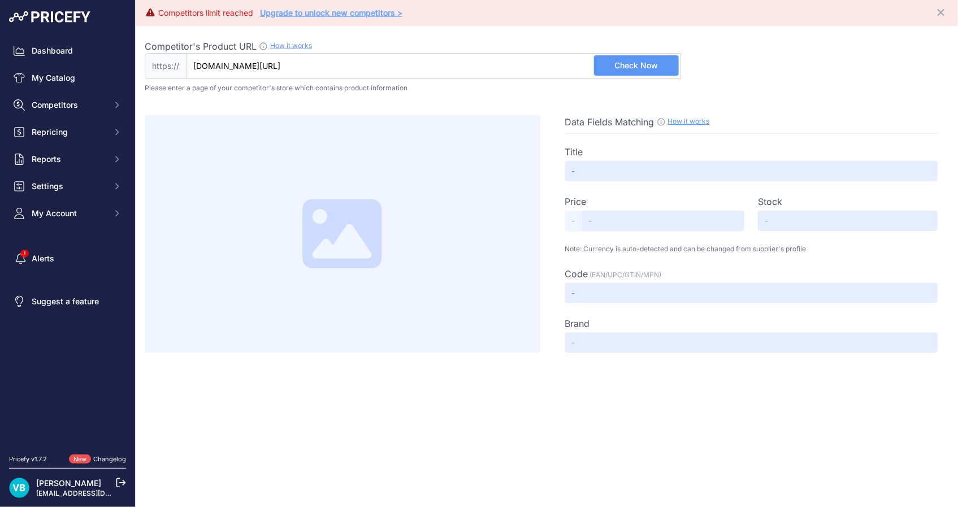
scroll to position [0, 294]
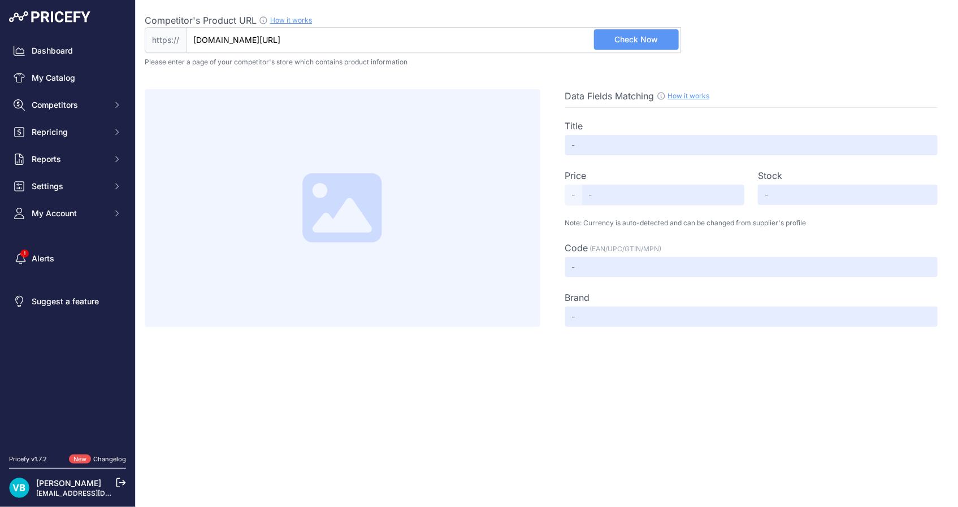
click at [640, 37] on span "Check Now" at bounding box center [636, 39] width 44 height 11
click at [628, 40] on span "Check Now" at bounding box center [636, 39] width 44 height 11
click at [627, 41] on span "Check Now" at bounding box center [636, 39] width 44 height 11
type input "REHAU RAUTHERM BASIC CUTIE DISTRIBUITOR INGROPAT UP TIP1 - 610X120MM"
type input "427.05"
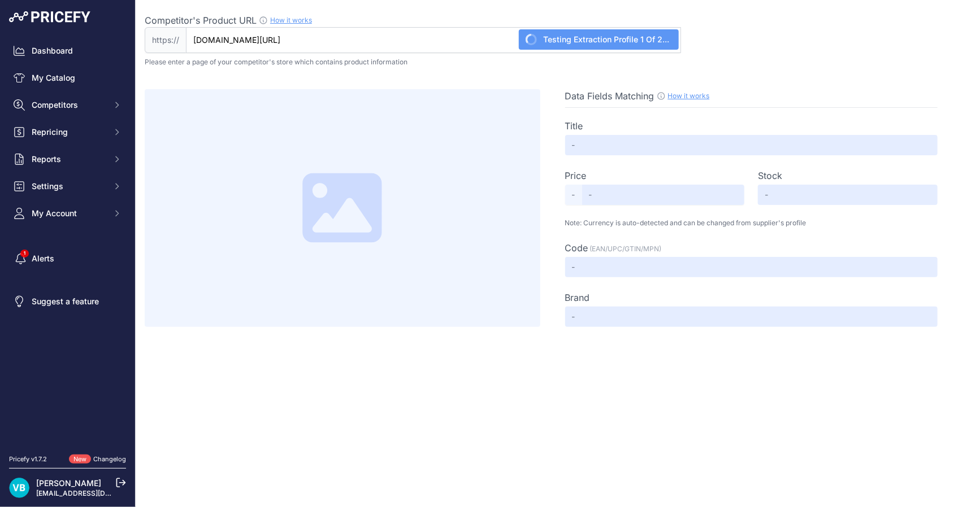
type input "Available"
type input "13548921881"
type input "FERRO"
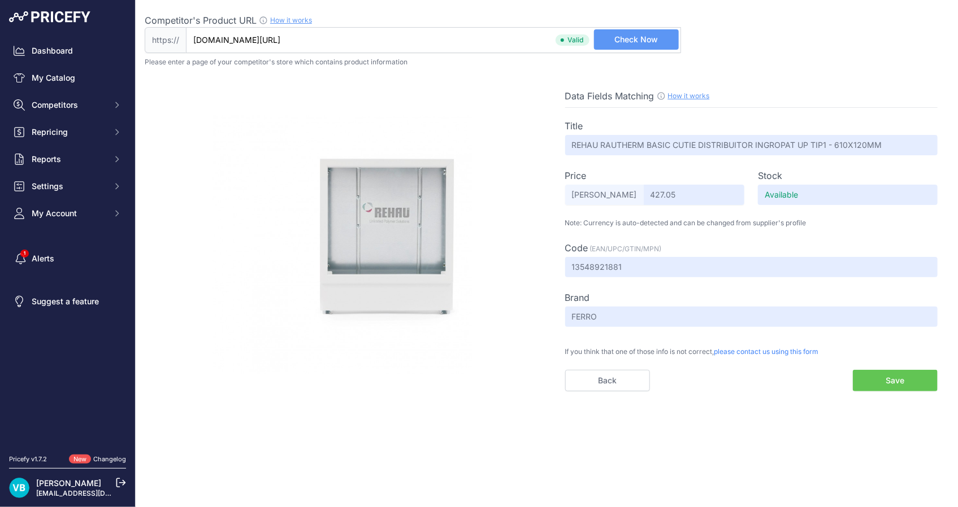
click at [891, 380] on button "Save" at bounding box center [895, 380] width 85 height 21
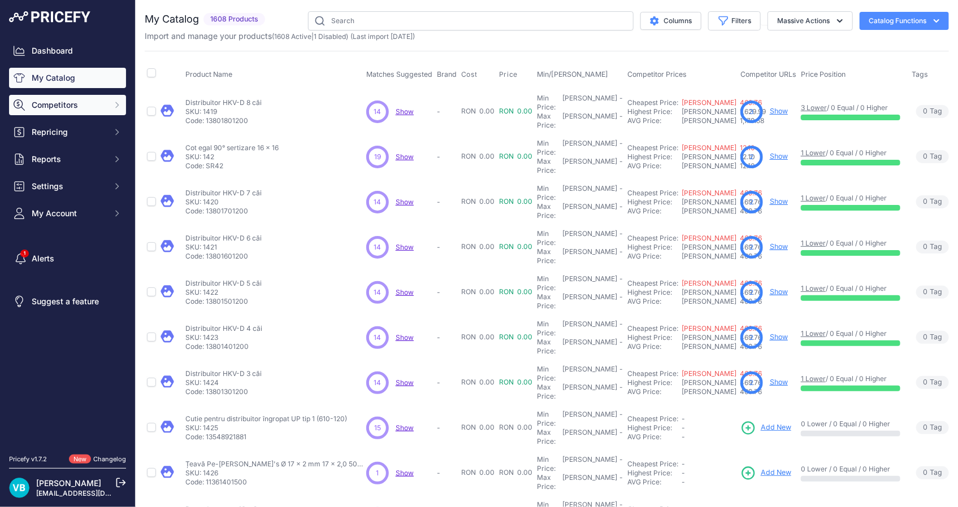
click at [73, 111] on button "Competitors" at bounding box center [67, 105] width 117 height 20
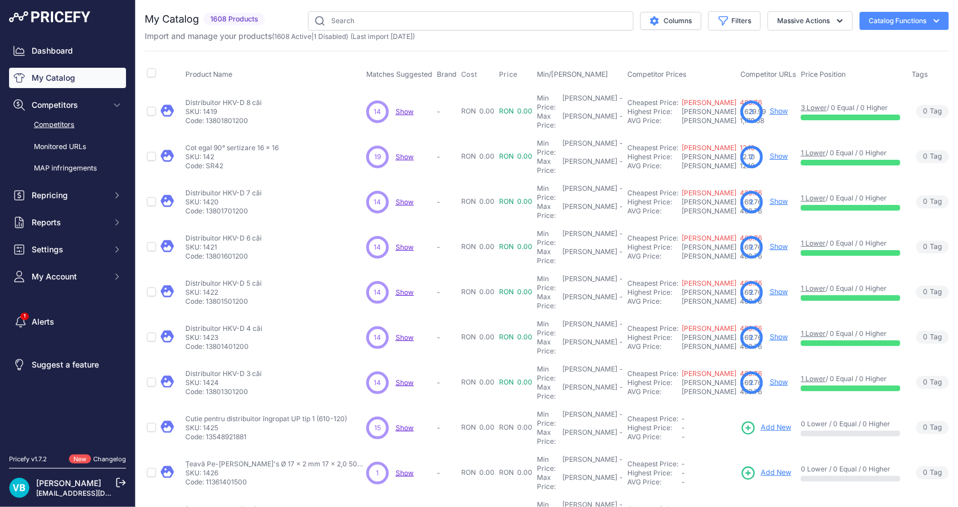
click at [54, 125] on link "Competitors" at bounding box center [67, 125] width 117 height 20
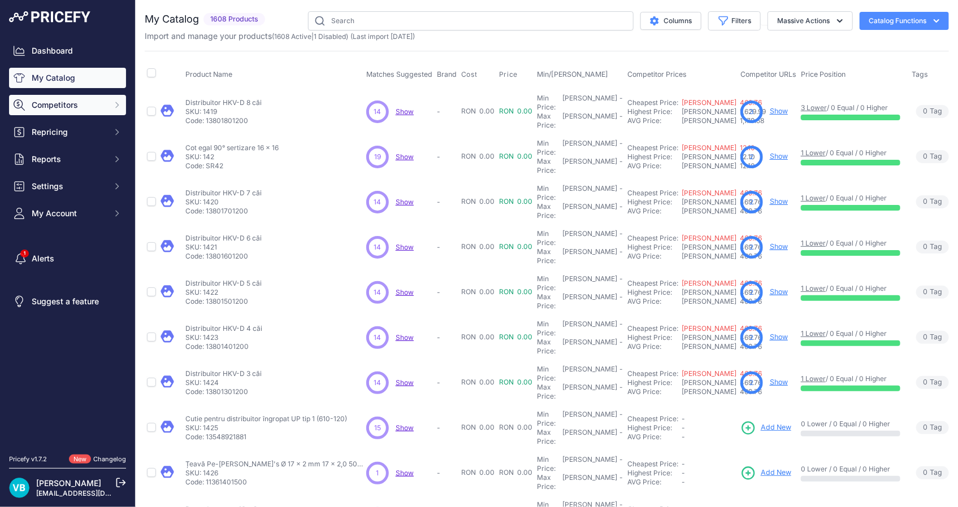
click at [54, 101] on span "Competitors" at bounding box center [69, 104] width 74 height 11
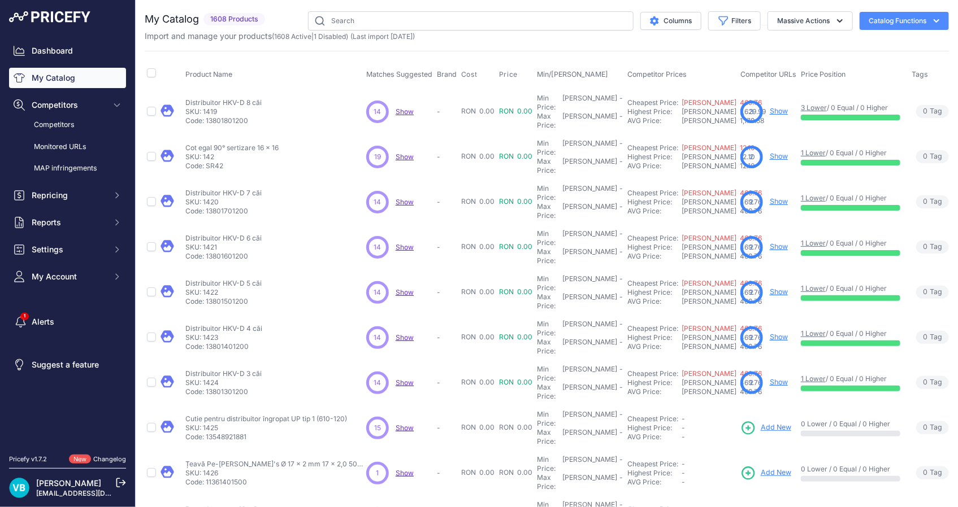
scroll to position [51, 0]
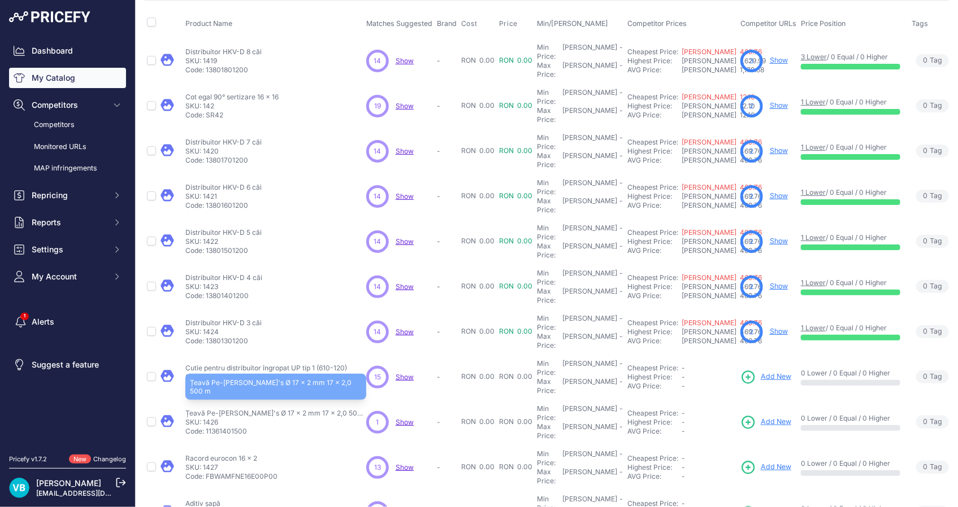
click at [309, 409] on p "Țeavă Pe-Xa Rautherm's Ø 17 x 2 mm 17 x 2,0 500 m" at bounding box center [275, 413] width 181 height 9
click at [309, 409] on p "Țeavă Pe-[PERSON_NAME]'s Ø 17 x 2 mm 17 x 2,0 500 m" at bounding box center [275, 413] width 181 height 9
copy div "Țeavă Pe-[PERSON_NAME]'s Ø 17 x 2 mm 17 x 2,0 500 m"
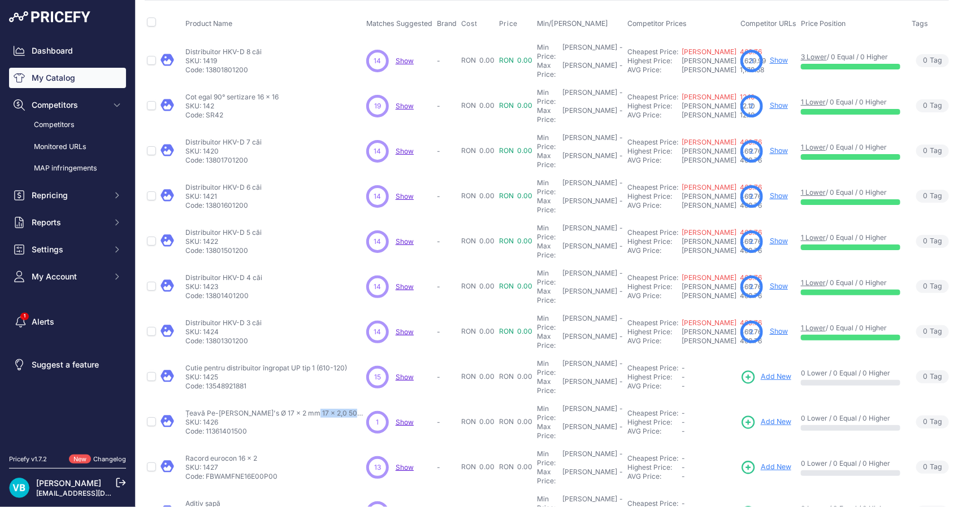
click at [779, 417] on span "Add New" at bounding box center [776, 422] width 31 height 11
click at [237, 454] on p "Racord eurocon 16 x 2" at bounding box center [231, 458] width 92 height 9
copy div "Racord eurocon 16 x 2"
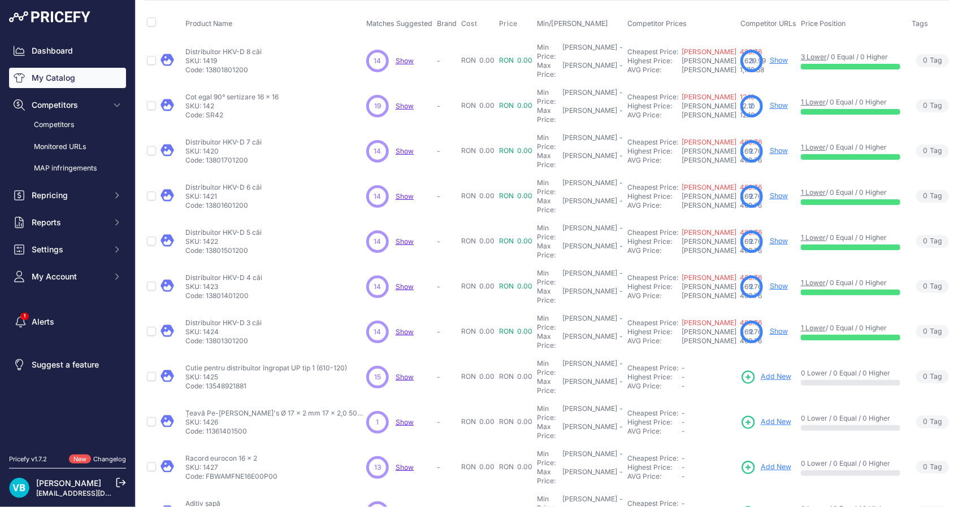
click at [767, 462] on span "Add New" at bounding box center [776, 467] width 31 height 11
click at [198, 499] on p "Aditiv șapă" at bounding box center [229, 503] width 89 height 9
click at [208, 499] on p "Aditiv șapă" at bounding box center [229, 503] width 89 height 9
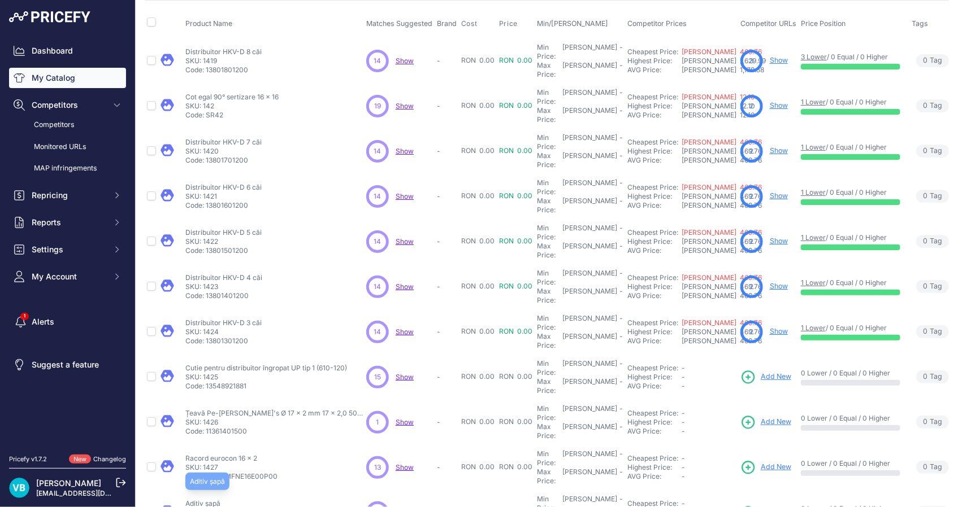
click at [208, 499] on p "Aditiv șapă" at bounding box center [229, 503] width 89 height 9
copy div "Aditiv șapă"
click at [780, 507] on span "Add New" at bounding box center [776, 512] width 31 height 11
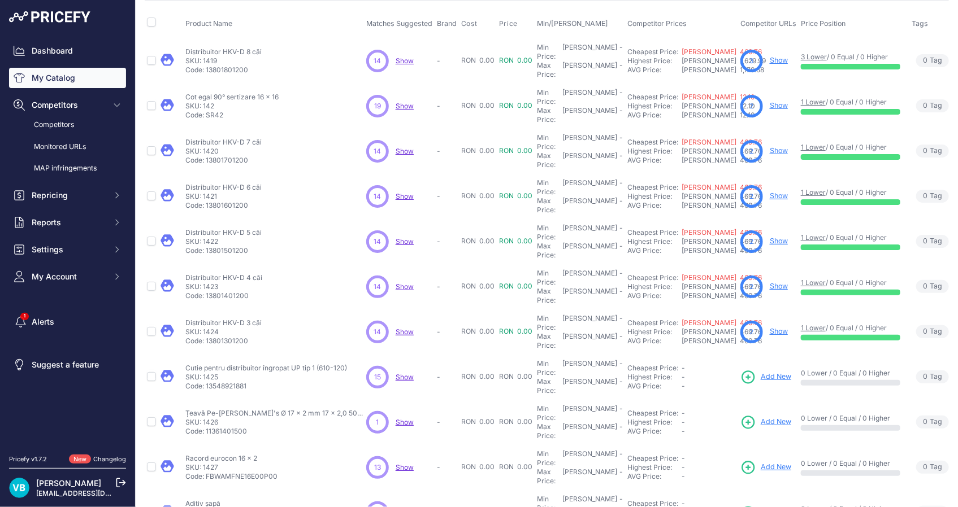
copy div "Grup de pompare și amestec TempCo Fix Eco 3"
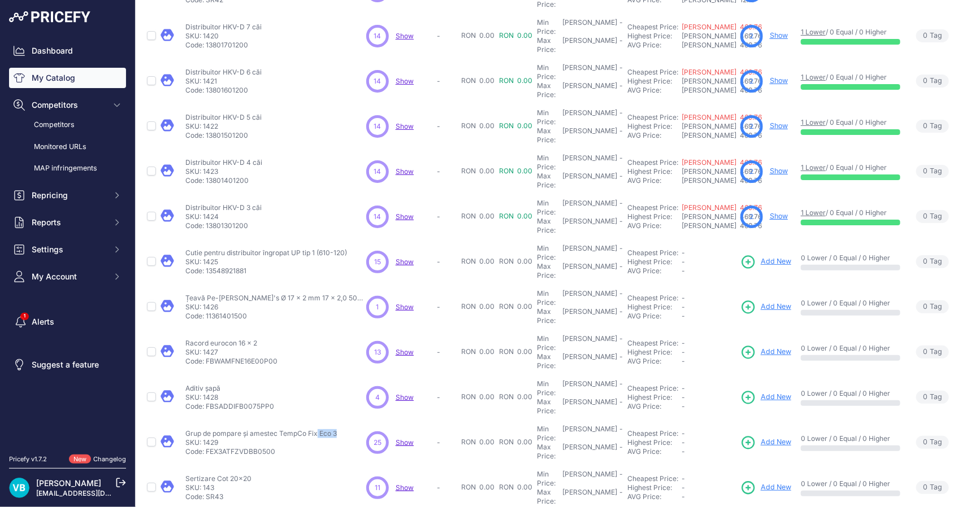
scroll to position [177, 0]
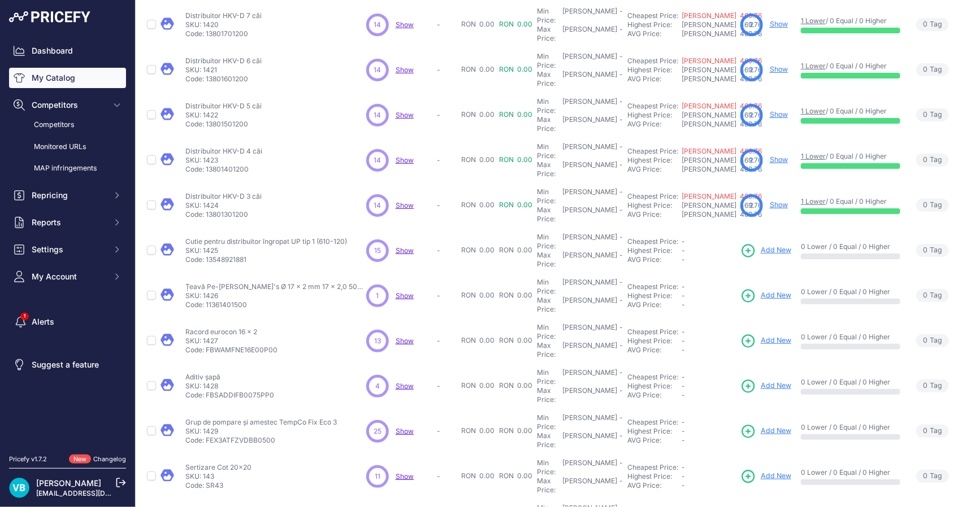
click at [249, 436] on p "Code: FEX3ATFZVDBB0500" at bounding box center [260, 440] width 151 height 9
copy p "FEX3ATFZVDBB0500"
click at [761, 426] on span "Add New" at bounding box center [776, 431] width 31 height 11
click at [224, 463] on p "Sertizare Cot 20x20" at bounding box center [218, 467] width 66 height 9
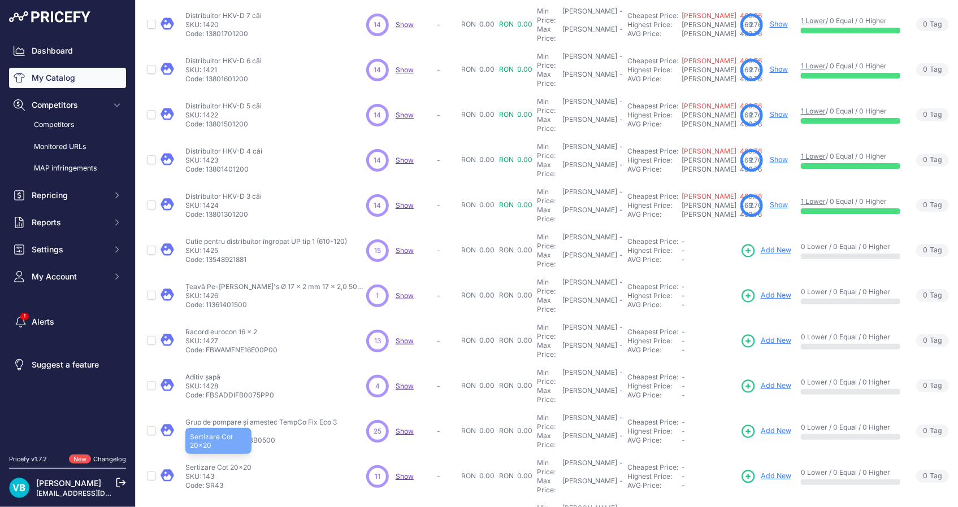
click at [224, 463] on p "Sertizare Cot 20x20" at bounding box center [218, 467] width 66 height 9
copy div "Sertizare Cot 20x20"
click at [762, 471] on span "Add New" at bounding box center [776, 476] width 31 height 11
click at [243, 507] on p "Distribuitor Premium Line 2 căi" at bounding box center [234, 513] width 99 height 9
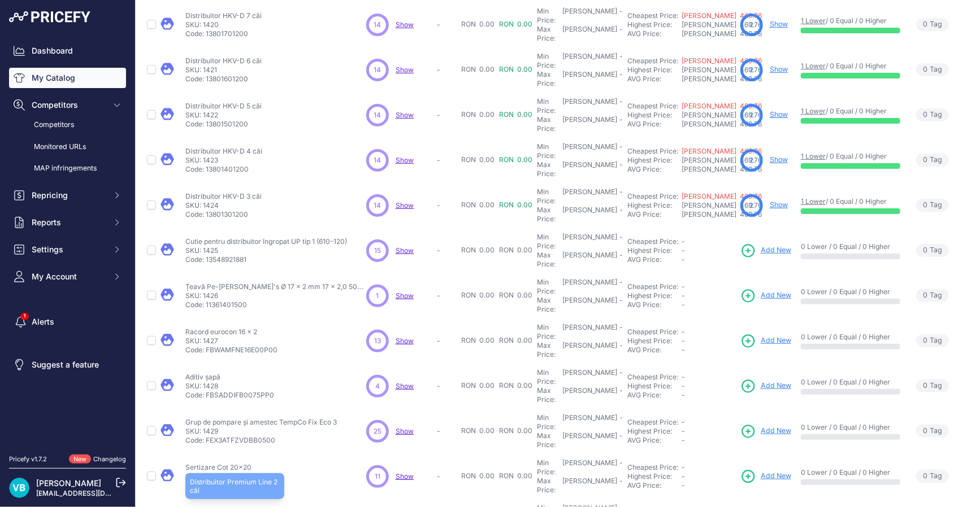
click at [243, 507] on p "Distribuitor Premium Line 2 căi" at bounding box center [234, 513] width 99 height 9
copy div "Distribuitor Premium Line 2 căi"
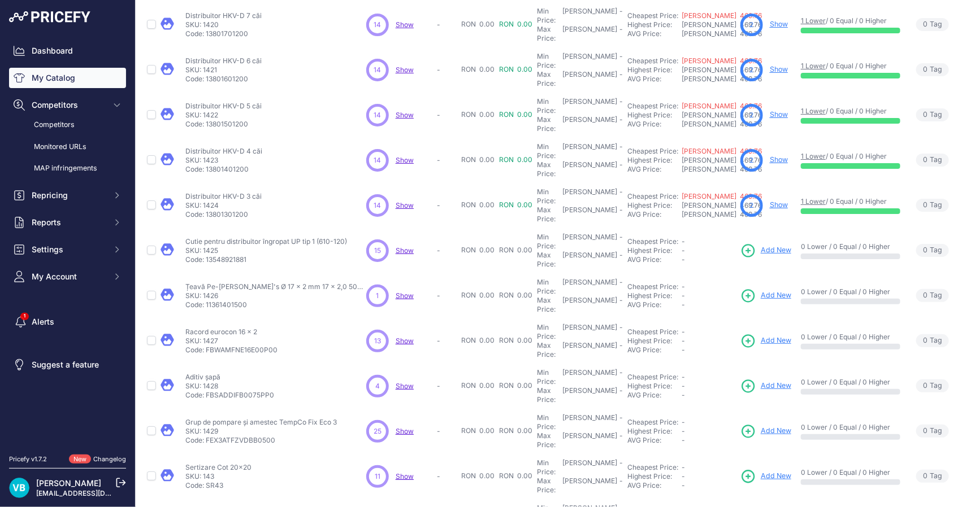
copy div "Distribuitor Premium Line 12 căi"
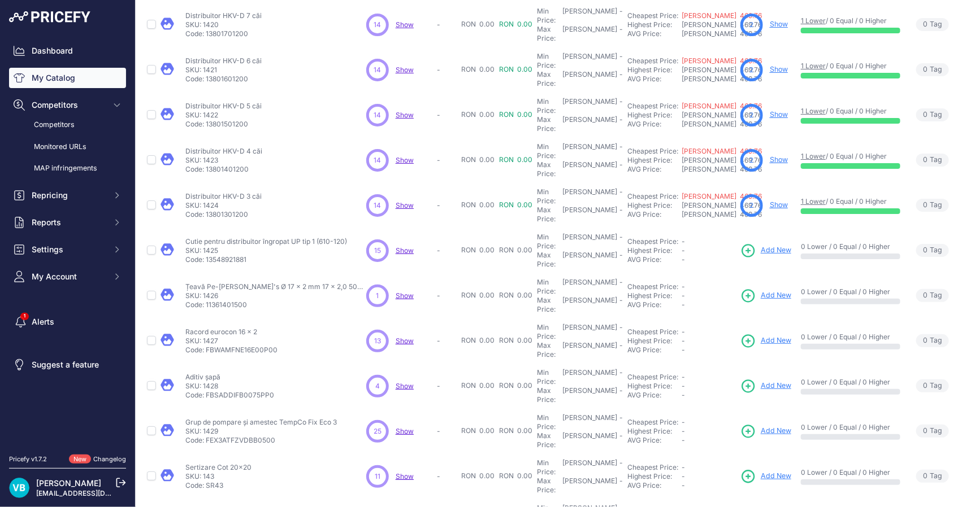
copy p "FBWMSST1240142P0"
drag, startPoint x: 566, startPoint y: 477, endPoint x: 582, endPoint y: 463, distance: 20.8
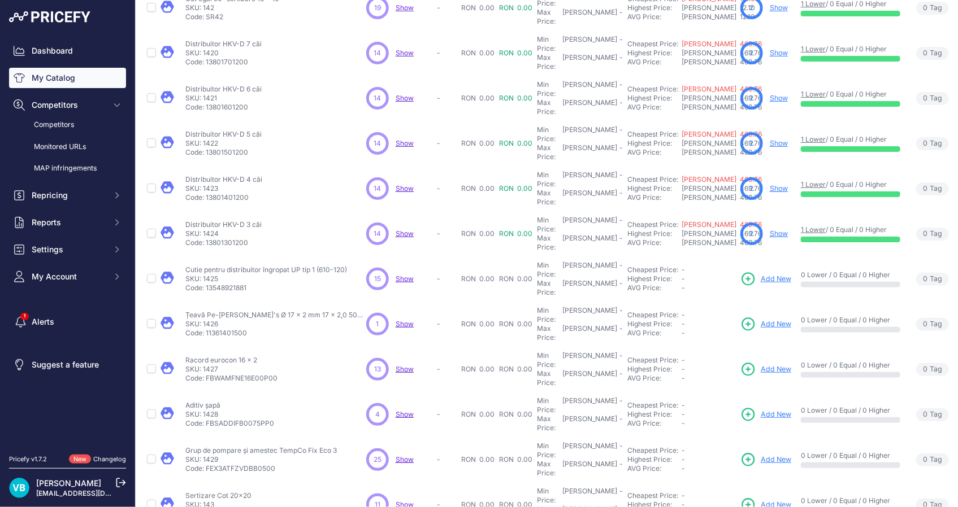
scroll to position [206, 0]
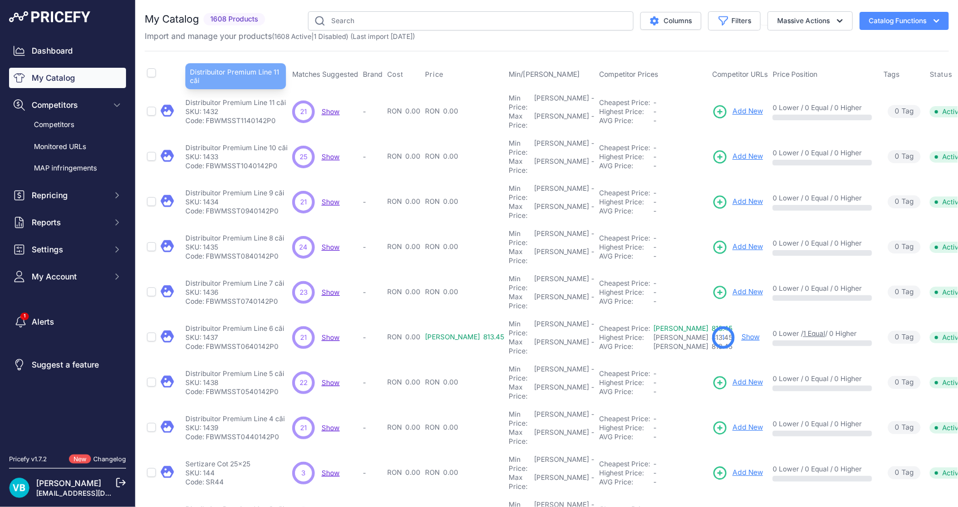
click at [221, 98] on p "Distribuitor Premium Line 11 căi" at bounding box center [235, 102] width 101 height 9
copy div "Distribuitor Premium Line 11 căi"
click at [732, 106] on span "Add New" at bounding box center [747, 111] width 31 height 11
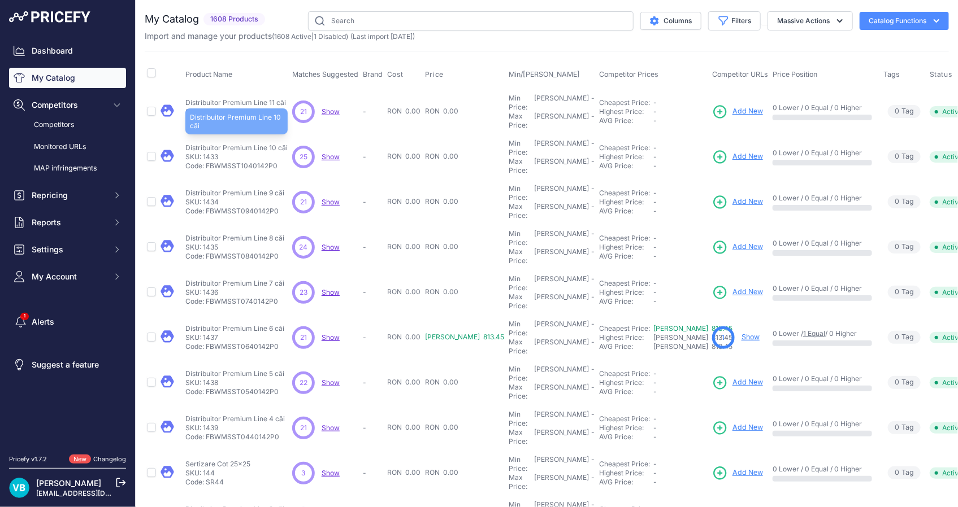
click at [238, 144] on p "Distribuitor Premium Line 10 căi" at bounding box center [236, 148] width 102 height 9
click at [542, 58] on div "Product Name Matches Suggested Brand Cost" at bounding box center [547, 409] width 804 height 716
click at [732, 151] on span "Add New" at bounding box center [747, 156] width 31 height 11
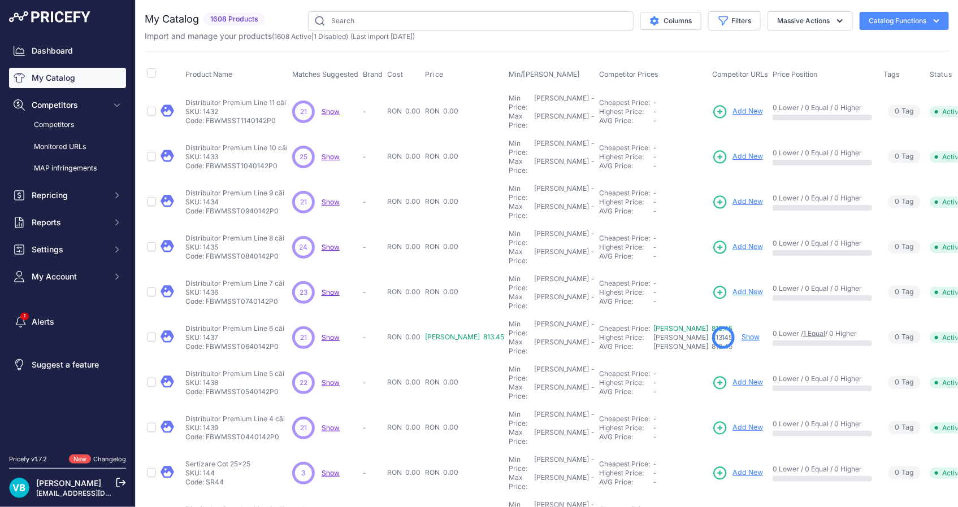
click at [341, 61] on th "Matches Suggested" at bounding box center [325, 74] width 71 height 28
click at [743, 59] on div "Product Name Matches Suggested Brand Cost" at bounding box center [547, 409] width 804 height 716
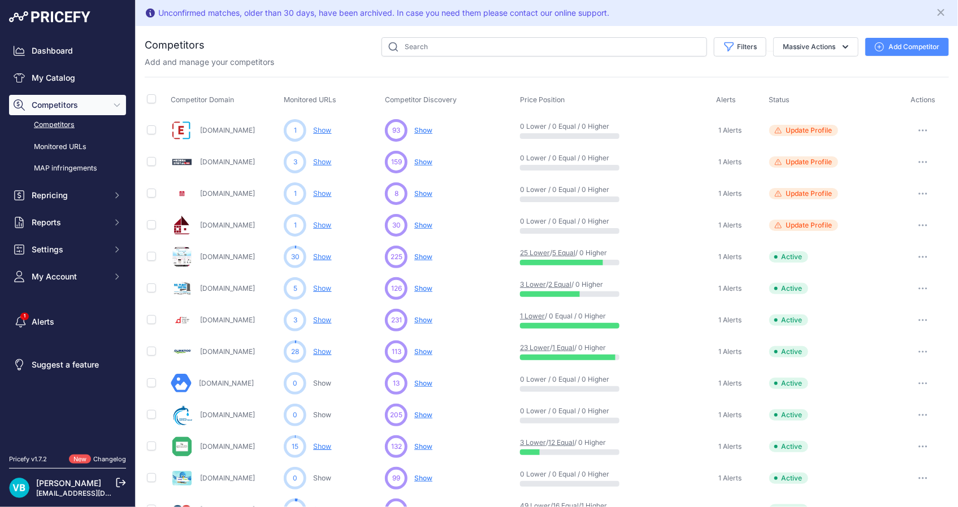
click at [655, 78] on div "Competitor Domain Monitored URLs Competitor Discovery Price Position" at bounding box center [547, 491] width 804 height 829
click at [917, 131] on button "button" at bounding box center [922, 131] width 23 height 16
click at [885, 190] on button "Delete" at bounding box center [899, 190] width 94 height 18
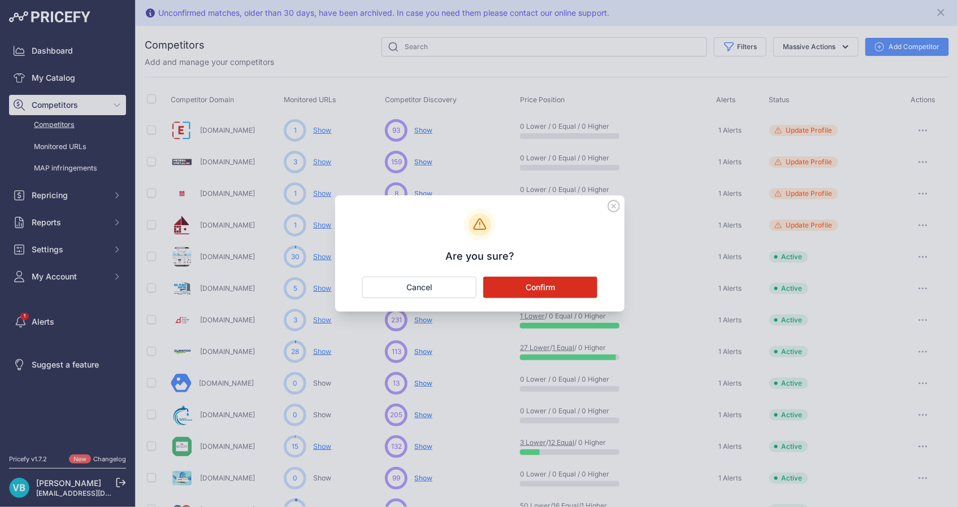
click at [569, 289] on button "Confirm" at bounding box center [540, 287] width 114 height 21
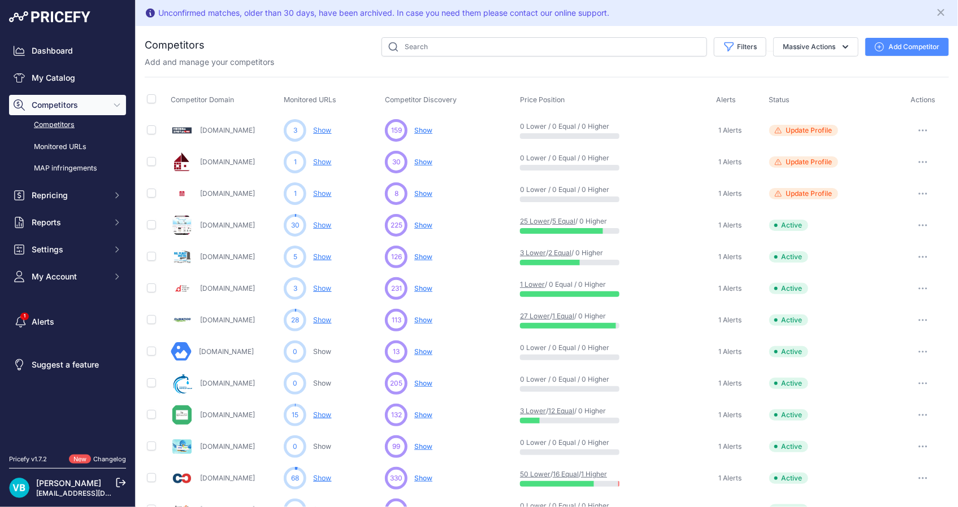
click at [918, 161] on icon "button" at bounding box center [922, 162] width 9 height 2
click at [871, 220] on button "Delete" at bounding box center [899, 222] width 94 height 18
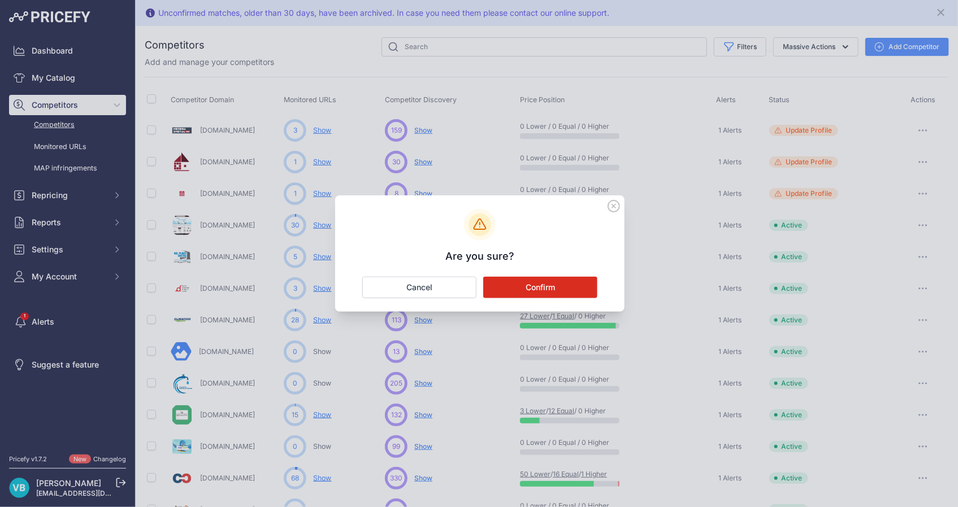
click at [533, 290] on button "Confirm" at bounding box center [540, 287] width 114 height 21
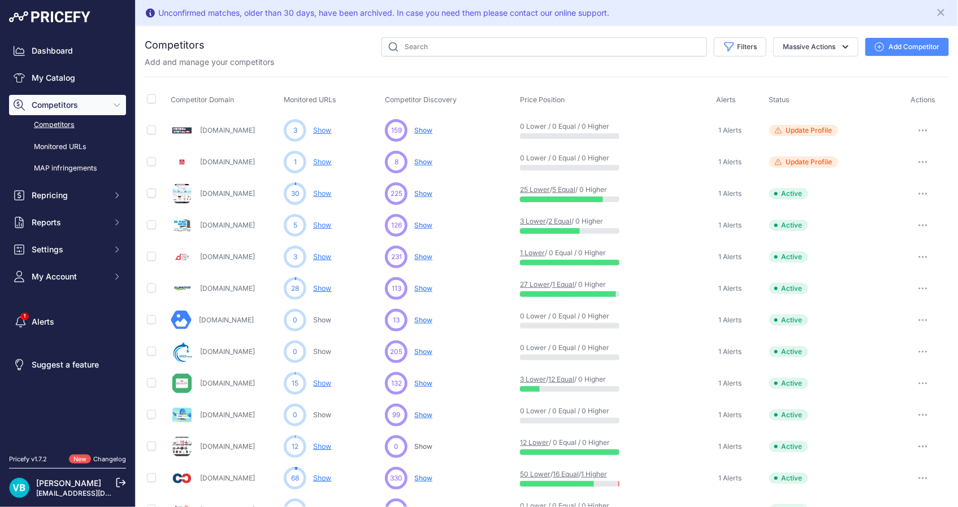
click at [918, 161] on icon "button" at bounding box center [922, 162] width 9 height 2
click at [876, 226] on button "Delete" at bounding box center [899, 222] width 94 height 18
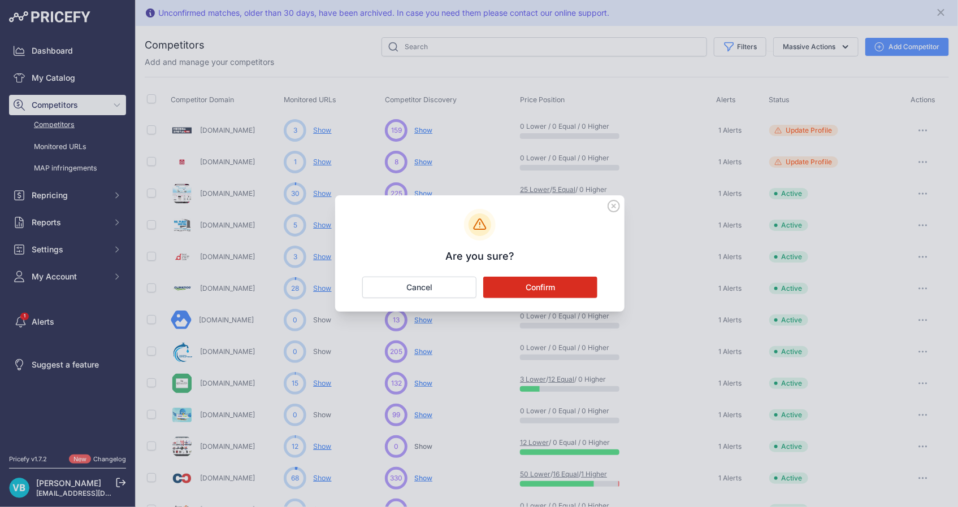
click at [552, 282] on button "Confirm" at bounding box center [540, 287] width 114 height 21
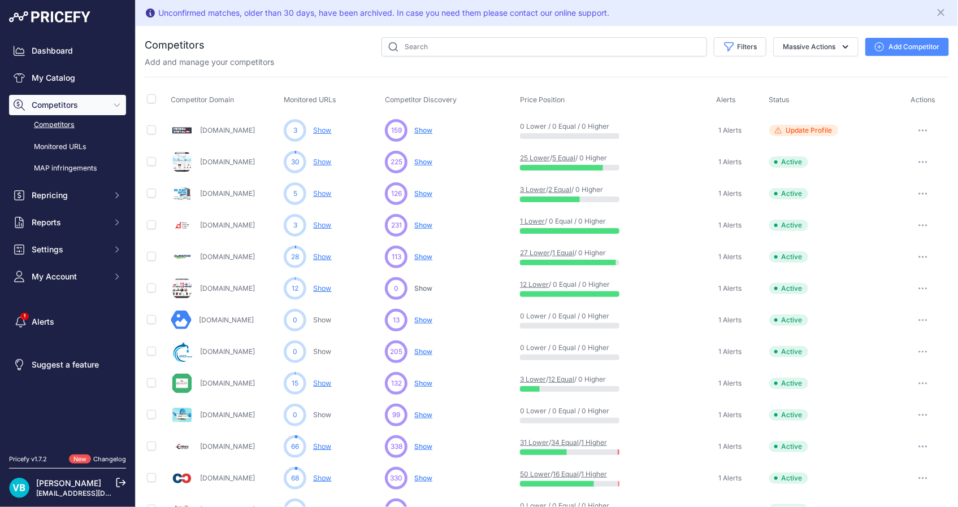
click at [646, 96] on th "Price Position" at bounding box center [616, 100] width 196 height 28
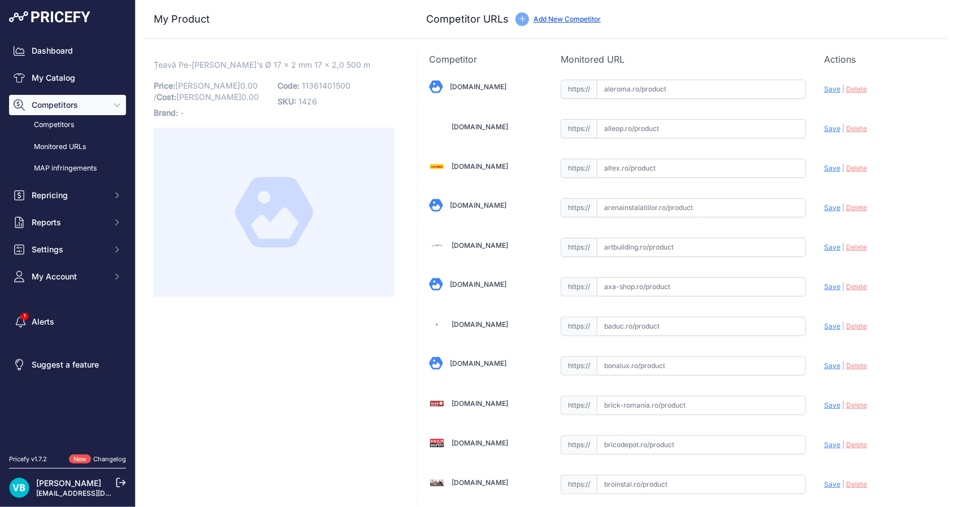
click at [338, 82] on span "11361401500" at bounding box center [326, 86] width 49 height 10
copy span "11361401500"
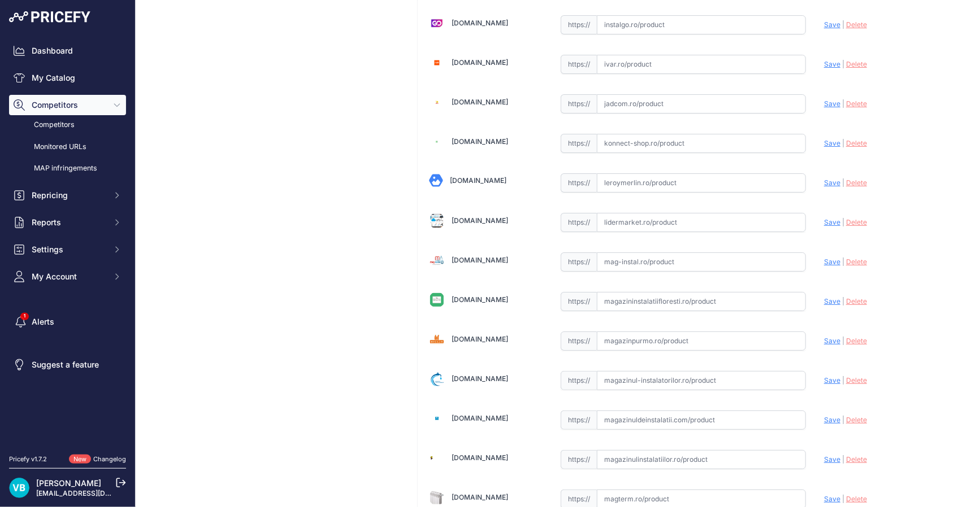
click at [779, 262] on input "text" at bounding box center [701, 262] width 209 height 19
paste input "https://www.mag-instal.ro/ProinstalPipe.aspx?c=incalzire%20in%20pardoseala&s=te…"
click at [824, 258] on span "Save" at bounding box center [832, 262] width 16 height 8
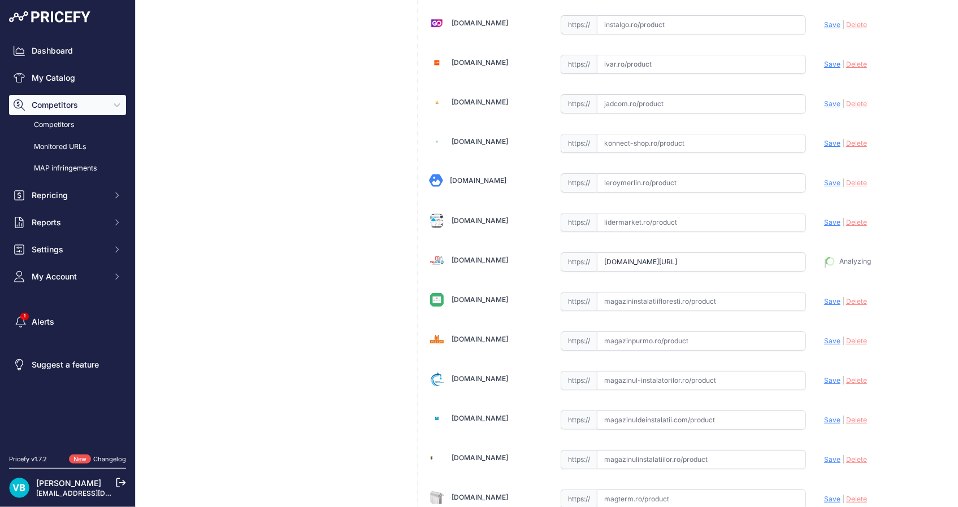
type input "https://www.mag-instal.ro/ProinstalPipe.aspx?c=incalzire+in+pardoseala&s=teava+…"
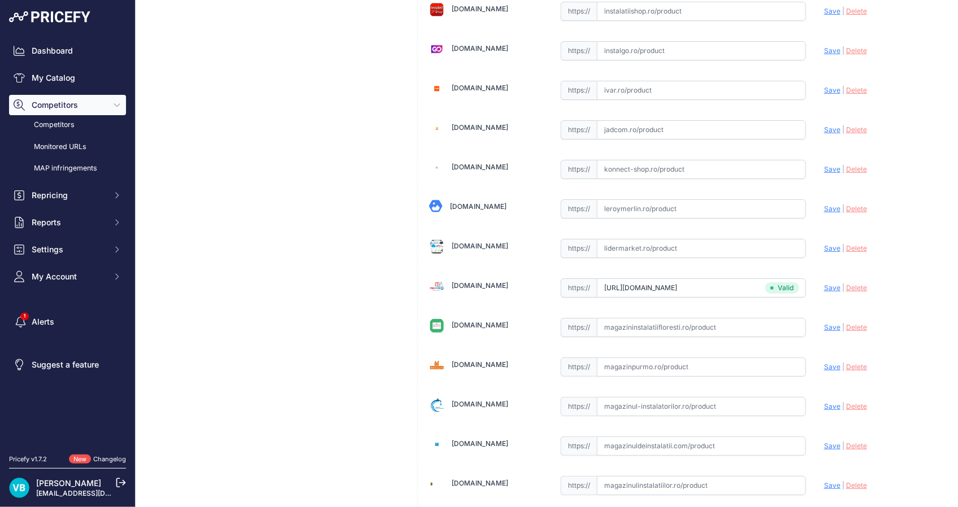
scroll to position [2028, 0]
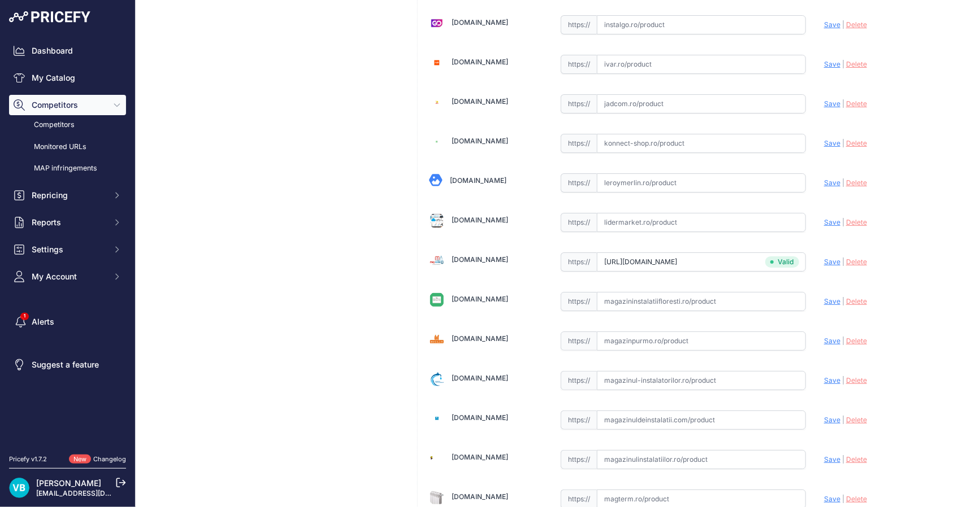
click at [312, 259] on div "Țeavă Pe-Xa Rautherm's Ø 17 x 2 mm 17 x 2,0 500 m Link Price: RON 0.00" at bounding box center [274, 32] width 259 height 3965
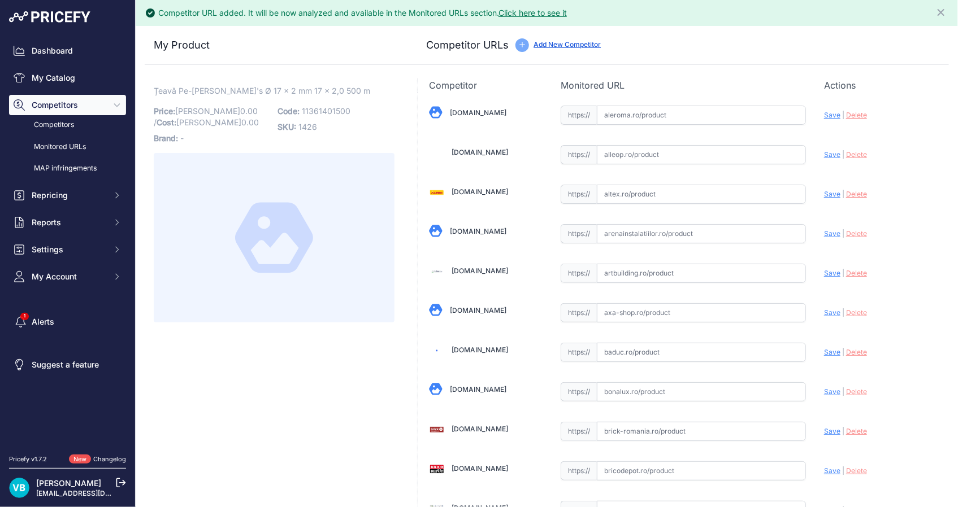
click at [720, 235] on input "text" at bounding box center [701, 233] width 209 height 19
paste input "https://www.arenainstalatiilor.ro/teava-incalzire-in-pardoseala-rehau-rautherm-…"
drag, startPoint x: 813, startPoint y: 232, endPoint x: 822, endPoint y: 232, distance: 9.6
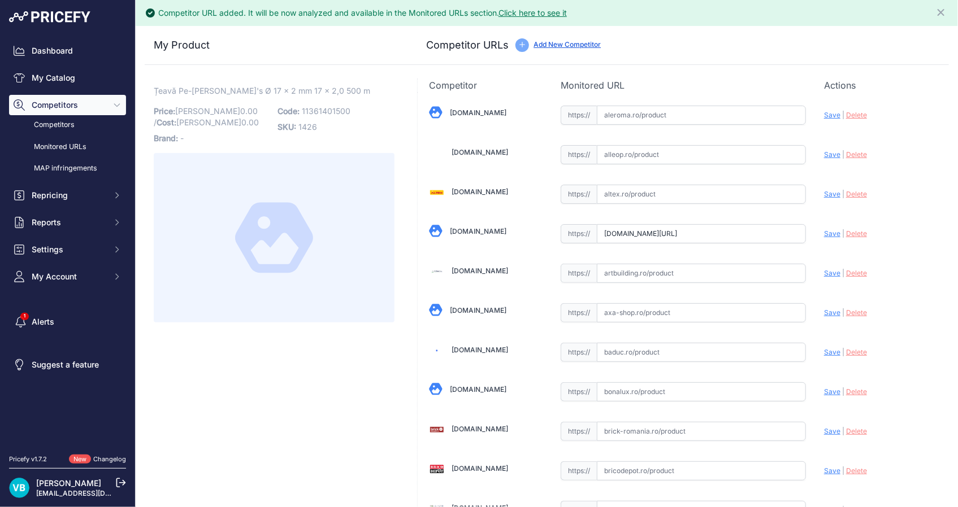
scroll to position [0, 0]
click at [832, 231] on span "Save" at bounding box center [832, 233] width 16 height 8
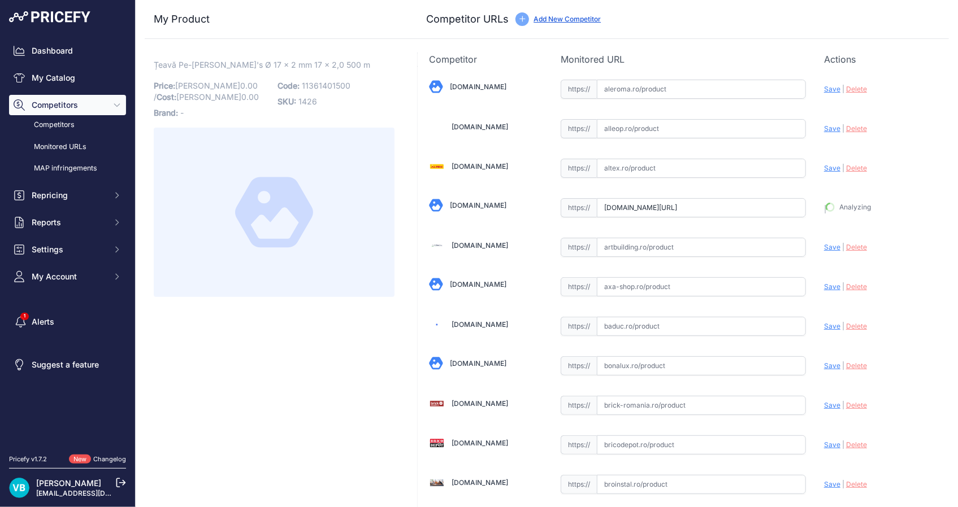
type input "https://www.arenainstalatiilor.ro/teava-incalzire-in-pardoseala-rehau-rautherm-…"
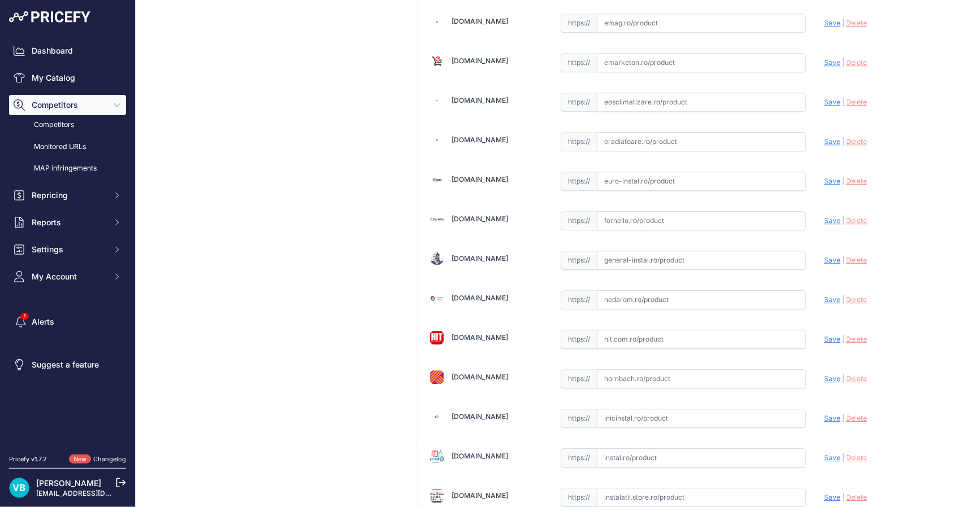
drag, startPoint x: 731, startPoint y: 255, endPoint x: 782, endPoint y: 250, distance: 51.1
click at [732, 255] on input "text" at bounding box center [701, 260] width 209 height 19
paste input "https://www.general-instal.ro/produs/teava-pardoseala-rehau-rautherm-s-17-pe-xa/"
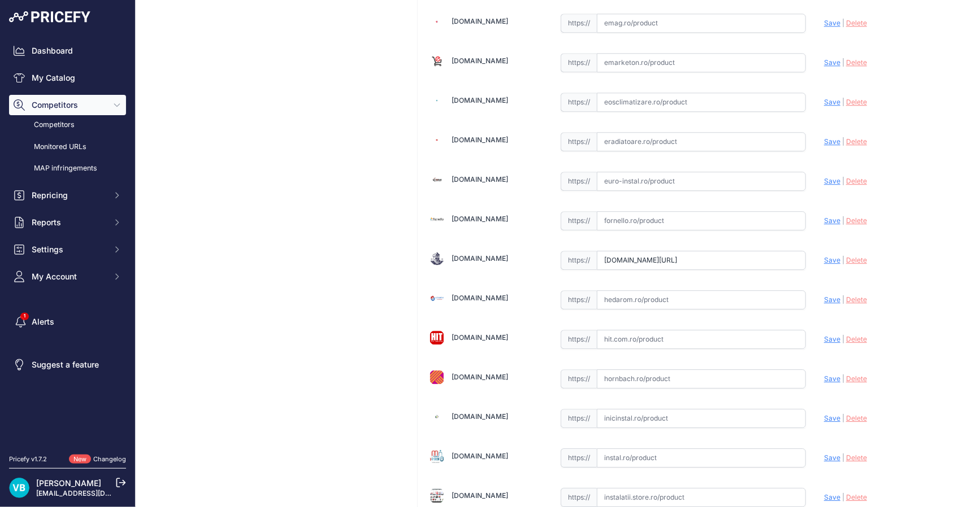
click at [826, 256] on span "Save" at bounding box center [832, 260] width 16 height 8
type input "https://www.general-instal.ro/produs/teava-pardoseala-rehau-rautherm-s-17-pe-xa…"
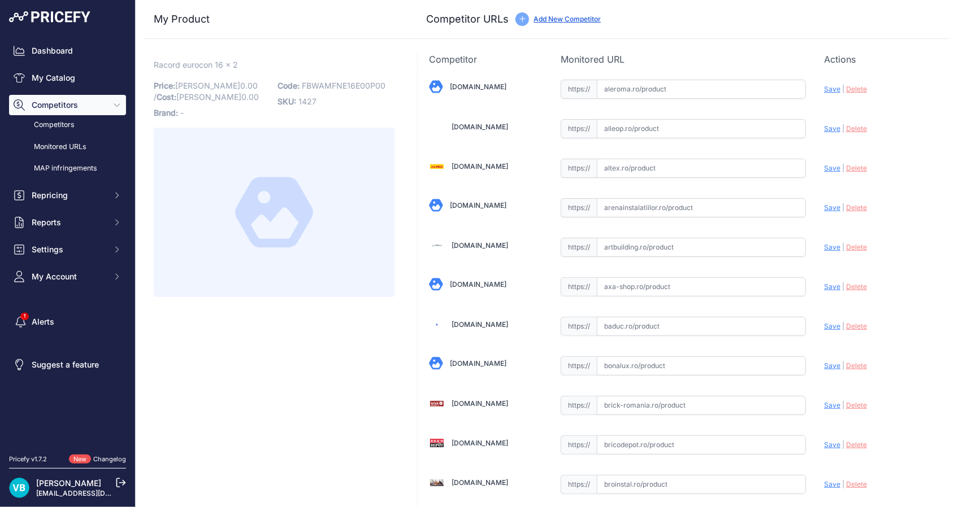
click at [324, 84] on span "FBWAMFNE16E00P00" at bounding box center [344, 86] width 84 height 10
copy span "FBWAMFNE16E00P00"
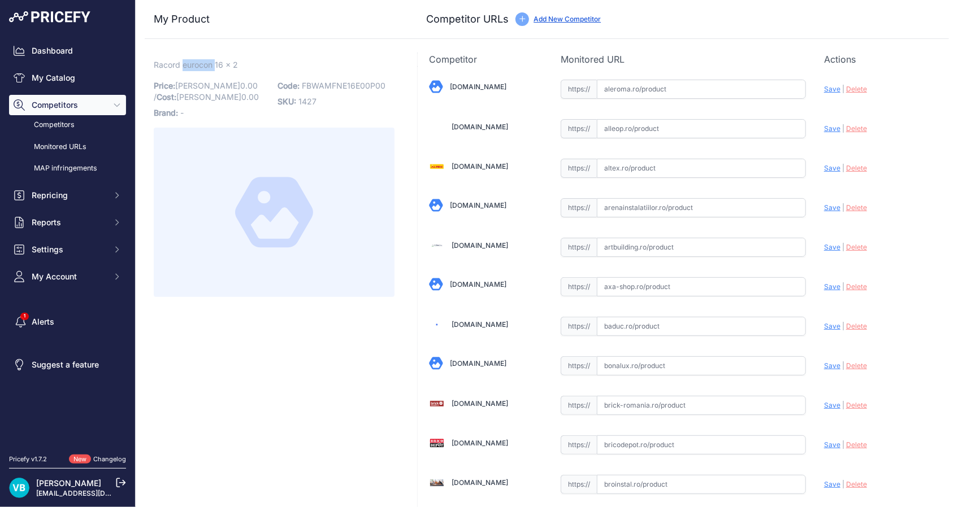
drag, startPoint x: 199, startPoint y: 57, endPoint x: 198, endPoint y: 63, distance: 7.0
click at [198, 63] on span "Racord eurocon 16 x 2" at bounding box center [196, 65] width 84 height 14
click at [353, 89] on span "FBWAMFNE16E00P00" at bounding box center [344, 86] width 84 height 10
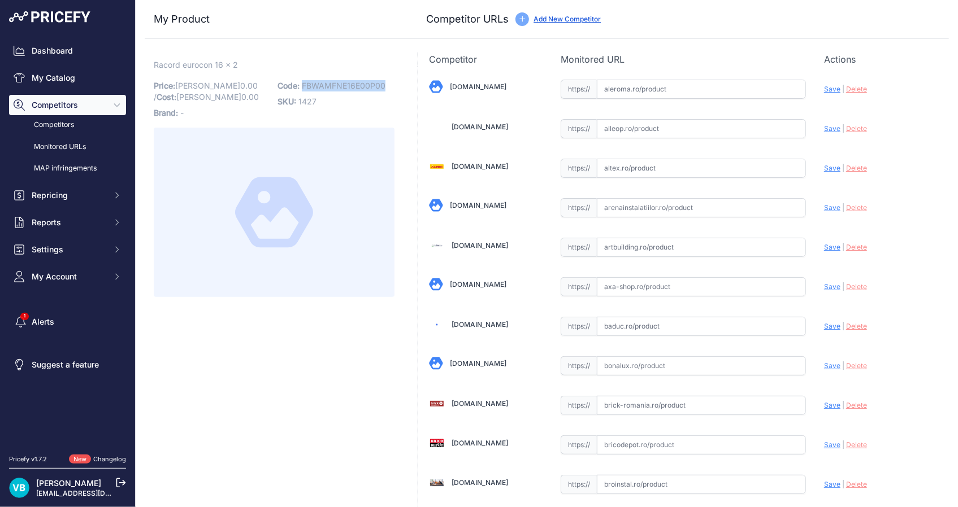
click at [353, 89] on span "FBWAMFNE16E00P00" at bounding box center [344, 86] width 84 height 10
copy span "FBWAMFNE16E00P00"
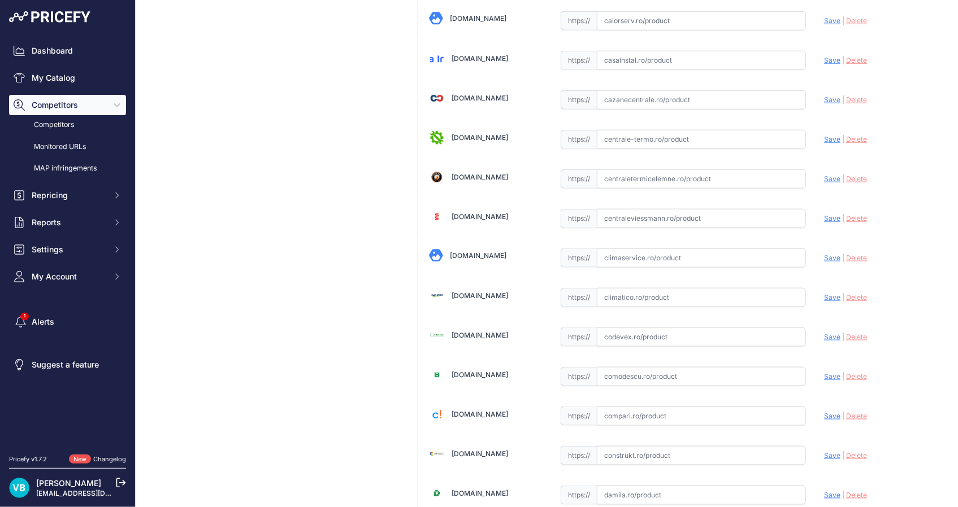
click at [711, 257] on input "text" at bounding box center [701, 258] width 209 height 19
click at [714, 294] on input "text" at bounding box center [701, 297] width 209 height 19
paste input "[URL][DOMAIN_NAME]"
click at [826, 296] on span "Save" at bounding box center [832, 297] width 16 height 8
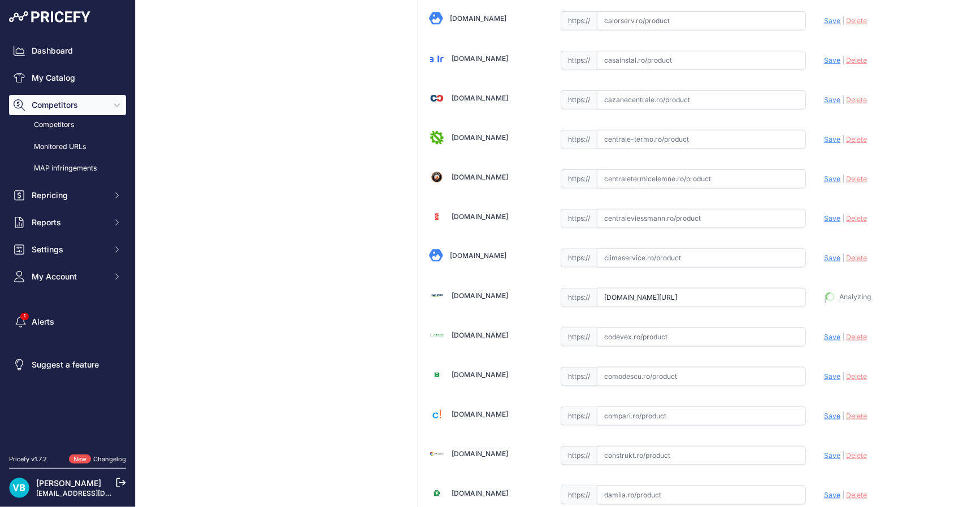
type input "[URL][DOMAIN_NAME]"
click at [721, 446] on input "text" at bounding box center [701, 455] width 209 height 19
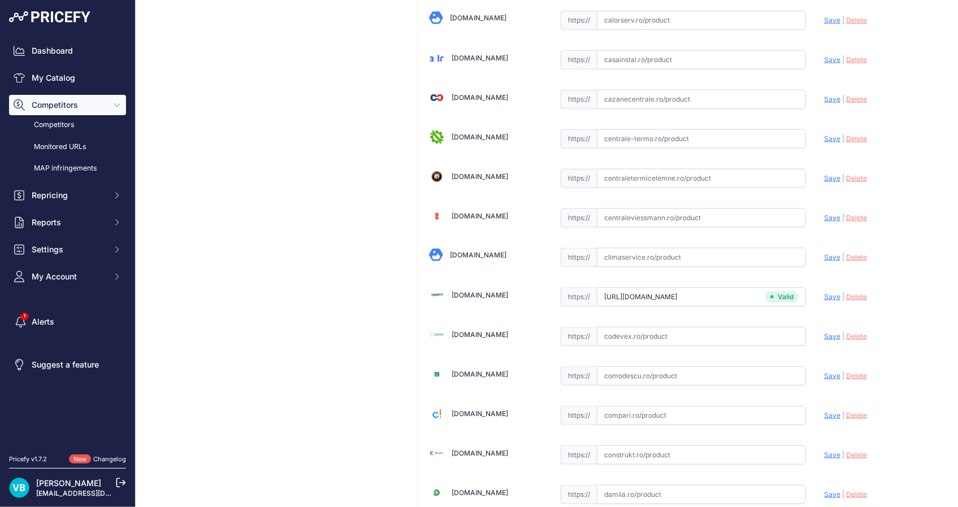
paste input "https://www.construkt.ro/racord-de-strangere-de-alama-purmo-16x2-cu-3-4.html"
click at [824, 453] on span "Save" at bounding box center [832, 455] width 16 height 8
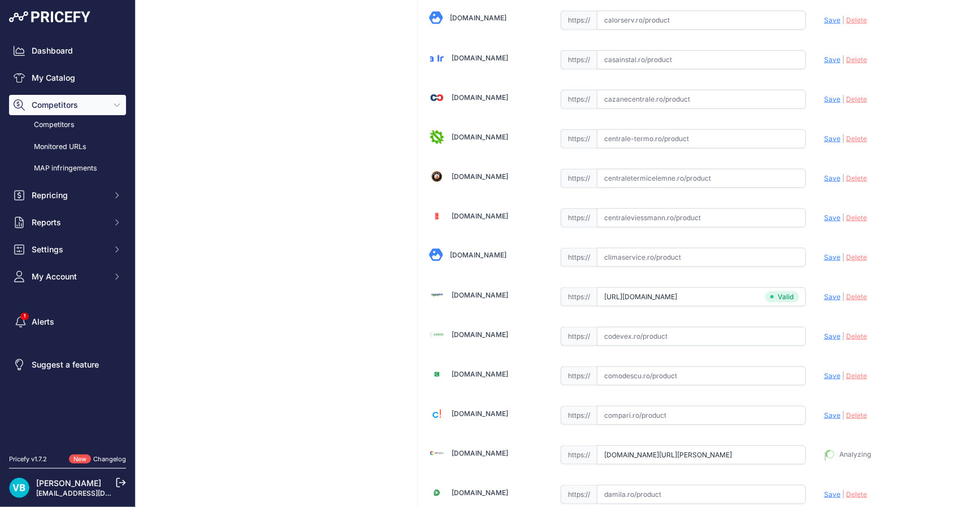
type input "https://www.construkt.ro/racord-de-strangere-de-alama-purmo-16x2-cu-3-4.html?pr…"
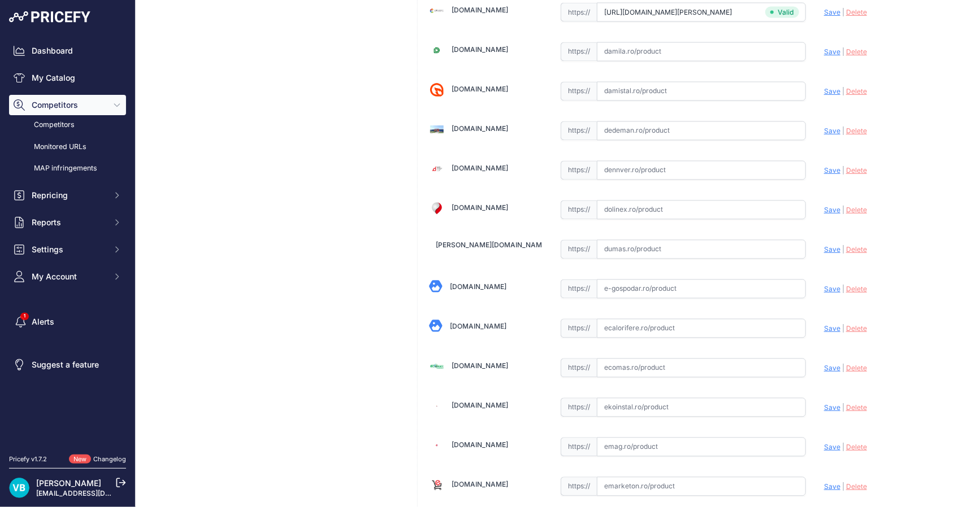
click at [651, 126] on input "text" at bounding box center [701, 130] width 209 height 19
paste input "https://www.dedeman.ro/ro/conexiune-pex-euroconus-purmo-pentru-incalzire-in-par…"
click at [831, 128] on span "Save" at bounding box center [832, 130] width 16 height 8
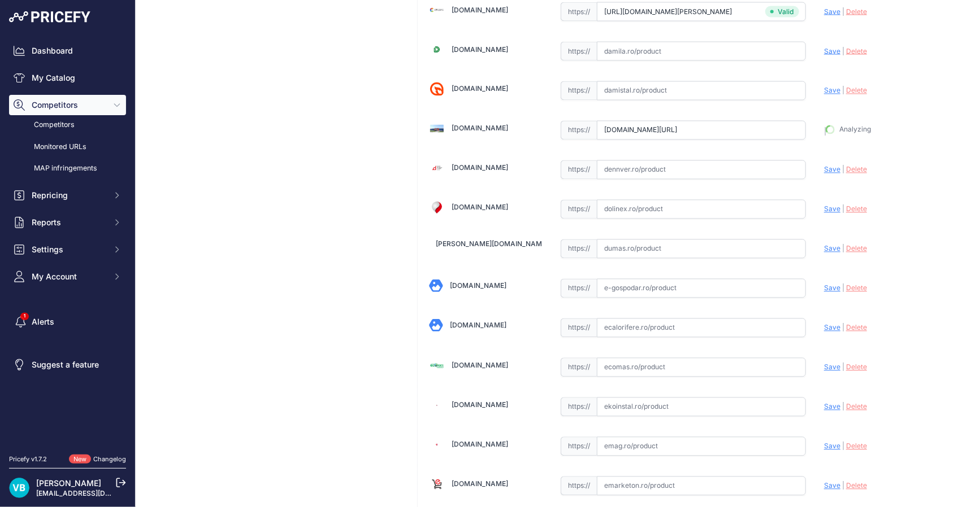
type input "https://www.dedeman.ro/ro/conexiune-pex-euroconus-purmo-pentru-incalzire-in-par…"
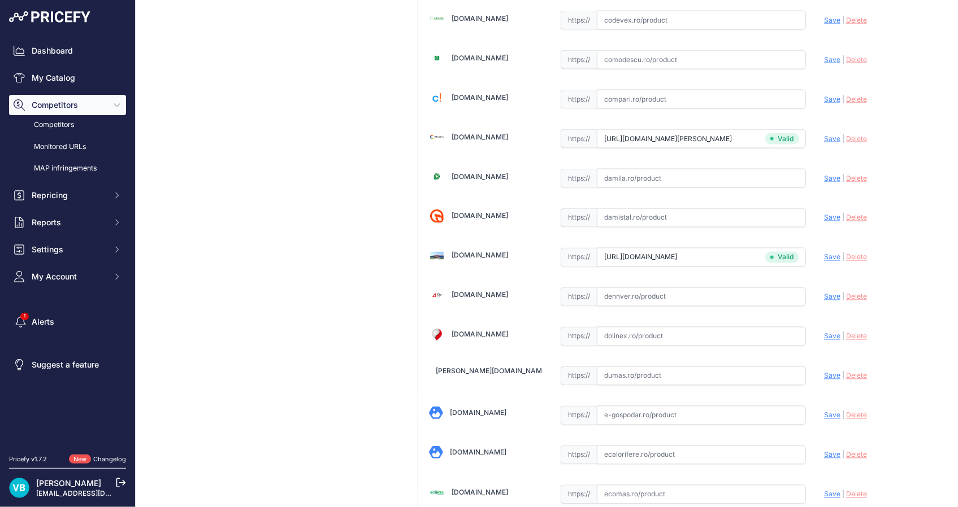
scroll to position [1332, 0]
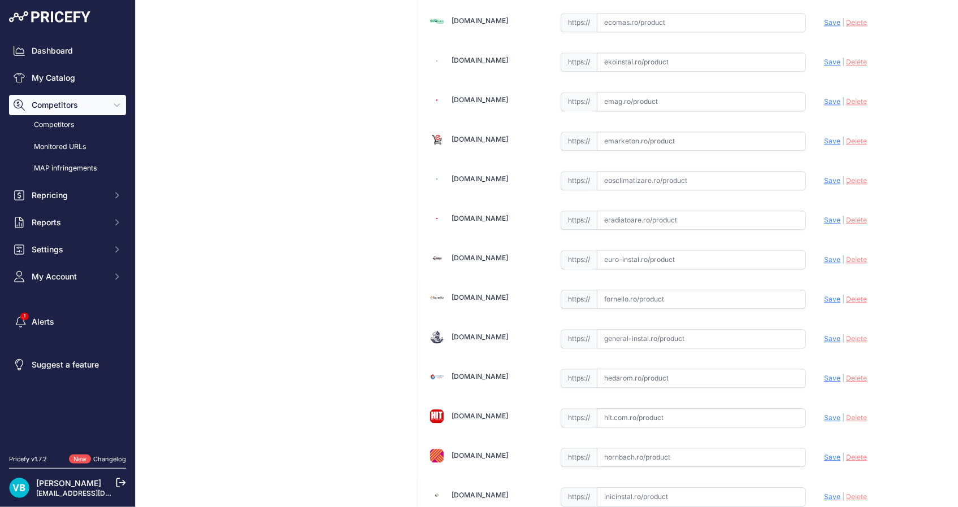
click at [707, 253] on input "text" at bounding box center [701, 259] width 209 height 19
paste input "https://euro-instal.ro/conexiune-purmo-eurocon-pentru-incalzire-in-pardoseala-c…"
click at [831, 255] on span "Save" at bounding box center [832, 259] width 16 height 8
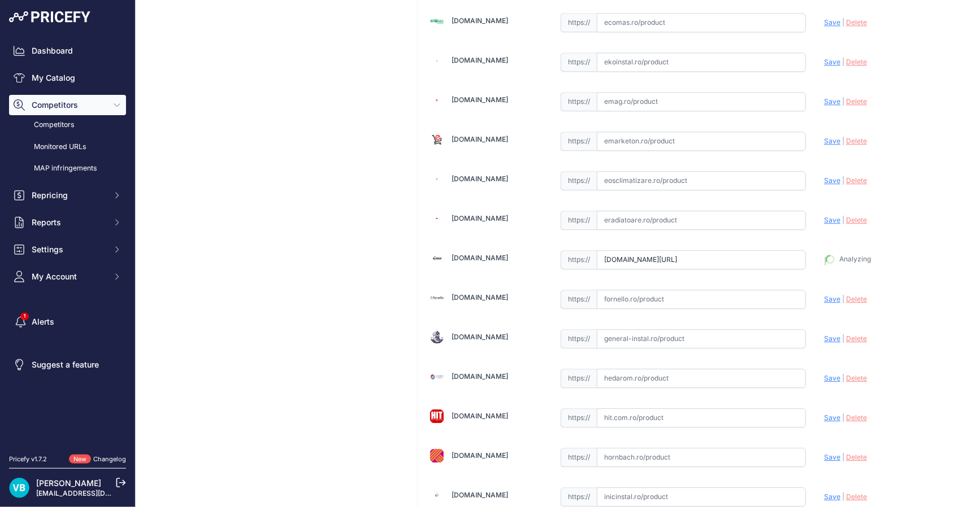
type input "https://euro-instal.ro/conexiune-purmo-eurocon-pentru-incalzire-in-pardoseala-c…"
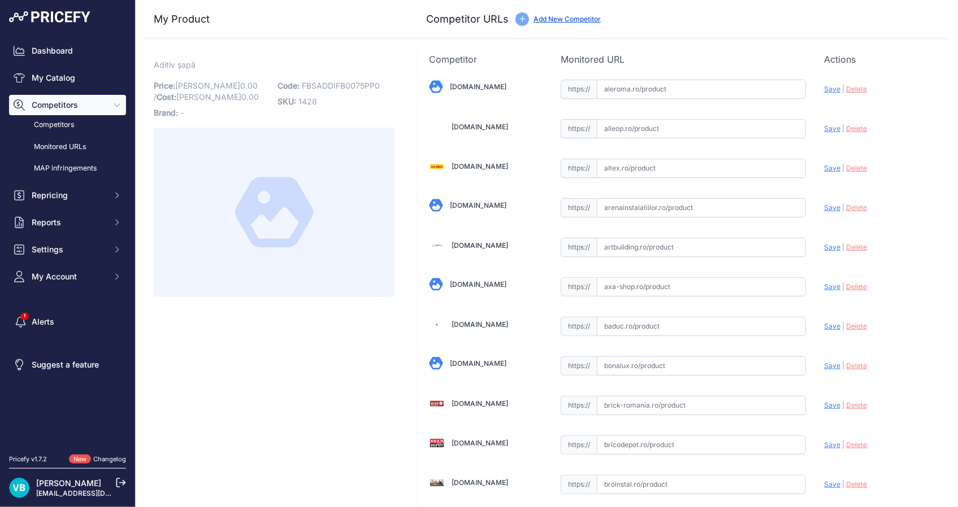
click at [335, 82] on span "FBSADDIFB0075PP0" at bounding box center [341, 86] width 78 height 10
click at [314, 85] on span "FBSADDIFB0075PP0" at bounding box center [341, 86] width 78 height 10
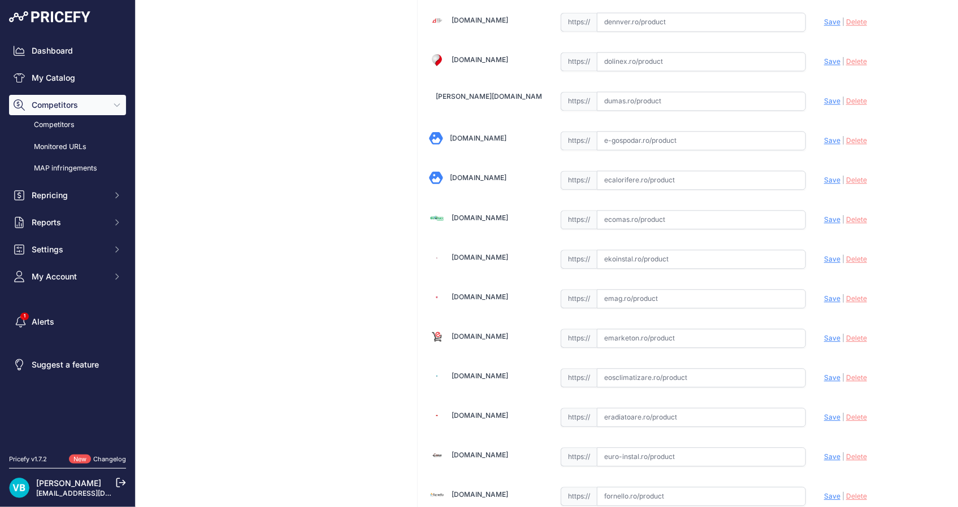
click at [652, 263] on input "text" at bounding box center [701, 259] width 209 height 19
paste input "https://www.ekoinstal.ro/solutii-chimice-pentru-instalatii/aditiv-sapa-5l-purmo…"
click at [825, 255] on span "Save" at bounding box center [832, 259] width 16 height 8
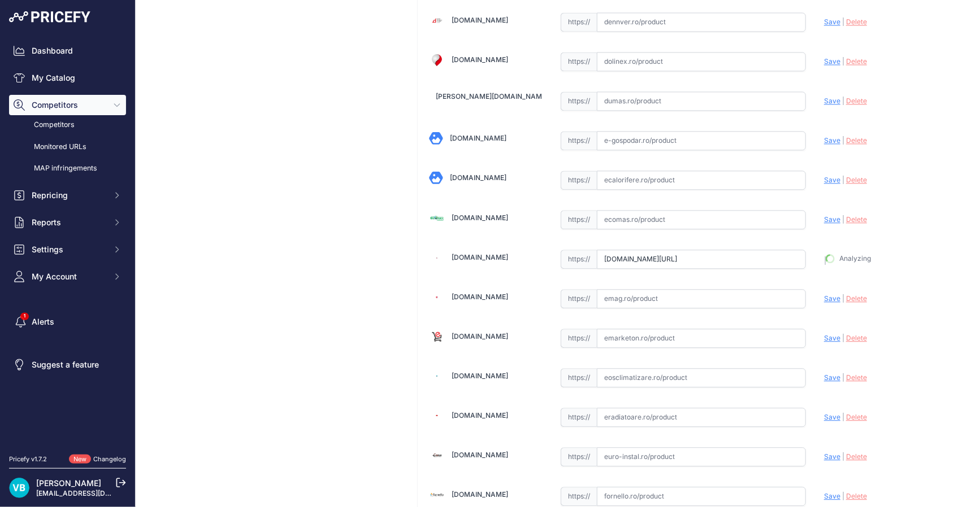
type input "https://www.ekoinstal.ro/solutii-chimice-pentru-instalatii/aditiv-sapa-5l-purmo…"
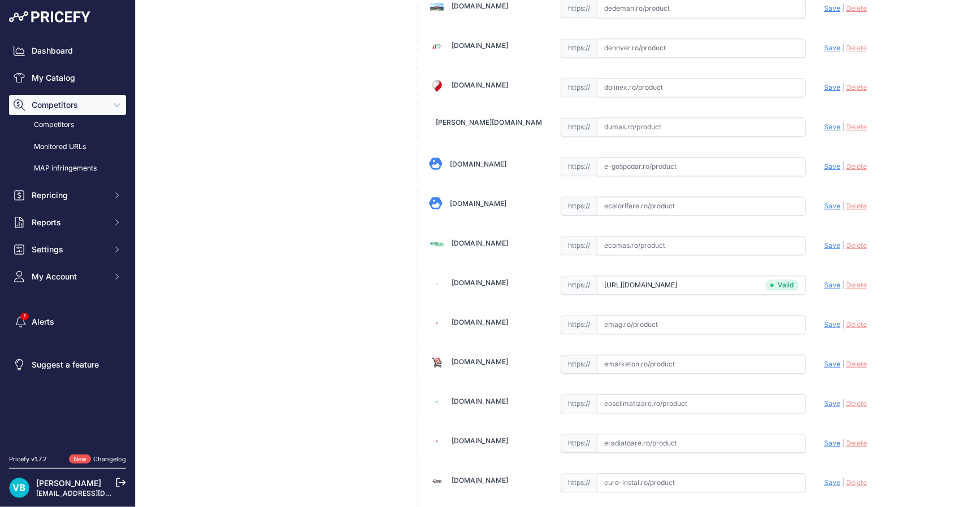
scroll to position [1161, 0]
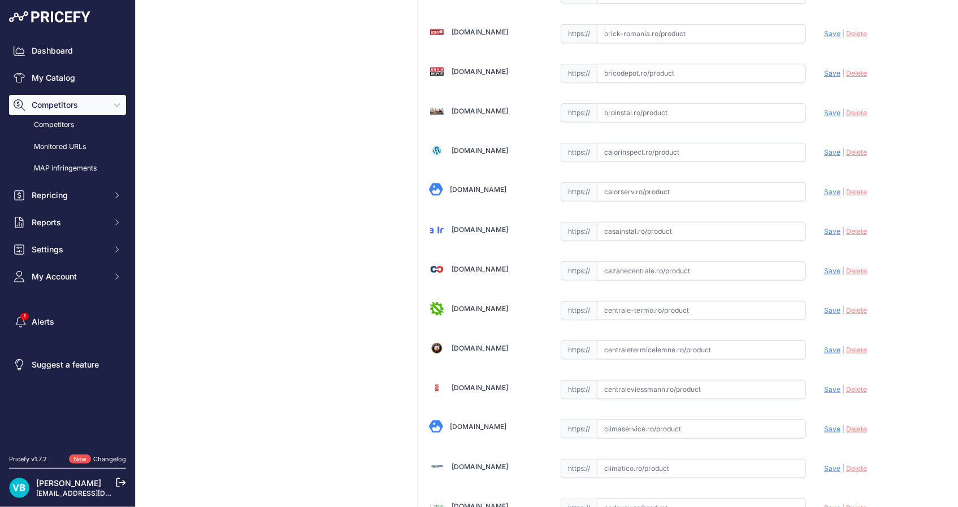
scroll to position [346, 0]
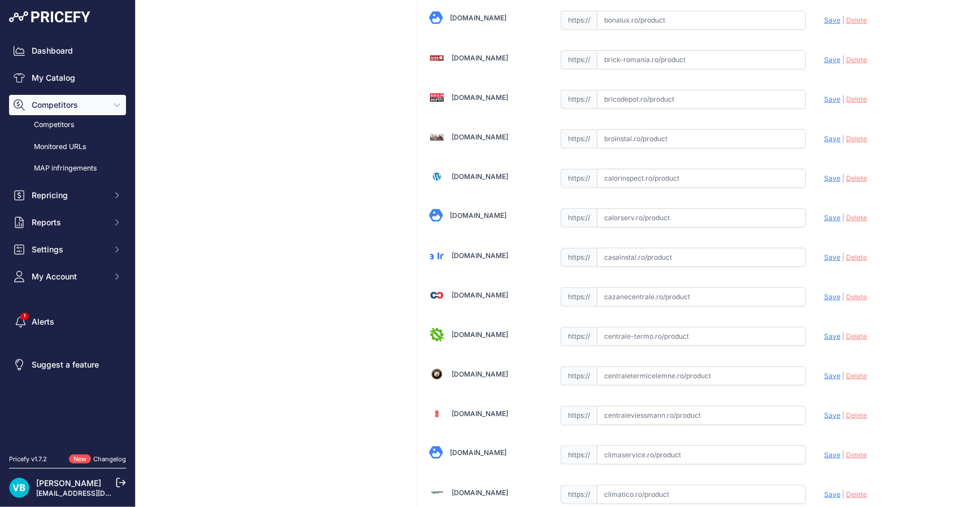
click at [702, 252] on input "text" at bounding box center [701, 257] width 209 height 19
paste input "https://casainstal.ro/aditiv-concentrat-sapa-purmo-5l-4127?srsltid=AfmBOoquPUIT…"
click at [827, 253] on span "Save" at bounding box center [832, 257] width 16 height 8
type input "https://casainstal.ro/aditiv-concentrat-sapa-purmo-5l-4127?prirule_jdsnikfkfjsd…"
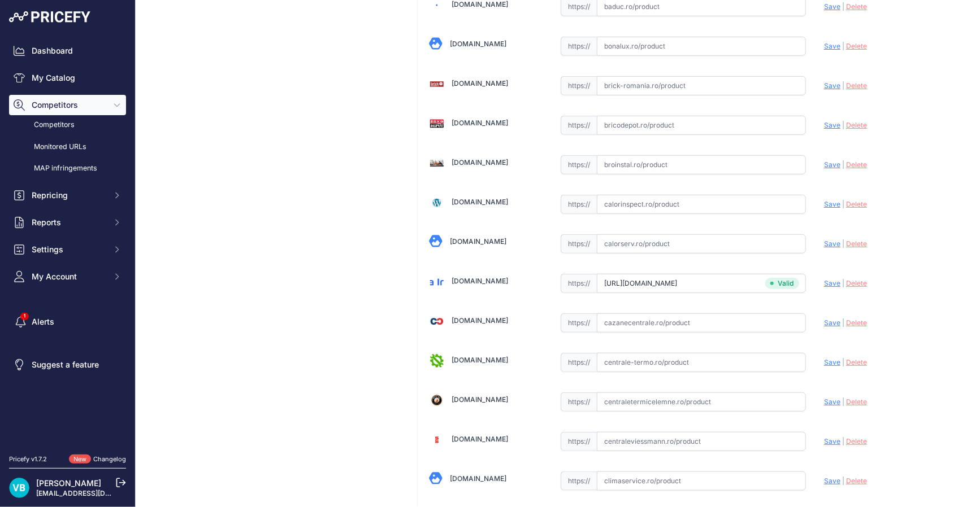
scroll to position [372, 0]
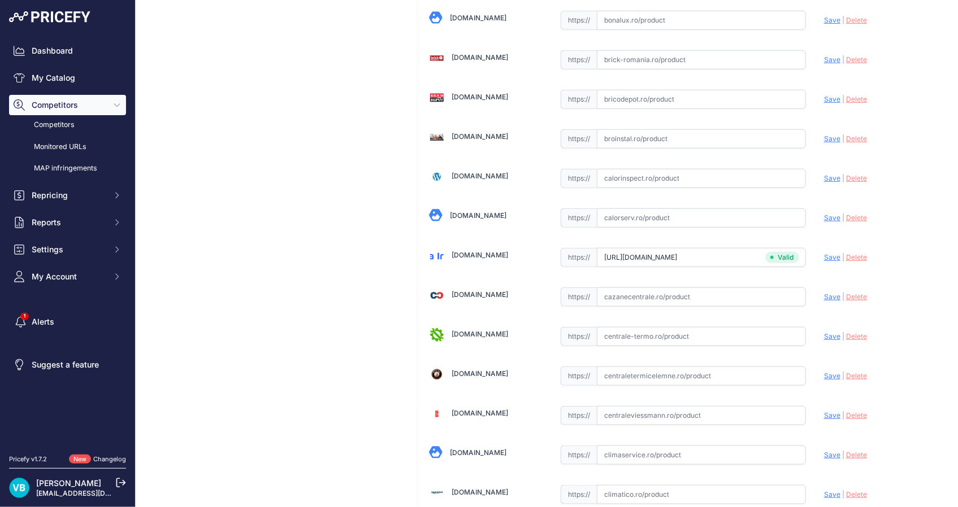
drag, startPoint x: 318, startPoint y: 251, endPoint x: 499, endPoint y: 247, distance: 180.9
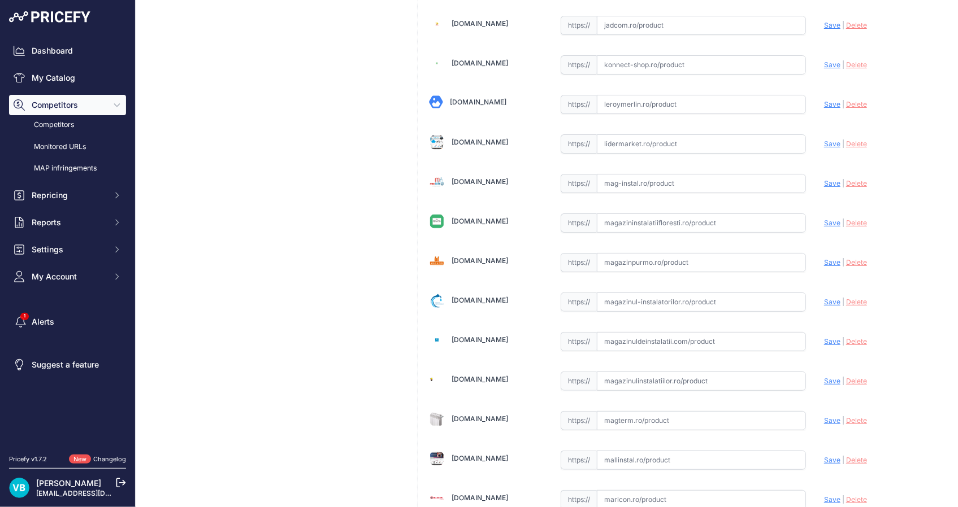
click at [729, 253] on input "text" at bounding box center [701, 262] width 209 height 19
paste input "https://www.magazinpurmo.ro/purmo-aditiv-pentru-sapa-5-litri-p4662.html"
click at [827, 258] on span "Save" at bounding box center [832, 262] width 16 height 8
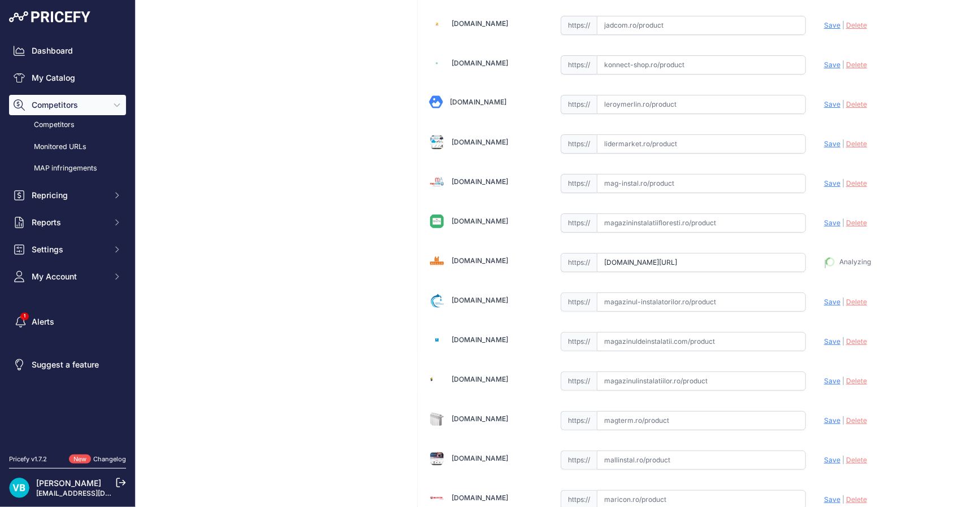
type input "https://www.magazinpurmo.ro/purmo-aditiv-pentru-sapa-5-litri-p4662.html?prirule…"
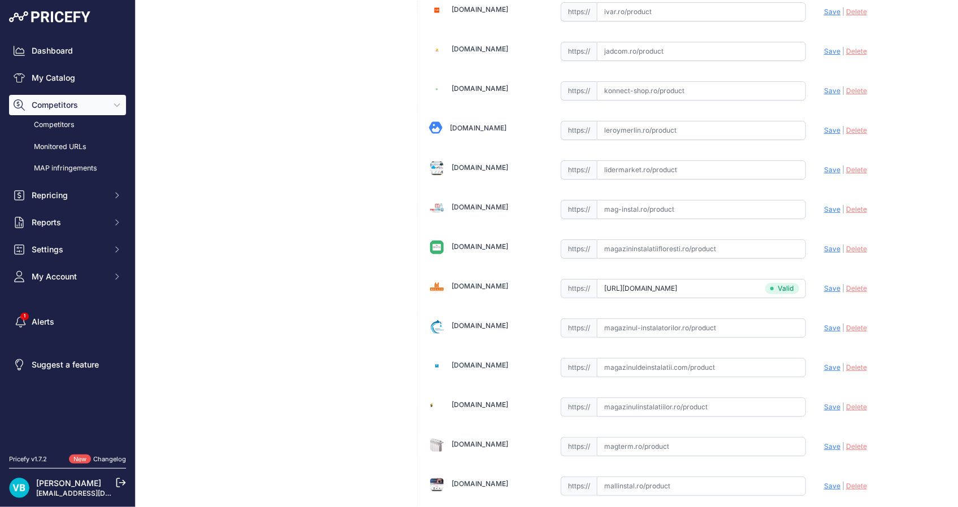
scroll to position [2106, 0]
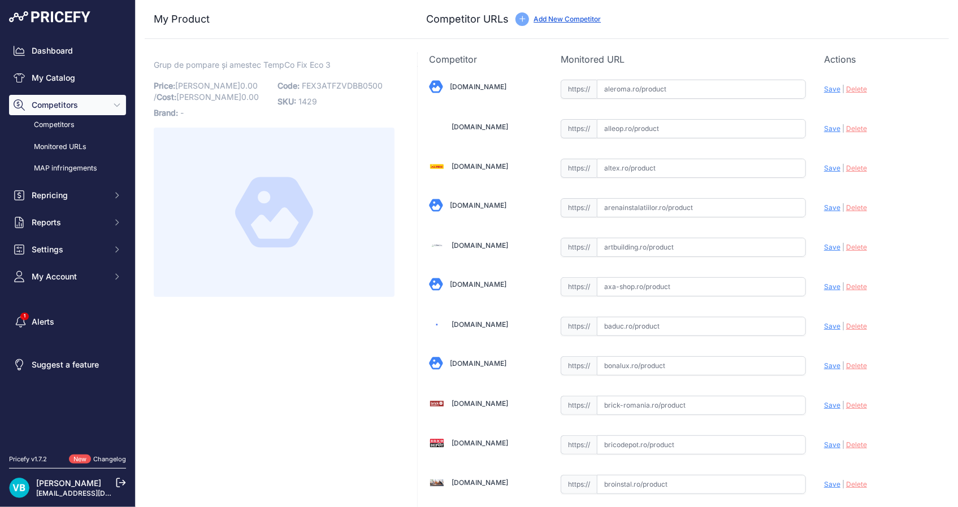
drag, startPoint x: 647, startPoint y: 203, endPoint x: 658, endPoint y: 202, distance: 11.4
click at [647, 203] on input "text" at bounding box center [701, 207] width 209 height 19
paste input "[URL][DOMAIN_NAME]"
click at [827, 210] on span "Save" at bounding box center [832, 207] width 16 height 8
type input "[URL][DOMAIN_NAME]"
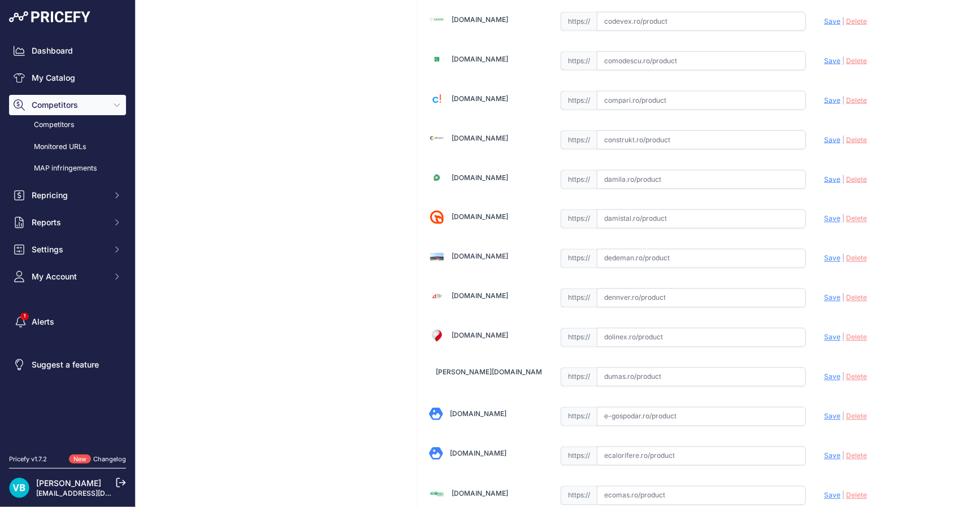
click at [723, 257] on input "text" at bounding box center [701, 258] width 209 height 19
paste input "[URL][DOMAIN_NAME]"
click at [828, 255] on span "Save" at bounding box center [832, 258] width 16 height 8
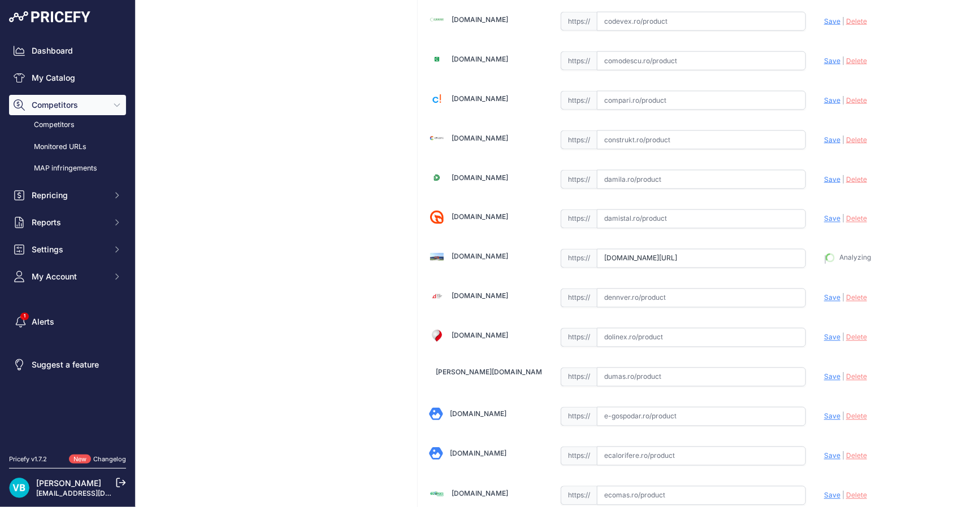
type input "[URL][DOMAIN_NAME]"
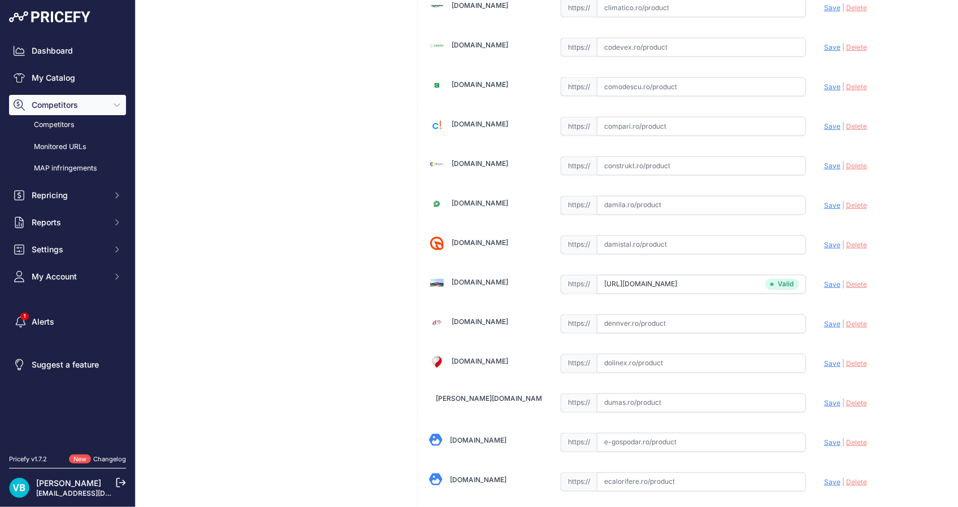
scroll to position [884, 0]
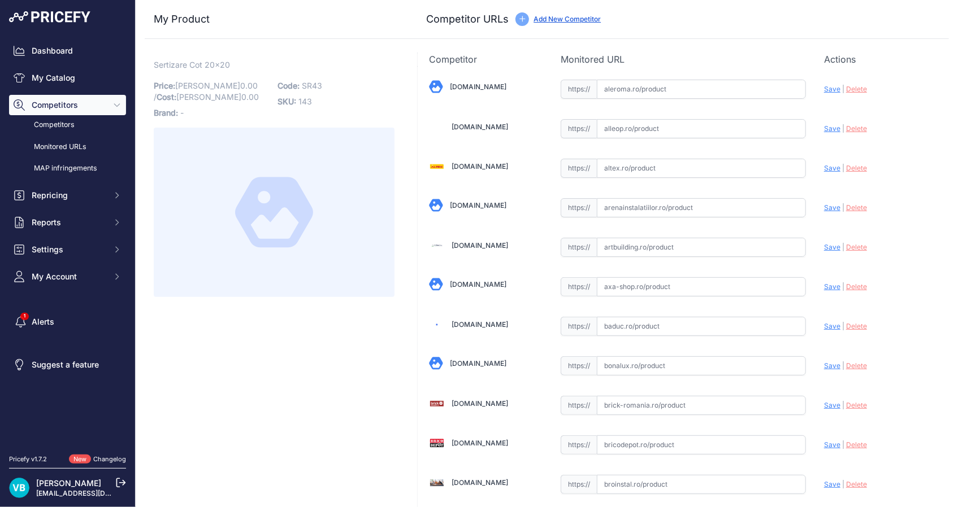
click at [326, 82] on p "Code: SR43" at bounding box center [335, 86] width 117 height 16
click at [314, 79] on p "Code: SR43" at bounding box center [335, 86] width 117 height 16
copy span "SR43"
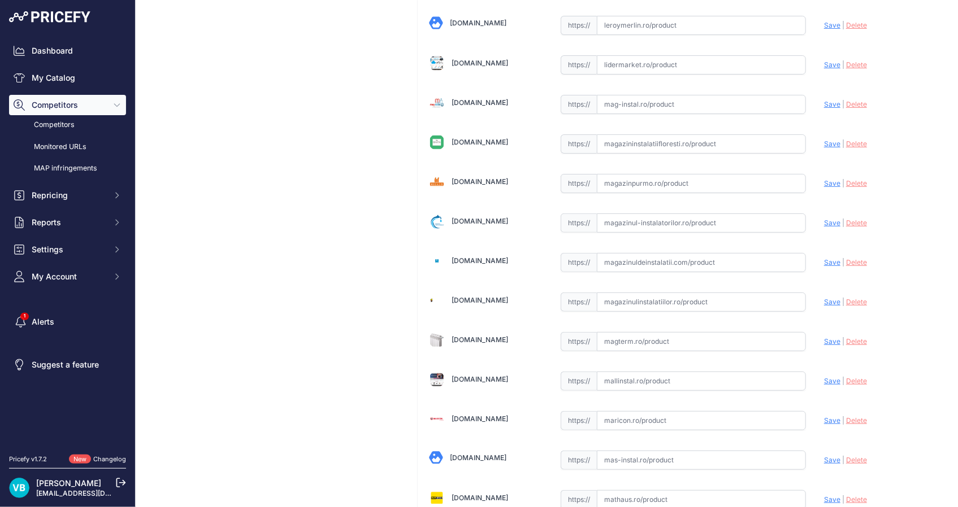
scroll to position [3182, 0]
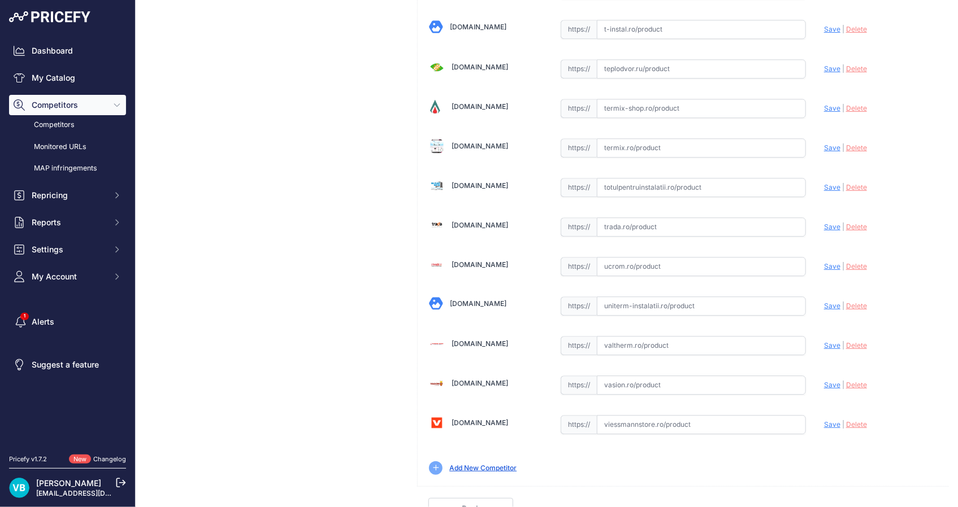
click at [767, 376] on input "text" at bounding box center [701, 385] width 209 height 19
paste input "https://vasion.ro/cot-sertizare-20-x-20-fi-c2020-44352.html?srsltid=AfmBOoqbGtU…"
click at [824, 381] on span "Save" at bounding box center [832, 385] width 16 height 8
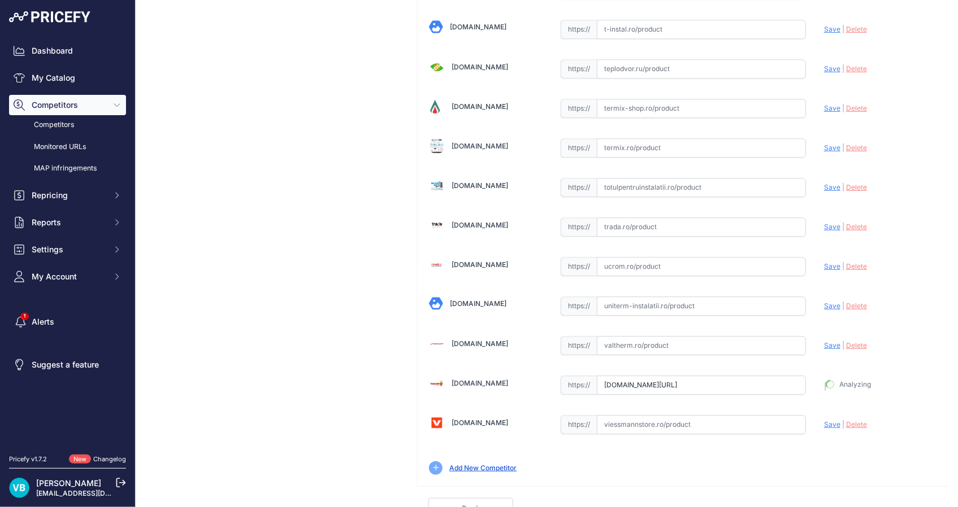
type input "https://vasion.ro/cot-sertizare-20-x-20-fi-c2020-44352.html?prirule_jdsnikfkfjs…"
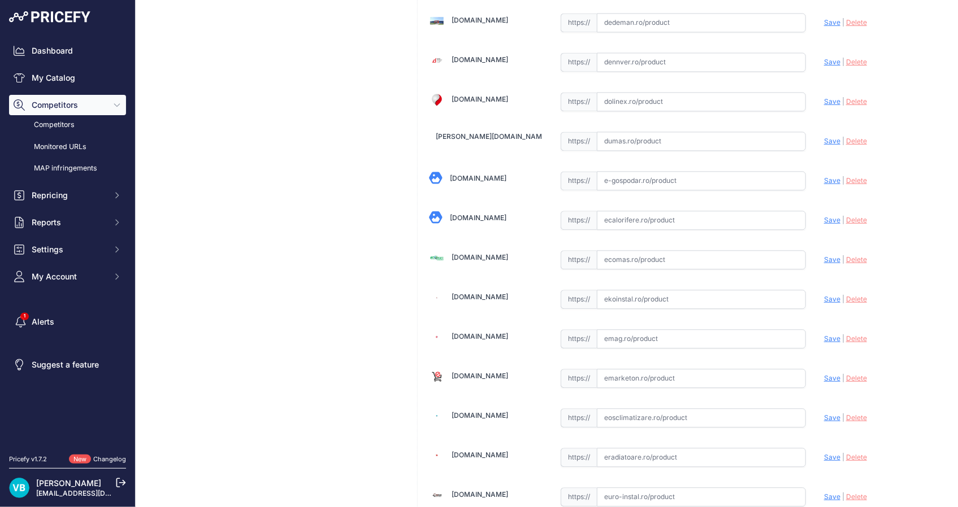
click at [723, 250] on input "text" at bounding box center [701, 259] width 209 height 19
paste input "https://www.ecomas.ro/cot-pexal-sertizare-20x20-tiemme"
click at [825, 255] on span "Save" at bounding box center [832, 258] width 16 height 8
type input "https://www.ecomas.ro/cot-pexal-sertizare-20x20-tiemme?prirule_jdsnikfkfjsd=9760"
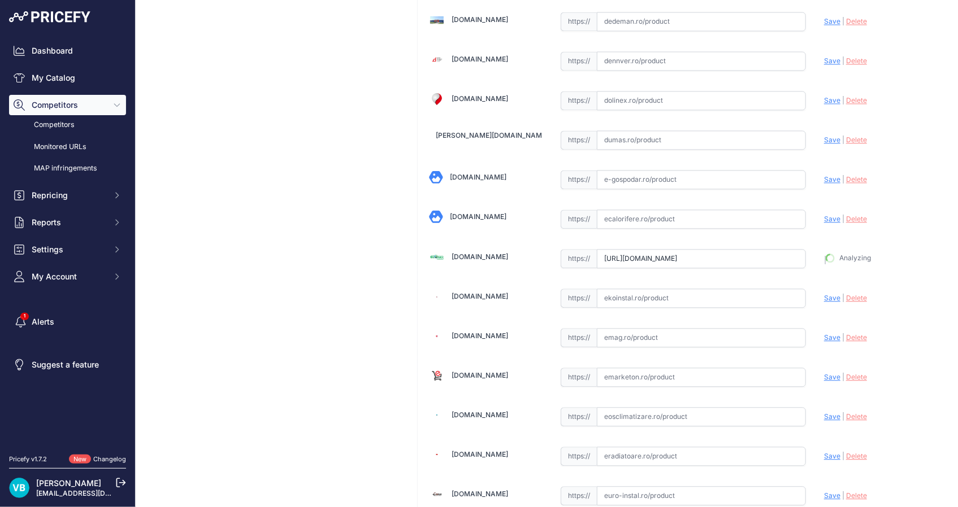
scroll to position [1121, 0]
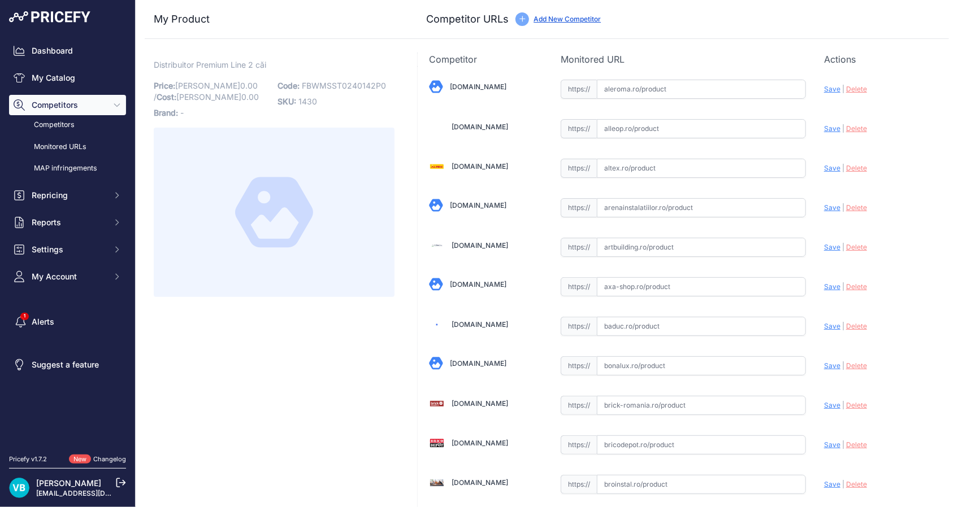
click at [364, 73] on div "Distribuitor Premium Line 2 căi Link Price: [PERSON_NAME] 0.00 / Cost: [PERSON_…" at bounding box center [274, 178] width 241 height 238
click at [353, 85] on span "FBWMSST0240142P0" at bounding box center [344, 86] width 84 height 10
copy span "FBWMSST0240142P0"
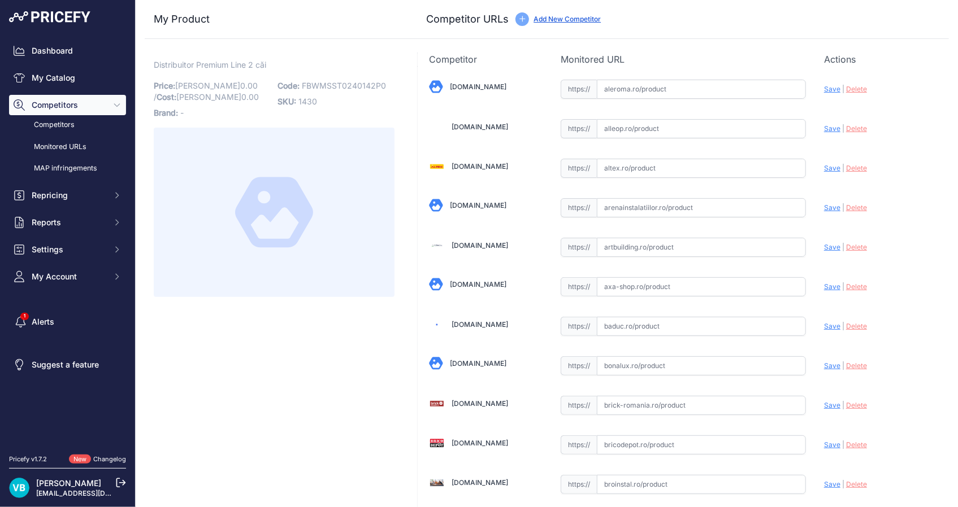
scroll to position [740, 0]
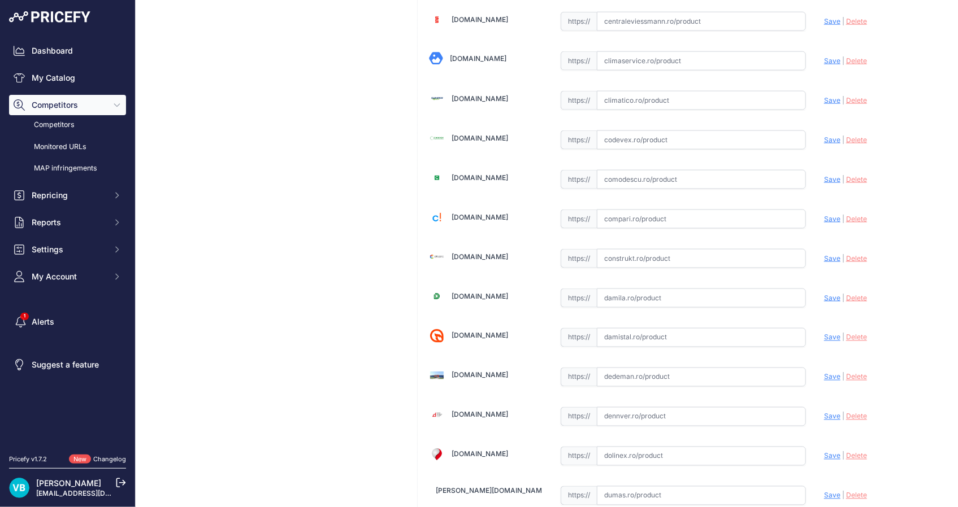
click at [687, 249] on input "text" at bounding box center [701, 258] width 209 height 19
paste input "[URL][DOMAIN_NAME]"
click at [824, 255] on span "Save" at bounding box center [832, 258] width 16 height 8
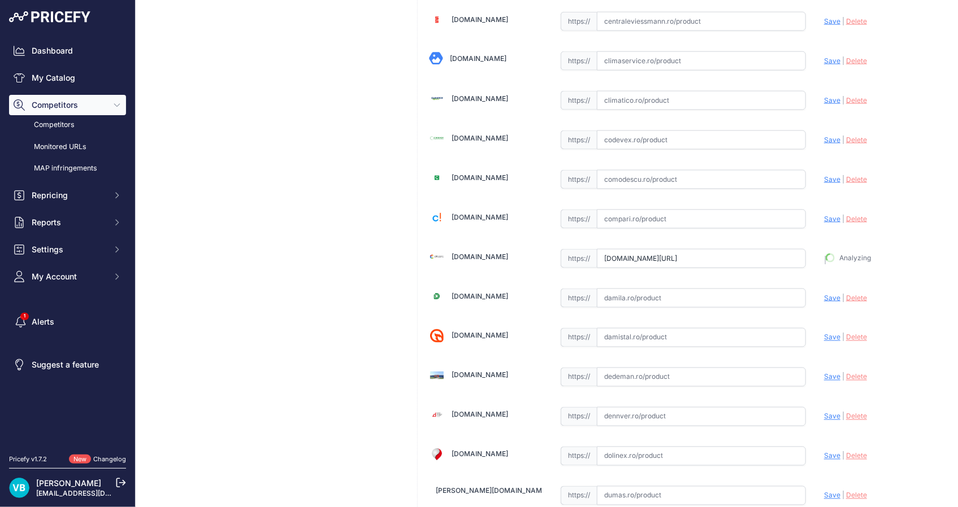
type input "[URL][DOMAIN_NAME]"
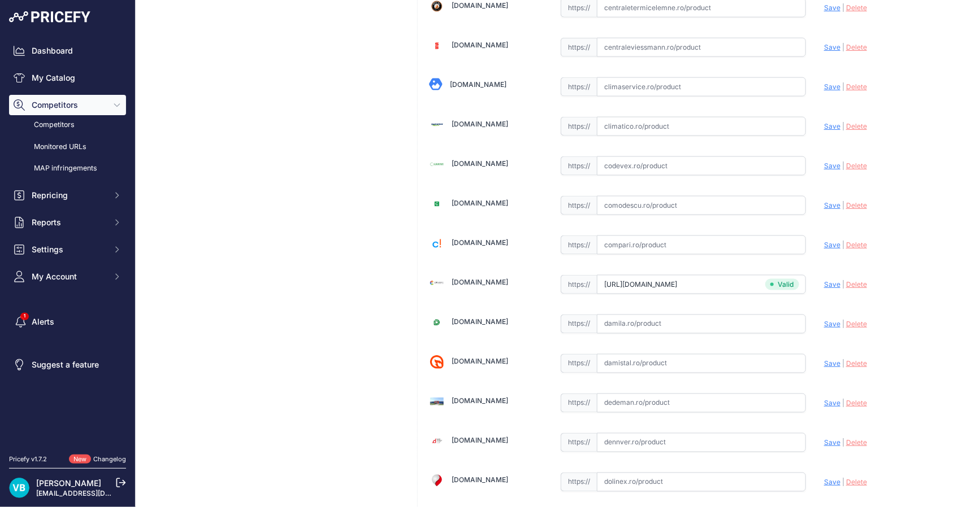
scroll to position [766, 0]
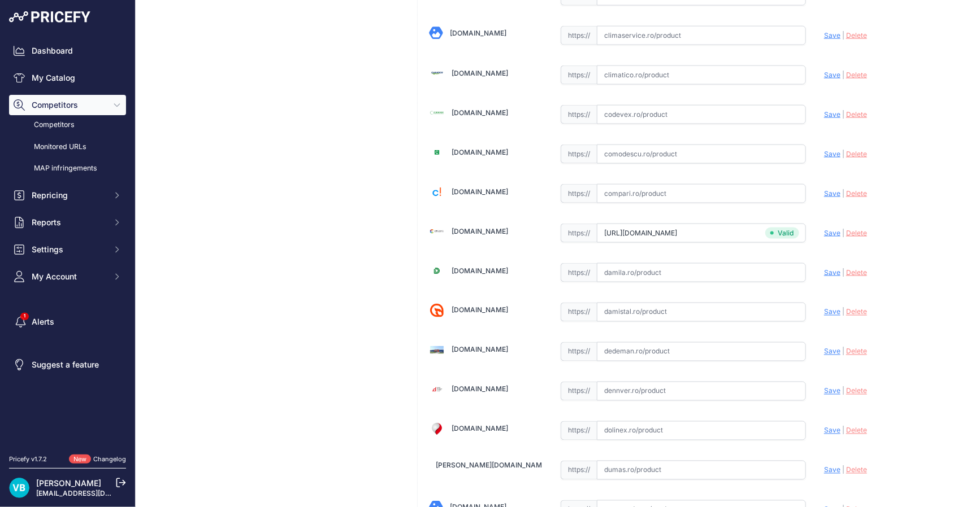
scroll to position [740, 0]
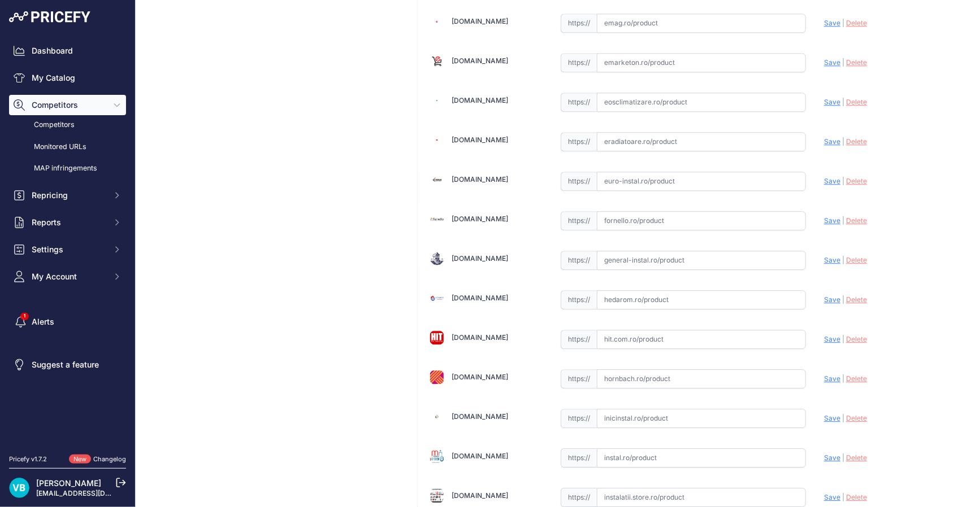
click at [763, 251] on input "text" at bounding box center [701, 260] width 209 height 19
paste input "https://www.general-instal.ro/produs/distribuitor-pardoseala-purmo-premium-line…"
click at [824, 256] on span "Save" at bounding box center [832, 260] width 16 height 8
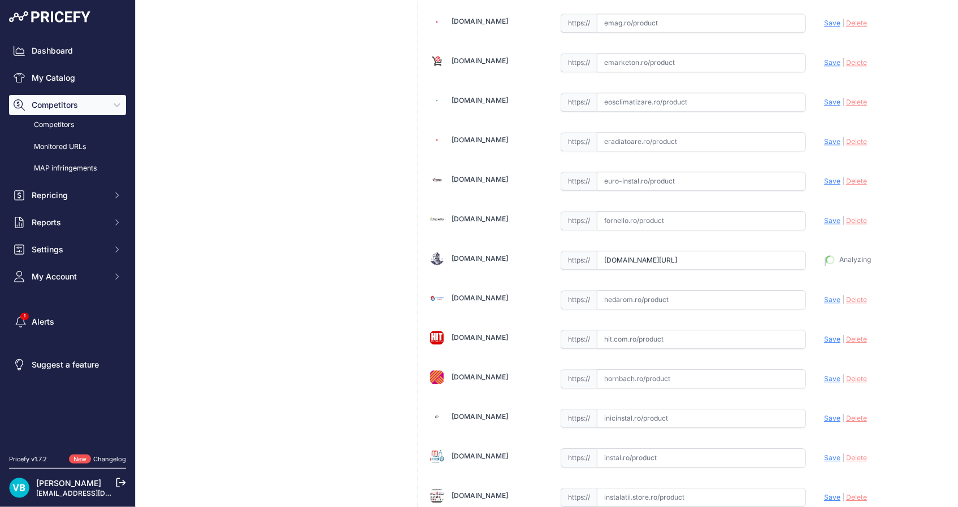
click at [825, 256] on icon at bounding box center [830, 260] width 11 height 11
type input "https://www.general-instal.ro/produs/distribuitor-pardoseala-purmo-premium-line…"
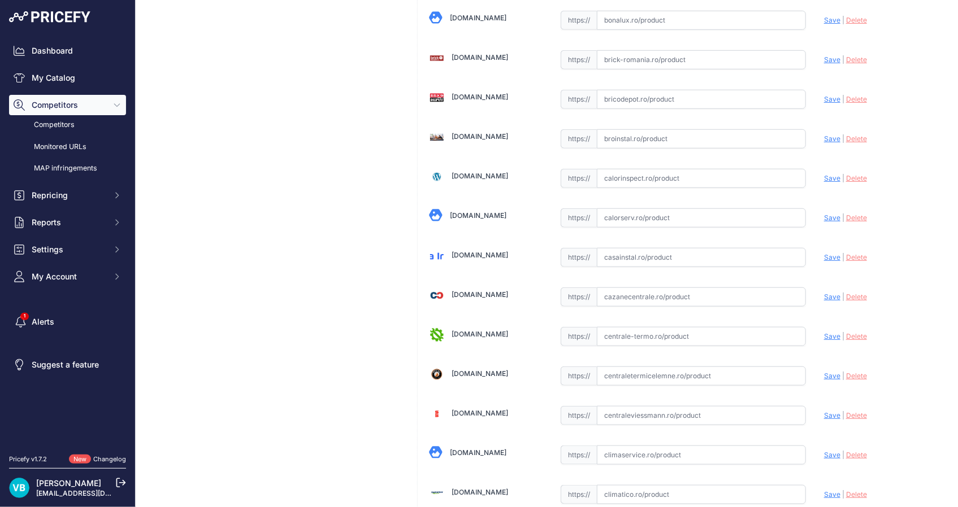
click at [710, 257] on input "text" at bounding box center [701, 257] width 209 height 19
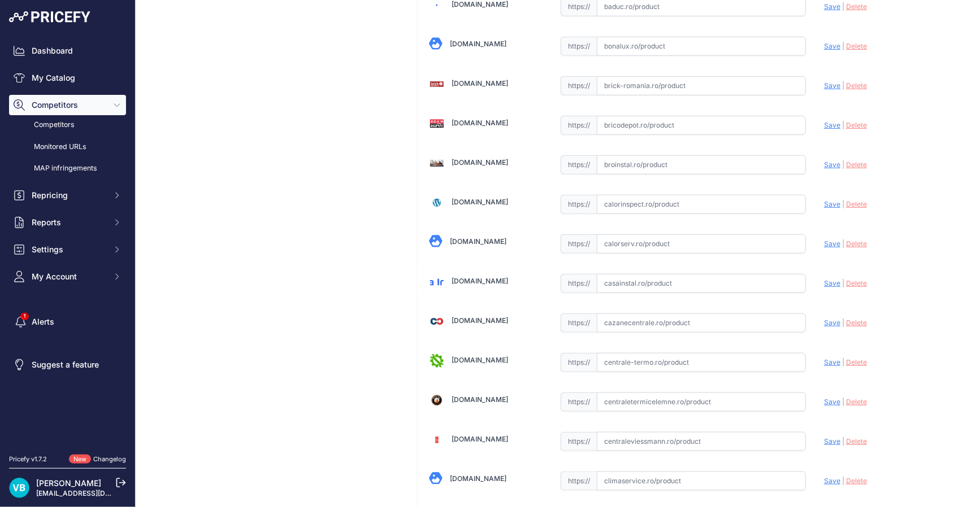
paste input "https://casainstal.ro/distribuitor-sanitar-purmo-premium-line-fbwmsst0240142p0-…"
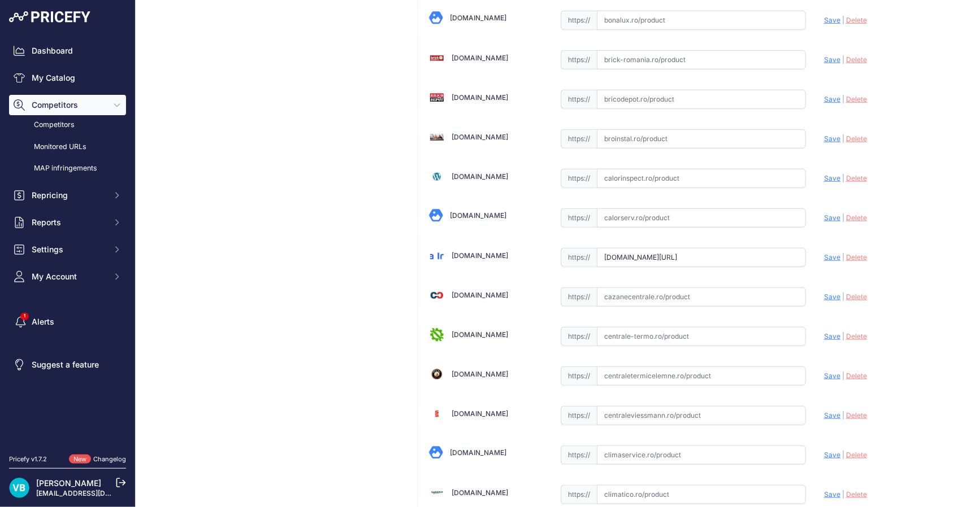
scroll to position [0, 0]
click at [825, 259] on span "Save" at bounding box center [832, 257] width 16 height 8
type input "https://casainstal.ro/distribuitor-sanitar-purmo-premium-line-fbwmsst0240142p0-…"
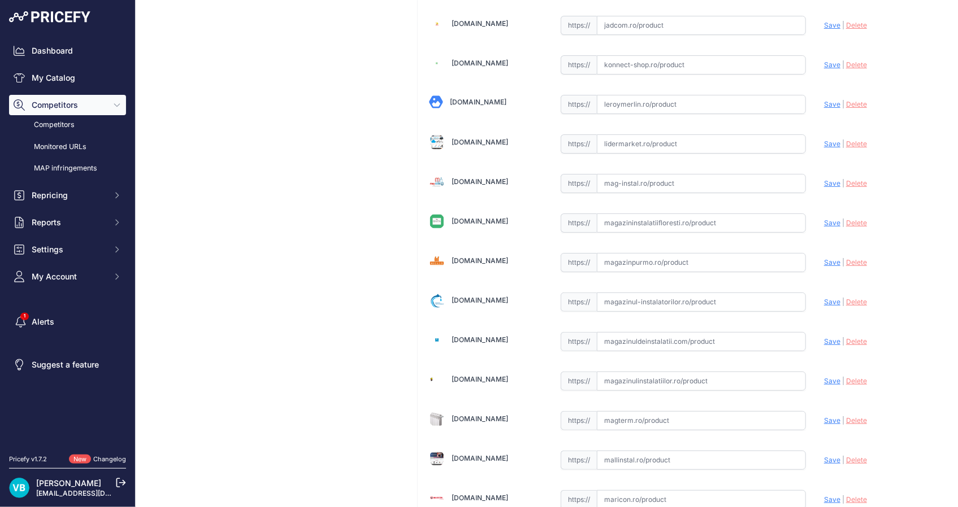
drag, startPoint x: 676, startPoint y: 262, endPoint x: 742, endPoint y: 255, distance: 66.5
click at [715, 257] on input "text" at bounding box center [701, 262] width 209 height 19
paste input "[URL][DOMAIN_NAME]"
click at [824, 258] on span "Save" at bounding box center [832, 262] width 16 height 8
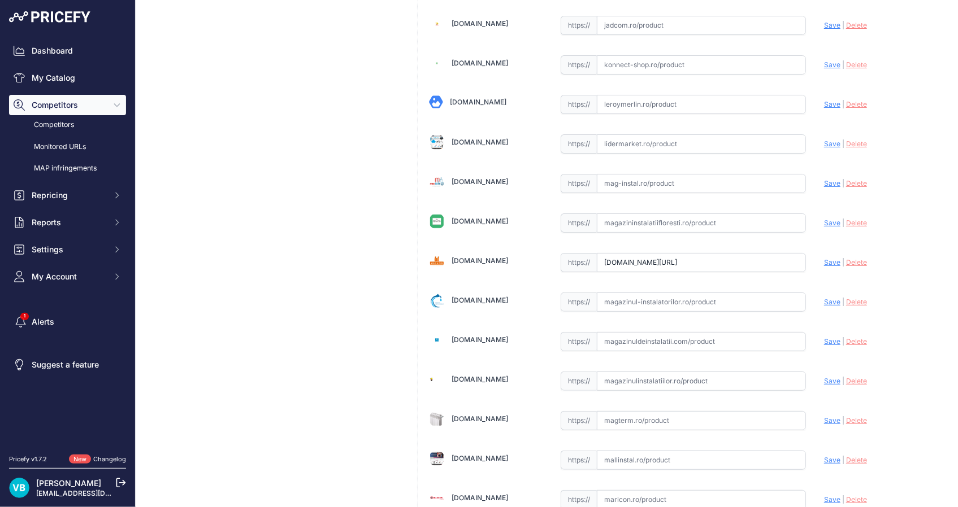
scroll to position [0, 0]
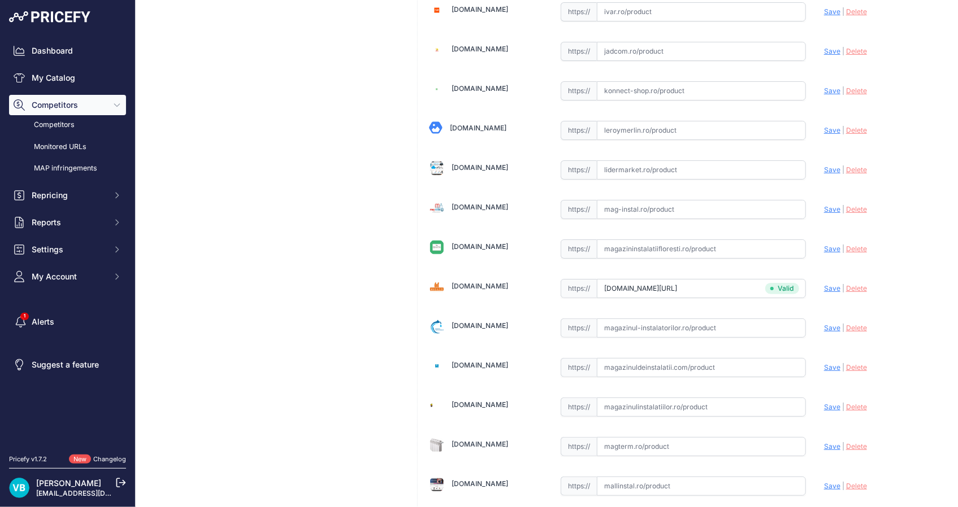
type input "[URL][DOMAIN_NAME]"
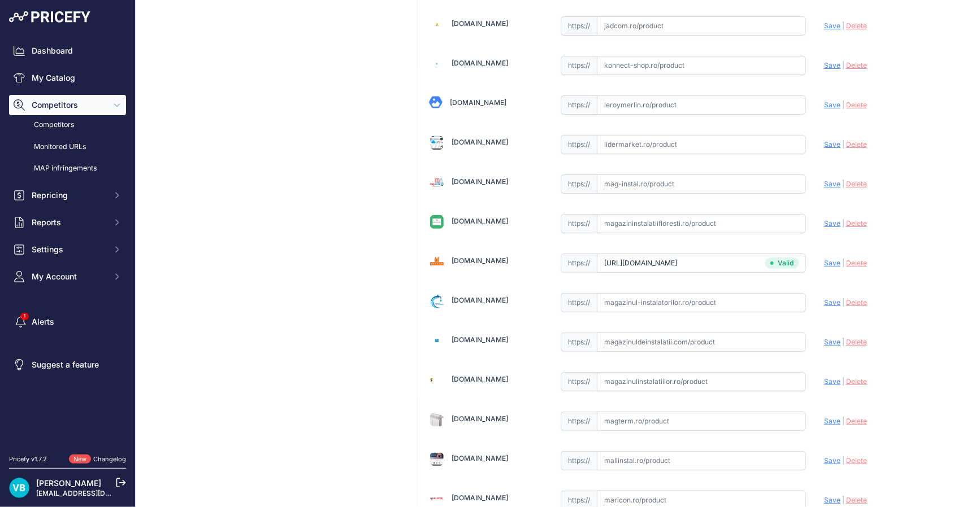
drag, startPoint x: 334, startPoint y: 305, endPoint x: 340, endPoint y: 301, distance: 6.4
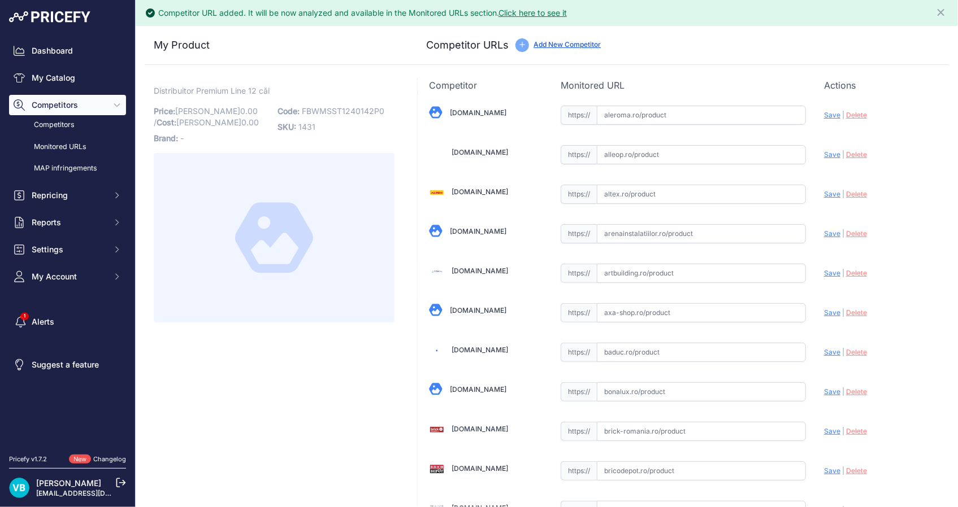
drag, startPoint x: 746, startPoint y: 238, endPoint x: 783, endPoint y: 236, distance: 36.8
click at [750, 238] on input "text" at bounding box center [701, 233] width 209 height 19
paste input "[URL][DOMAIN_NAME]"
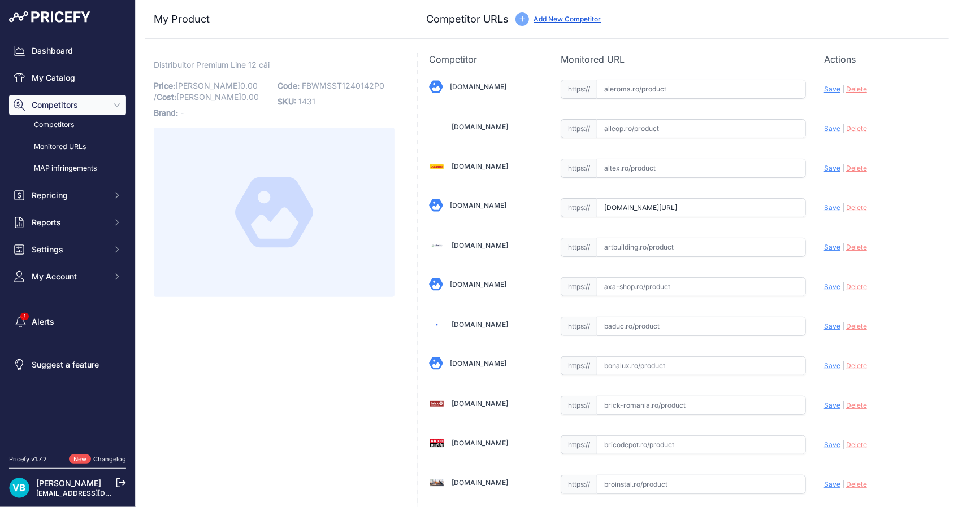
click at [829, 207] on span "Save" at bounding box center [832, 207] width 16 height 8
type input "https://www.arenainstalatiilor.ro/distribuitor-din-inox-purmo-premium-line-cu-d…"
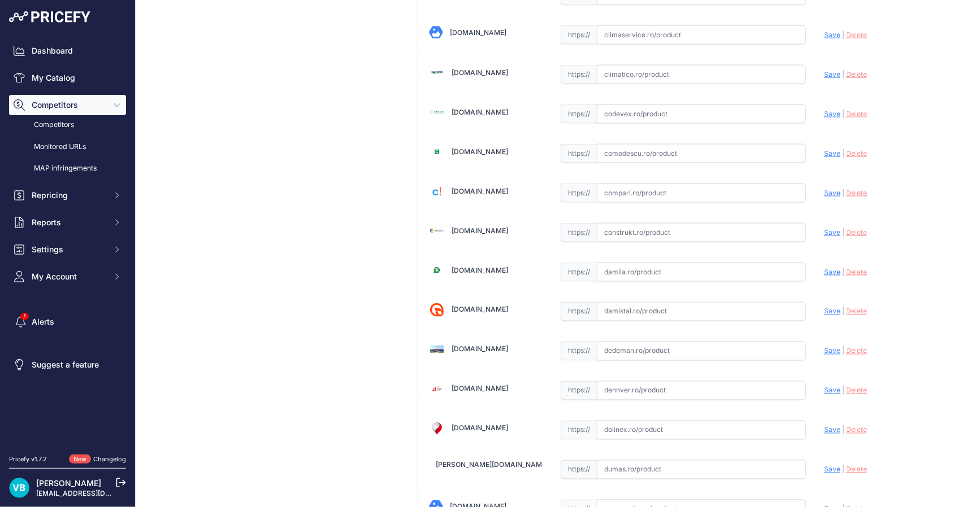
scroll to position [741, 0]
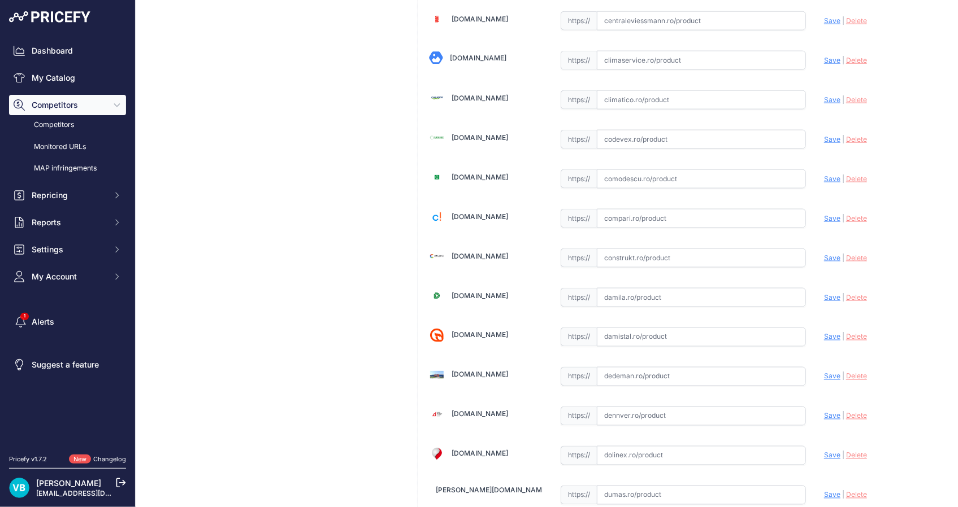
click at [766, 254] on input "text" at bounding box center [701, 258] width 209 height 19
paste input "https://www.construkt.ro/distribuitor-cu-12-circuite-cu-debitmetre-si-ventile-t…"
click at [825, 254] on span "Save" at bounding box center [832, 258] width 16 height 8
type input "https://www.construkt.ro/distribuitor-cu-12-circuite-cu-debitmetre-si-ventile-t…"
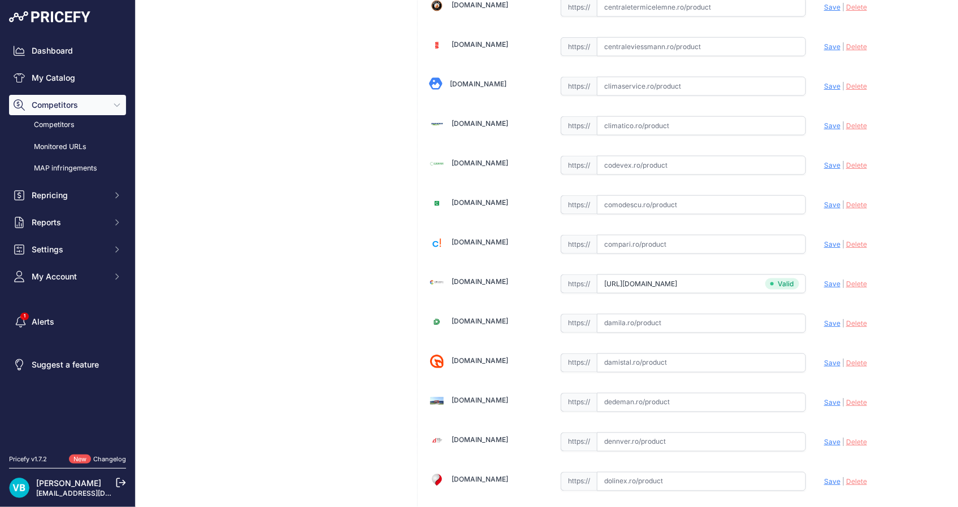
scroll to position [766, 0]
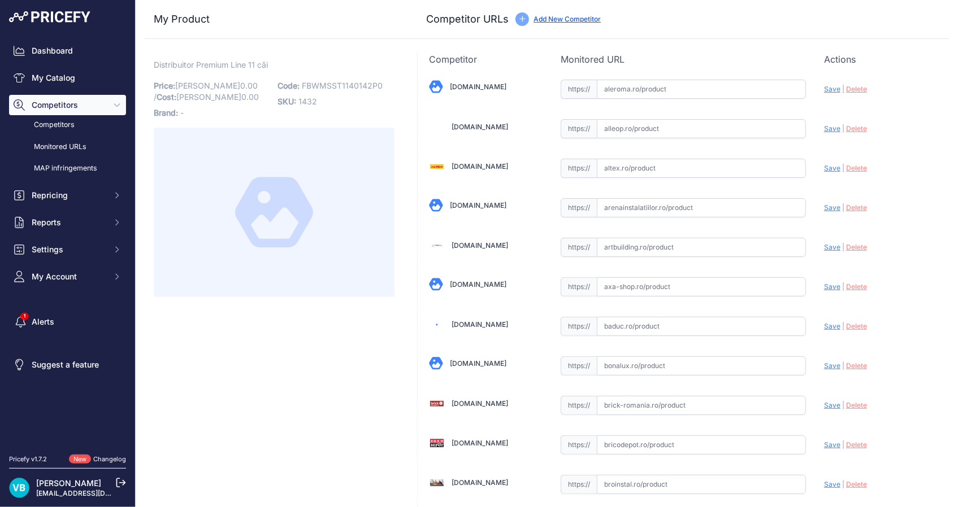
click at [342, 84] on span "FBWMSST1140142P0" at bounding box center [342, 86] width 81 height 10
copy span "FBWMSST1140142P0"
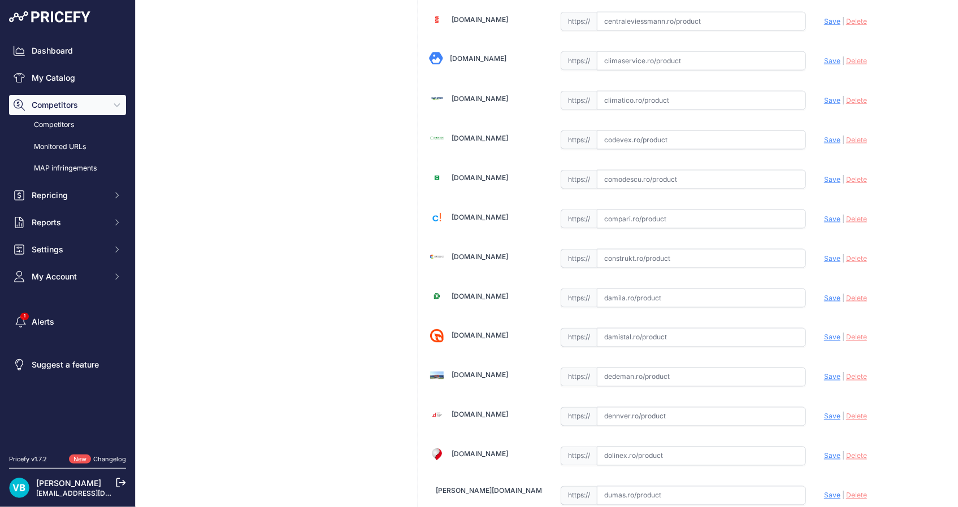
drag, startPoint x: 670, startPoint y: 258, endPoint x: 677, endPoint y: 256, distance: 7.7
click at [671, 258] on input "text" at bounding box center [701, 258] width 209 height 19
paste input "https://www.construkt.ro/distribuitor-cu-11-circuite-cu-debitmetre-si-ventile-t…"
click at [824, 254] on span "Save" at bounding box center [832, 258] width 16 height 8
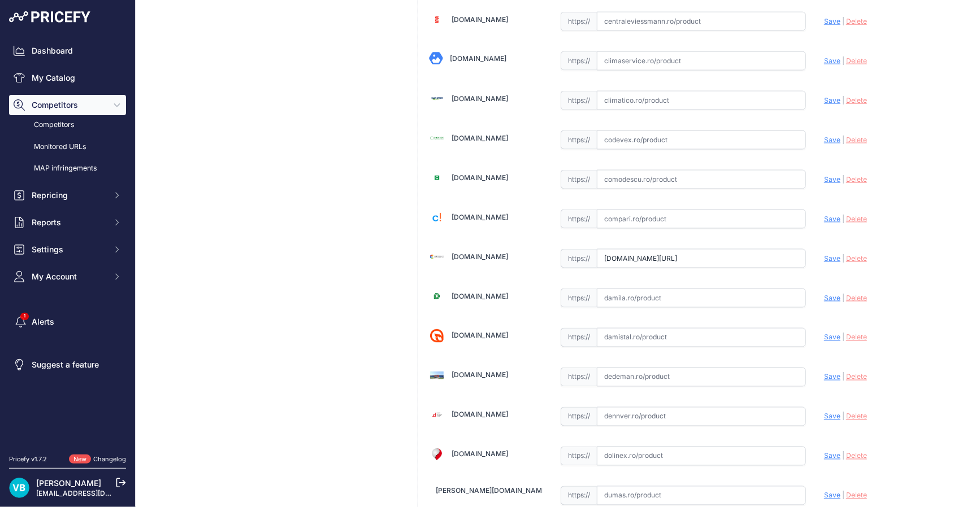
scroll to position [0, 0]
type input "https://www.construkt.ro/distribuitor-cu-11-circuite-cu-debitmetre-si-ventile-t…"
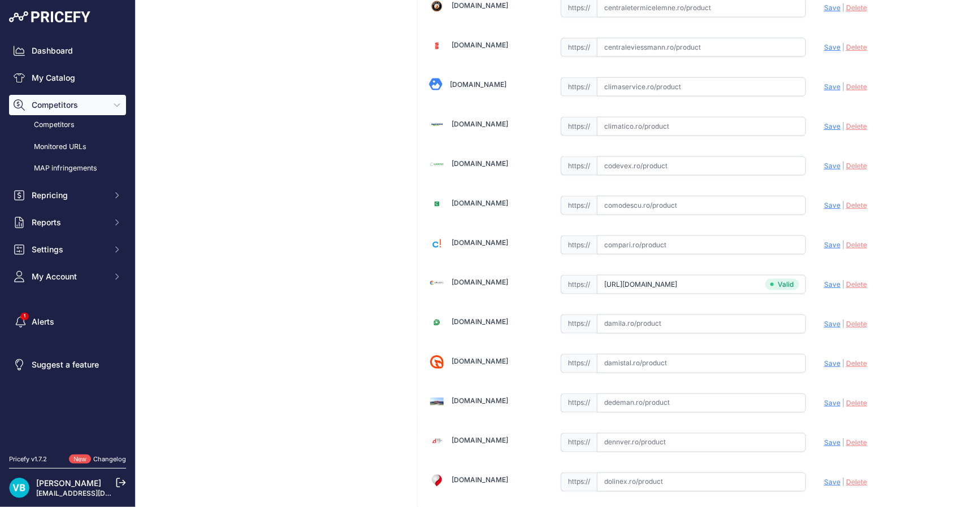
scroll to position [766, 0]
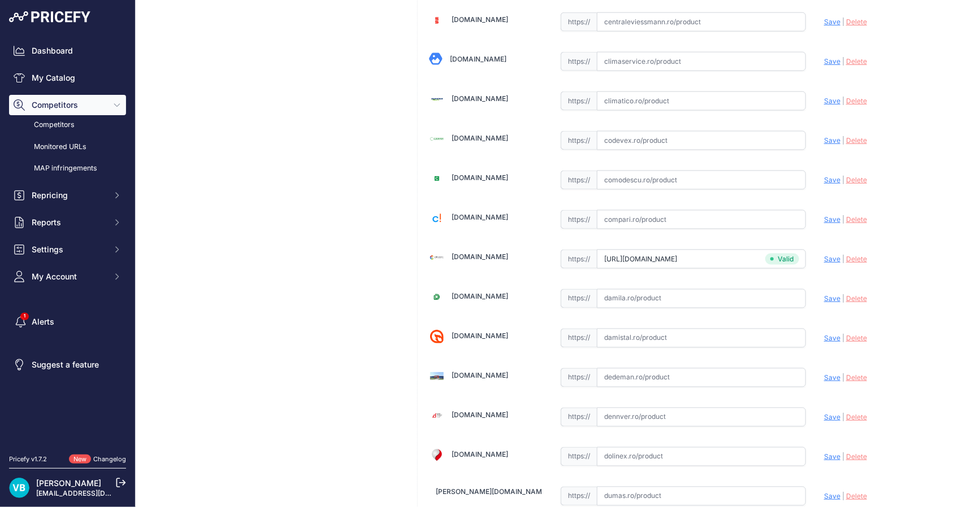
click at [716, 251] on input "text" at bounding box center [701, 260] width 209 height 19
paste input "https://www.general-instal.ro/produs/distribuitor-pardoseala-purmo-premium-line…"
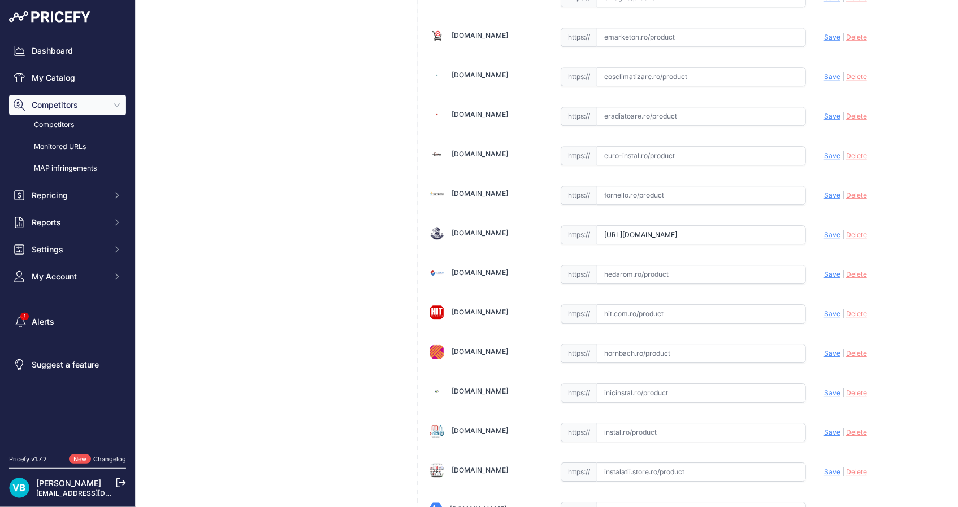
scroll to position [1411, 0]
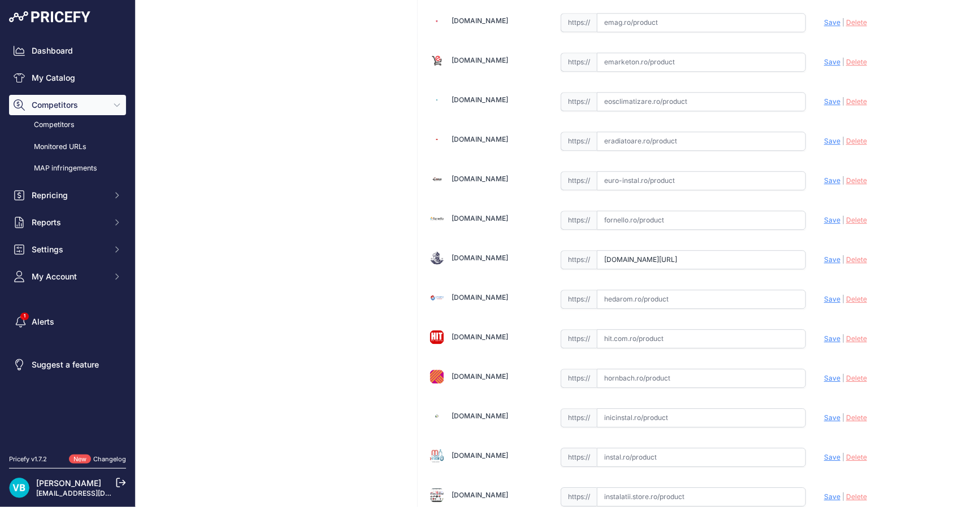
click at [828, 256] on span "Save" at bounding box center [832, 259] width 16 height 8
type input "https://www.general-instal.ro/produs/distribuitor-pardoseala-purmo-premium-line…"
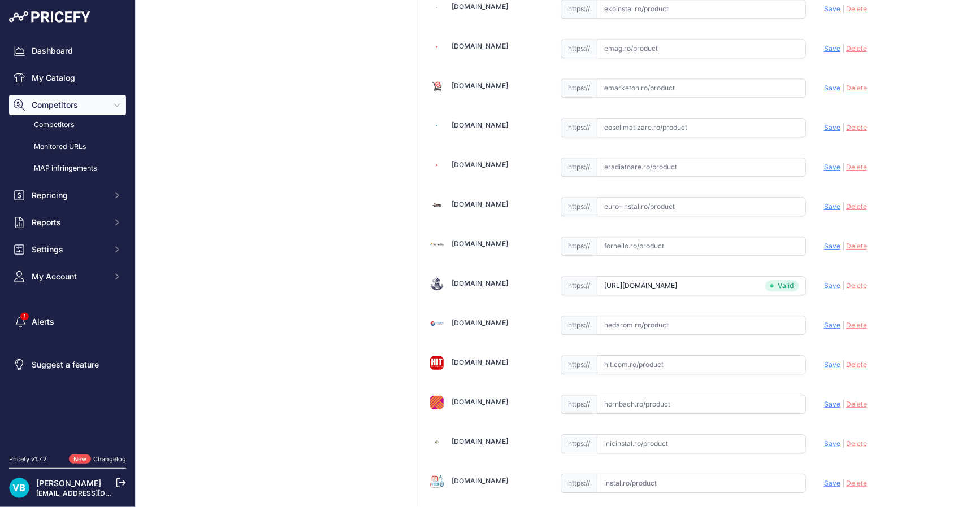
scroll to position [1436, 0]
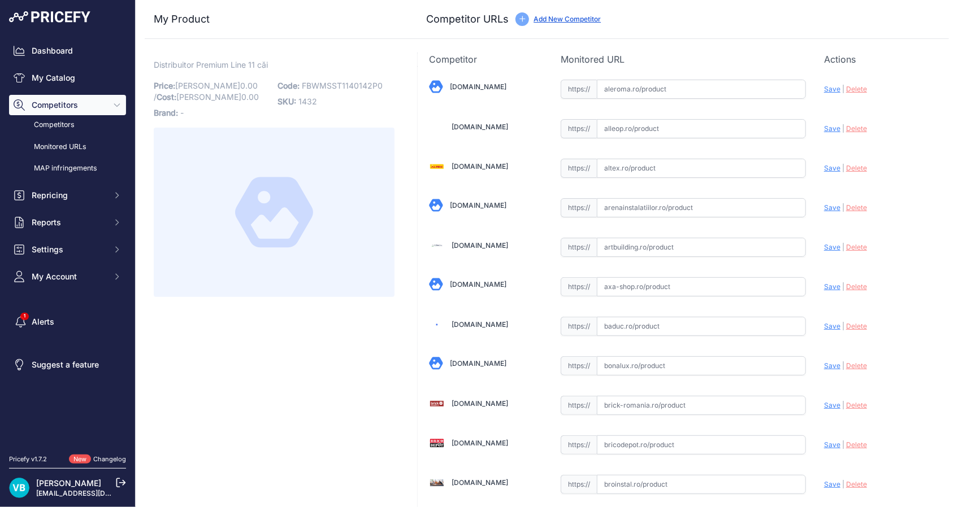
click at [733, 488] on input "text" at bounding box center [701, 484] width 209 height 19
paste input "https://www.roinstalatii.ro/distribuitor-cu-debitmetru-purmo-premium-line-1-cu-…"
type input "https://www.roinstalatii.ro/distribuitor-cu-debitmetru-purmo-premium-line-1-cu-…"
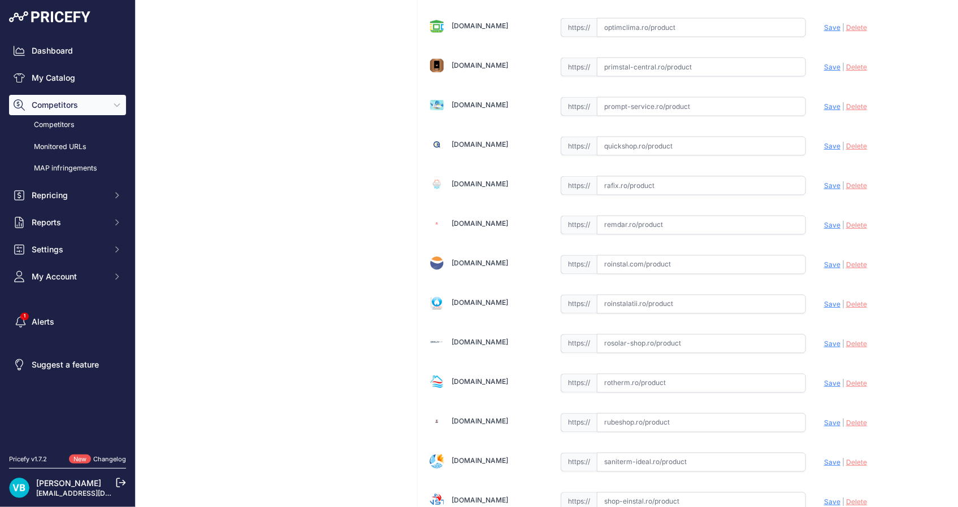
click at [662, 295] on input "text" at bounding box center [701, 304] width 209 height 19
paste input "https://www.roinstalatii.ro/distribuitor-cu-debitmetru-purmo-premium-line-1-cu-…"
click at [824, 300] on span "Save" at bounding box center [832, 304] width 16 height 8
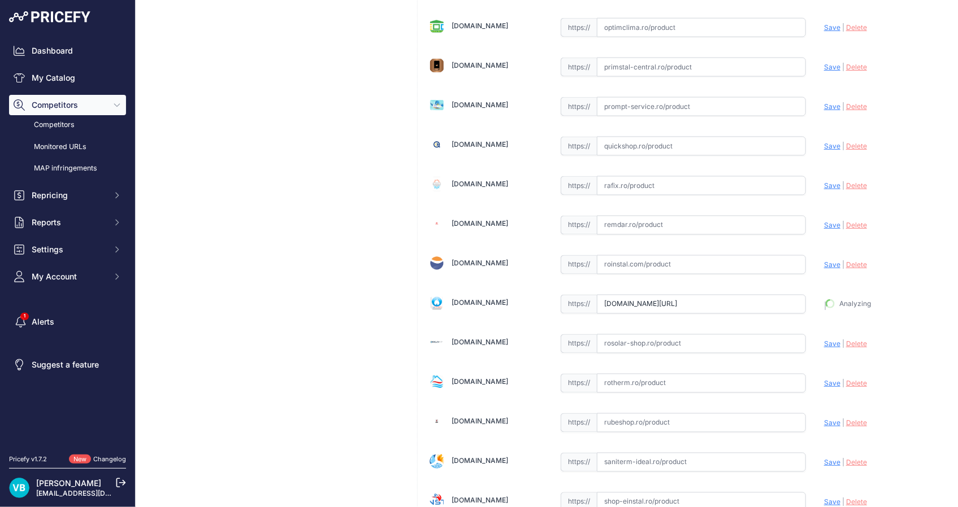
type input "https://www.roinstalatii.ro/distribuitor-cu-debitmetru-purmo-premium-line-1-cu-…"
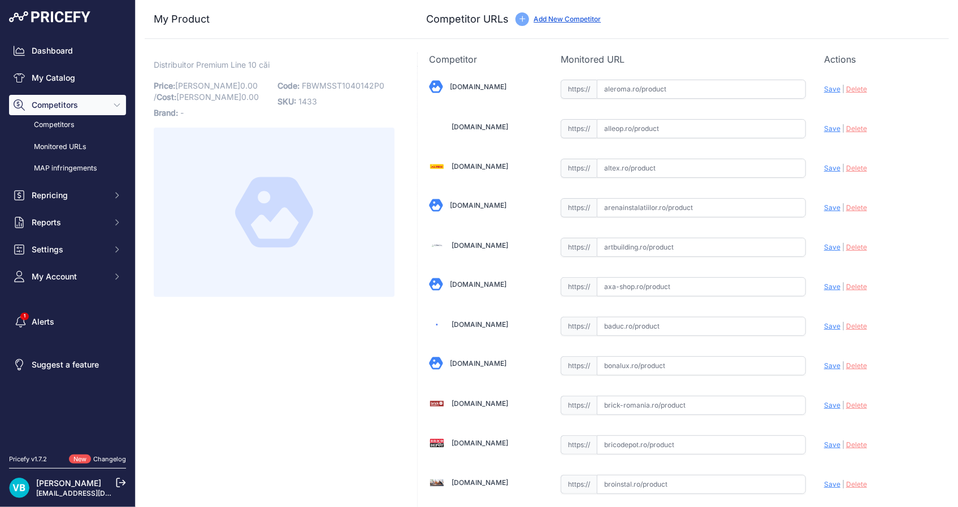
drag, startPoint x: 276, startPoint y: 446, endPoint x: 291, endPoint y: 429, distance: 22.4
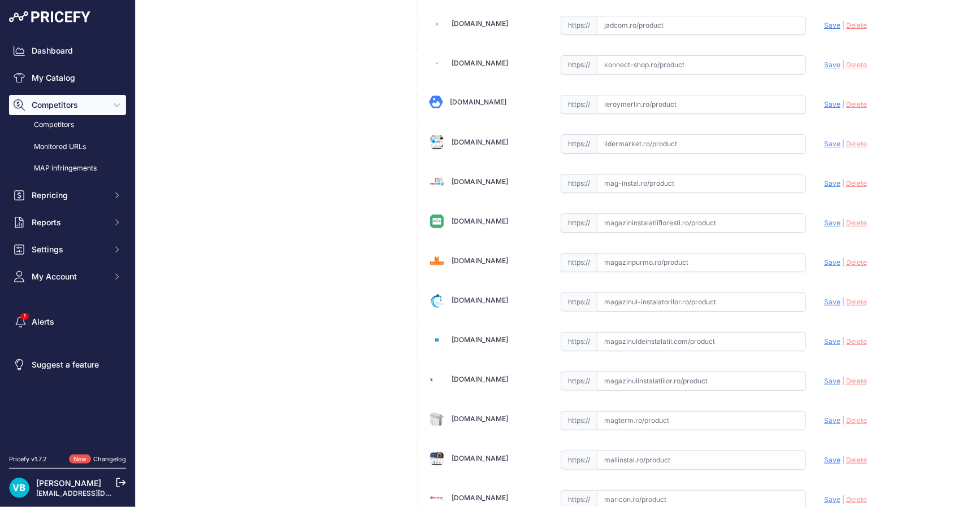
click at [694, 253] on input "text" at bounding box center [701, 262] width 209 height 19
paste input "[URL][DOMAIN_NAME]"
click at [824, 258] on span "Save" at bounding box center [832, 262] width 16 height 8
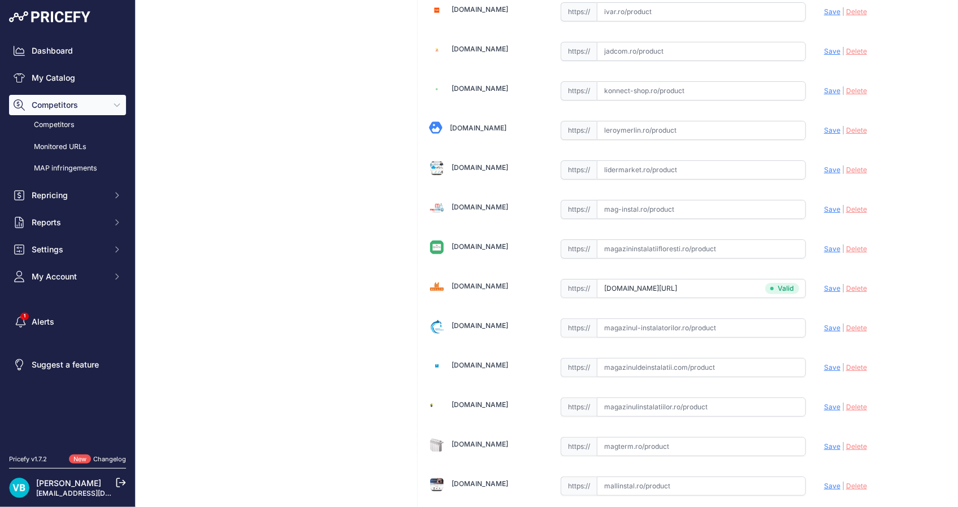
type input "https://www.magazinpurmo.ro/distribuitor-din-inox-cu-10-circuite-cu-debitmetre-…"
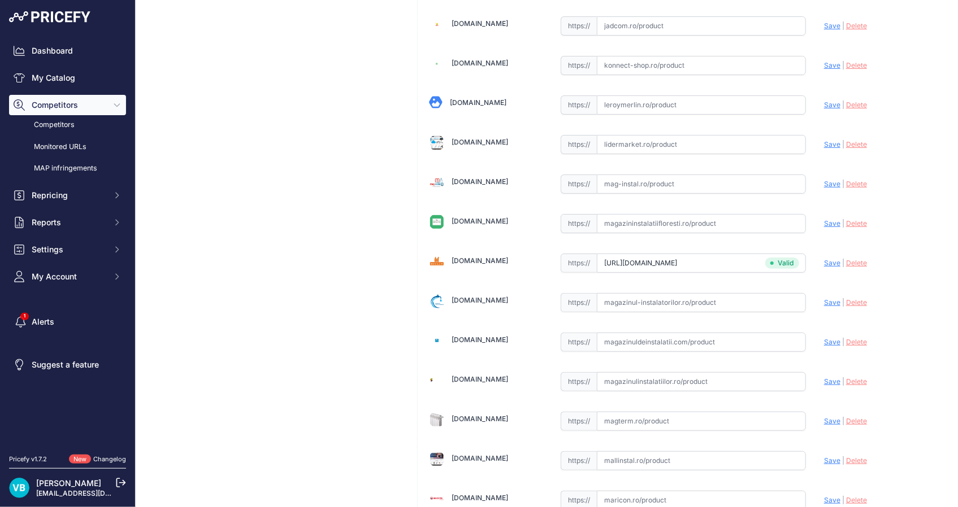
drag, startPoint x: 339, startPoint y: 255, endPoint x: 517, endPoint y: 215, distance: 182.6
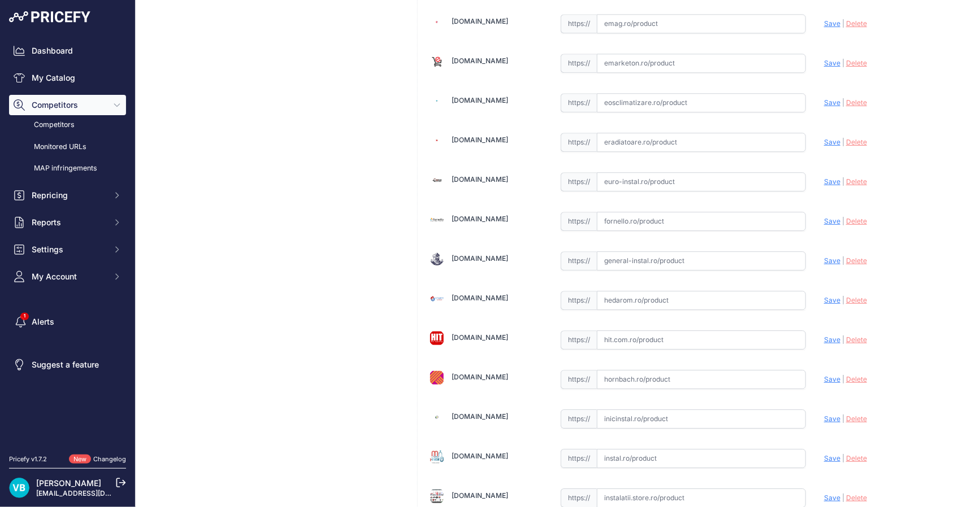
scroll to position [1411, 0]
click at [743, 253] on input "text" at bounding box center [701, 260] width 209 height 19
paste input "https://www.magazinpurmo.ro/distribuitor-din-inox-cu-10-circuite-cu-debitmetre-…"
type input "www.magazinpurmo.ro/distribuitor-din-inox-cu-10-circuite-cu-debitmetre-si-robin…"
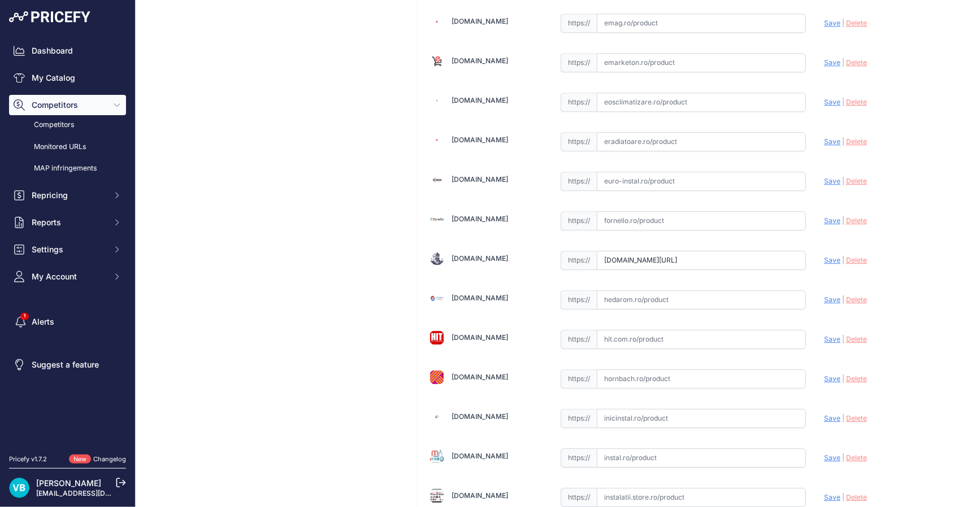
click at [824, 256] on span "Save" at bounding box center [832, 260] width 16 height 8
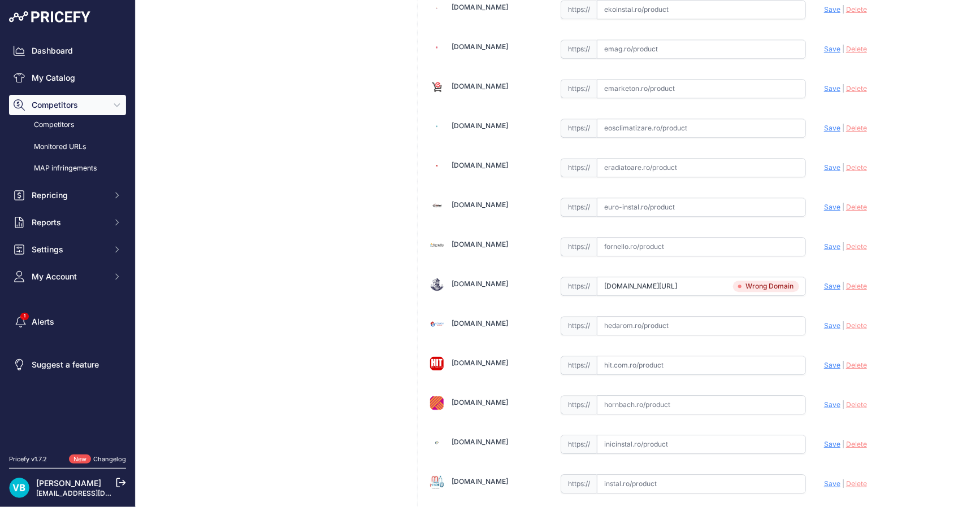
scroll to position [1436, 0]
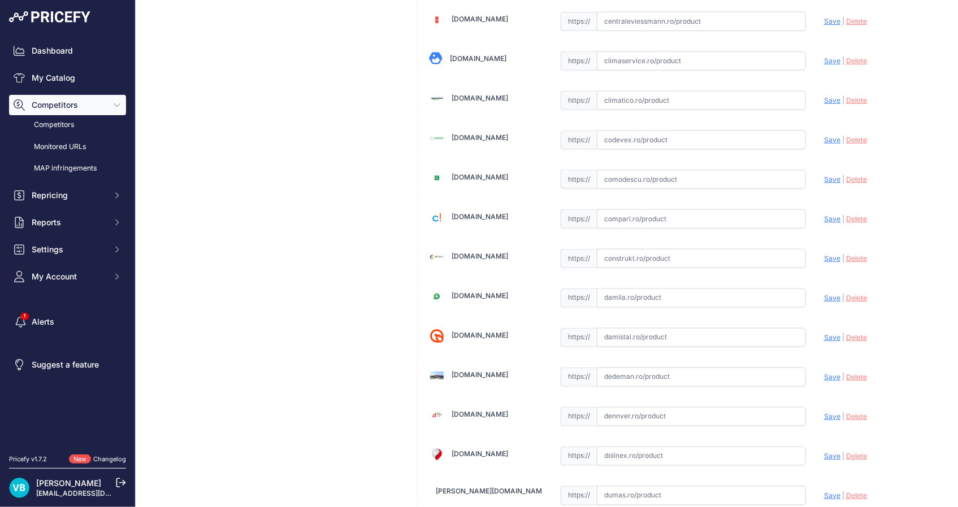
click at [744, 250] on input "text" at bounding box center [701, 258] width 209 height 19
paste input "https://www.magazinpurmo.ro/distribuitor-din-inox-cu-10-circuite-cu-debitmetre-…"
type input "www.magazinpurmo.ro/distribuitor-din-inox-cu-10-circuite-cu-debitmetre-si-robin…"
click at [828, 254] on span "Save" at bounding box center [832, 258] width 16 height 8
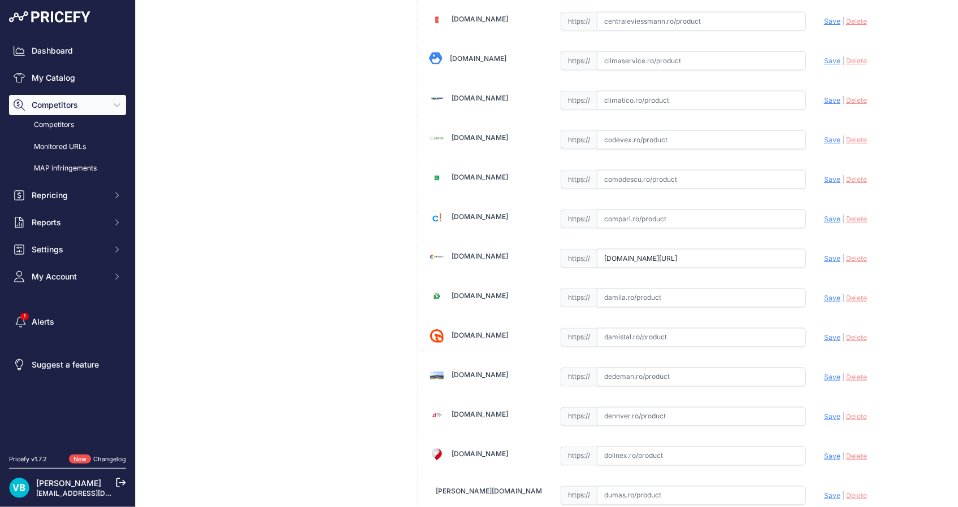
scroll to position [0, 0]
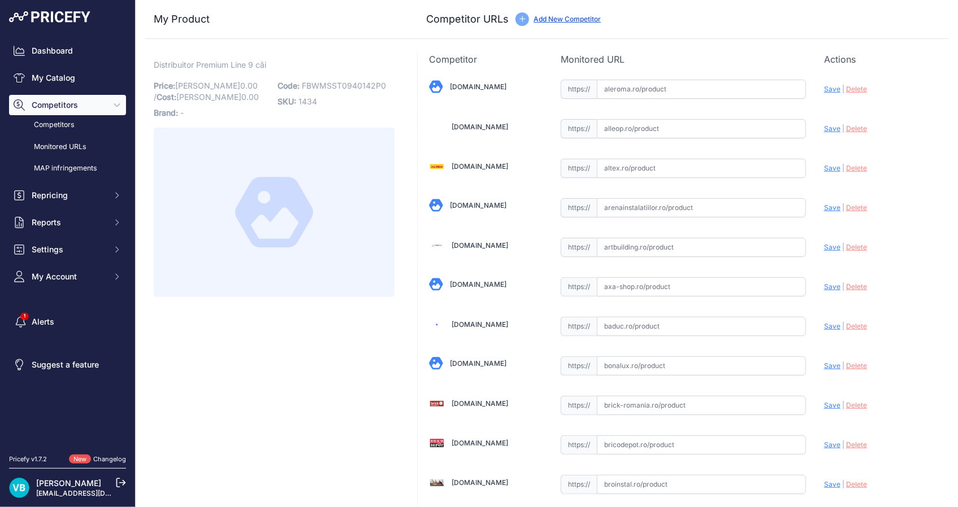
scroll to position [2081, 0]
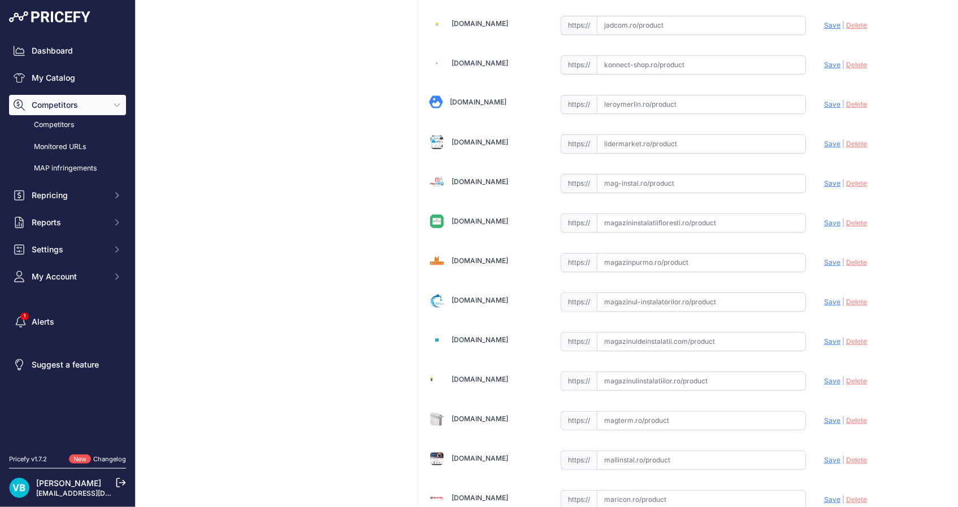
click at [733, 260] on input "text" at bounding box center [701, 262] width 209 height 19
paste input "[URL][DOMAIN_NAME]"
click at [824, 259] on span "Save" at bounding box center [832, 262] width 16 height 8
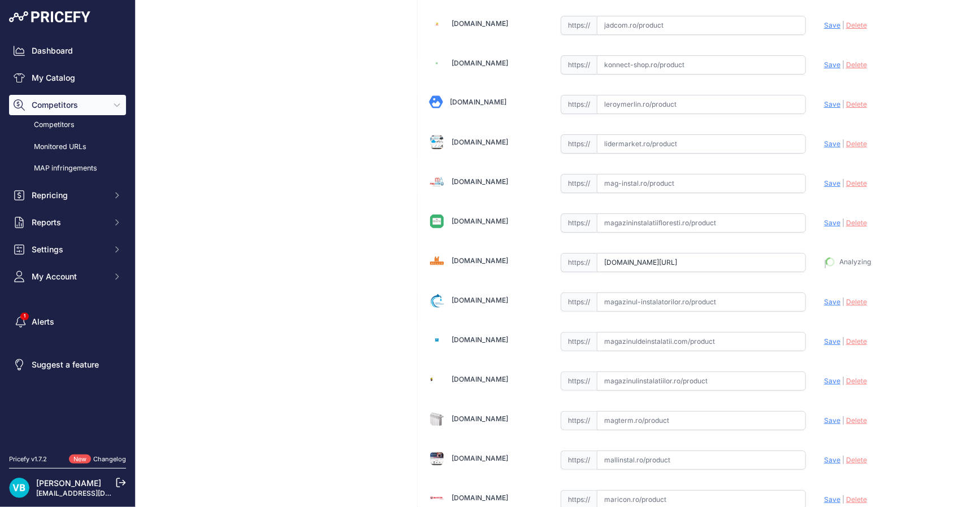
type input "[URL][DOMAIN_NAME]"
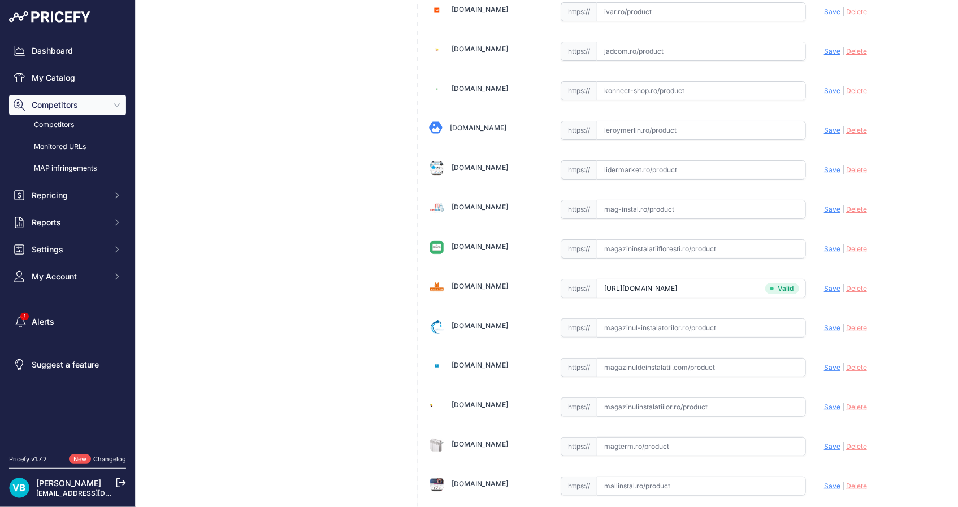
scroll to position [2106, 0]
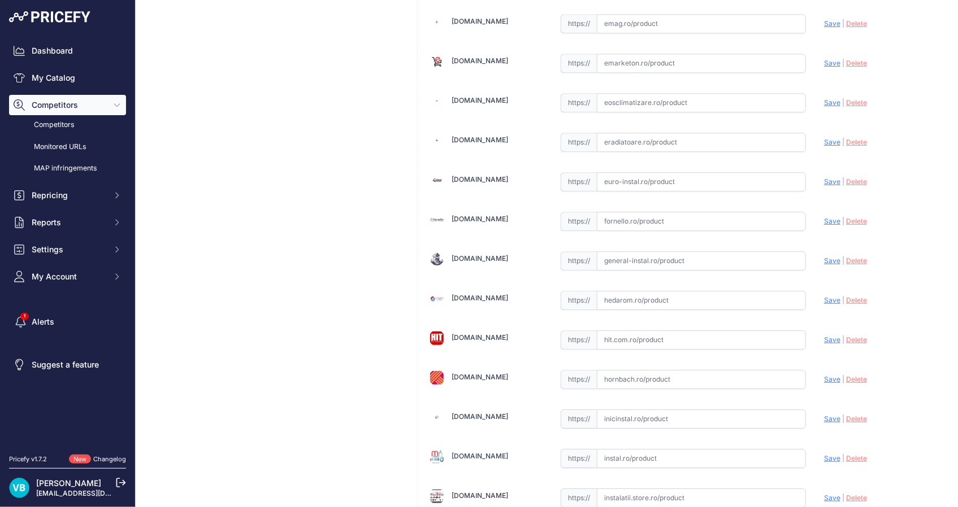
drag, startPoint x: 761, startPoint y: 258, endPoint x: 775, endPoint y: 251, distance: 15.2
click at [761, 258] on input "text" at bounding box center [701, 260] width 209 height 19
paste input "https://www.general-instal.ro/produs/distribuitor-pardoseala-purmo-premium-line…"
click at [825, 257] on span "Save" at bounding box center [832, 261] width 16 height 8
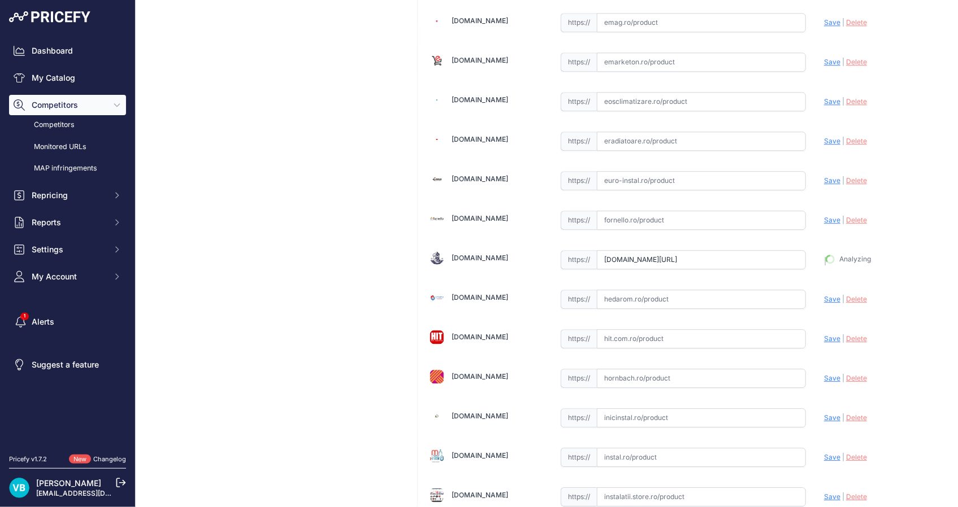
type input "https://www.general-instal.ro/produs/distribuitor-pardoseala-purmo-premium-line…"
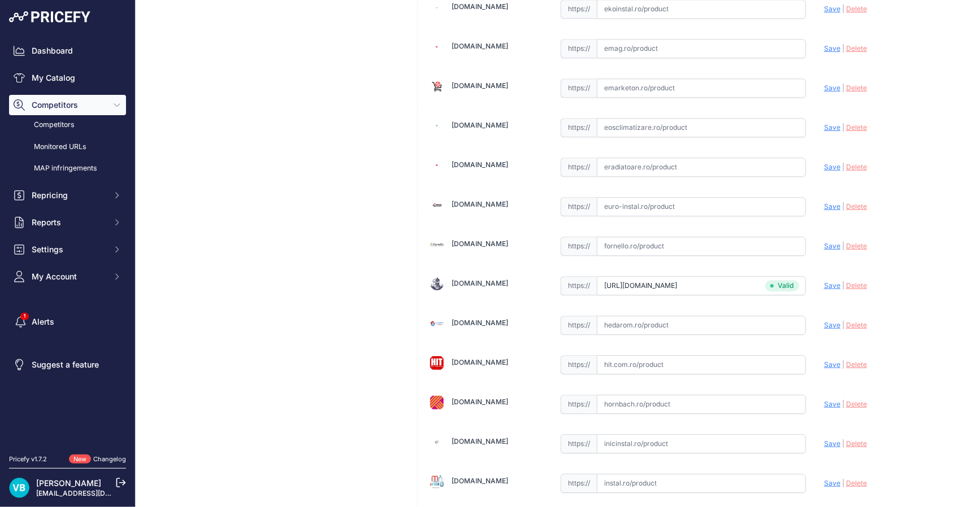
scroll to position [1436, 0]
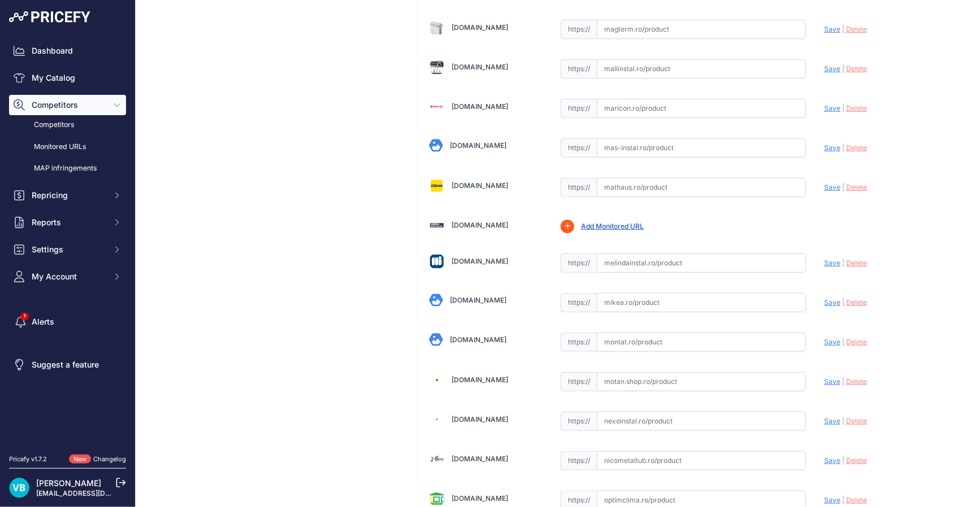
drag, startPoint x: 730, startPoint y: 252, endPoint x: 814, endPoint y: 264, distance: 84.5
click at [734, 254] on input "text" at bounding box center [701, 263] width 209 height 19
paste input "https://www.melindainstal.ro/distribuitor-colector-inox-pardoseala-1-9-cai-purm…"
click at [827, 259] on span "Save" at bounding box center [832, 263] width 16 height 8
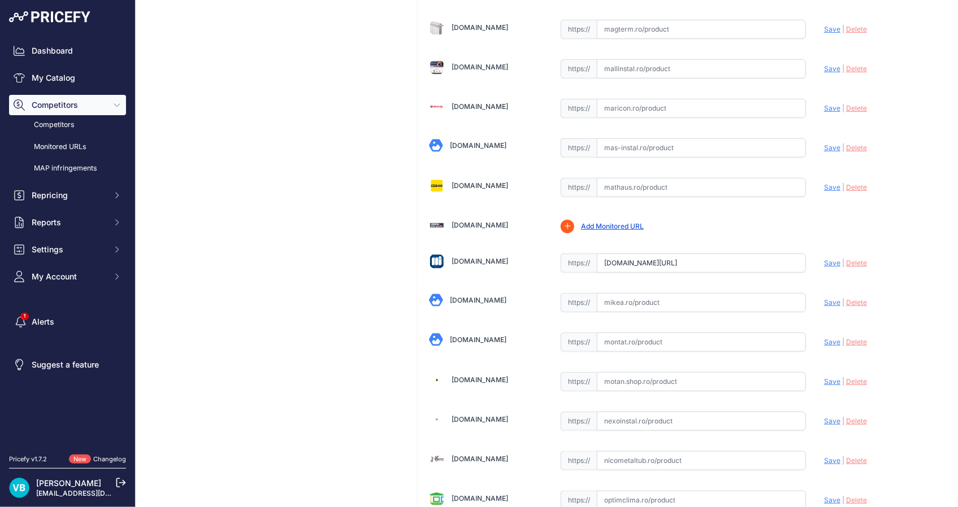
scroll to position [0, 0]
type input "https://www.melindainstal.ro/distribuitor-colector-inox-pardoseala-1-9-cai-purm…"
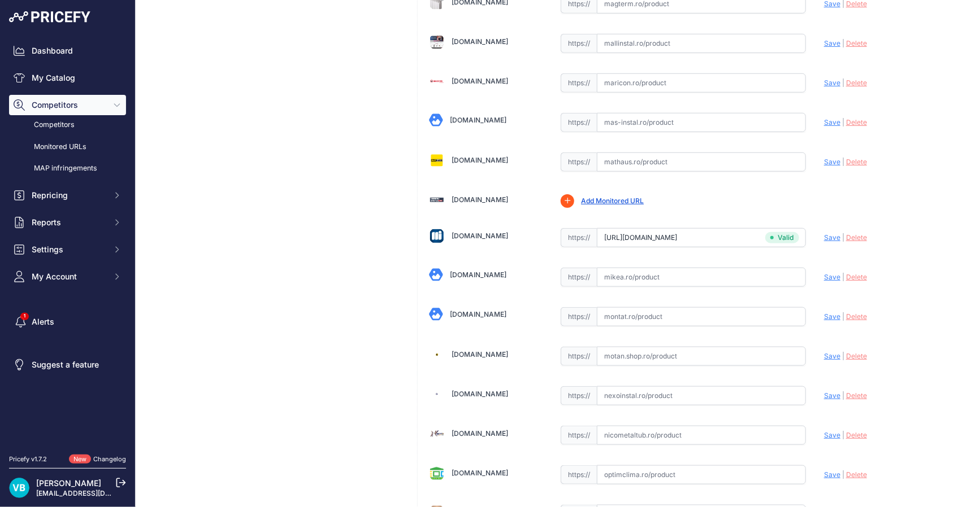
scroll to position [2473, 0]
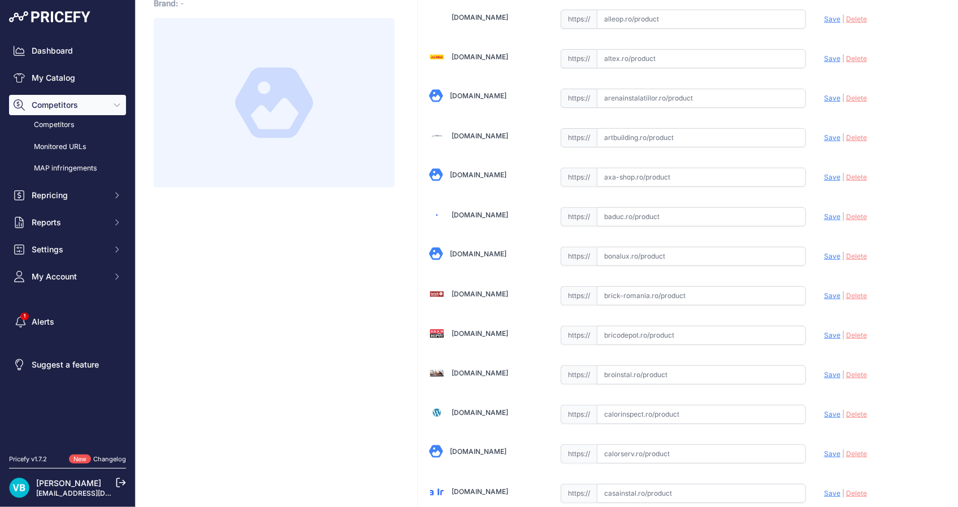
scroll to position [0, 0]
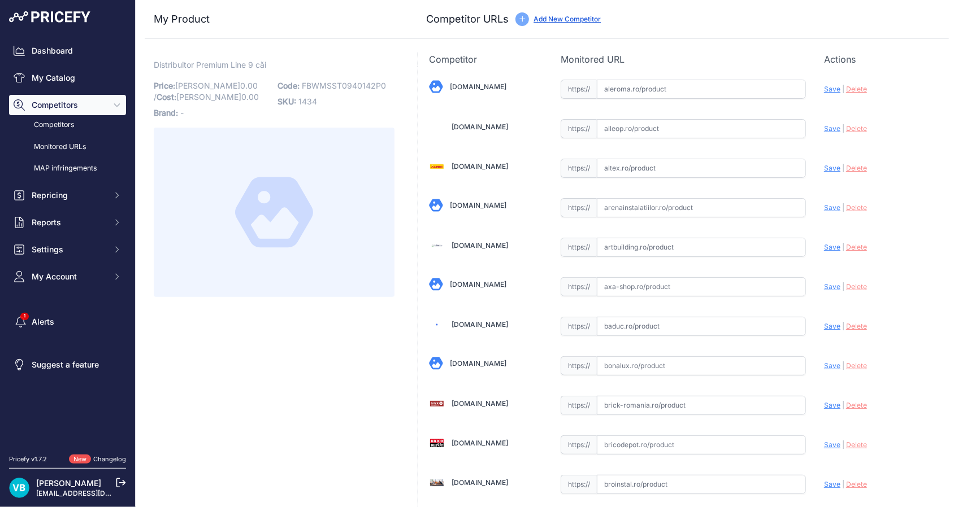
click at [294, 283] on div at bounding box center [274, 213] width 241 height 170
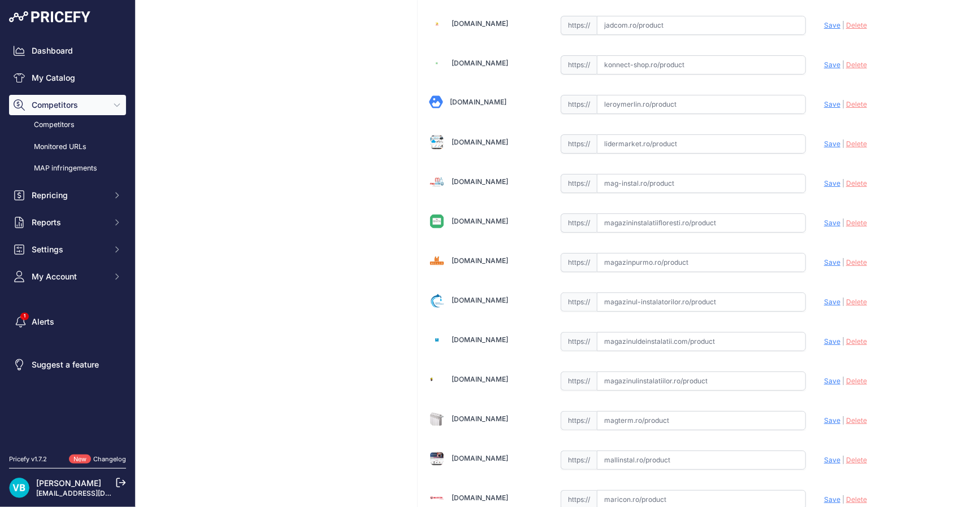
click at [759, 253] on input "text" at bounding box center [701, 262] width 209 height 19
paste input "[URL][DOMAIN_NAME]"
click at [824, 251] on div "Update Profile Save | [GEOGRAPHIC_DATA] Analyzing" at bounding box center [881, 260] width 114 height 18
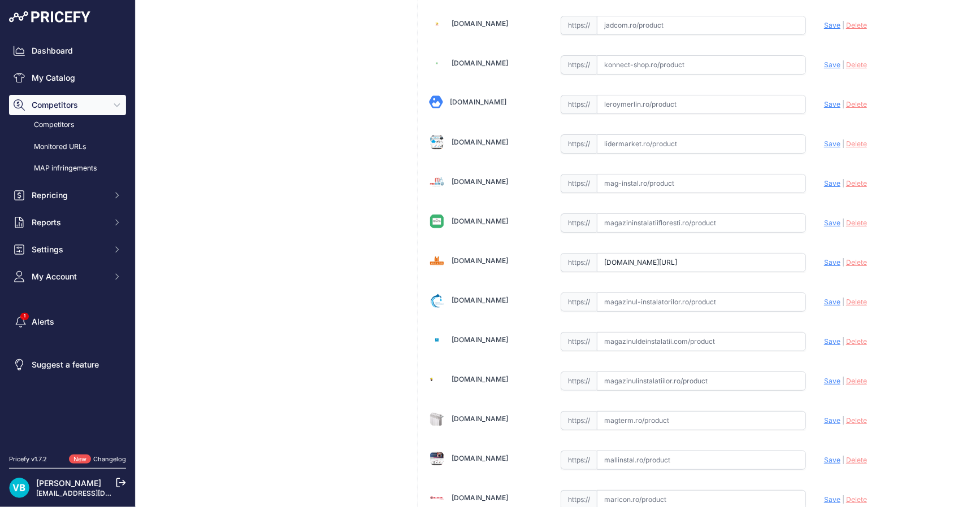
scroll to position [0, 0]
click at [824, 258] on span "Save" at bounding box center [832, 262] width 16 height 8
type input "[URL][DOMAIN_NAME]"
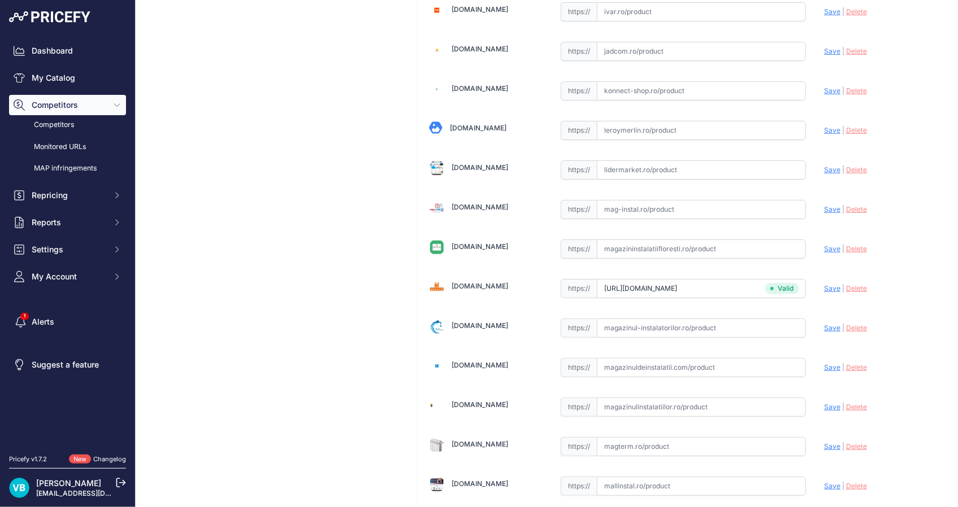
scroll to position [2106, 0]
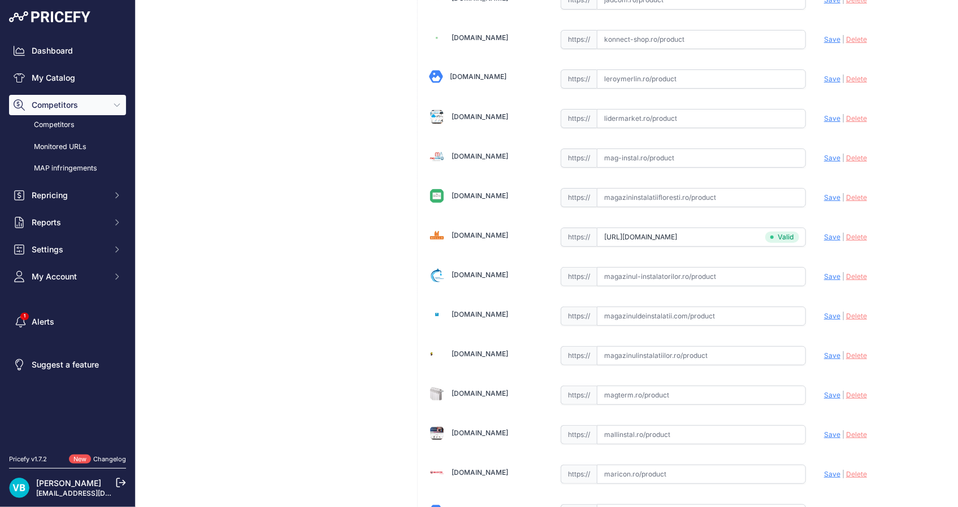
scroll to position [2081, 0]
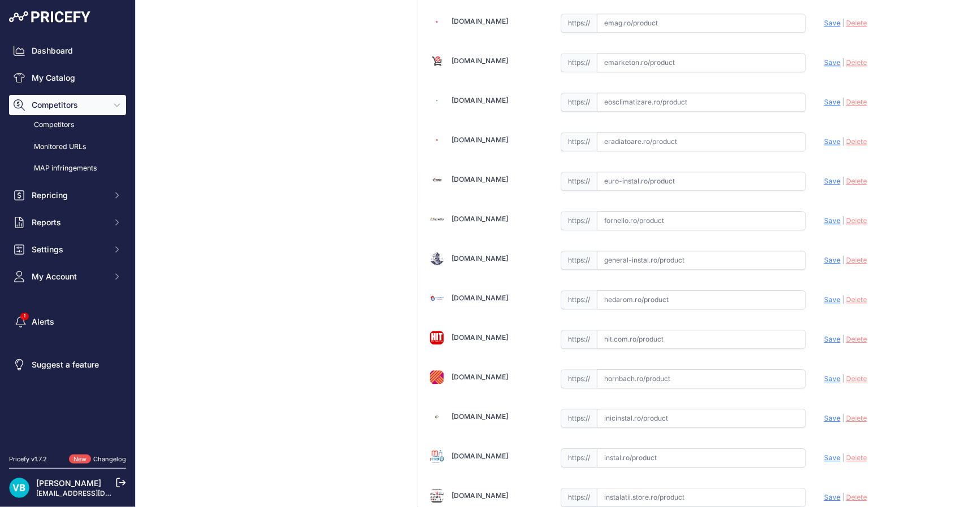
click at [701, 260] on input "text" at bounding box center [701, 260] width 209 height 19
paste input "[URL][DOMAIN_NAME]"
click at [824, 256] on span "Save" at bounding box center [832, 260] width 16 height 8
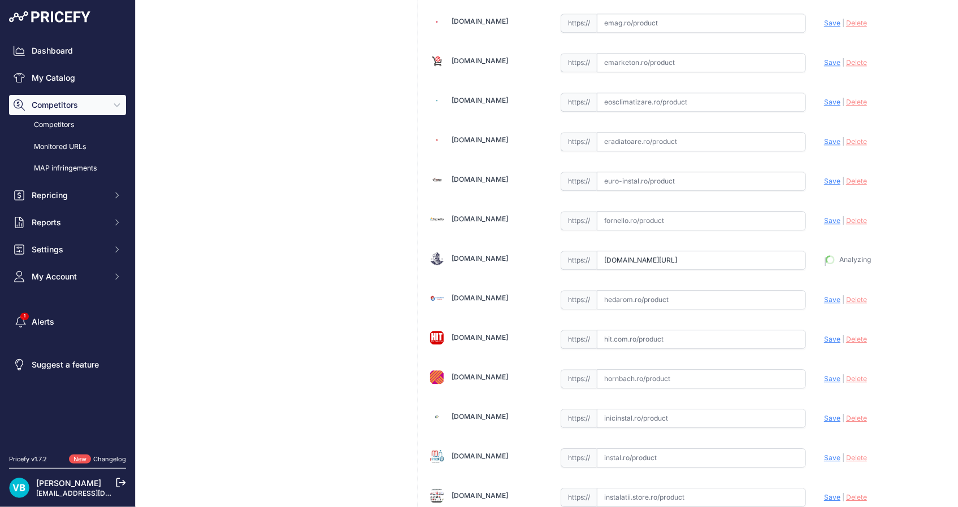
type input "[URL][DOMAIN_NAME]"
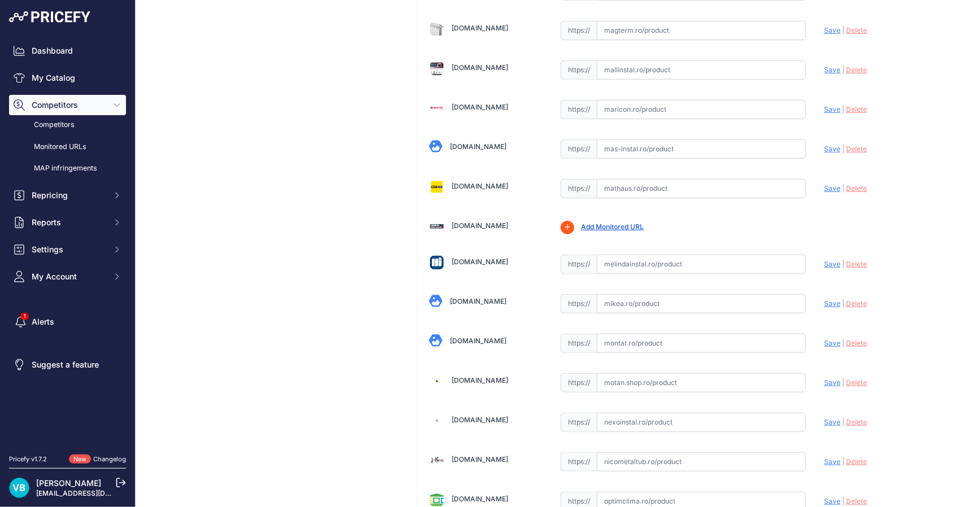
click at [719, 261] on input "text" at bounding box center [701, 264] width 209 height 19
paste input "[URL][DOMAIN_NAME]"
click at [824, 259] on span "Save" at bounding box center [832, 263] width 16 height 8
type input "[URL][DOMAIN_NAME]"
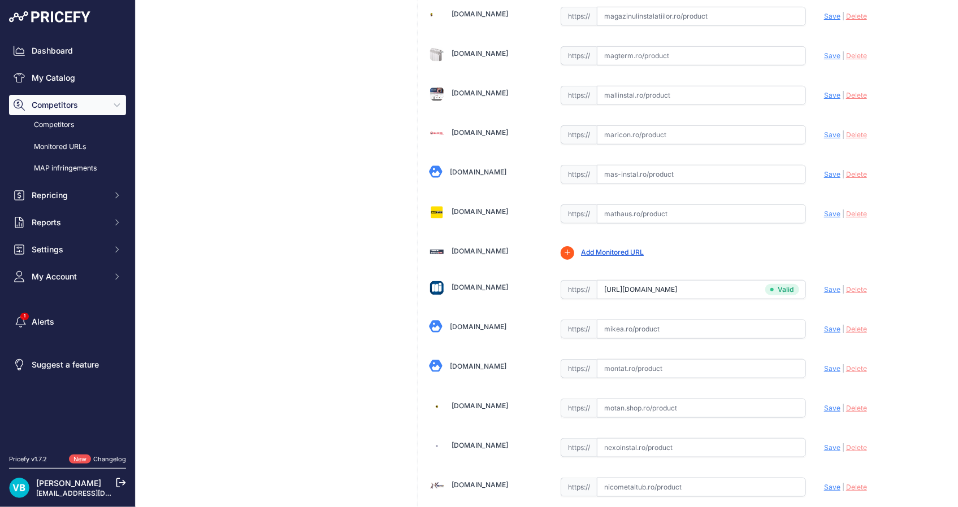
scroll to position [2497, 0]
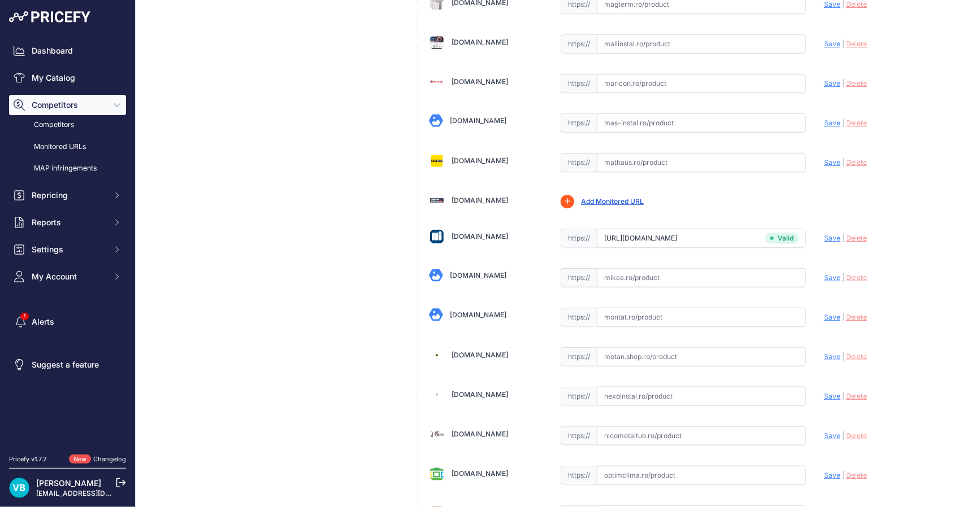
scroll to position [2472, 0]
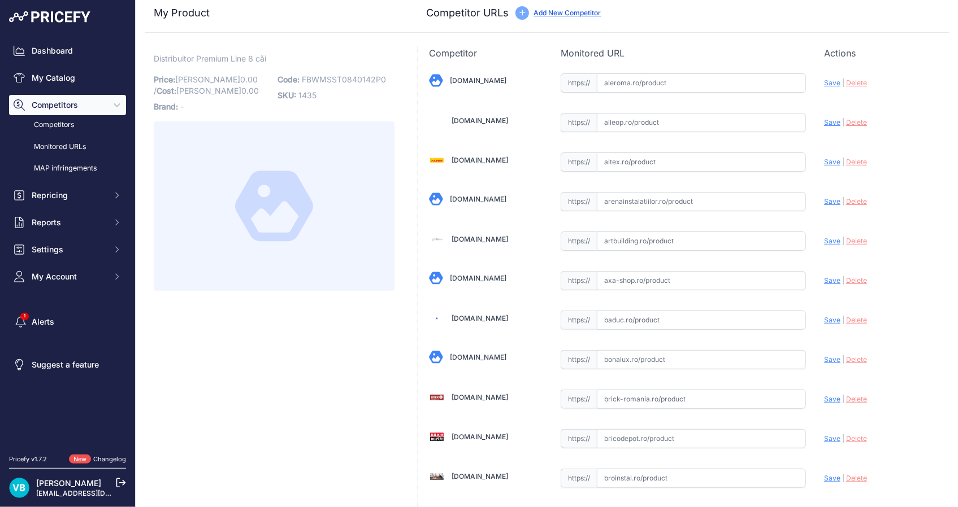
scroll to position [0, 0]
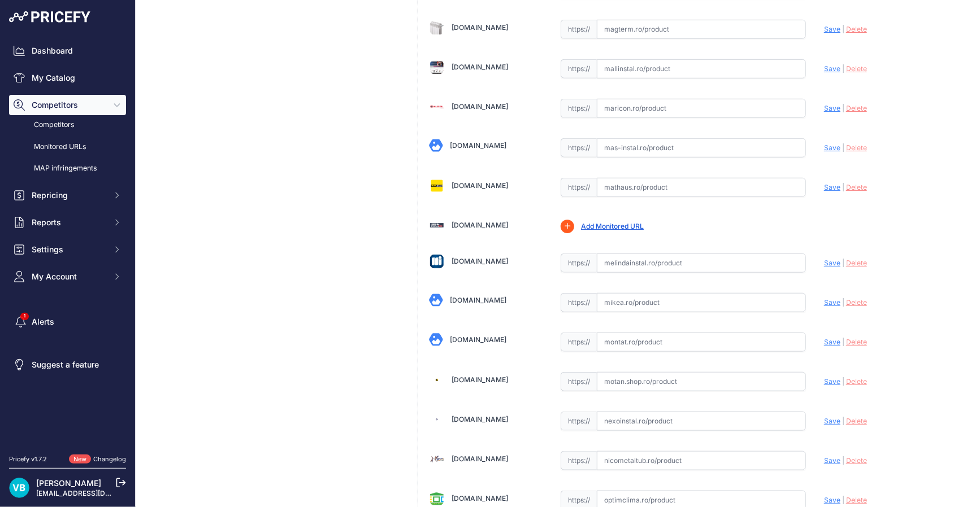
drag, startPoint x: 727, startPoint y: 251, endPoint x: 751, endPoint y: 252, distance: 24.9
click at [728, 254] on input "text" at bounding box center [701, 263] width 209 height 19
paste input "[URL][DOMAIN_NAME]"
click at [824, 259] on span "Save" at bounding box center [832, 263] width 16 height 8
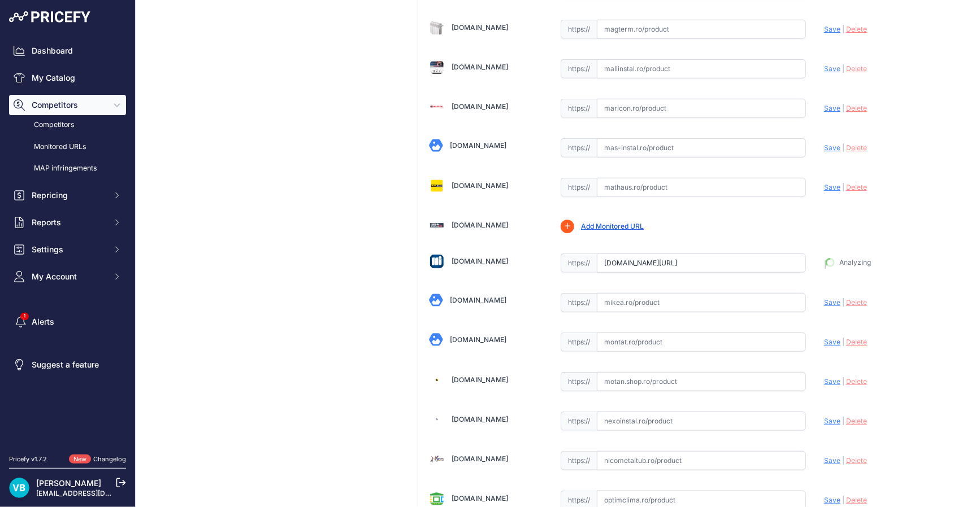
type input "[URL][DOMAIN_NAME]"
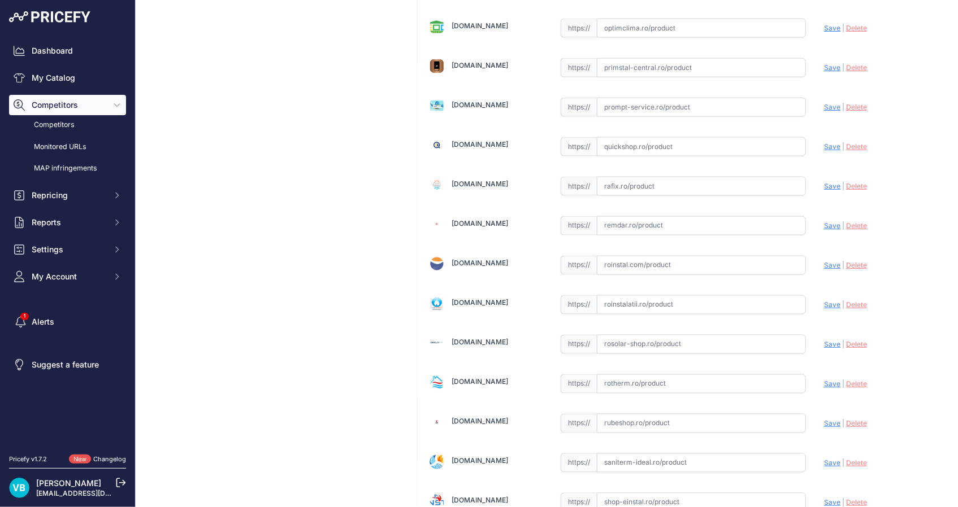
scroll to position [2945, 0]
drag, startPoint x: 737, startPoint y: 285, endPoint x: 740, endPoint y: 295, distance: 10.6
click at [737, 296] on input "text" at bounding box center [701, 305] width 209 height 19
click at [740, 296] on input "text" at bounding box center [701, 305] width 209 height 19
paste input "[URL][DOMAIN_NAME]"
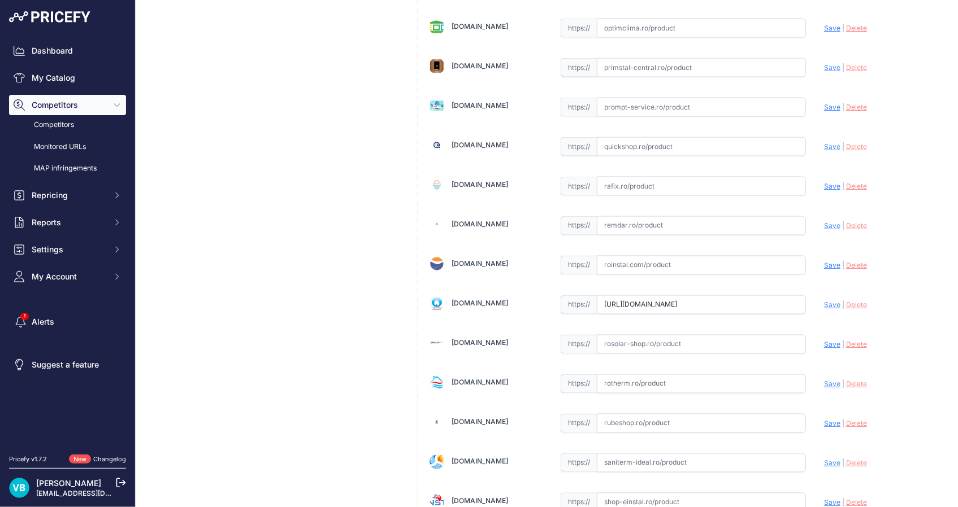
scroll to position [0, 105]
click at [826, 301] on span "Save" at bounding box center [832, 305] width 16 height 8
type input "[URL][DOMAIN_NAME]"
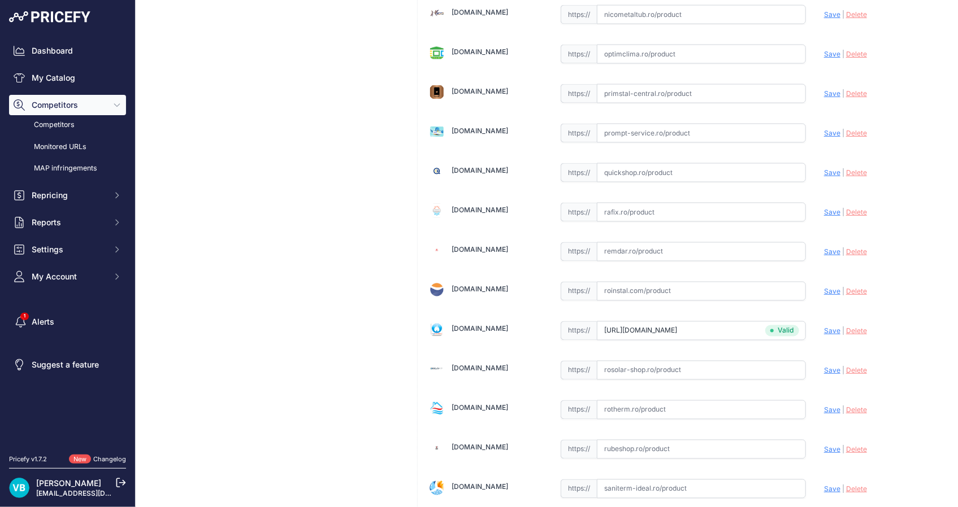
scroll to position [2971, 0]
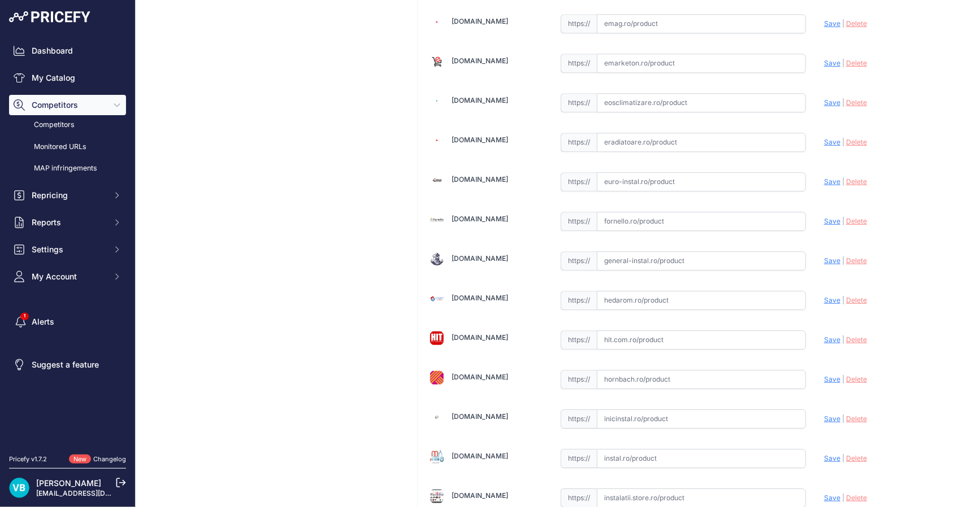
click at [651, 251] on input "text" at bounding box center [701, 260] width 209 height 19
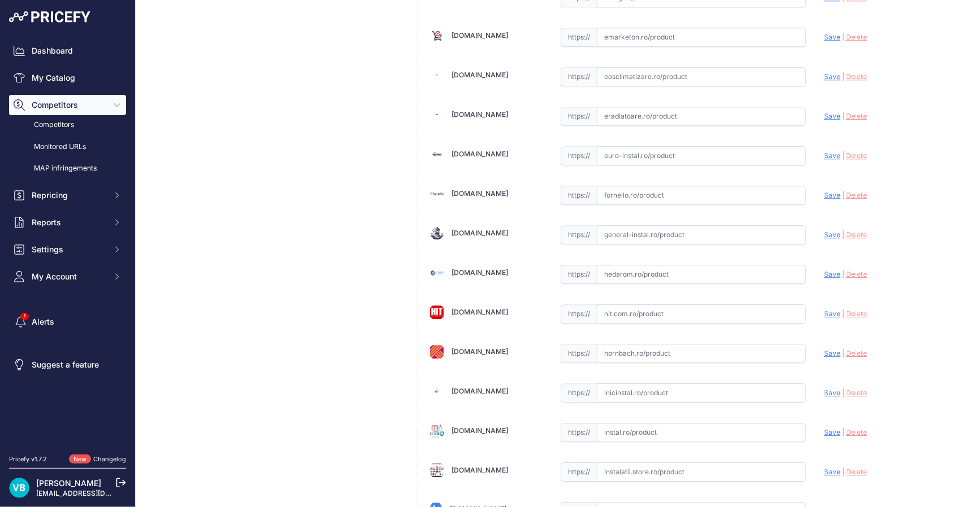
scroll to position [1411, 0]
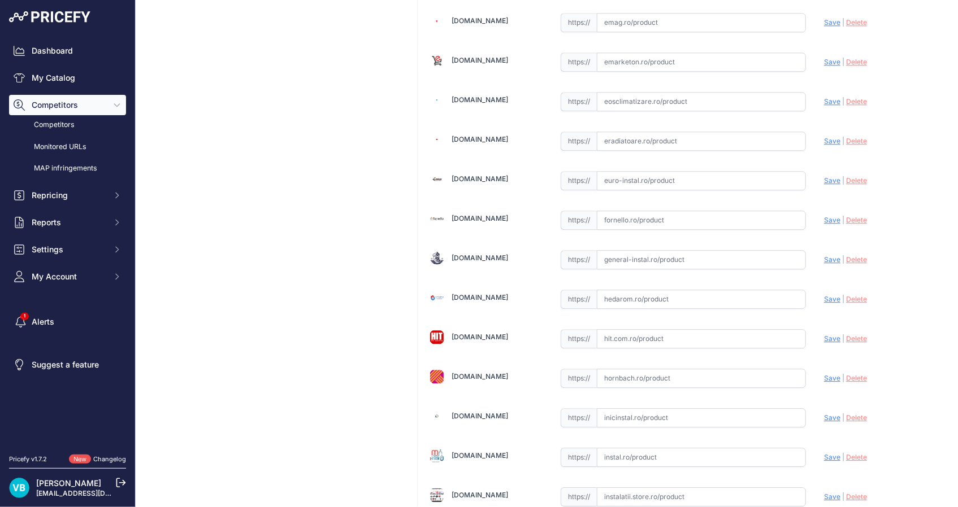
paste input "https://www.general-instal.ro/produs/distribuitor-pardoseala-purmo-premium-line…"
click at [824, 257] on span "Save" at bounding box center [832, 259] width 16 height 8
type input "https://www.general-instal.ro/produs/distribuitor-pardoseala-purmo-premium-line…"
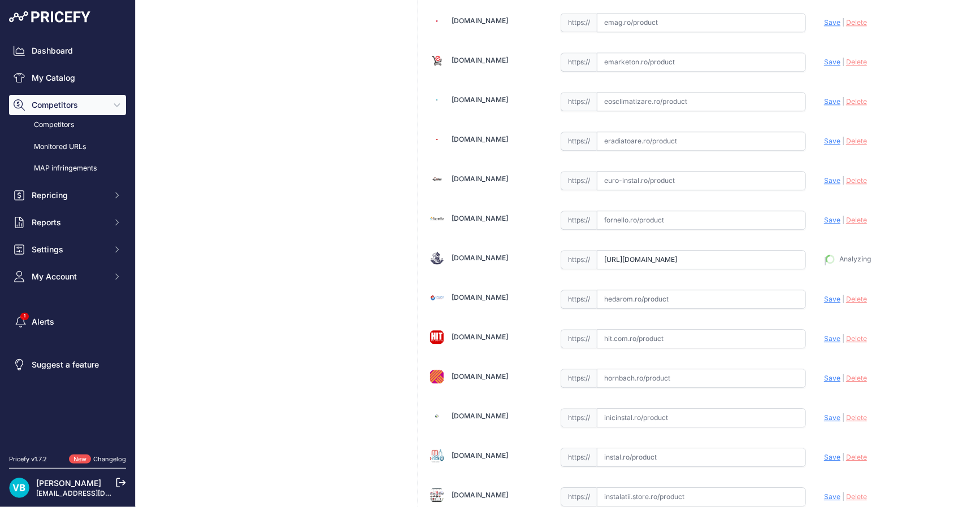
scroll to position [1436, 0]
drag, startPoint x: 387, startPoint y: 153, endPoint x: 364, endPoint y: 155, distance: 23.3
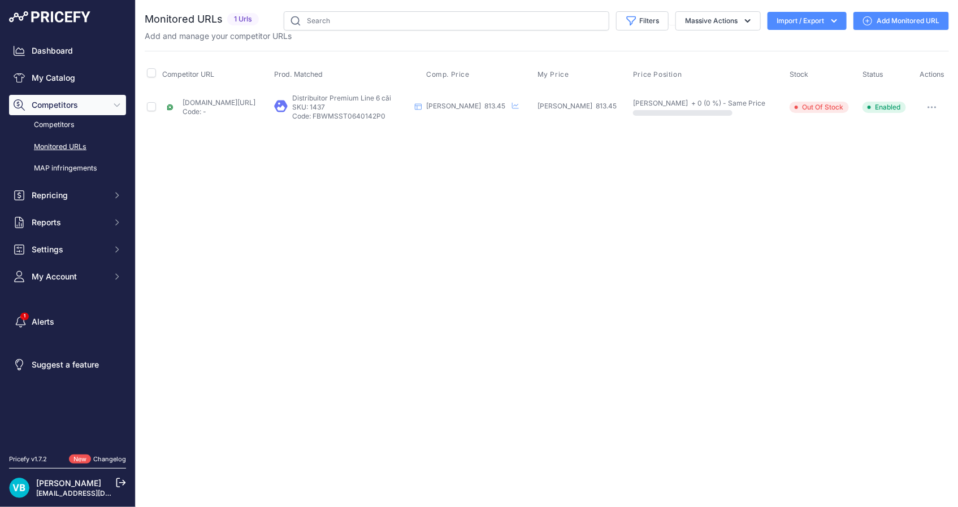
click at [897, 25] on link "Add Monitored URL" at bounding box center [900, 21] width 95 height 18
click at [328, 182] on div "Close You are not connected to the internet." at bounding box center [547, 253] width 822 height 507
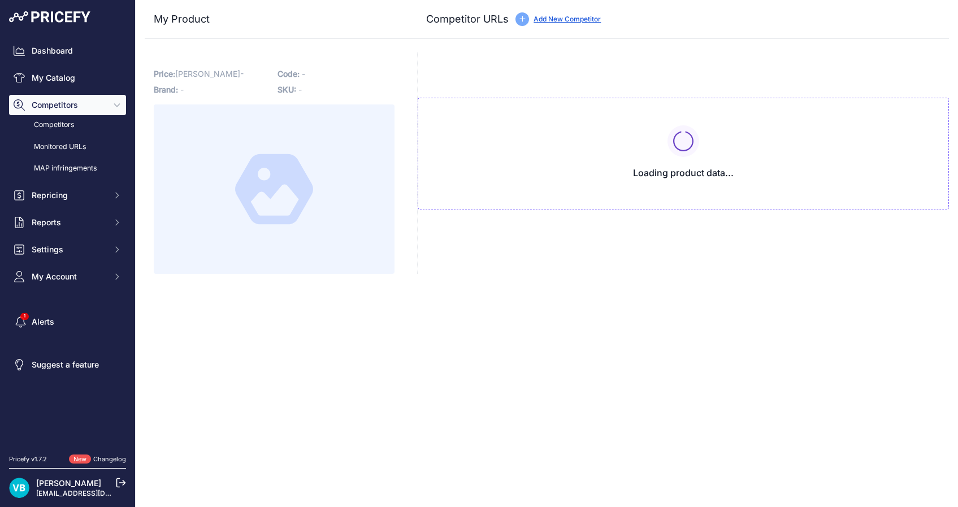
type input "[DOMAIN_NAME][URL]"
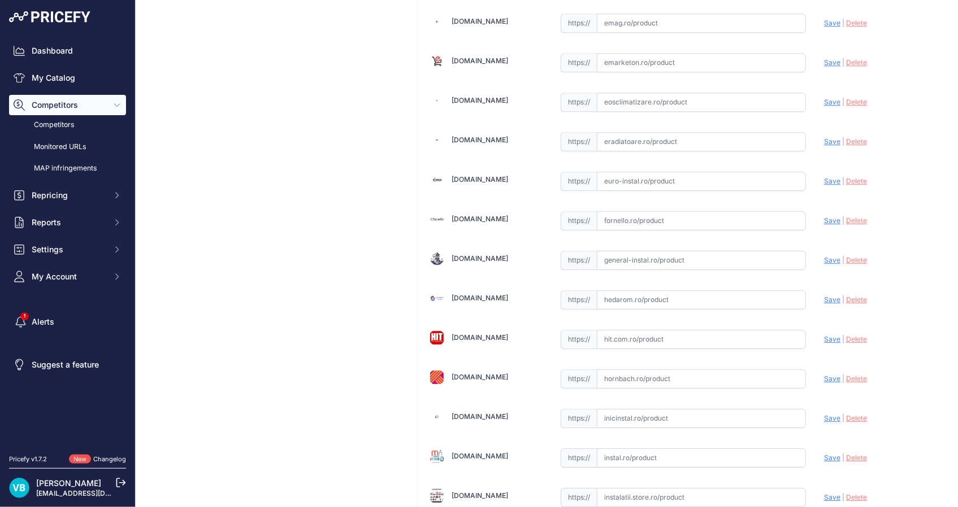
drag, startPoint x: 657, startPoint y: 258, endPoint x: 790, endPoint y: 241, distance: 133.9
click at [658, 258] on input "text" at bounding box center [701, 260] width 209 height 19
paste input "https://www.general-instal.ro/produs/distribuitor-pardoseala-purmo-premium-line…"
click at [824, 251] on div "Update Profile Save | Delete Analyzing" at bounding box center [881, 258] width 114 height 18
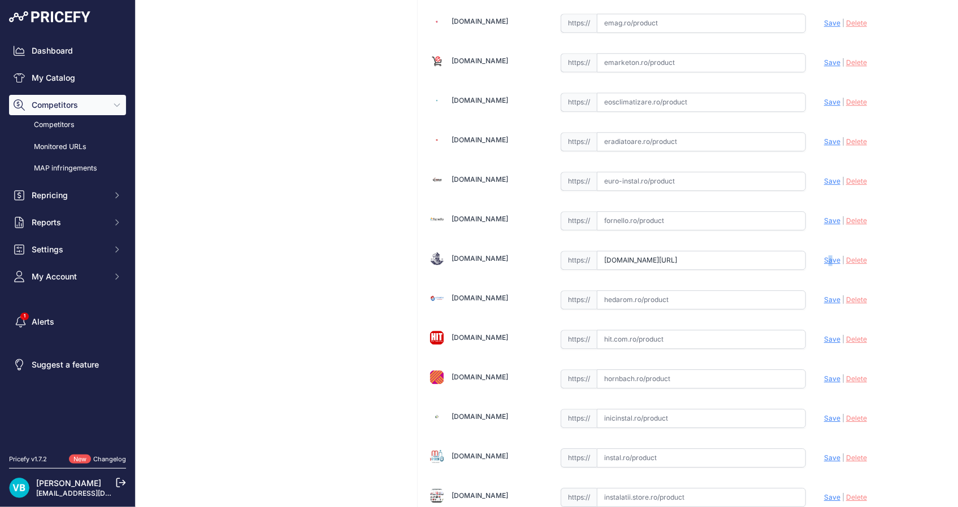
click at [825, 256] on span "Save" at bounding box center [832, 260] width 16 height 8
type input "https://www.general-instal.ro/produs/distribuitor-pardoseala-purmo-premium-line…"
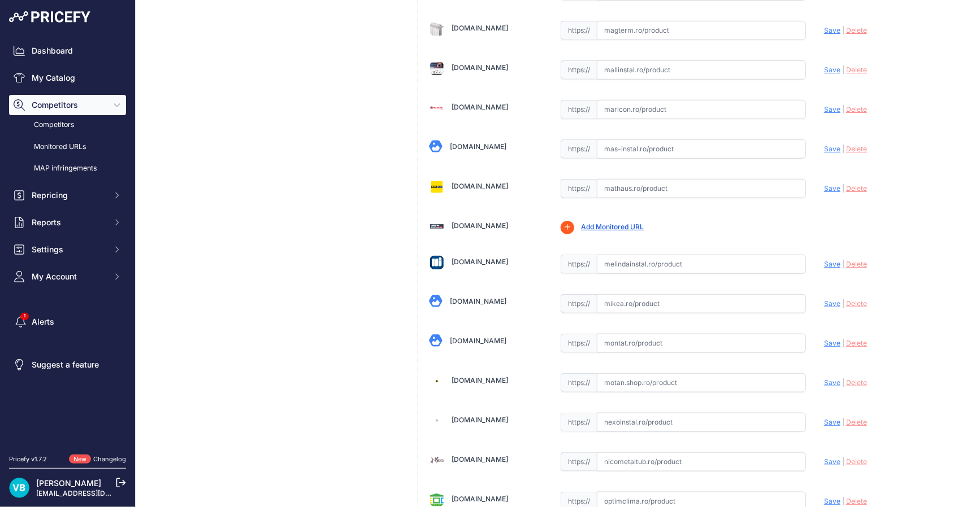
scroll to position [2472, 0]
click at [676, 255] on input "text" at bounding box center [701, 263] width 209 height 19
paste input "https://www.melindainstal.ro/distribuitor-colector-inox-pardoseala-1-6-cai-purm…"
click at [832, 259] on span "Save" at bounding box center [832, 263] width 16 height 8
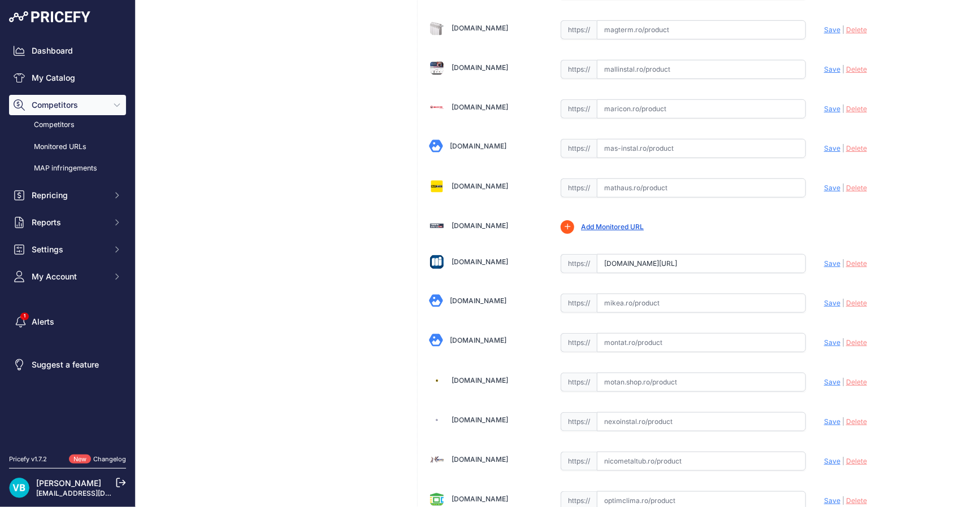
scroll to position [0, 0]
type input "https://www.melindainstal.ro/distribuitor-colector-inox-pardoseala-1-6-cai-purm…"
drag, startPoint x: 377, startPoint y: 265, endPoint x: 678, endPoint y: 242, distance: 301.4
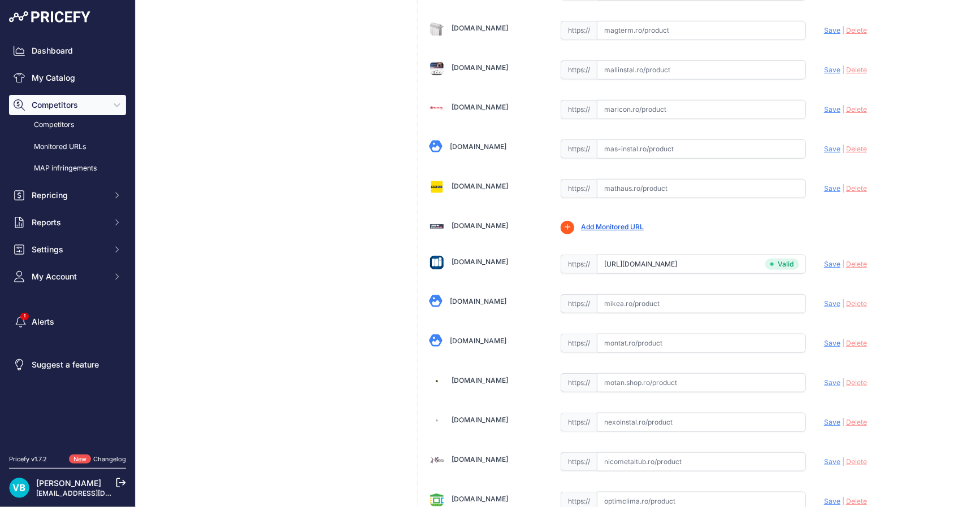
drag, startPoint x: 289, startPoint y: 283, endPoint x: 337, endPoint y: 272, distance: 49.2
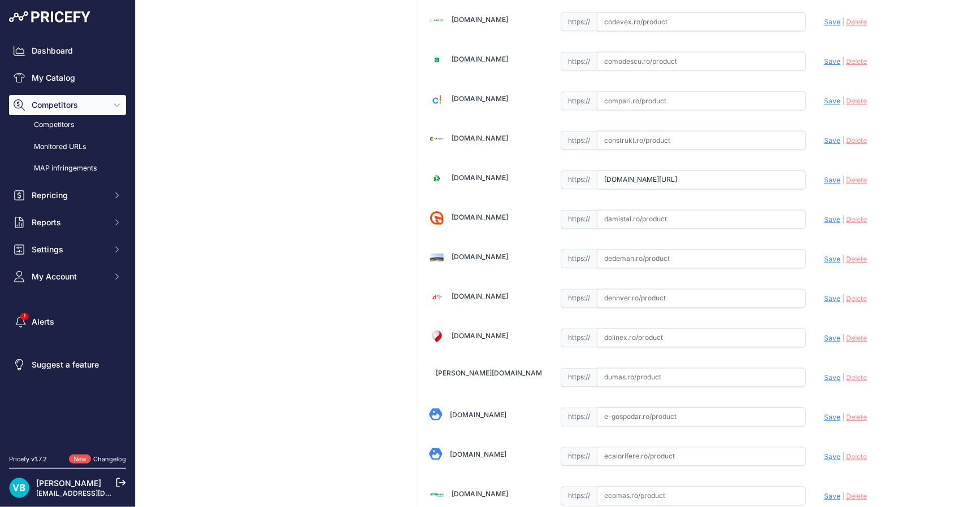
scroll to position [859, 0]
drag, startPoint x: 702, startPoint y: 243, endPoint x: 720, endPoint y: 260, distance: 25.2
click at [702, 247] on div "https:// Valid" at bounding box center [683, 257] width 245 height 21
drag, startPoint x: 722, startPoint y: 260, endPoint x: 776, endPoint y: 259, distance: 53.7
click at [723, 260] on input "text" at bounding box center [701, 258] width 209 height 19
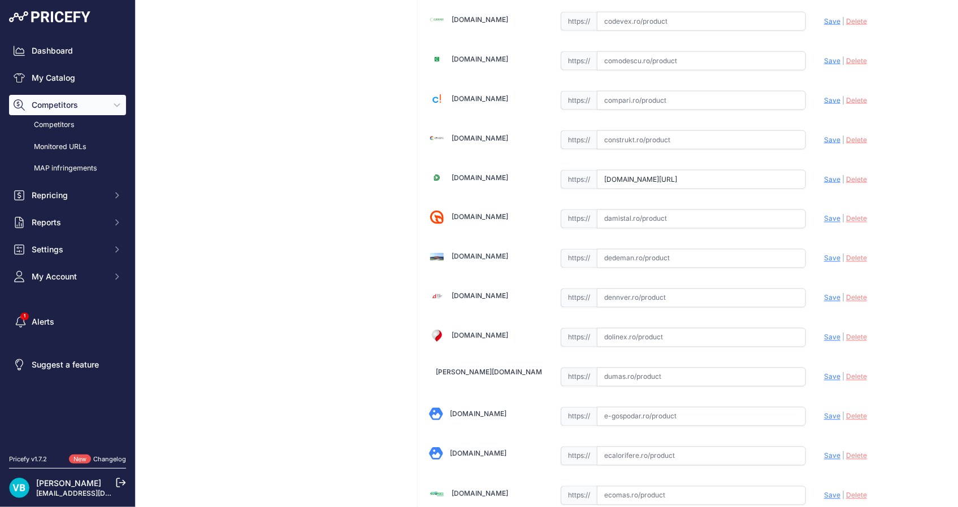
paste input "https://www.dedeman.ro/ro/distribuitor-incalzire-pardoseala-cu-debitmetre-purmo…"
click at [824, 257] on span "Save" at bounding box center [832, 258] width 16 height 8
type input "https://www.dedeman.ro/ro/distribuitor-incalzire-pardoseala-cu-debitmetre-purmo…"
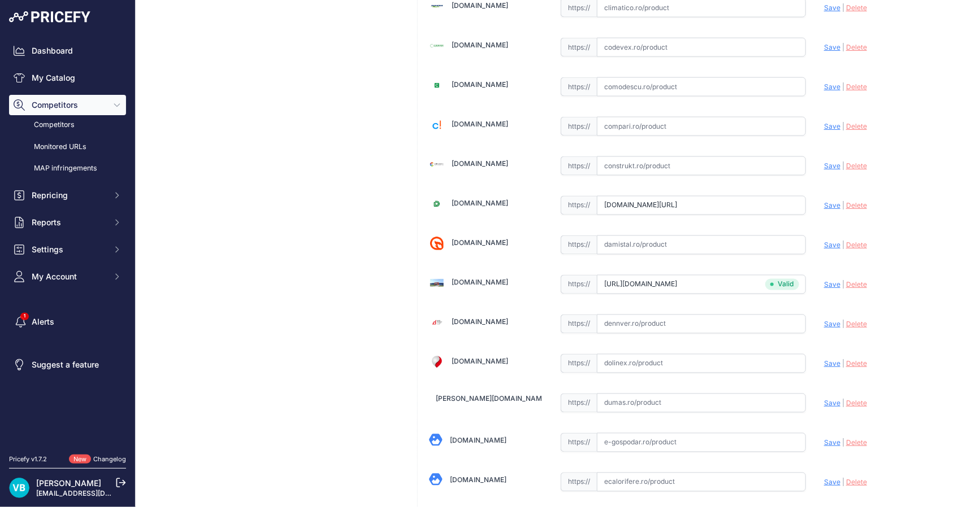
scroll to position [884, 0]
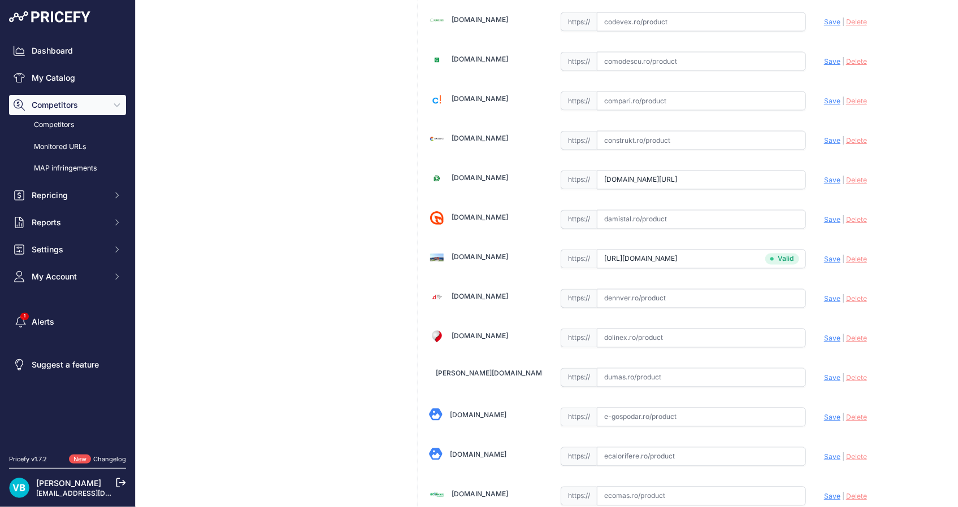
click at [430, 223] on div "[DOMAIN_NAME]" at bounding box center [486, 218] width 114 height 21
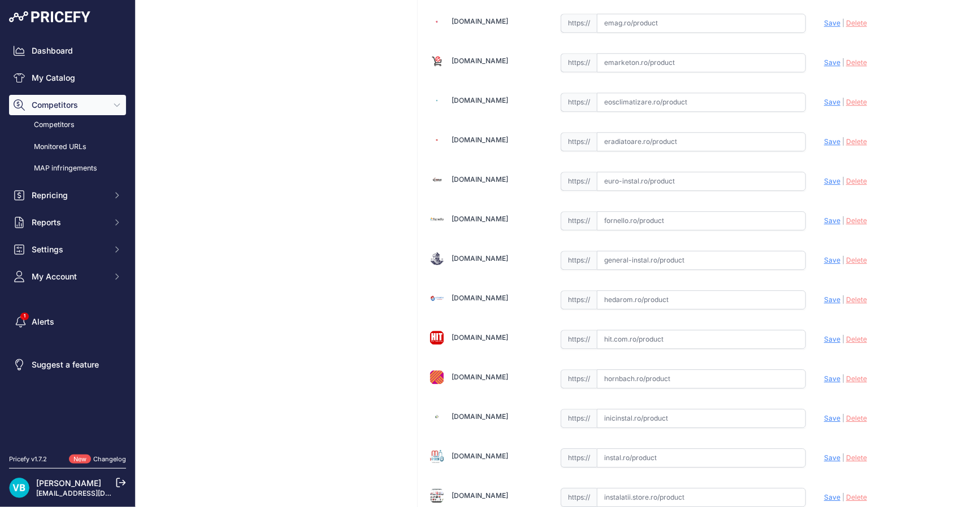
click at [730, 252] on input "text" at bounding box center [701, 260] width 209 height 19
paste input "[URL][DOMAIN_NAME]"
click at [824, 256] on span "Save" at bounding box center [832, 260] width 16 height 8
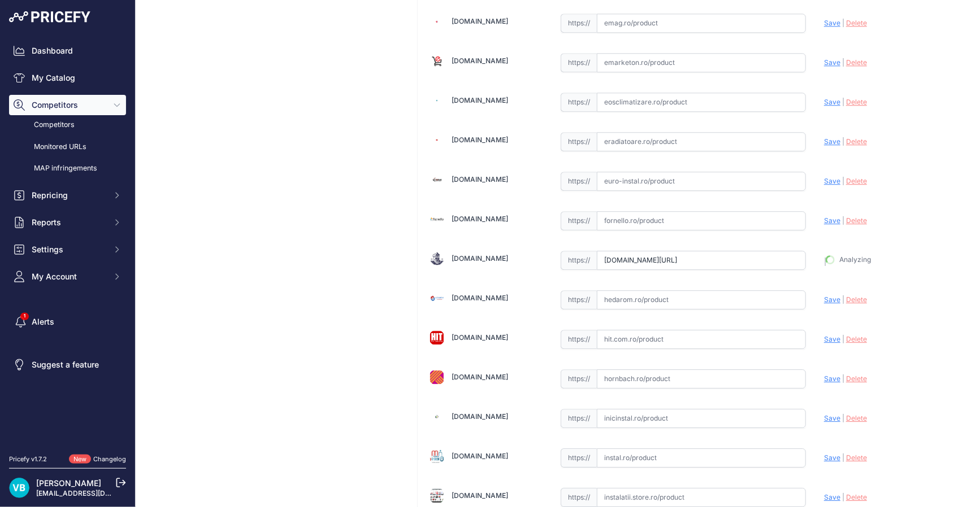
type input "[URL][DOMAIN_NAME]"
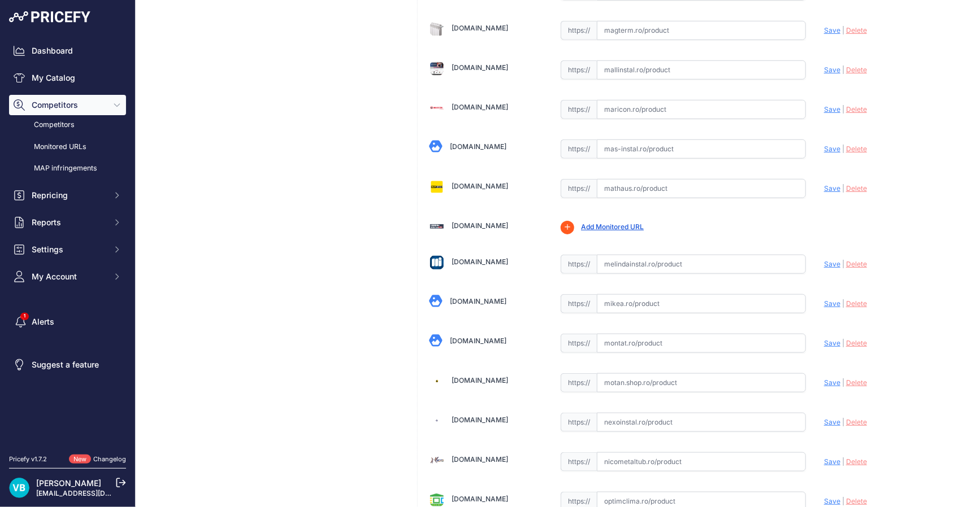
scroll to position [2472, 0]
click at [695, 252] on div "https:// Valid" at bounding box center [683, 262] width 245 height 21
drag, startPoint x: 704, startPoint y: 254, endPoint x: 790, endPoint y: 257, distance: 86.5
click at [705, 254] on input "text" at bounding box center [701, 263] width 209 height 19
paste input "[URL][DOMAIN_NAME]"
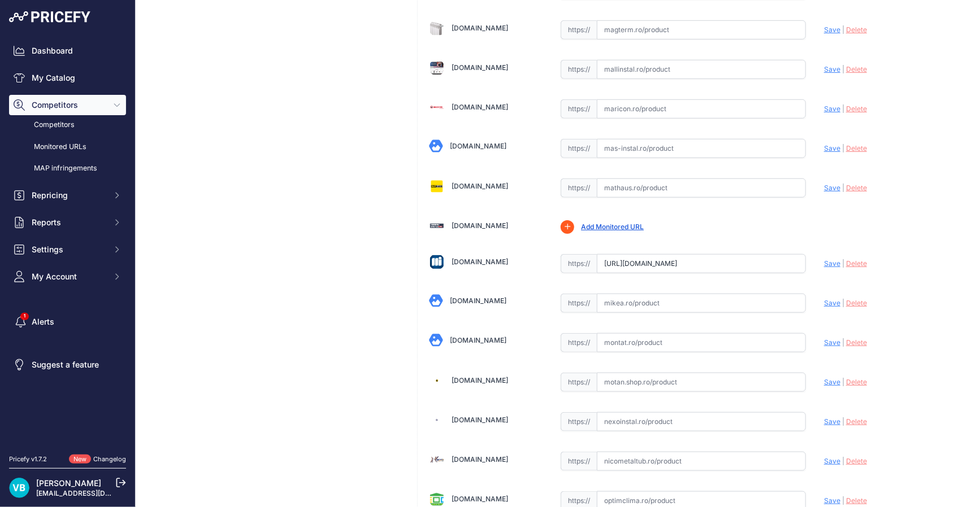
scroll to position [0, 90]
click at [824, 259] on span "Save" at bounding box center [832, 263] width 16 height 8
type input "[URL][DOMAIN_NAME]"
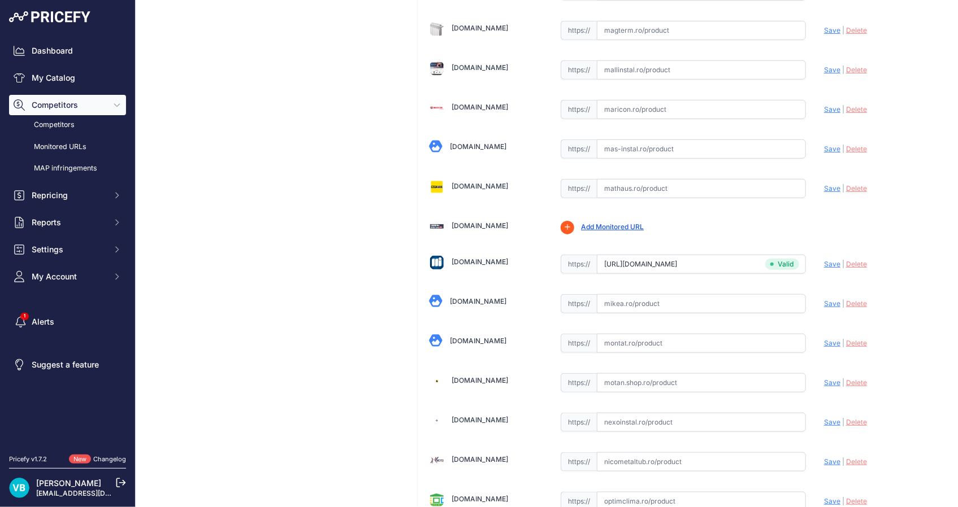
drag, startPoint x: 362, startPoint y: 201, endPoint x: 345, endPoint y: 225, distance: 28.8
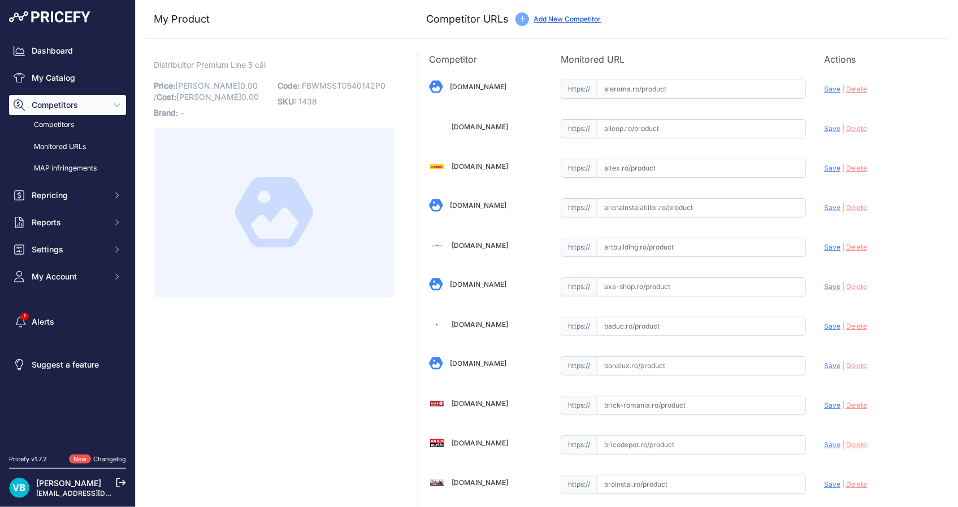
click at [703, 209] on input "text" at bounding box center [701, 207] width 209 height 19
paste input "[URL][DOMAIN_NAME]"
click at [825, 209] on span "Save" at bounding box center [832, 207] width 16 height 8
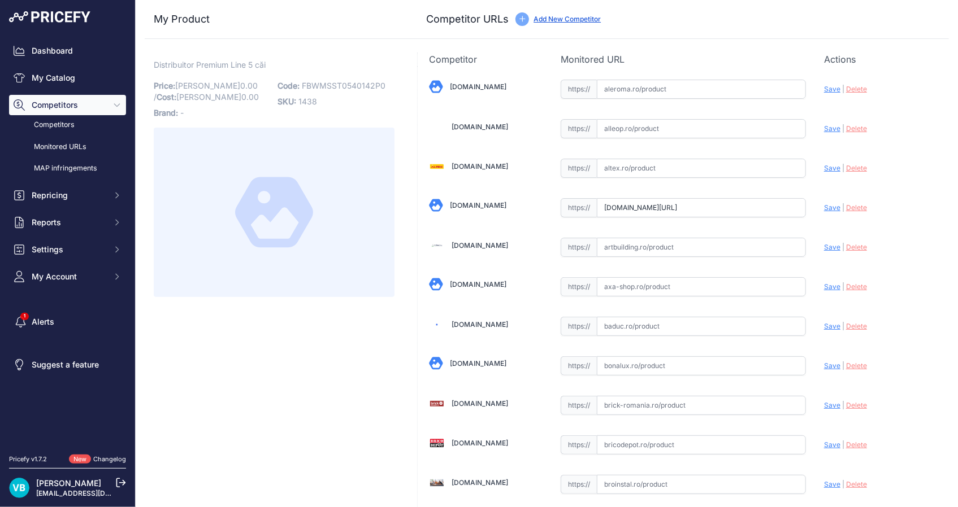
scroll to position [0, 0]
type input "[URL][DOMAIN_NAME]"
click at [232, 297] on div at bounding box center [274, 213] width 241 height 170
drag, startPoint x: 354, startPoint y: 313, endPoint x: 937, endPoint y: 271, distance: 584.6
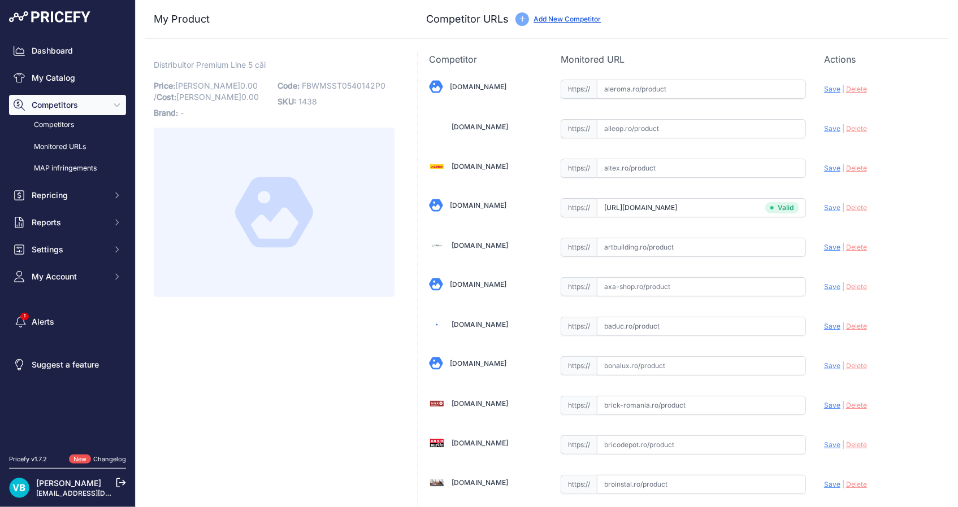
drag, startPoint x: 279, startPoint y: 68, endPoint x: 273, endPoint y: 69, distance: 5.7
click at [279, 68] on p "Distribuitor Premium Line 5 căi Link" at bounding box center [274, 65] width 241 height 12
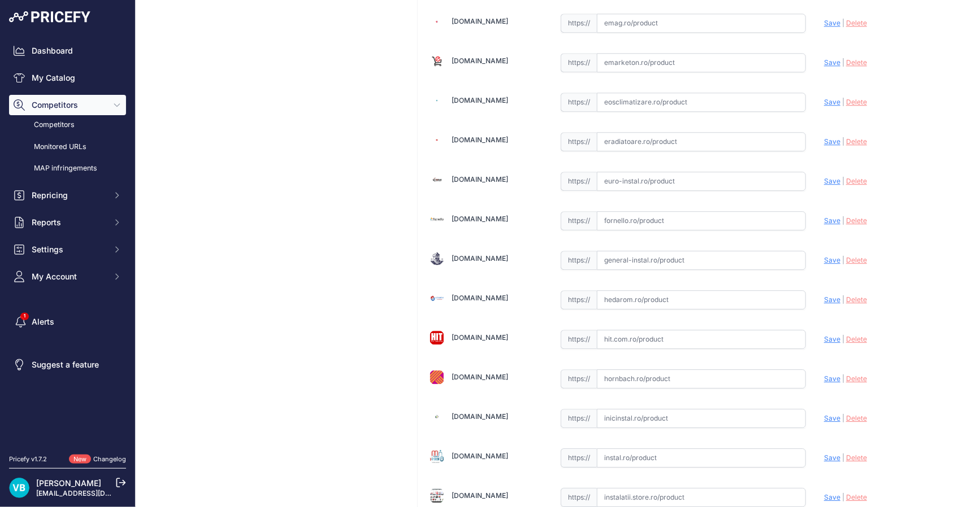
click at [687, 258] on input "text" at bounding box center [701, 260] width 209 height 19
paste input "[URL][DOMAIN_NAME]"
click at [824, 257] on span "Save" at bounding box center [832, 260] width 16 height 8
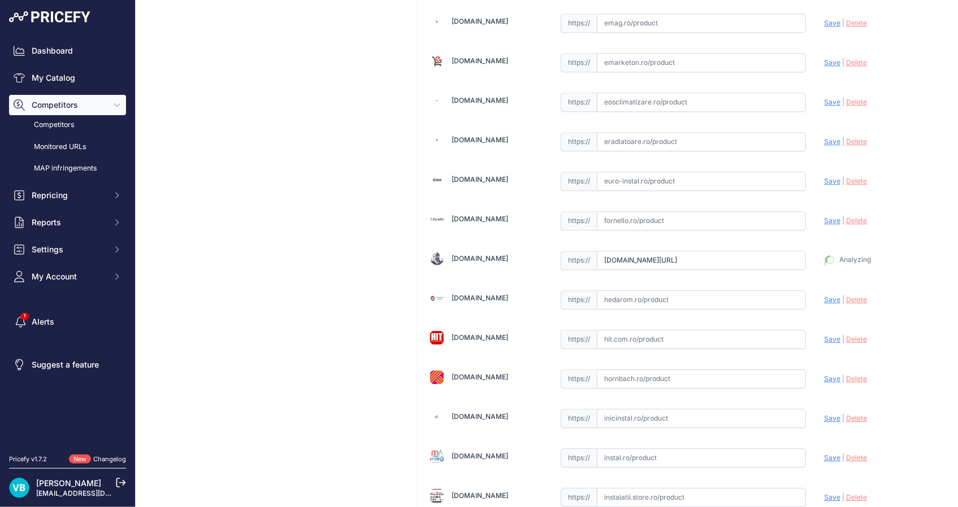
type input "[URL][DOMAIN_NAME]"
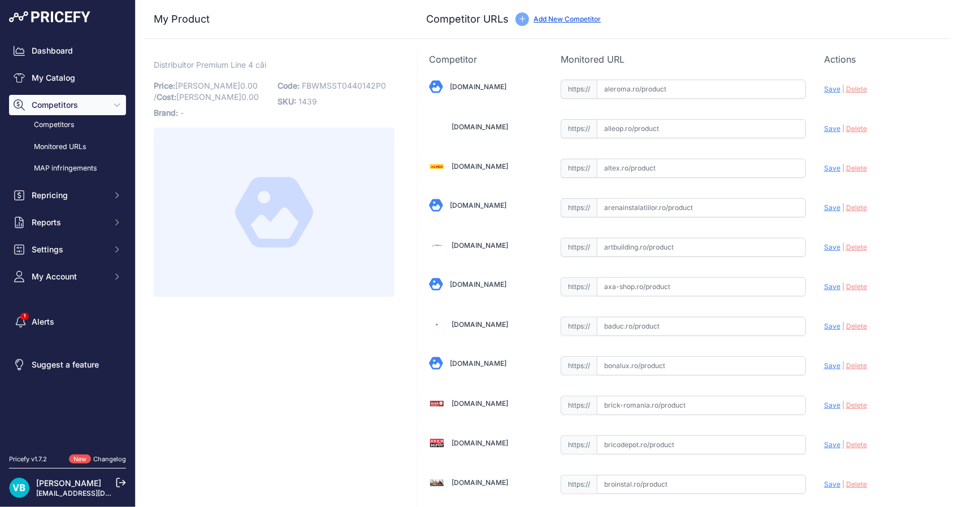
drag, startPoint x: 682, startPoint y: 198, endPoint x: 725, endPoint y: 215, distance: 46.0
click at [683, 199] on input "text" at bounding box center [701, 207] width 209 height 19
paste input "[URL][DOMAIN_NAME]"
click at [842, 208] on span "|" at bounding box center [843, 207] width 2 height 8
click at [825, 210] on span "Save" at bounding box center [832, 207] width 16 height 8
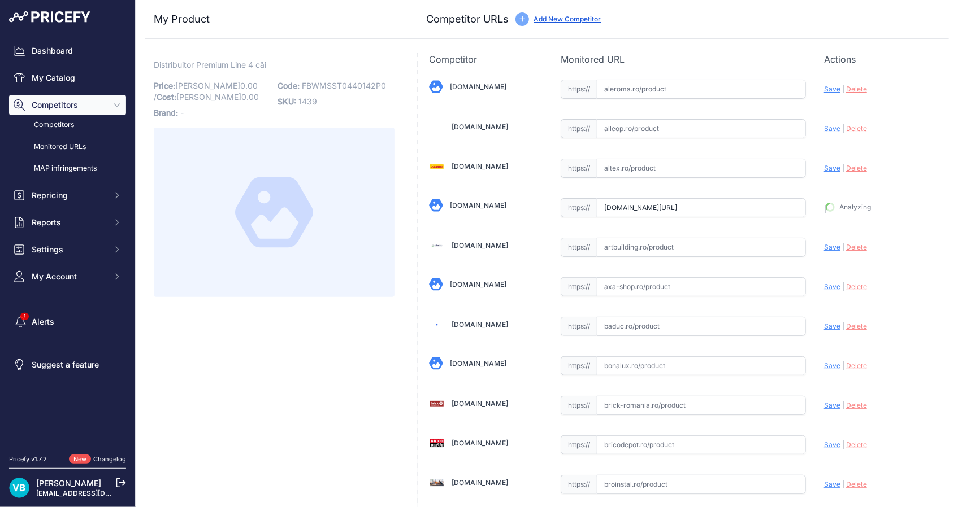
type input "[URL][DOMAIN_NAME]"
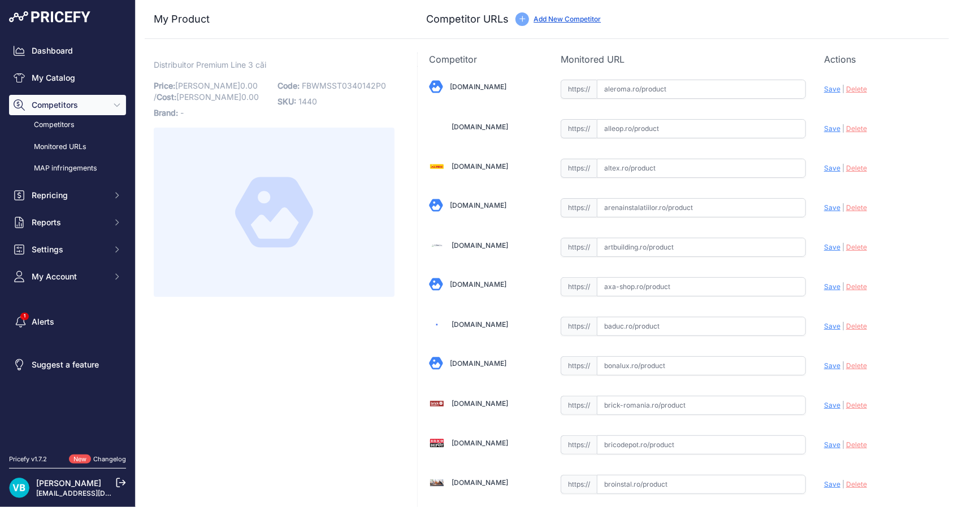
drag, startPoint x: 407, startPoint y: 285, endPoint x: 399, endPoint y: 293, distance: 10.4
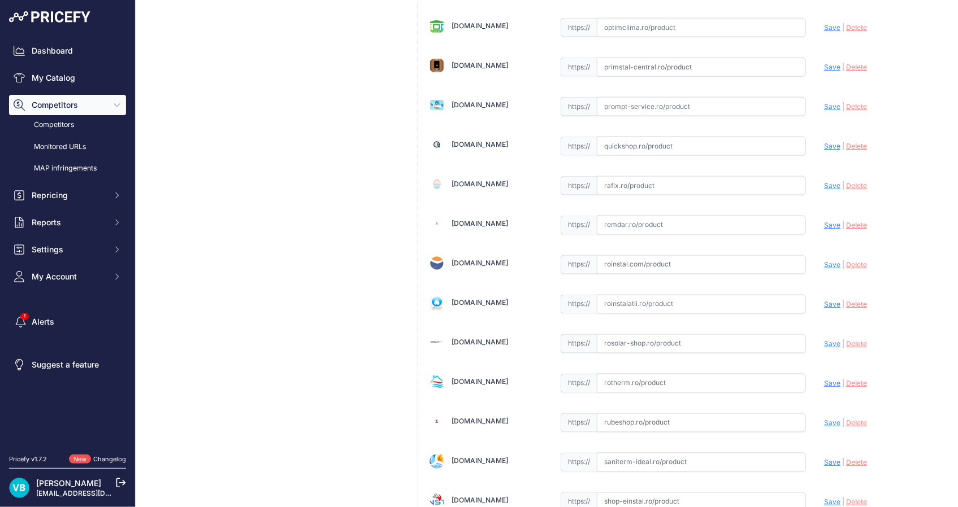
click at [709, 298] on input "text" at bounding box center [701, 304] width 209 height 19
paste input "https://www.roinstalatii.ro/distribuitor-cu-debitmetru-purmo-premium-line-1-cu-…"
click at [824, 300] on span "Save" at bounding box center [832, 304] width 16 height 8
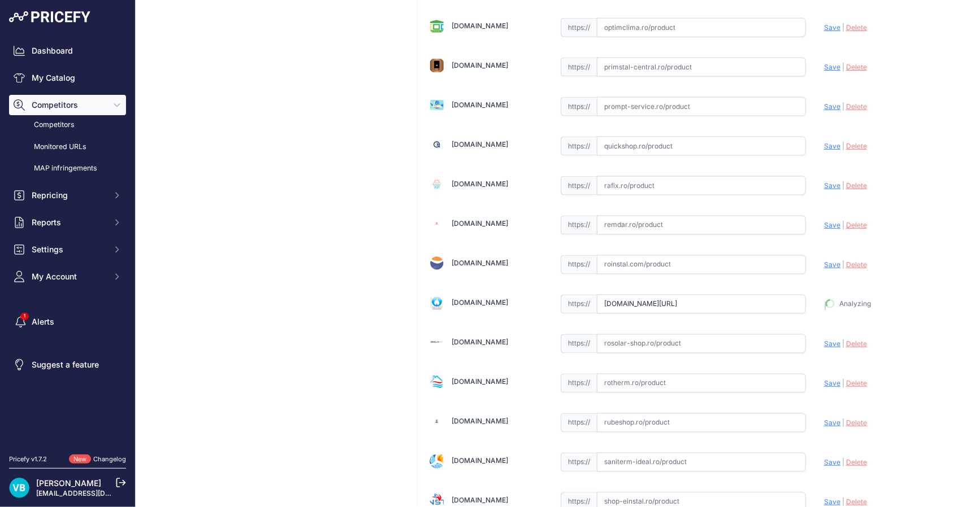
type input "https://www.roinstalatii.ro/distribuitor-cu-debitmetru-purmo-premium-line-1-cu-…"
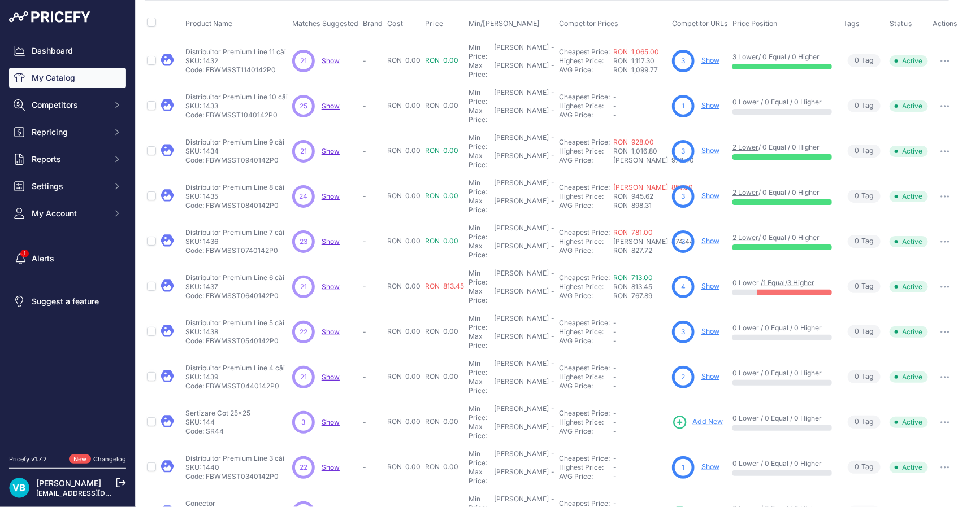
scroll to position [51, 0]
click at [209, 409] on p "Sertizare Cot 25x25" at bounding box center [217, 413] width 65 height 9
copy div "Sertizare Cot 25x25"
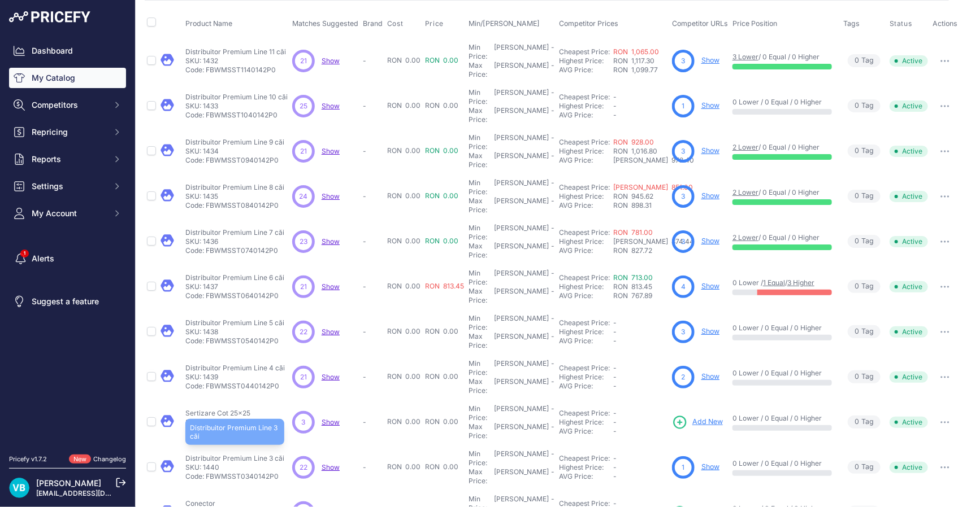
click at [248, 454] on p "Distribuitor Premium Line 3 căi" at bounding box center [234, 458] width 99 height 9
copy div "Distribuitor Premium Line 3 căi"
click at [712, 463] on link "Show" at bounding box center [710, 467] width 18 height 8
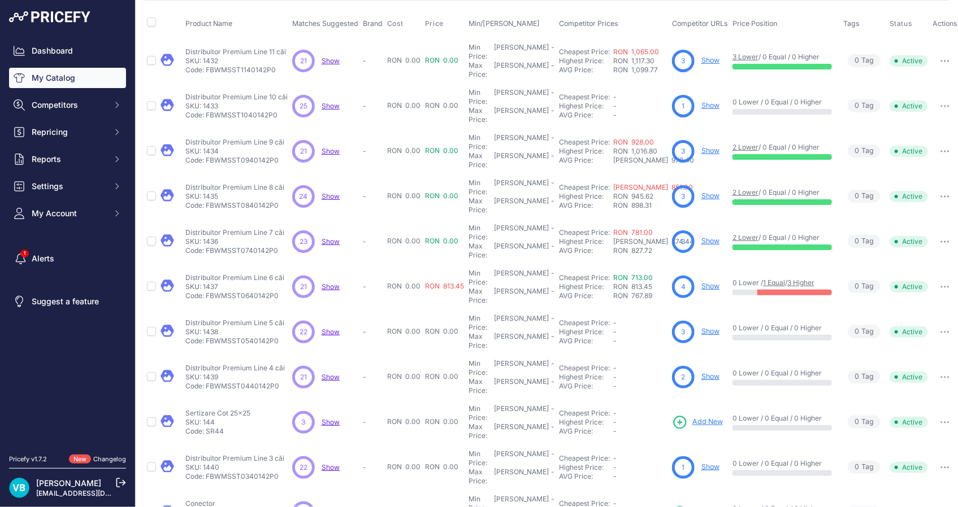
click at [201, 499] on p "Conector" at bounding box center [204, 503] width 39 height 9
drag, startPoint x: 201, startPoint y: 411, endPoint x: 270, endPoint y: 407, distance: 69.1
click at [199, 499] on p "Conector" at bounding box center [204, 503] width 39 height 9
click at [203, 499] on p "Conector" at bounding box center [204, 503] width 39 height 9
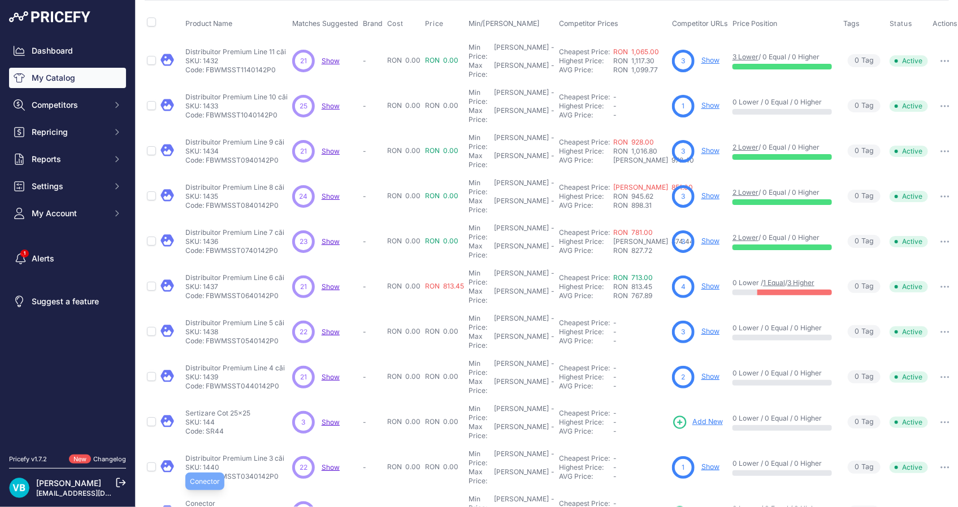
click at [203, 499] on p "Conector" at bounding box center [204, 503] width 39 height 9
copy p "Conector"
click at [703, 507] on span "Add New" at bounding box center [707, 512] width 31 height 11
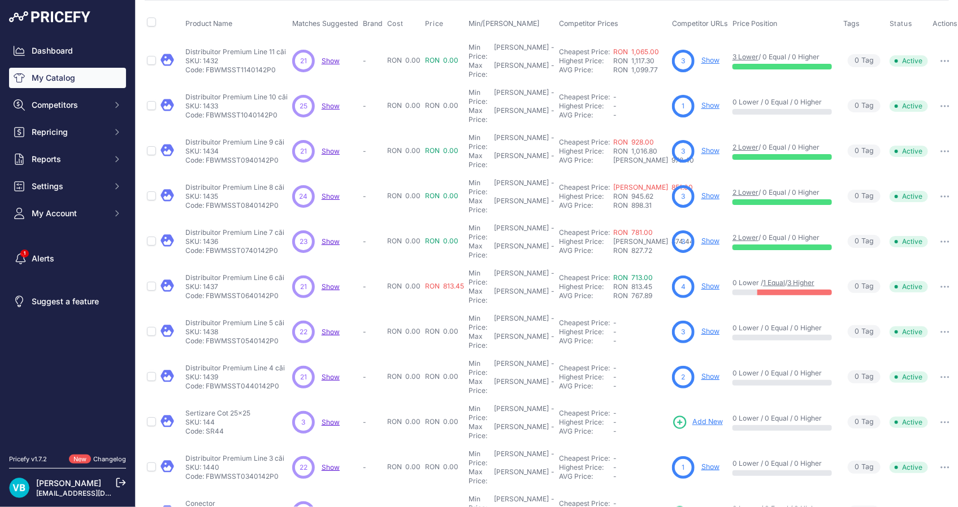
copy div "Placă cu nuturi"
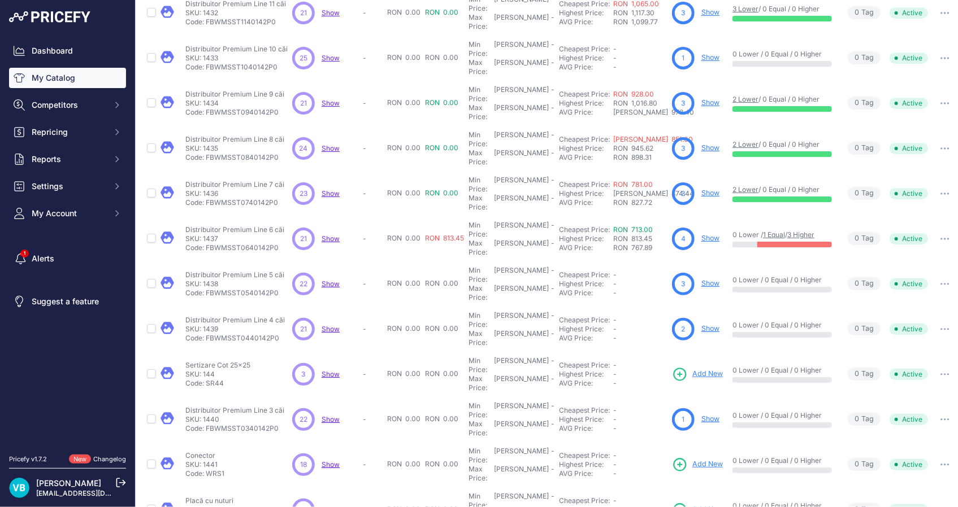
scroll to position [154, 0]
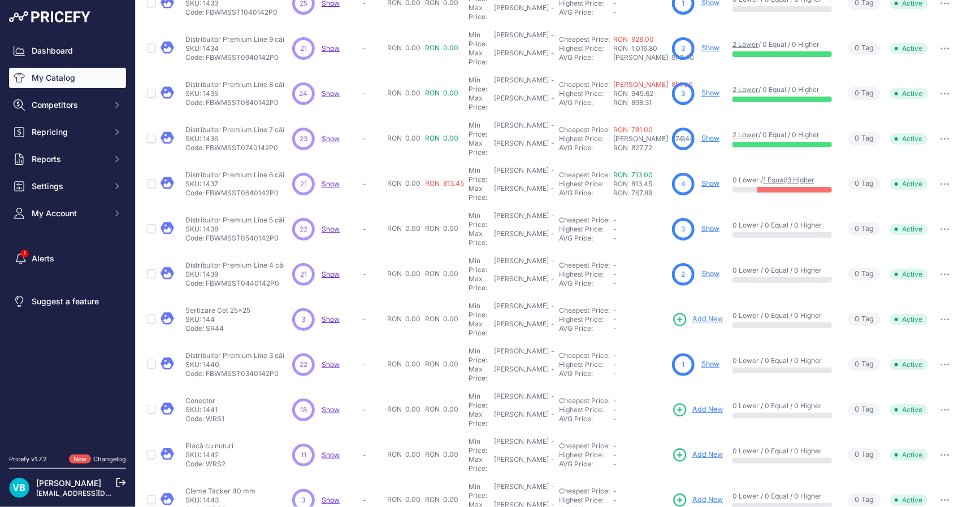
click at [200, 460] on p "Code: WRS2" at bounding box center [209, 464] width 48 height 9
click at [211, 460] on p "Code: WRS2" at bounding box center [209, 464] width 48 height 9
drag, startPoint x: 211, startPoint y: 359, endPoint x: 222, endPoint y: 391, distance: 33.6
click at [222, 505] on p "Code: WRS3" at bounding box center [220, 509] width 70 height 9
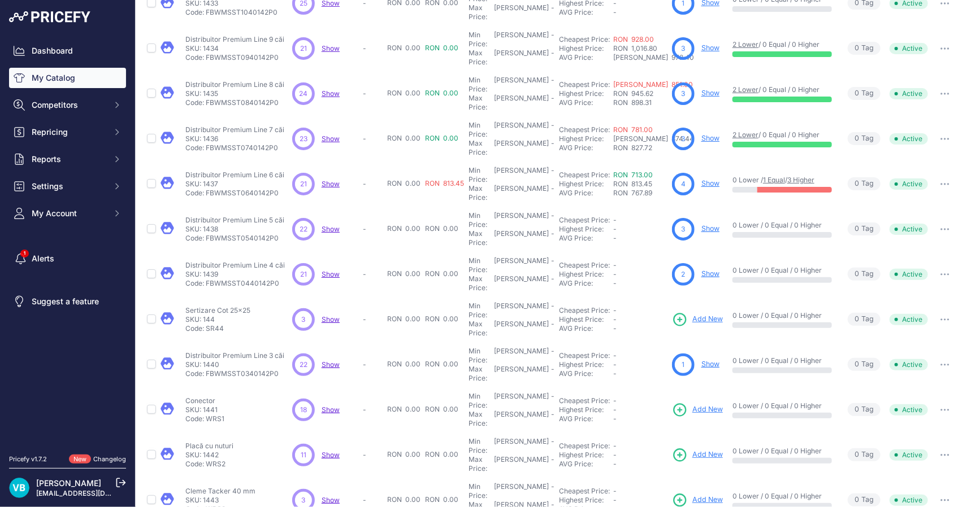
drag, startPoint x: 184, startPoint y: 447, endPoint x: 254, endPoint y: 451, distance: 69.6
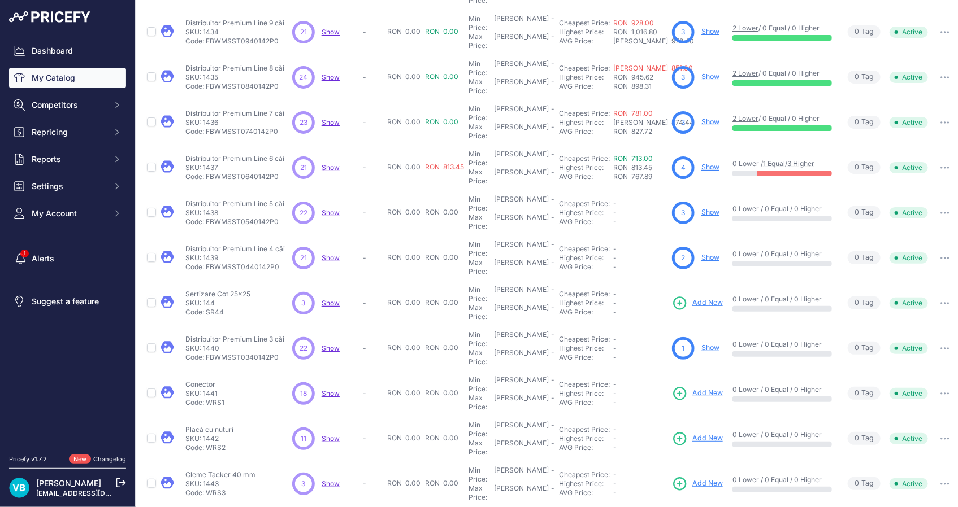
scroll to position [177, 0]
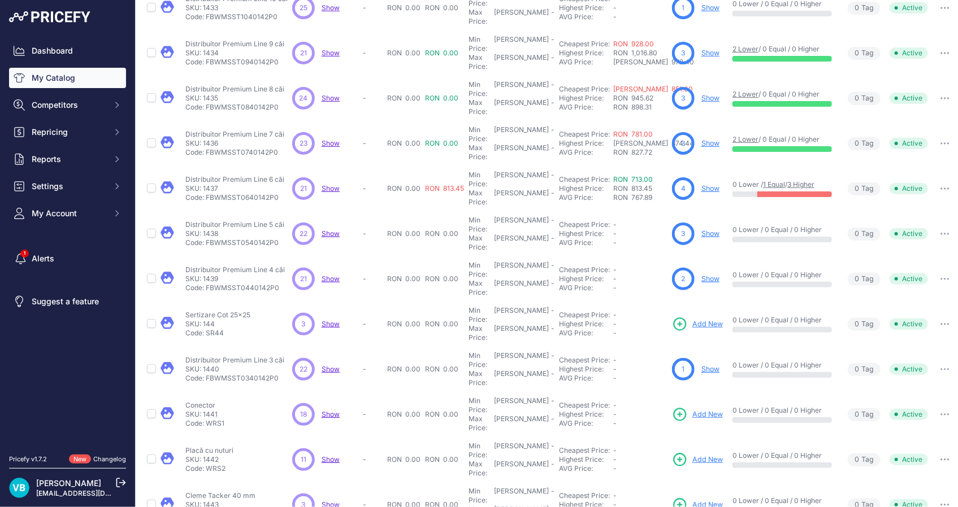
scroll to position [206, 0]
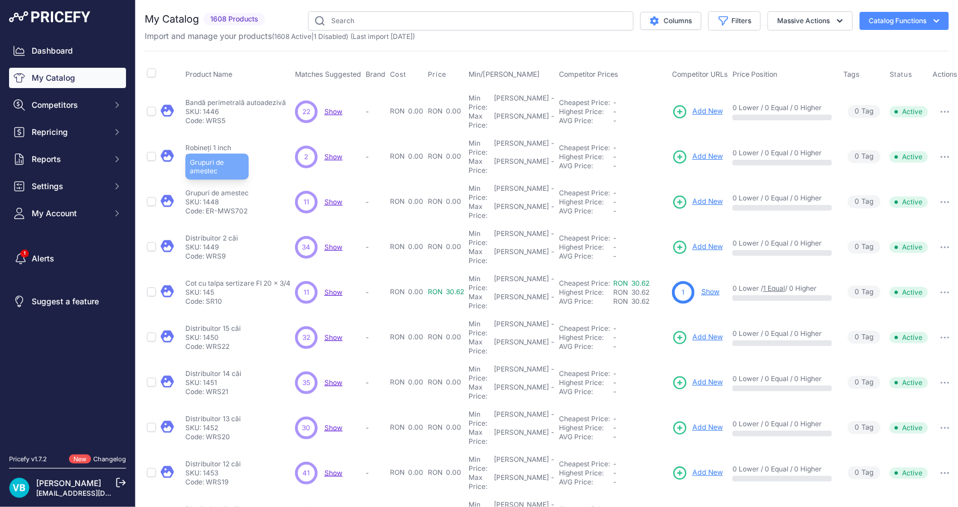
click at [234, 189] on p "Grupuri de amestec" at bounding box center [216, 193] width 63 height 9
drag, startPoint x: 234, startPoint y: 170, endPoint x: 255, endPoint y: 186, distance: 26.6
click at [255, 189] on div "Grupuri de amestec Grupuri de amestec SKU: 1448 Code: ER-MWS702" at bounding box center [237, 202] width 105 height 27
copy p "ER-MWS702"
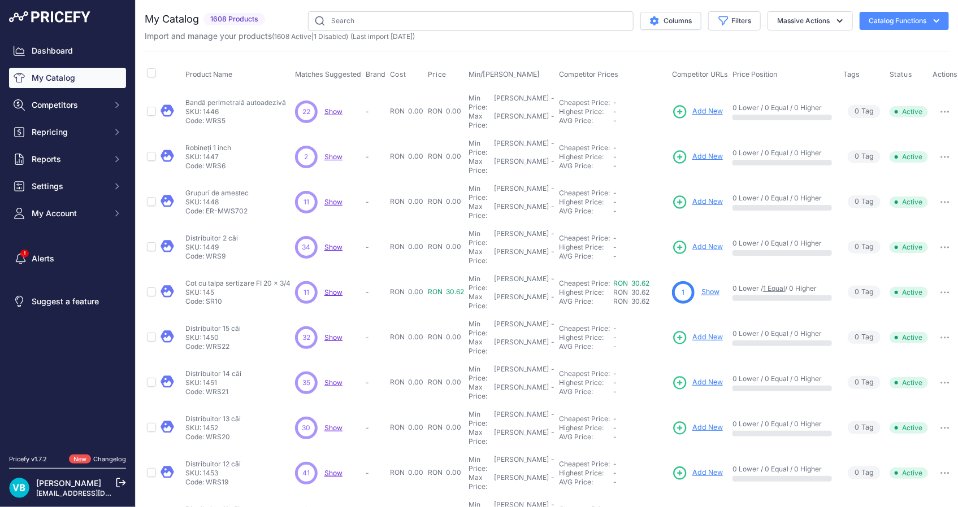
click at [707, 197] on span "Add New" at bounding box center [707, 202] width 31 height 11
drag, startPoint x: 184, startPoint y: 239, endPoint x: 256, endPoint y: 253, distance: 73.1
click at [256, 270] on td "Cot cu talpa sertizare FI 20 x 3/4 Cot cu talpa sertizare FI 20 x 3/4 SKU: 145 …" at bounding box center [238, 292] width 110 height 45
drag, startPoint x: 256, startPoint y: 253, endPoint x: 213, endPoint y: 241, distance: 44.6
click at [213, 279] on p "Cot cu talpa sertizare FI 20 x 3/4" at bounding box center [237, 283] width 105 height 9
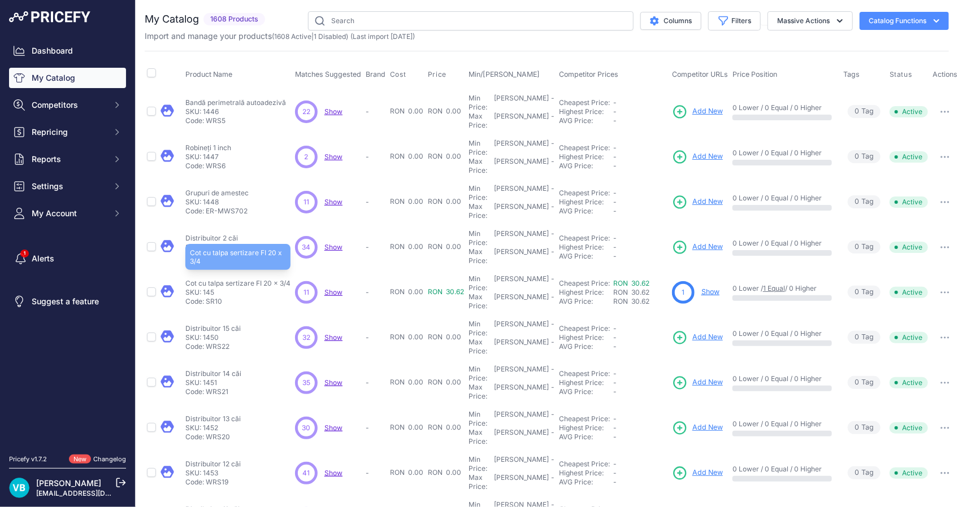
click at [213, 279] on p "Cot cu talpa sertizare FI 20 x 3/4" at bounding box center [237, 283] width 105 height 9
click at [711, 288] on link "Show" at bounding box center [710, 292] width 18 height 8
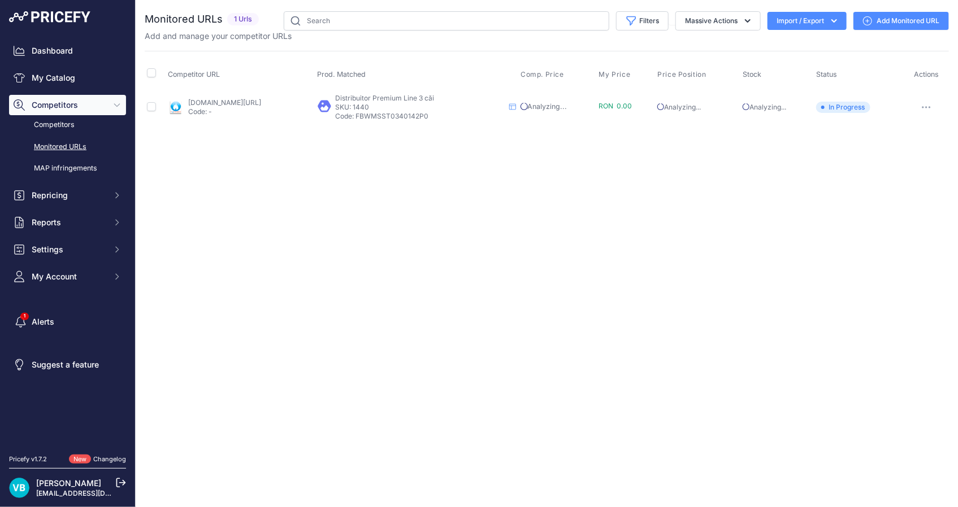
click at [245, 102] on link "[DOMAIN_NAME][URL]" at bounding box center [224, 102] width 73 height 8
click at [229, 107] on p "Code: -" at bounding box center [224, 111] width 73 height 9
click at [225, 101] on link "[DOMAIN_NAME][URL]" at bounding box center [224, 102] width 73 height 8
click at [927, 103] on button "button" at bounding box center [926, 107] width 23 height 16
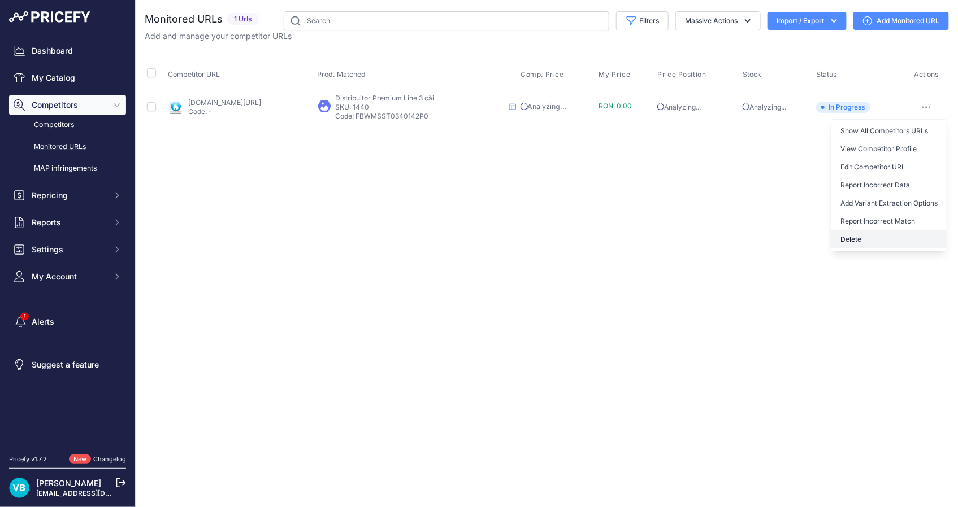
click at [869, 232] on button "Delete" at bounding box center [888, 240] width 115 height 18
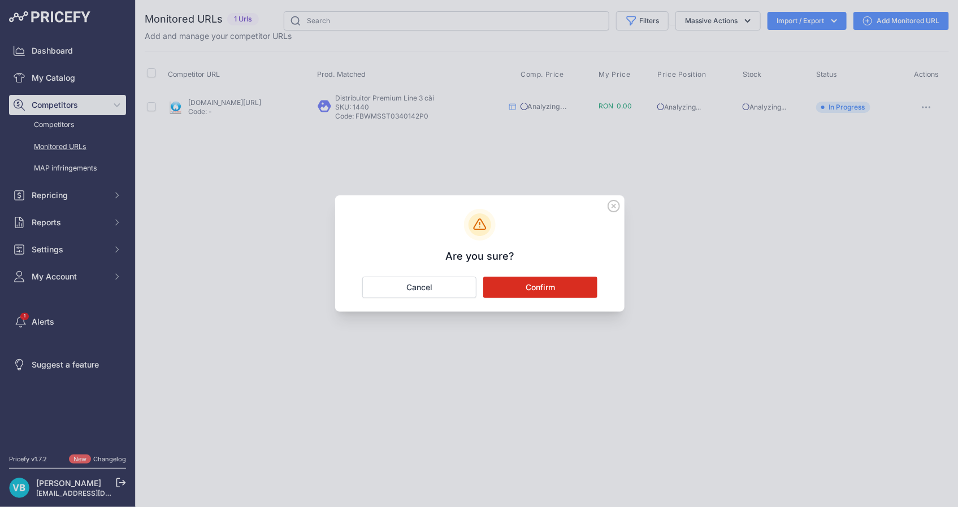
click at [574, 294] on button "Confirm" at bounding box center [540, 287] width 114 height 21
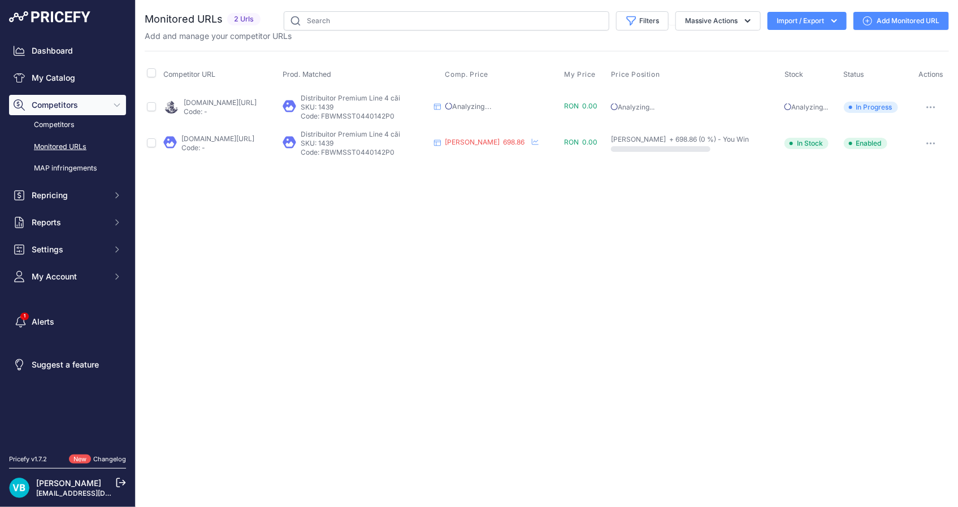
click at [889, 19] on link "Add Monitored URL" at bounding box center [900, 21] width 95 height 18
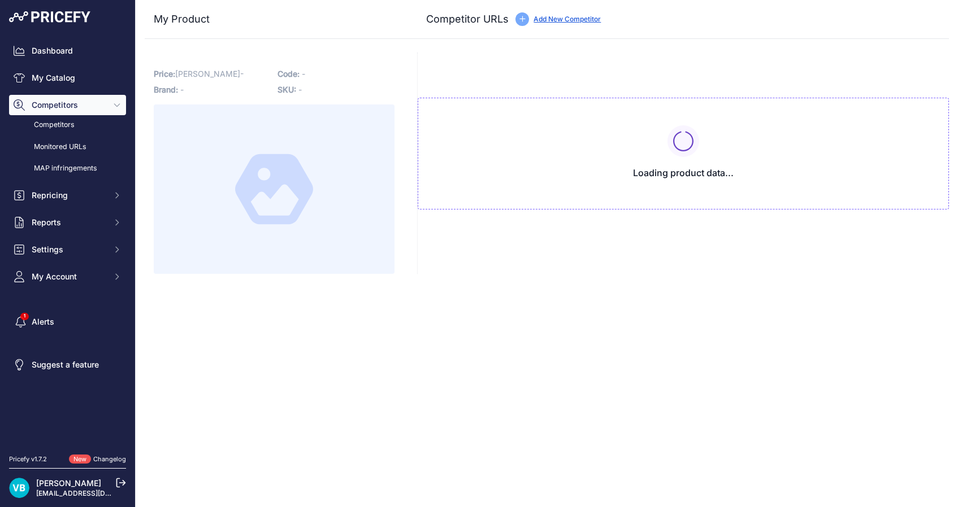
type input "[DOMAIN_NAME][URL]"
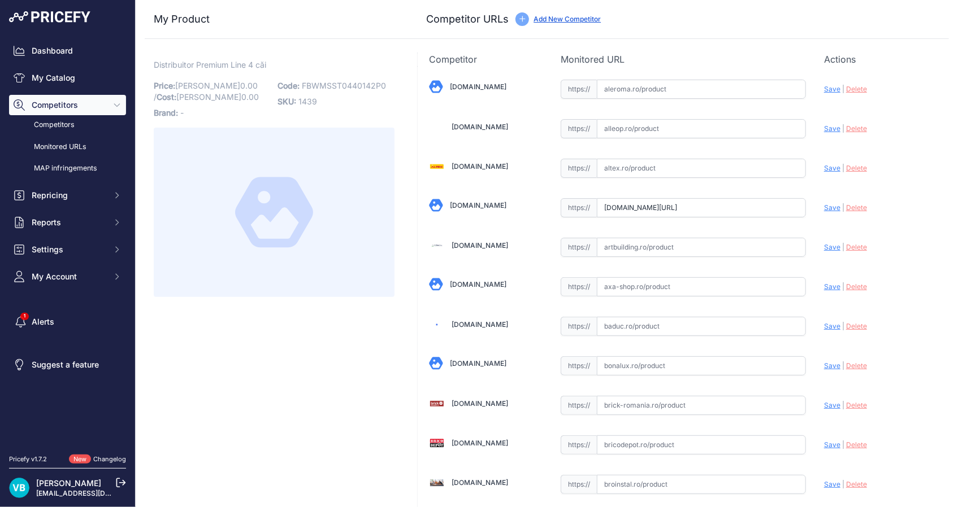
scroll to position [2946, 0]
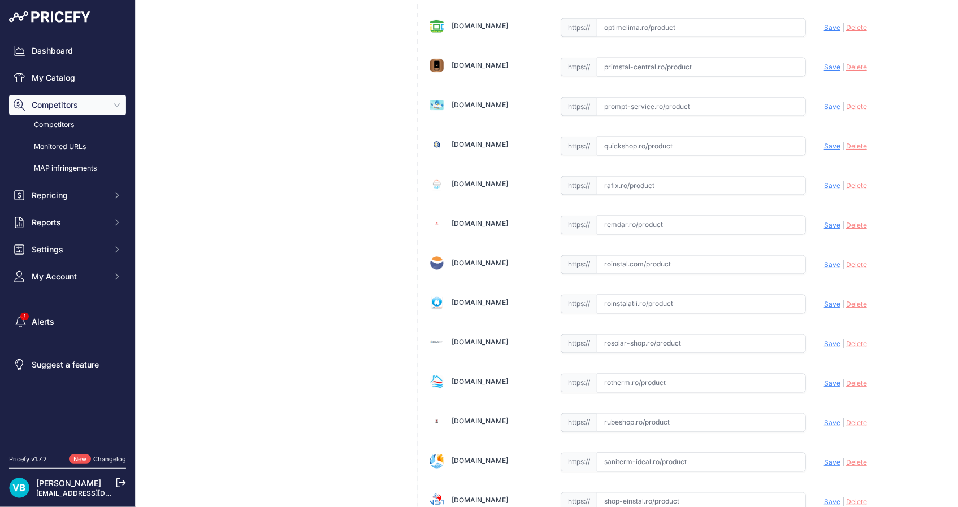
click at [744, 297] on input "text" at bounding box center [701, 304] width 209 height 19
paste input "https://www.roinstalatii.ro/distribuitor-cu-debitmetru-purmo-premium-line-1-cu-…"
click at [827, 300] on span "Save" at bounding box center [832, 304] width 16 height 8
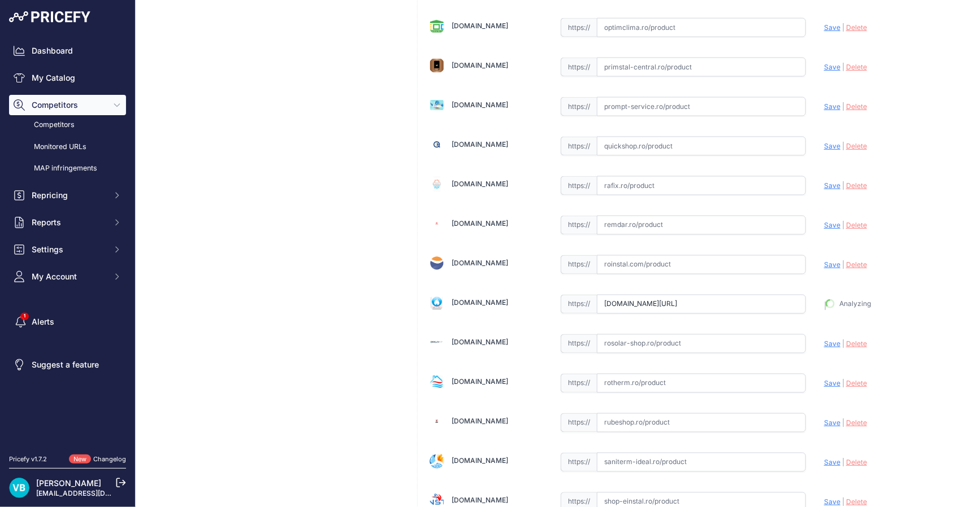
type input "https://www.roinstalatii.ro/distribuitor-cu-debitmetru-purmo-premium-line-1-cu-…"
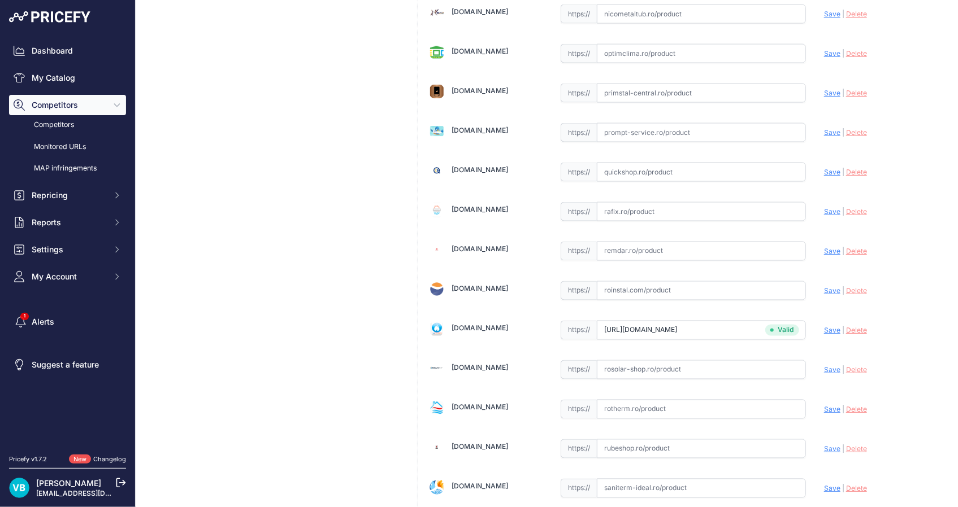
scroll to position [2972, 0]
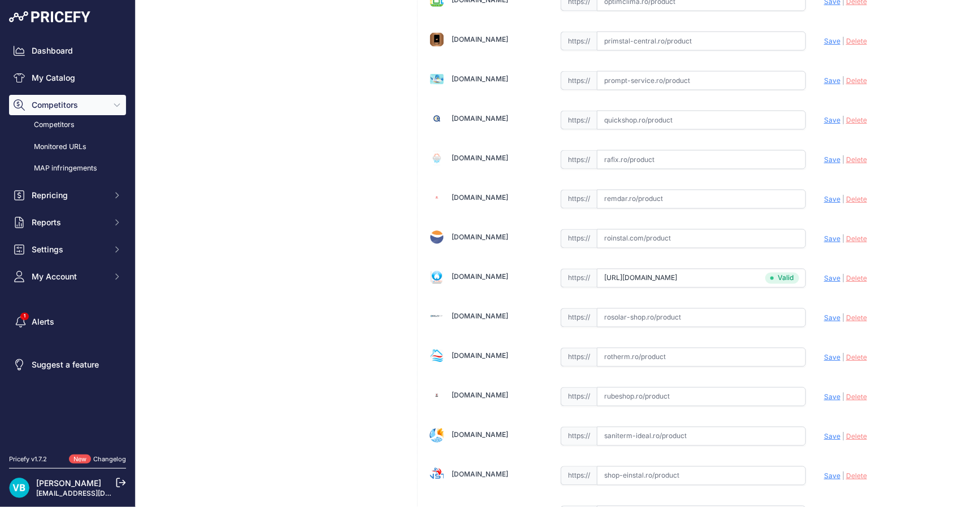
scroll to position [2946, 0]
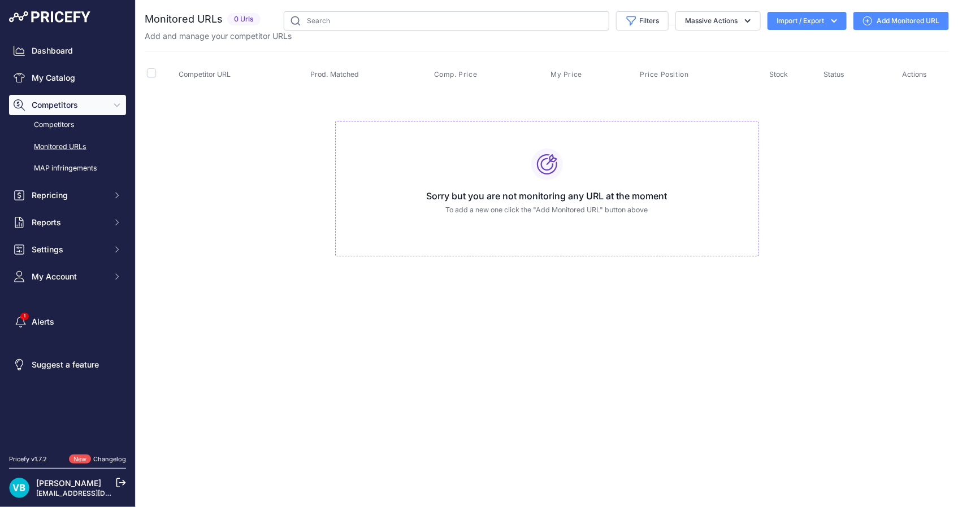
click at [894, 20] on link "Add Monitored URL" at bounding box center [900, 21] width 95 height 18
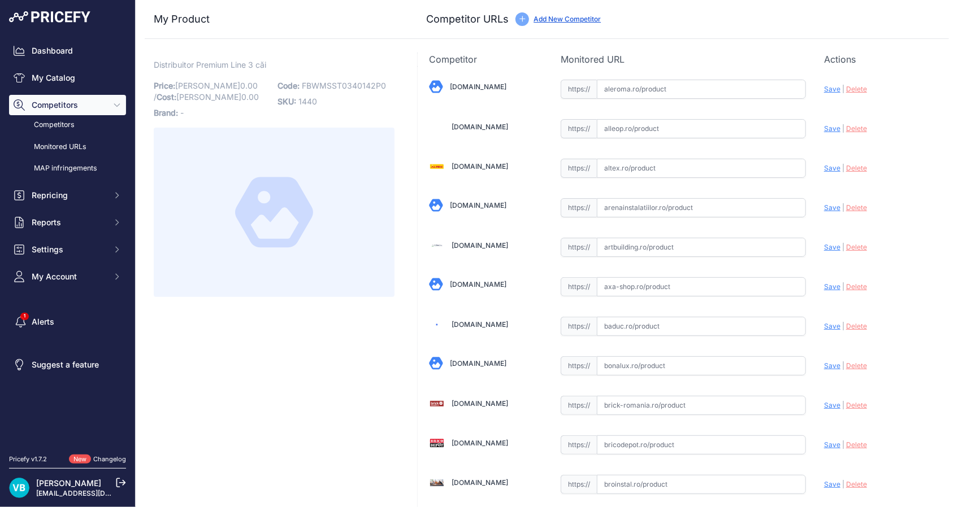
drag, startPoint x: 355, startPoint y: 373, endPoint x: 359, endPoint y: 368, distance: 6.4
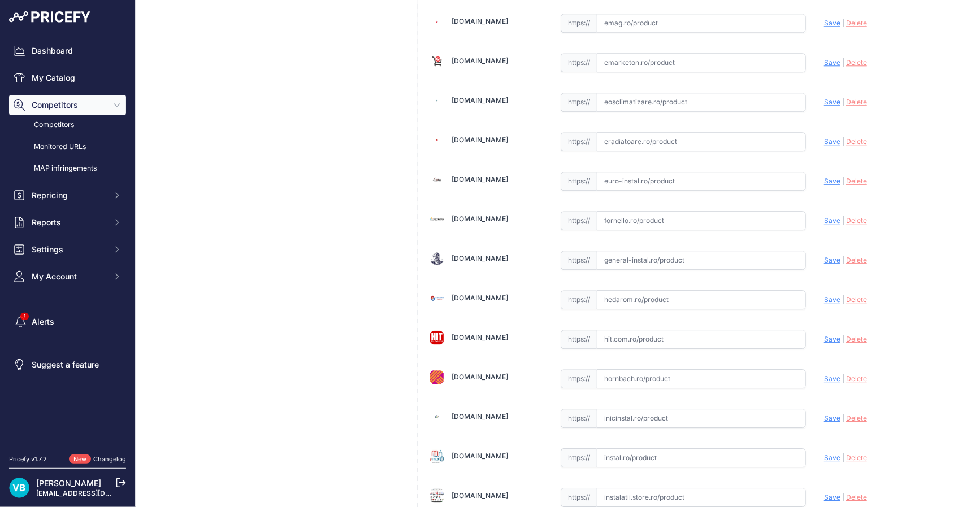
click at [773, 257] on input "text" at bounding box center [701, 260] width 209 height 19
paste input "https://www.general-instal.ro/produs/distribuitor-pardoseala-purmo-premium-line…"
click at [829, 256] on span "Save" at bounding box center [832, 260] width 16 height 8
type input "https://www.general-instal.ro/produs/distribuitor-pardoseala-purmo-premium-line…"
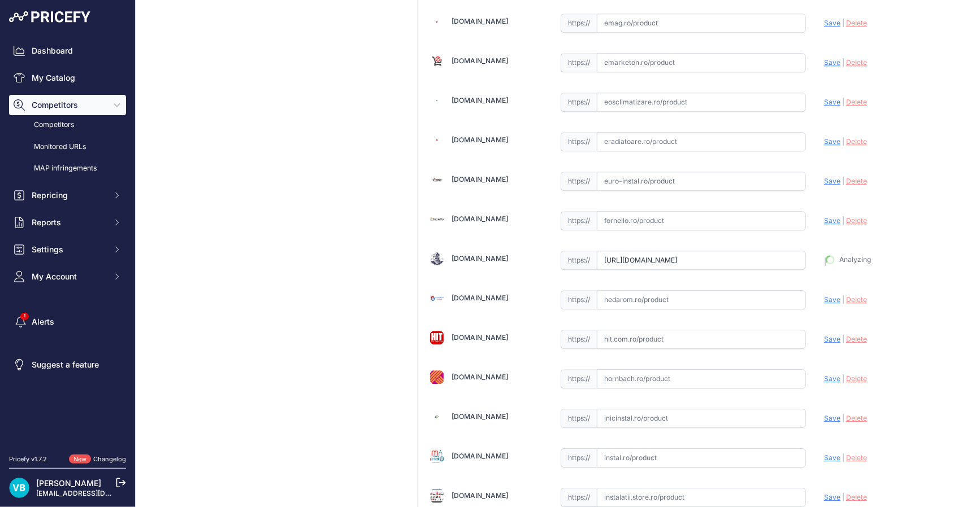
scroll to position [1436, 0]
drag, startPoint x: 370, startPoint y: 230, endPoint x: 403, endPoint y: 221, distance: 33.9
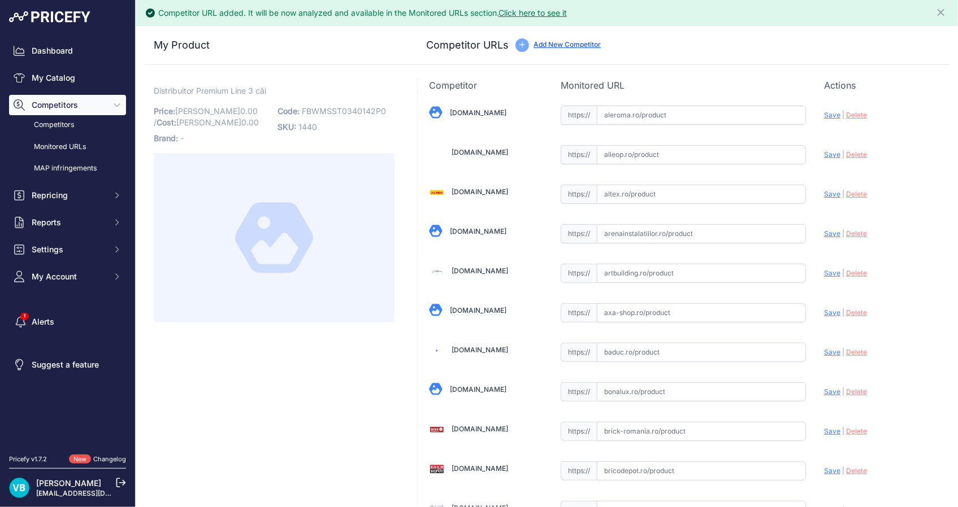
scroll to position [766, 0]
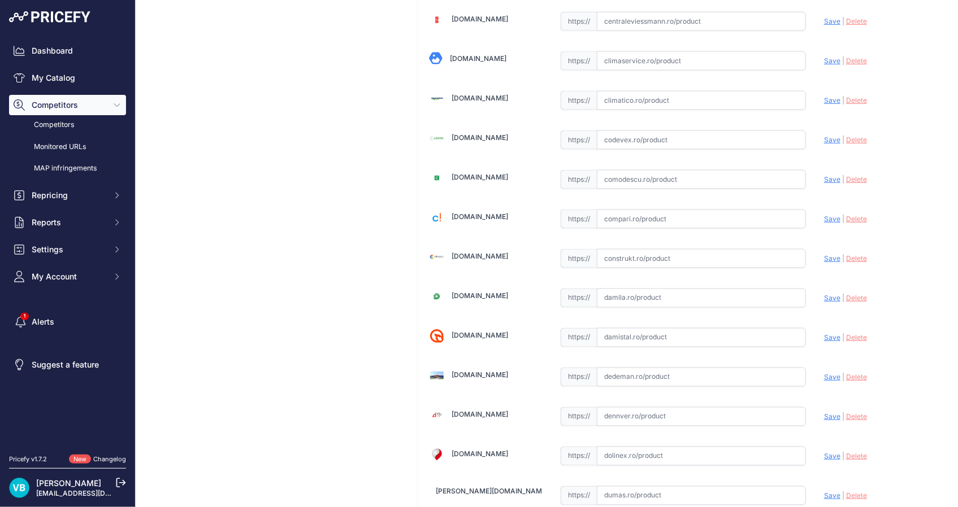
click at [744, 262] on input "text" at bounding box center [701, 258] width 209 height 19
paste input "https://www.construkt.ro/distribuitor-cu-3-circuite-cu-debitmetre-si-ventile-te…"
click at [824, 256] on span "Save" at bounding box center [832, 258] width 16 height 8
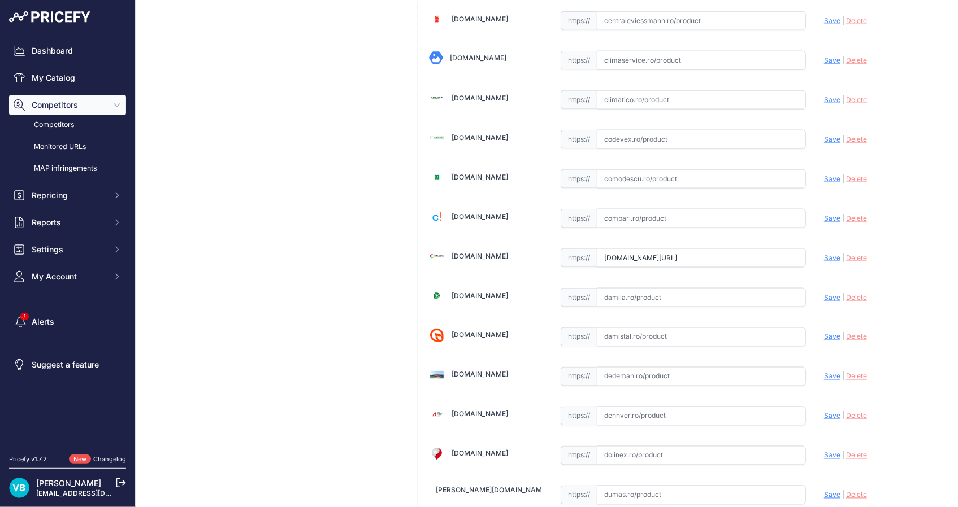
scroll to position [0, 0]
type input "[URL][DOMAIN_NAME]"
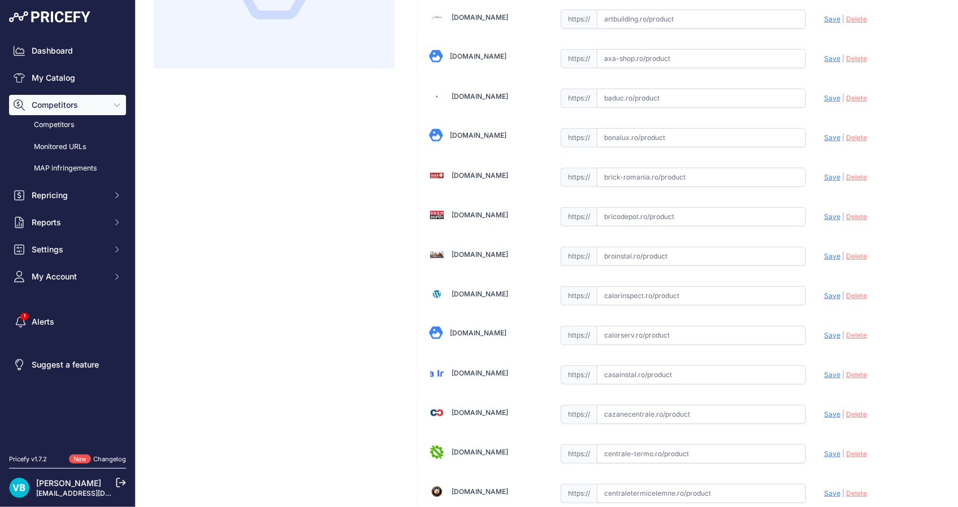
scroll to position [2946, 0]
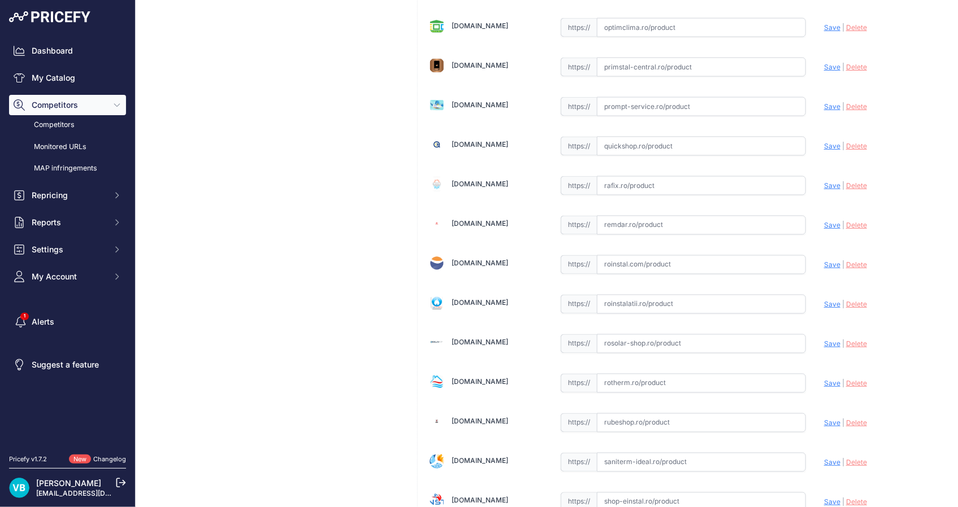
click at [731, 295] on input "text" at bounding box center [701, 304] width 209 height 19
paste input "https://www.roinstalatii.ro/distribuitor-cu-debitmetru-purmo-premium-line-1-cu-…"
click at [824, 300] on span "Save" at bounding box center [832, 304] width 16 height 8
type input "[URL][DOMAIN_NAME]"
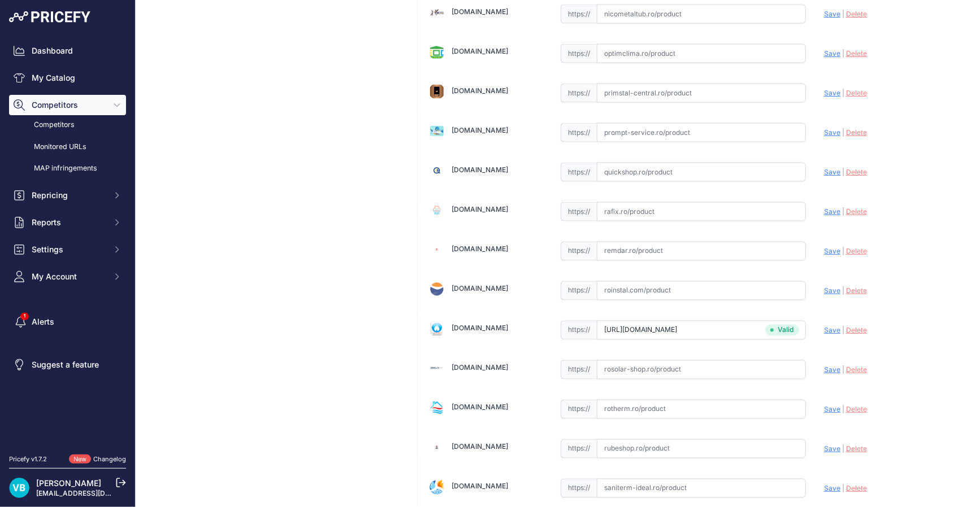
scroll to position [2972, 0]
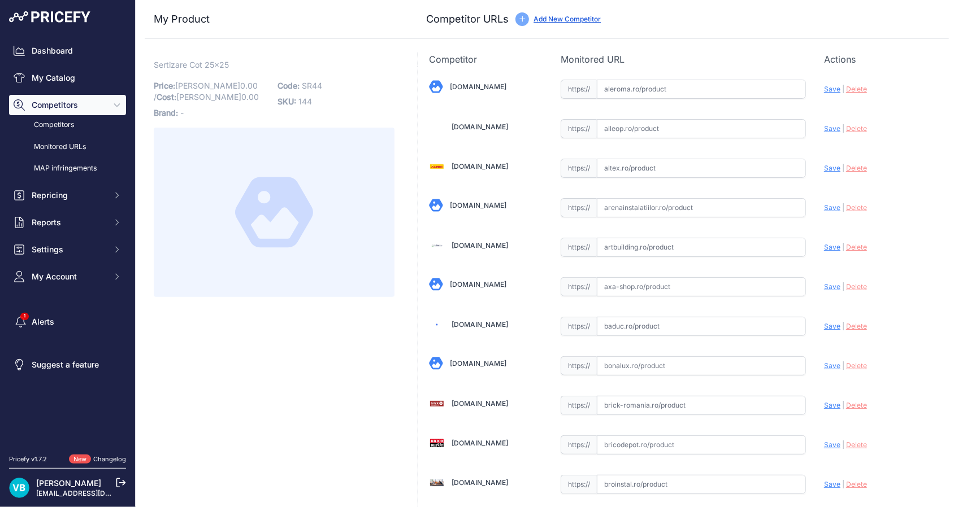
click at [306, 85] on span "SR44" at bounding box center [312, 86] width 20 height 10
copy span "SR44"
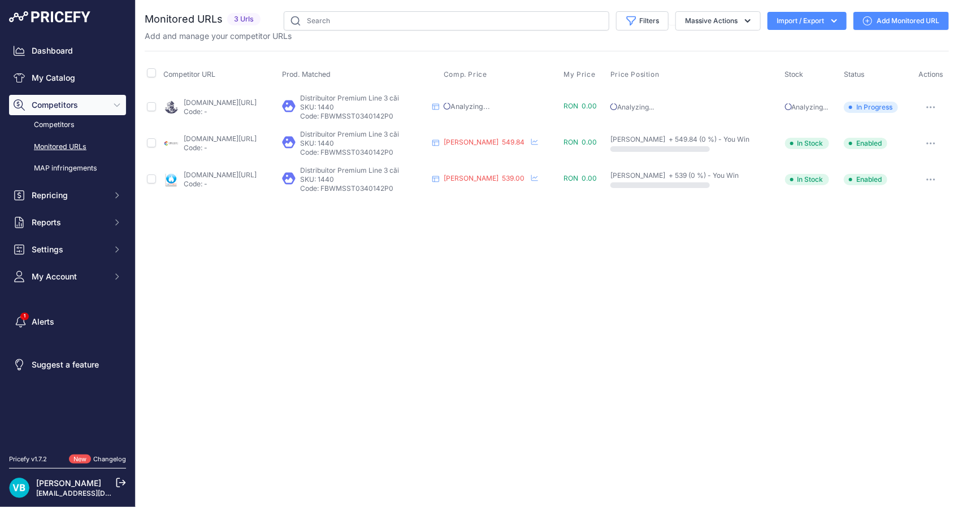
drag, startPoint x: 519, startPoint y: 401, endPoint x: 491, endPoint y: 386, distance: 32.1
click at [519, 401] on div "Close You are not connected to the internet." at bounding box center [547, 253] width 822 height 507
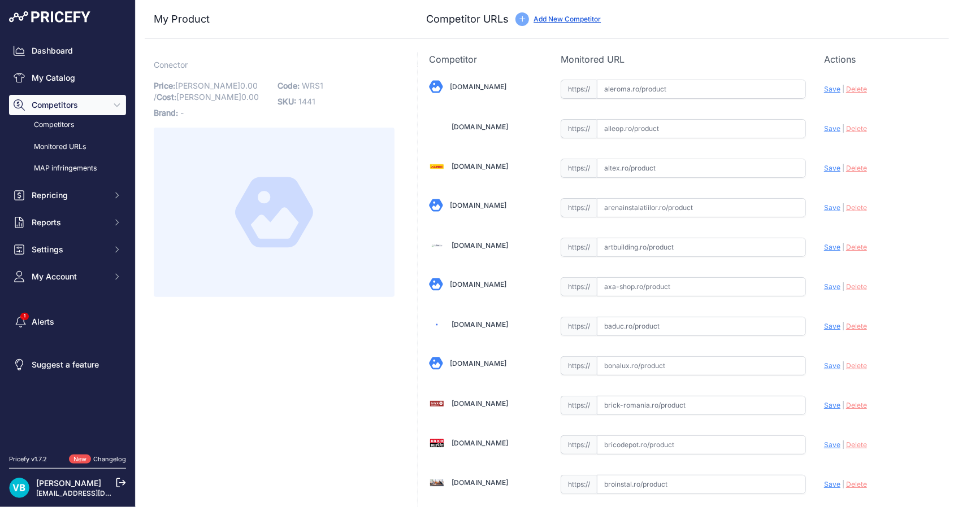
click at [310, 82] on span "WRS1" at bounding box center [312, 86] width 21 height 10
copy span "WRS1"
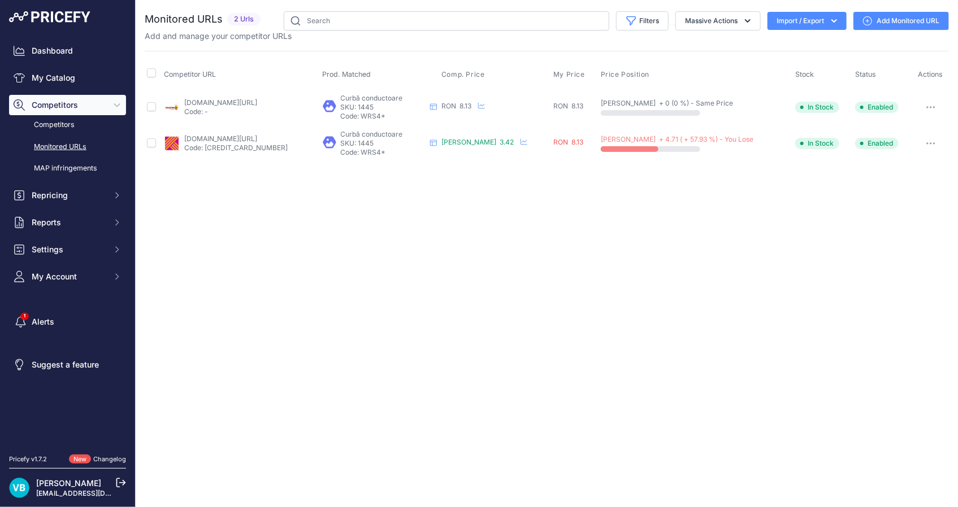
click at [396, 194] on div "Close You are not connected to the internet." at bounding box center [547, 253] width 822 height 507
click at [418, 239] on div "Close You are not connected to the internet." at bounding box center [547, 253] width 822 height 507
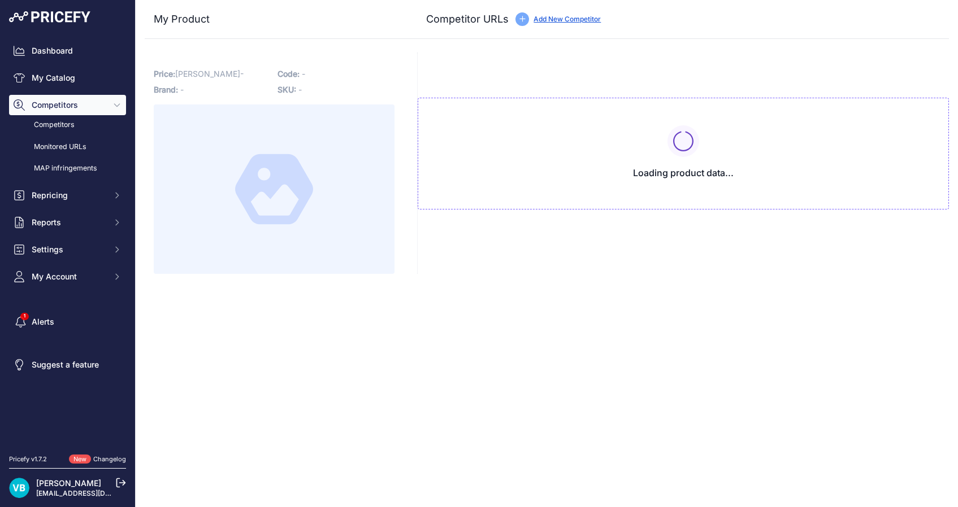
type input "[DOMAIN_NAME][URL]"
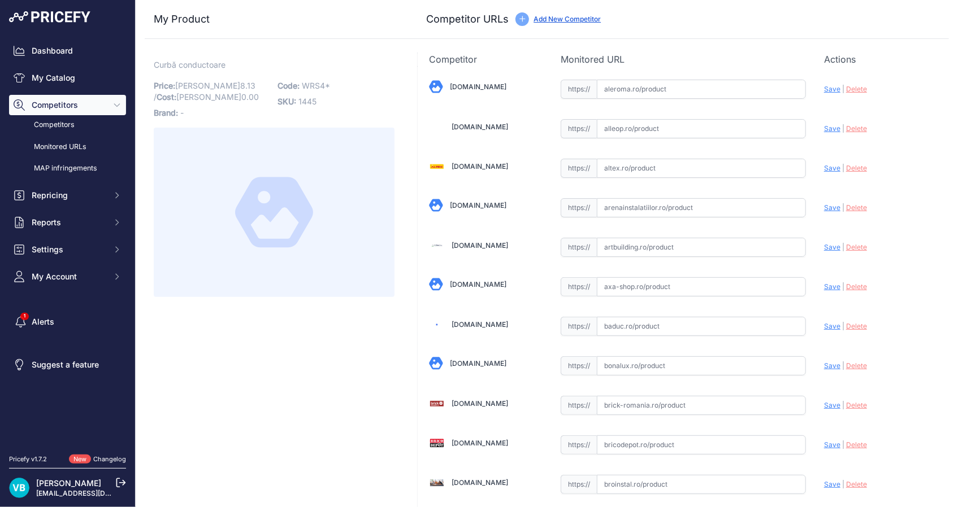
click at [234, 66] on span "Bandă perimetrală autoadezivă" at bounding box center [212, 65] width 116 height 14
drag, startPoint x: 234, startPoint y: 66, endPoint x: 209, endPoint y: 66, distance: 24.9
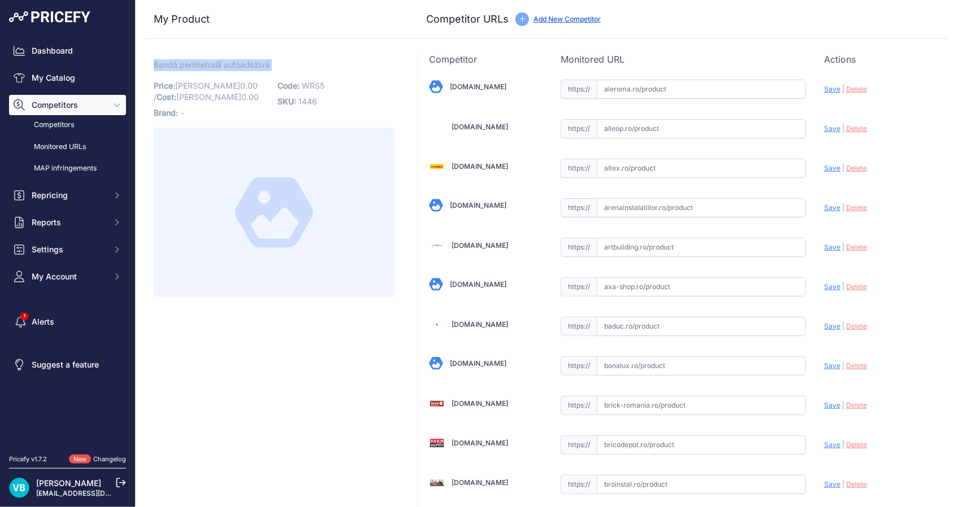
click at [209, 66] on span "Bandă perimetrală autoadezivă" at bounding box center [212, 65] width 116 height 14
click at [324, 88] on span "ER-MWS702" at bounding box center [326, 86] width 48 height 10
drag, startPoint x: 324, startPoint y: 88, endPoint x: 301, endPoint y: 87, distance: 23.2
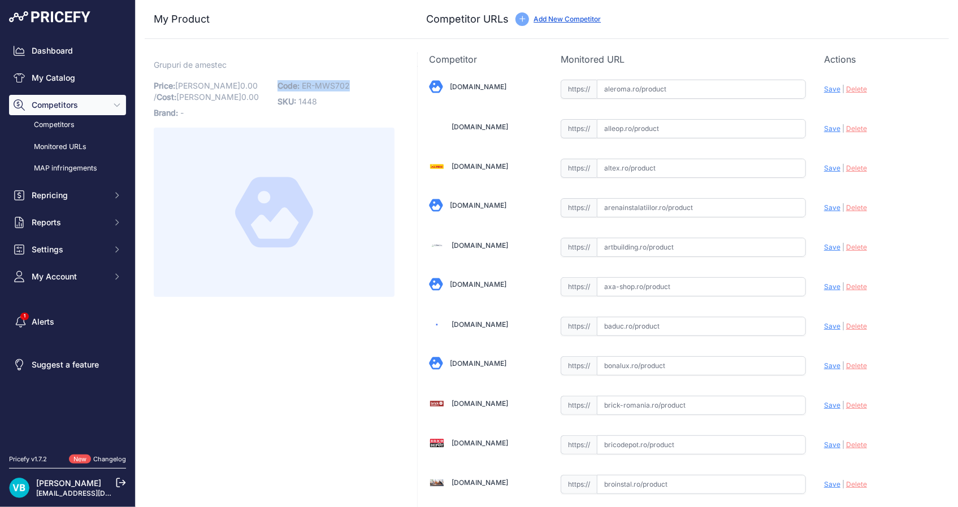
click at [302, 87] on span "ER-MWS702" at bounding box center [326, 86] width 48 height 10
drag, startPoint x: 300, startPoint y: 83, endPoint x: 347, endPoint y: 83, distance: 46.9
click at [347, 83] on p "Code: ER-MWS702" at bounding box center [335, 86] width 117 height 16
copy span "ER-MWS702"
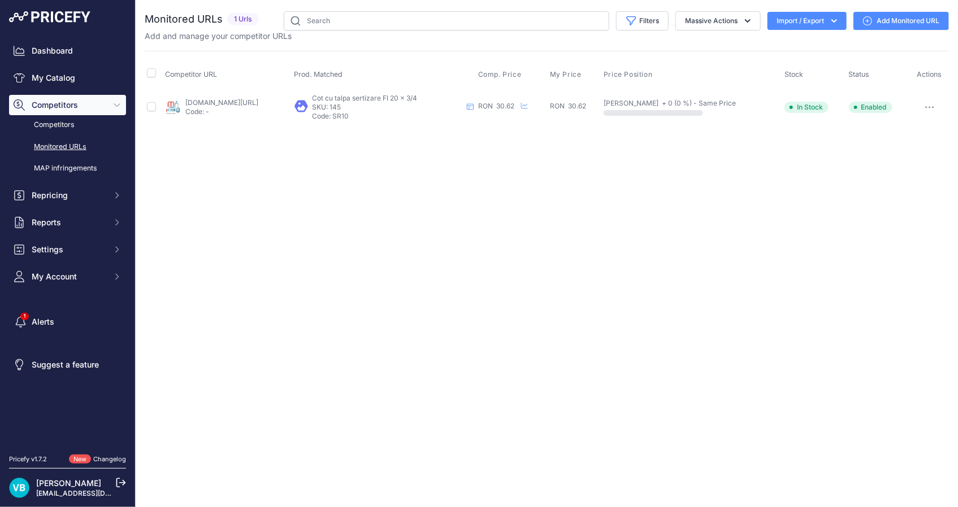
click at [257, 102] on link "instal.ro/produs/cot-sertizare-cu-talpa-rm139-20-x-1-2-filet-interior/?prirule_…" at bounding box center [221, 102] width 73 height 8
click at [932, 107] on icon "button" at bounding box center [929, 107] width 9 height 2
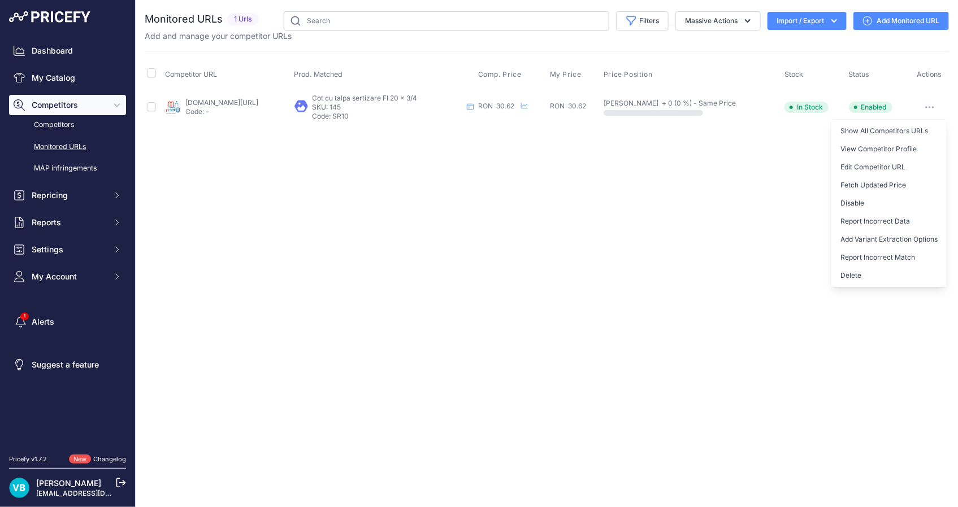
click at [863, 274] on button "Delete" at bounding box center [888, 276] width 115 height 18
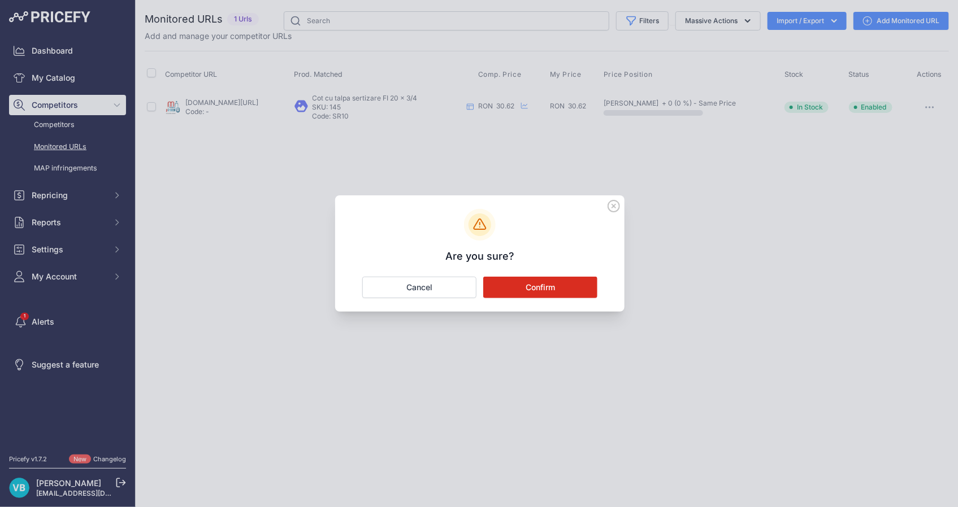
click at [553, 286] on button "Confirm" at bounding box center [540, 287] width 114 height 21
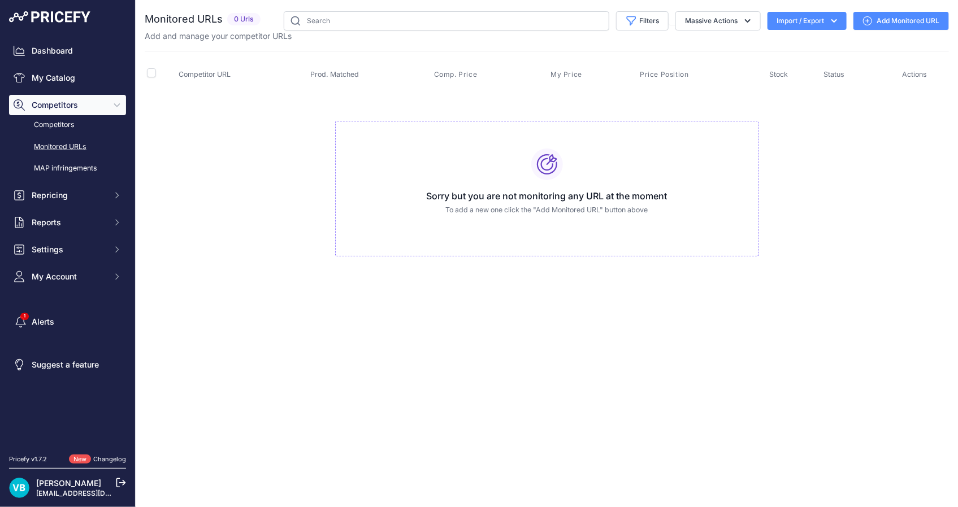
click at [554, 286] on div "You are not connected to the internet. Monitored URLs" at bounding box center [547, 145] width 804 height 290
